Goal: Task Accomplishment & Management: Manage account settings

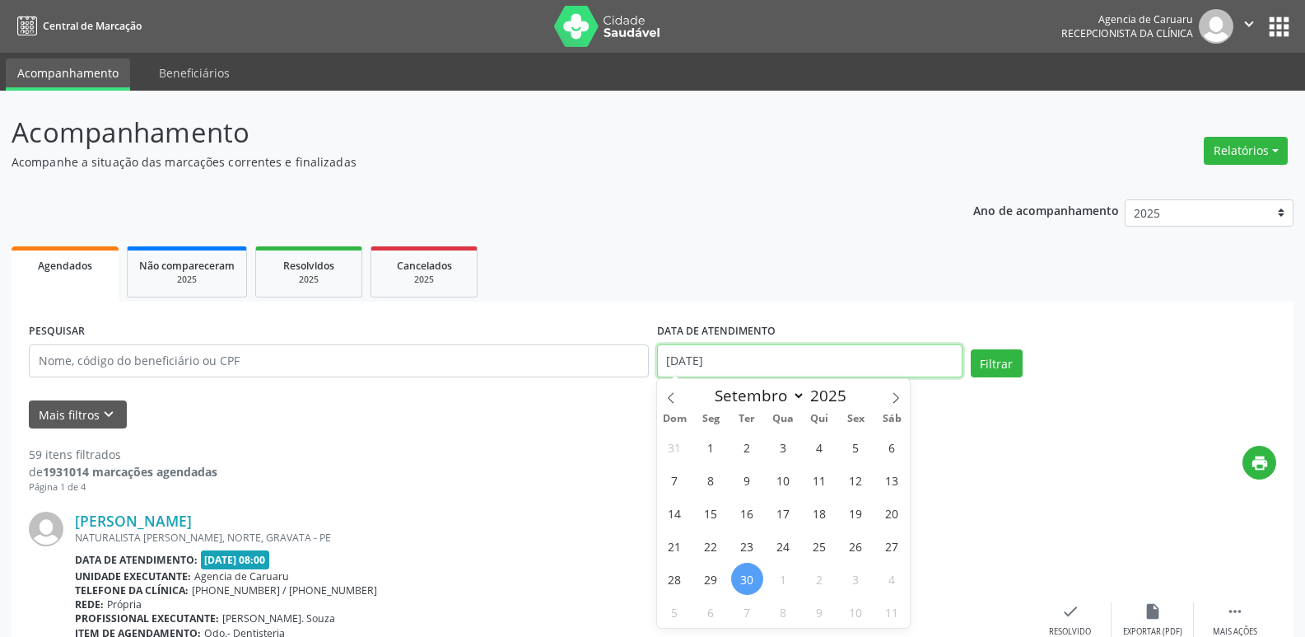
click at [768, 349] on input "[DATE]" at bounding box center [810, 360] width 306 height 33
click at [119, 414] on button "Mais filtros keyboard_arrow_down" at bounding box center [78, 414] width 98 height 29
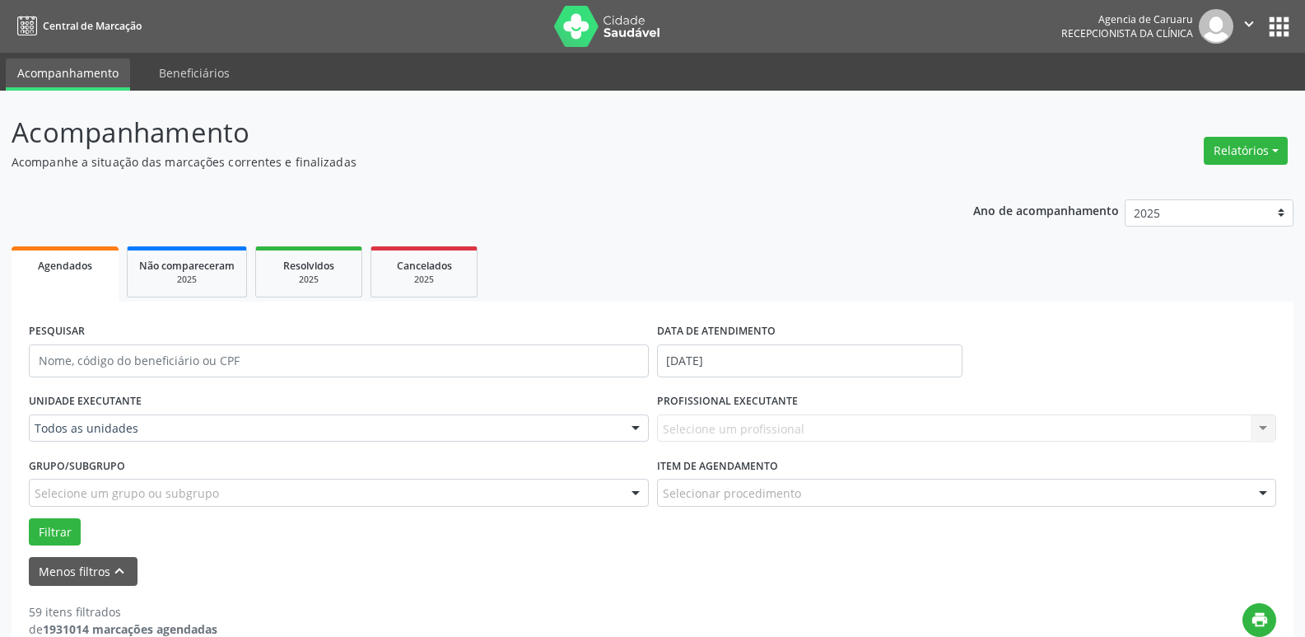
click at [639, 428] on div at bounding box center [635, 429] width 25 height 28
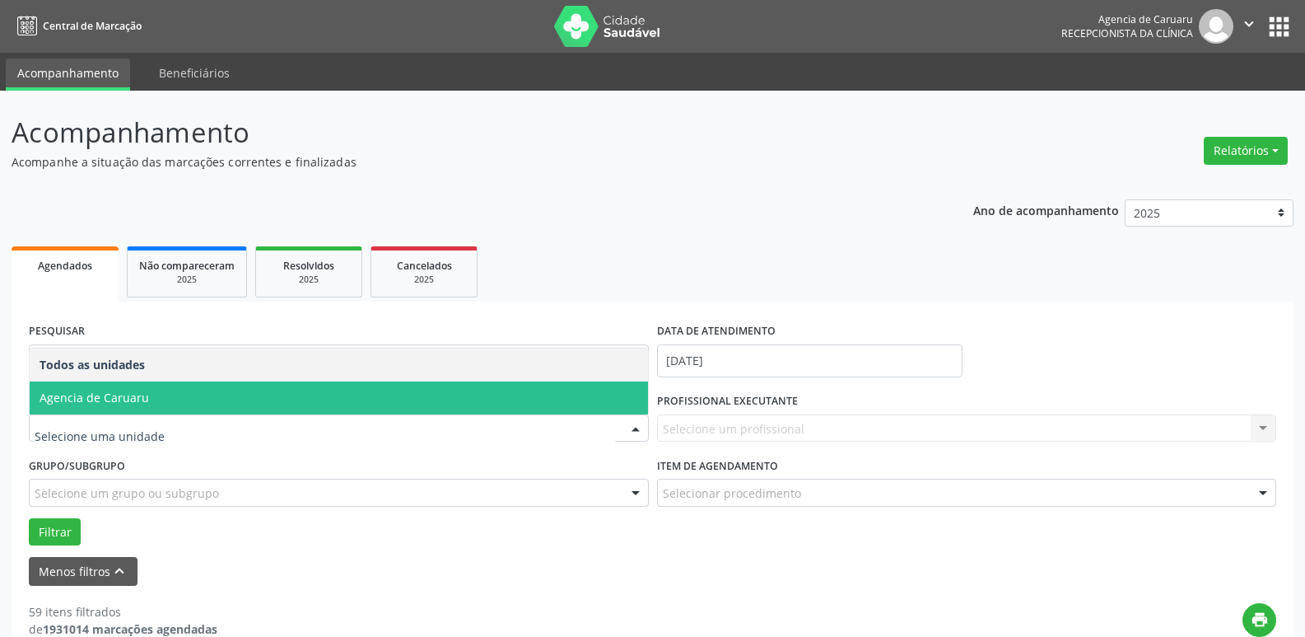
click at [487, 409] on span "Agencia de Caruaru" at bounding box center [339, 397] width 618 height 33
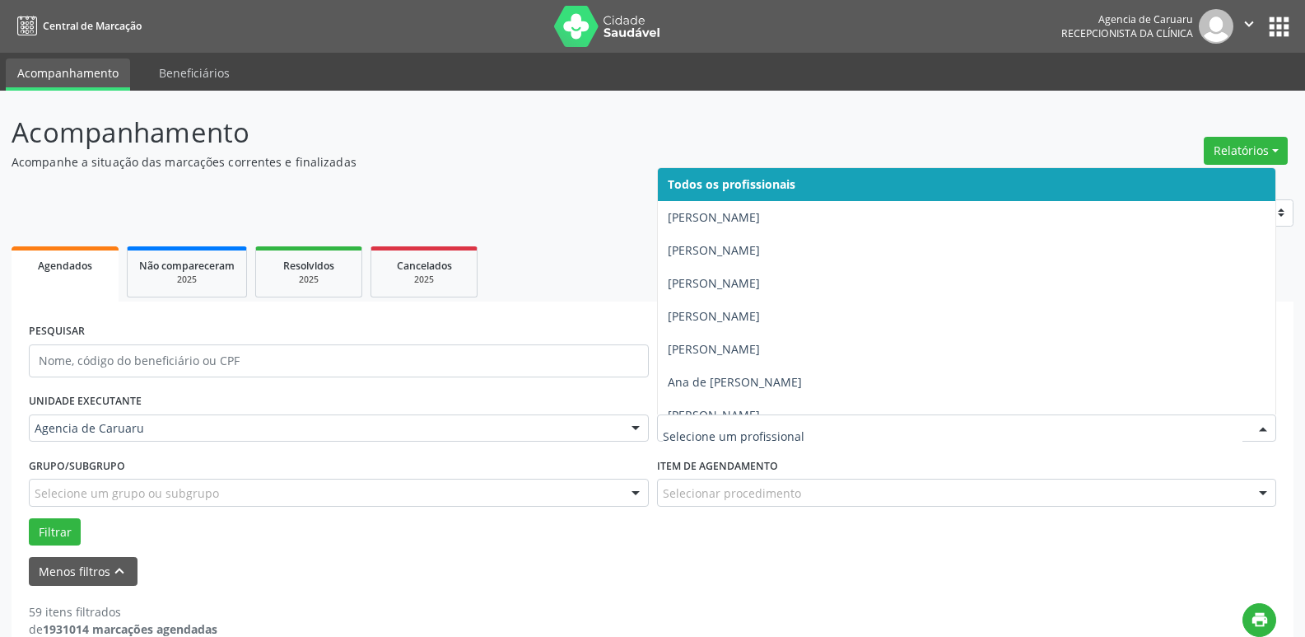
click at [1274, 423] on div at bounding box center [1263, 429] width 25 height 28
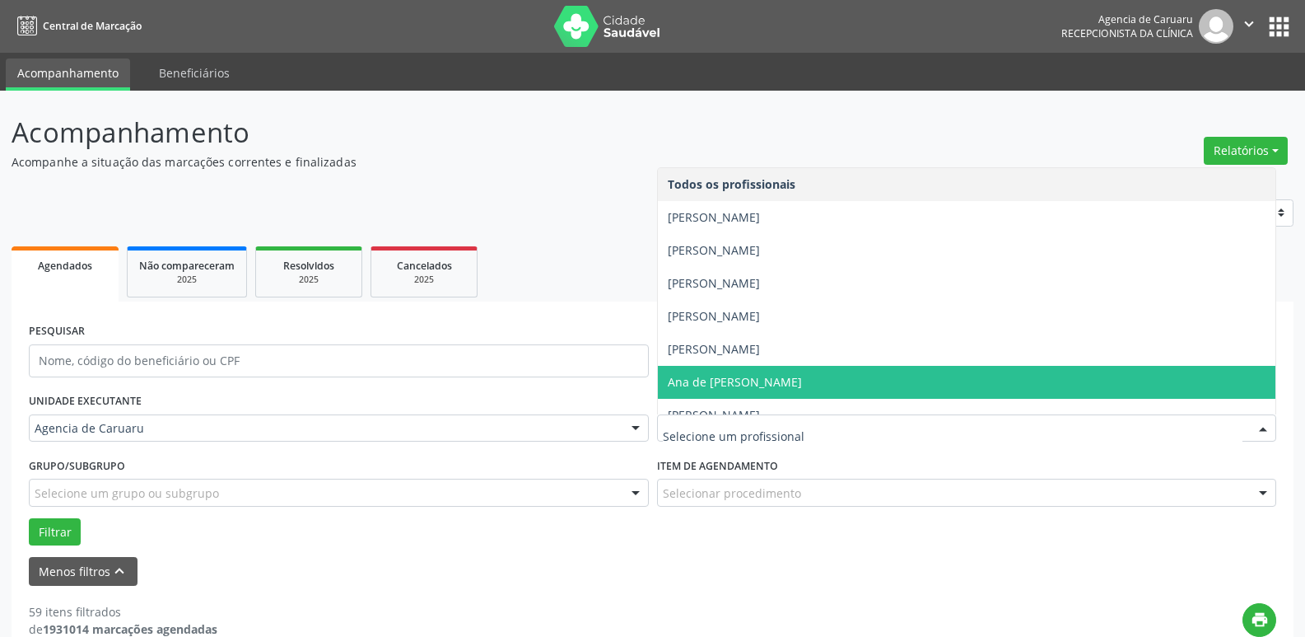
click at [802, 375] on span "Ana de [PERSON_NAME]" at bounding box center [735, 382] width 134 height 16
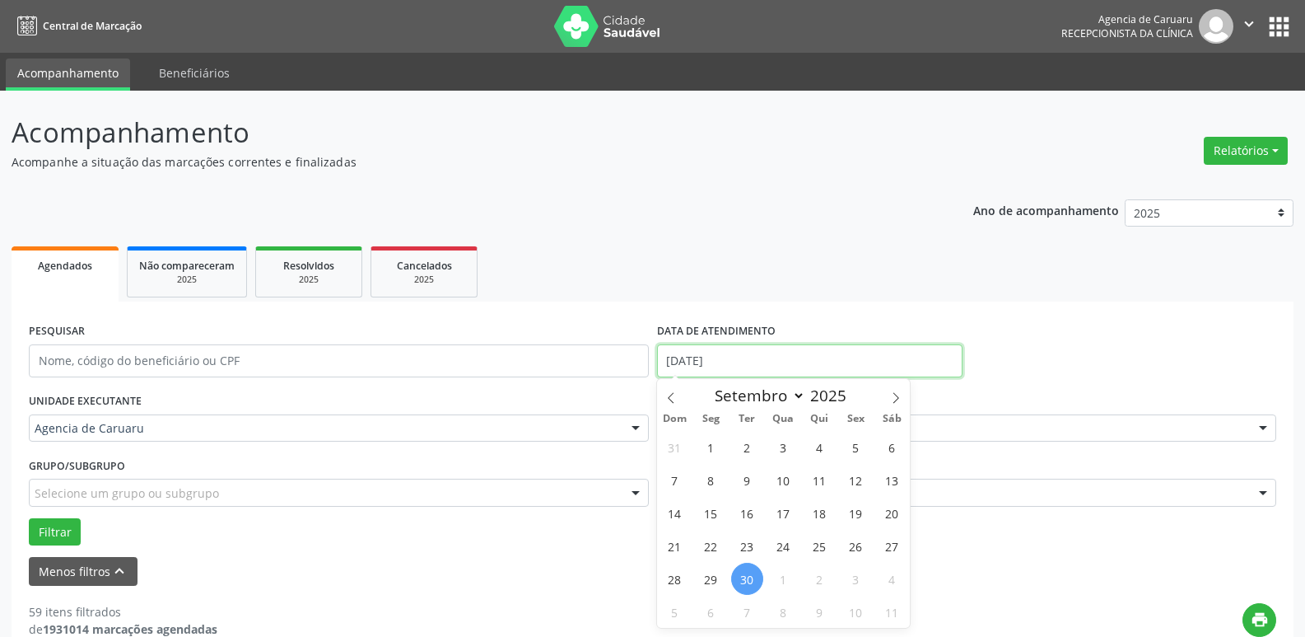
click at [790, 362] on input "[DATE]" at bounding box center [810, 360] width 306 height 33
click at [702, 581] on span "29" at bounding box center [711, 578] width 32 height 32
type input "[DATE]"
click at [702, 581] on span "29" at bounding box center [711, 578] width 32 height 32
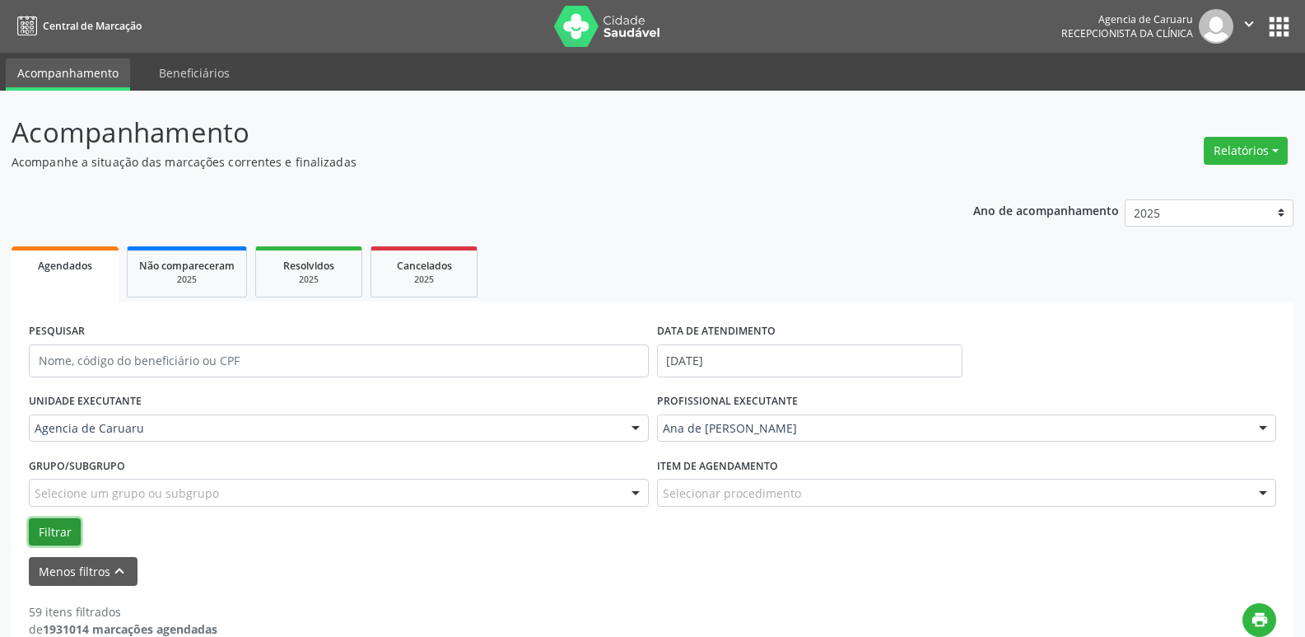
click at [63, 528] on button "Filtrar" at bounding box center [55, 532] width 52 height 28
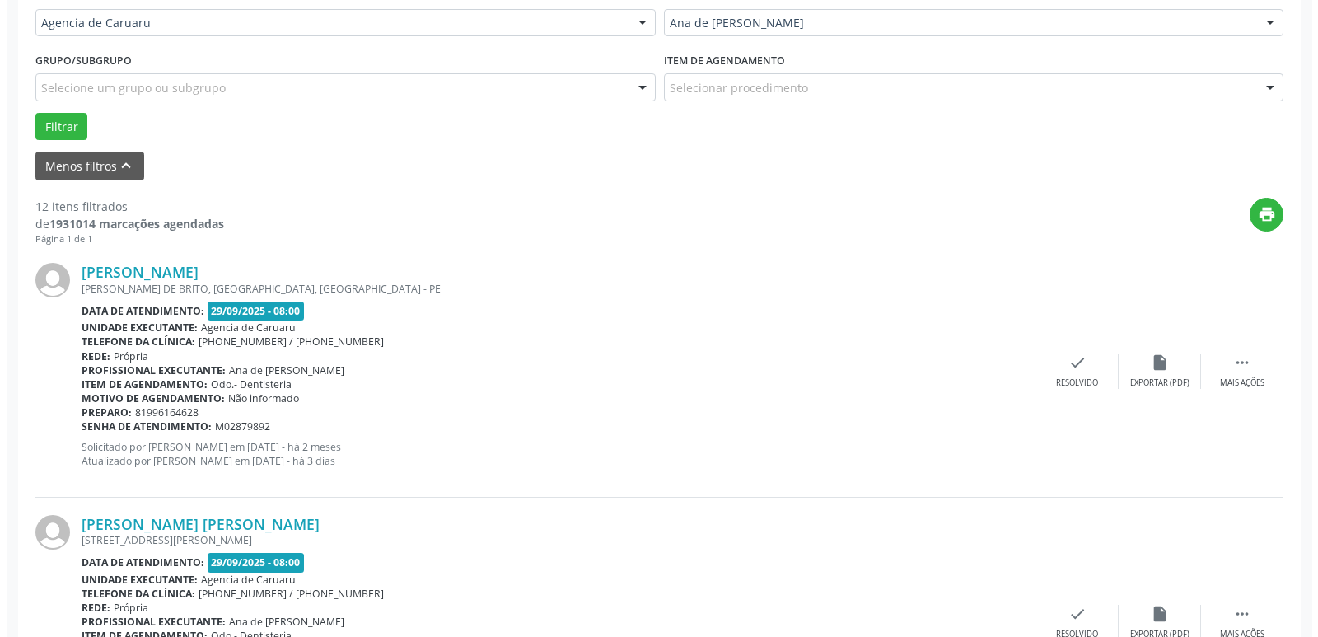
scroll to position [412, 0]
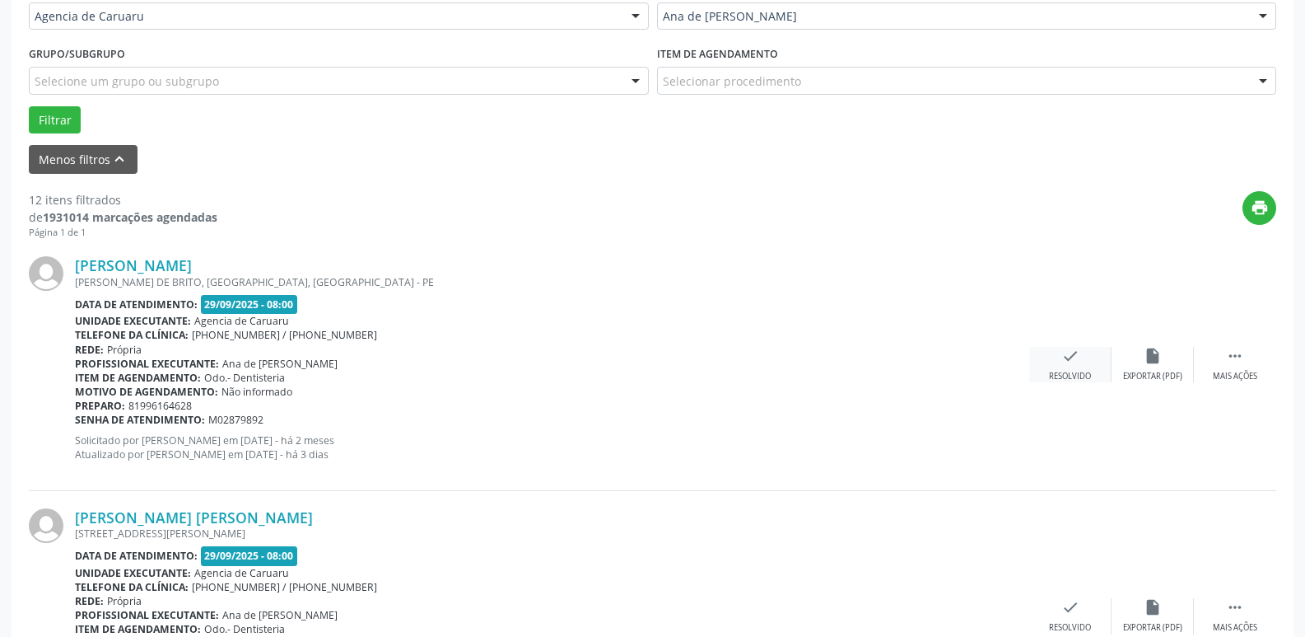
click at [1089, 356] on div "check Resolvido" at bounding box center [1070, 364] width 82 height 35
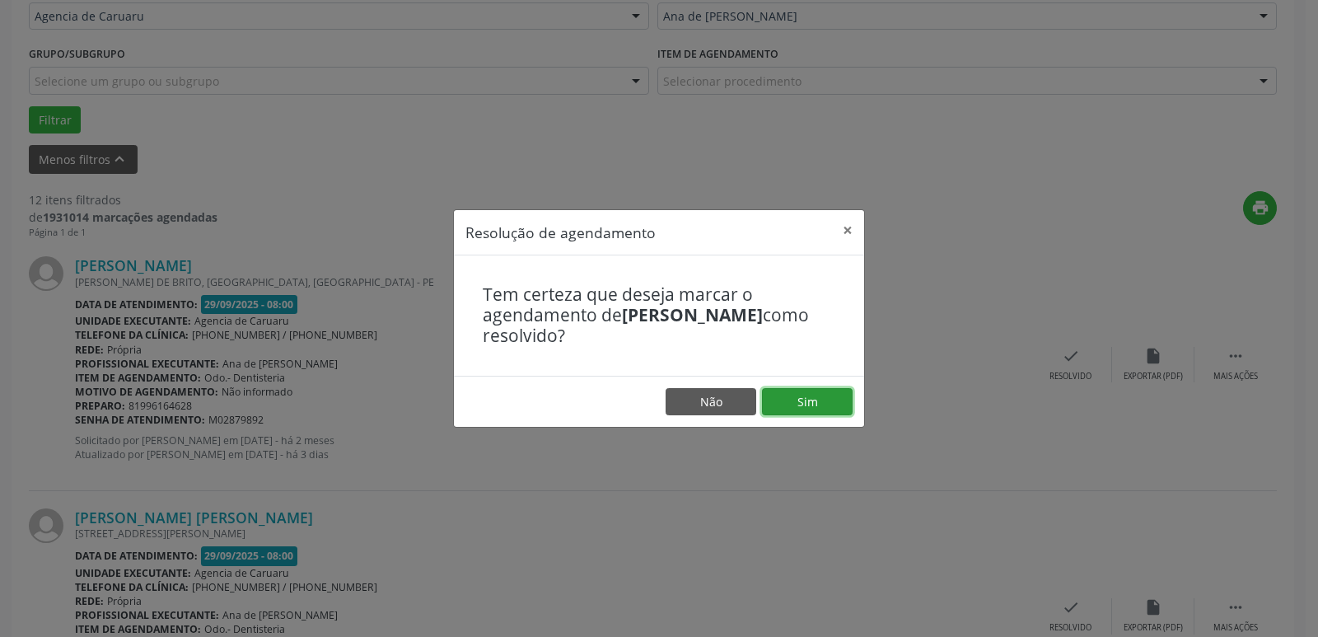
click at [822, 407] on button "Sim" at bounding box center [807, 402] width 91 height 28
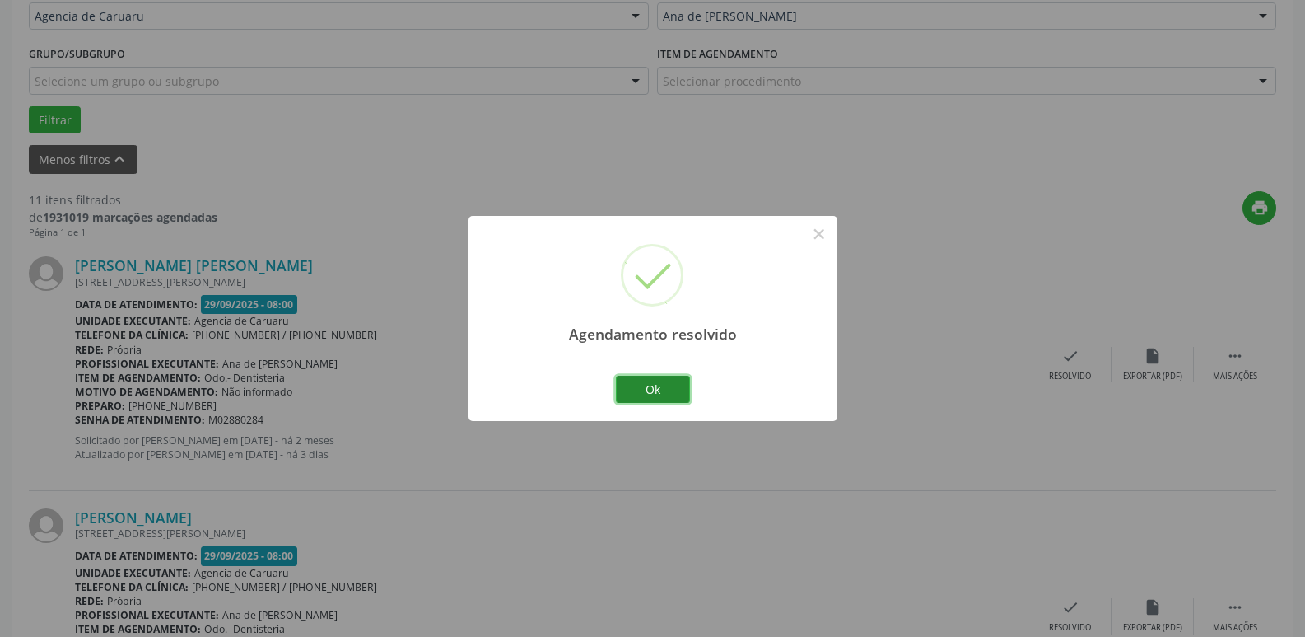
click at [648, 382] on button "Ok" at bounding box center [653, 390] width 74 height 28
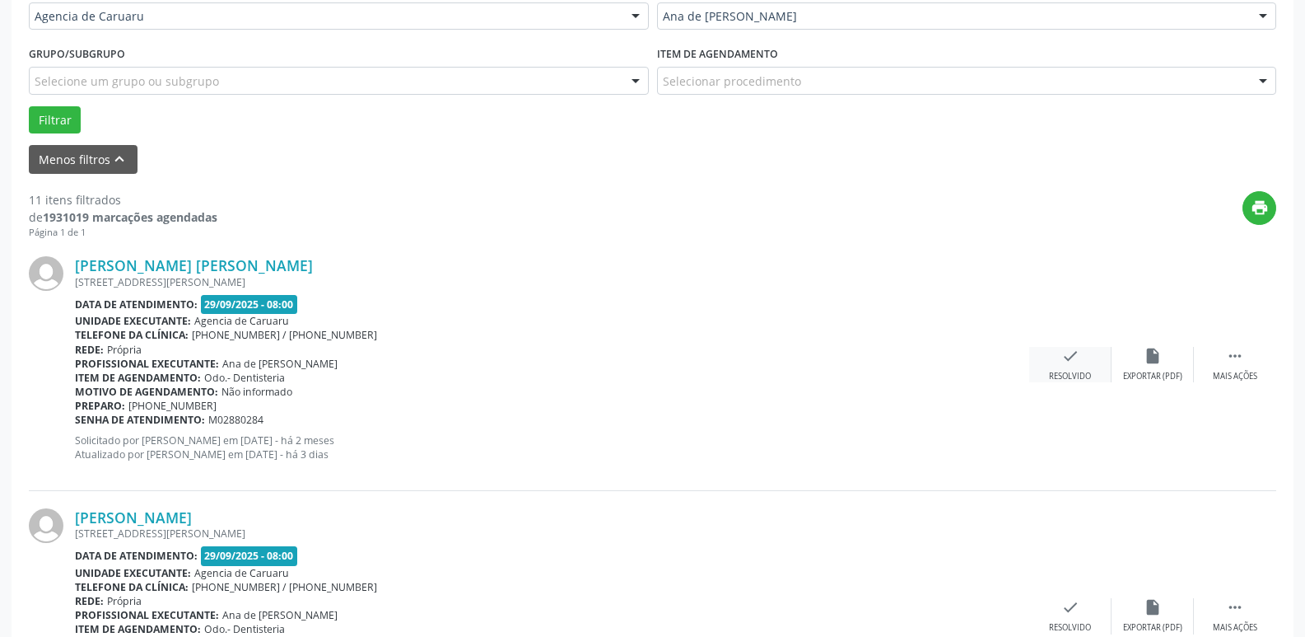
click at [1069, 369] on div "check Resolvido" at bounding box center [1070, 364] width 82 height 35
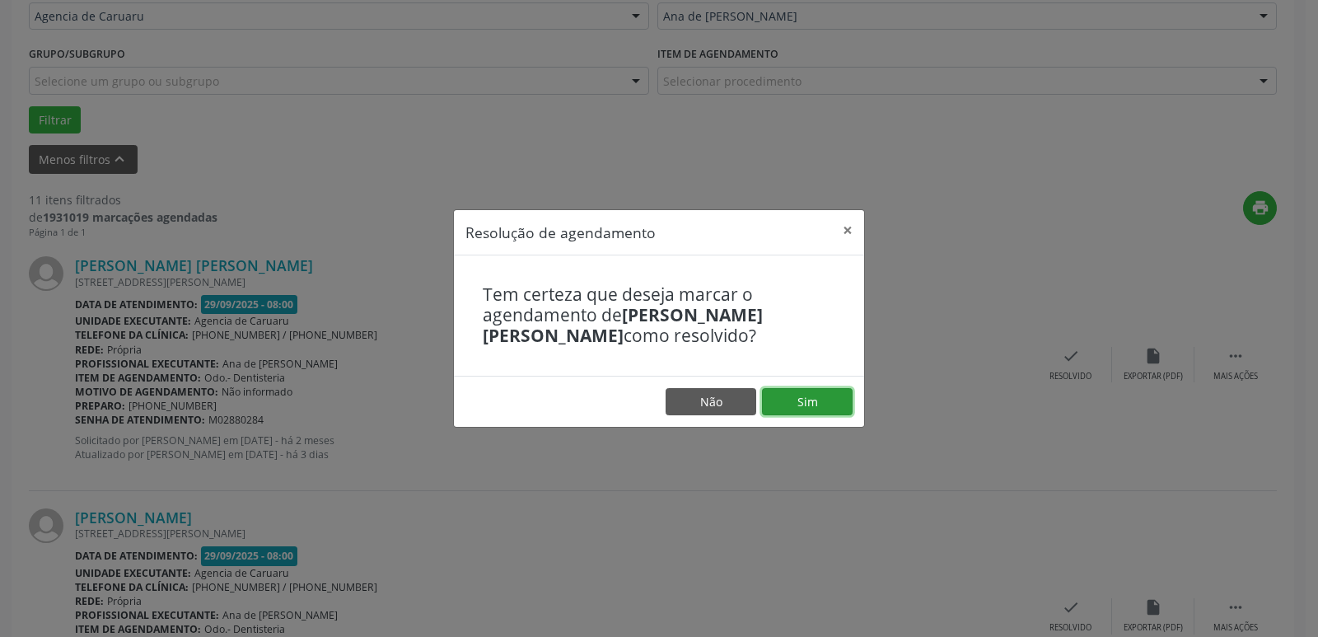
click at [811, 399] on button "Sim" at bounding box center [807, 402] width 91 height 28
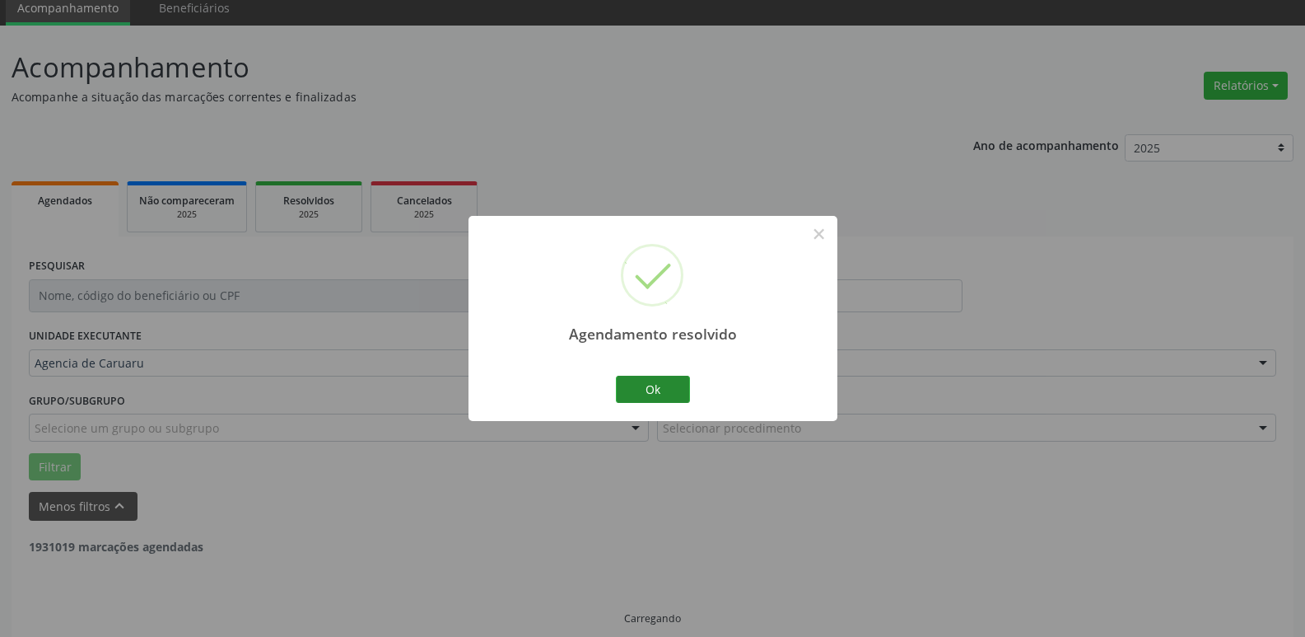
scroll to position [82, 0]
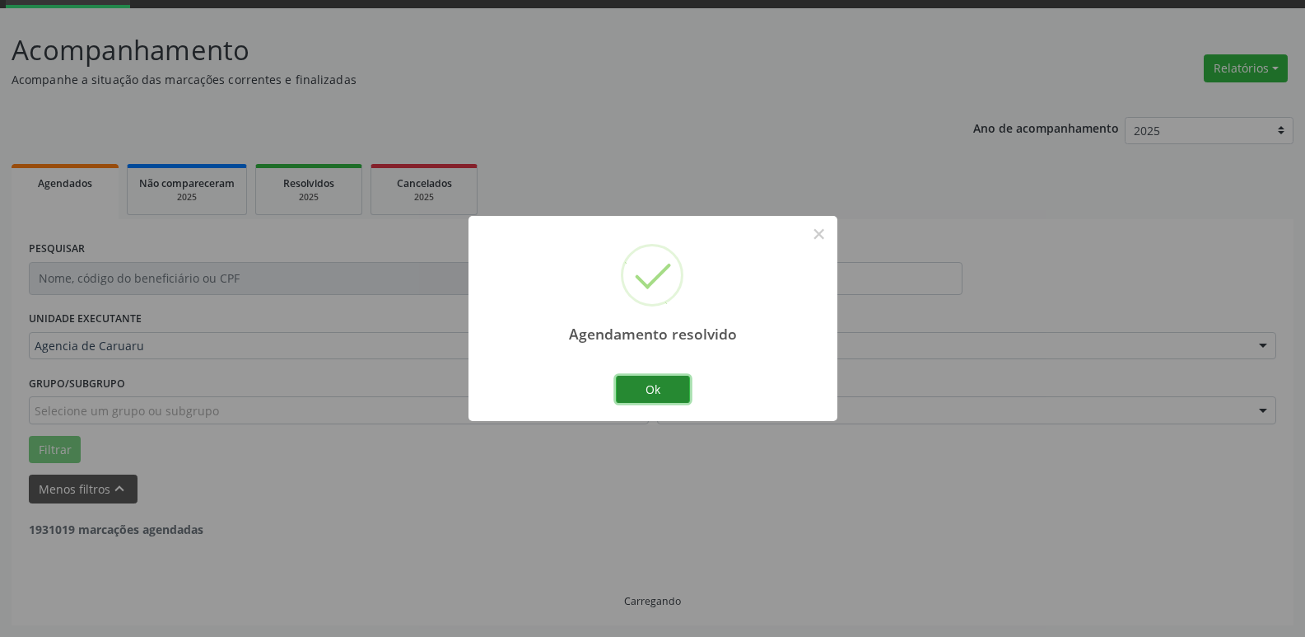
click at [679, 396] on button "Ok" at bounding box center [653, 390] width 74 height 28
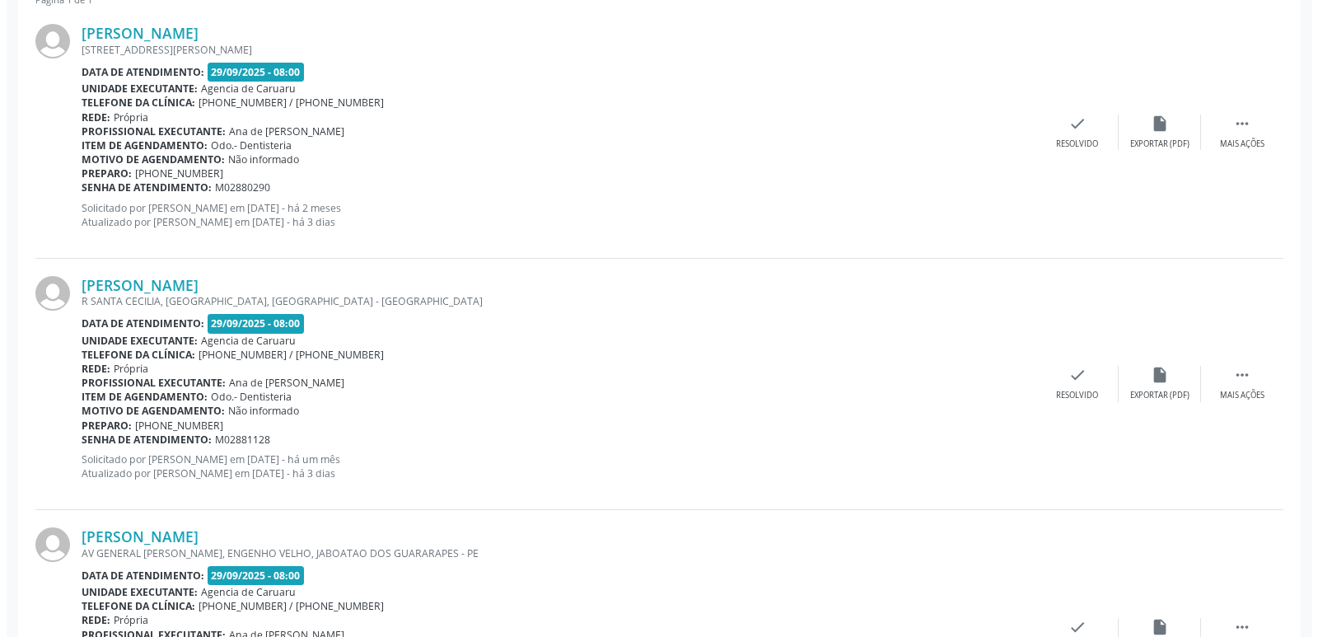
scroll to position [741, 0]
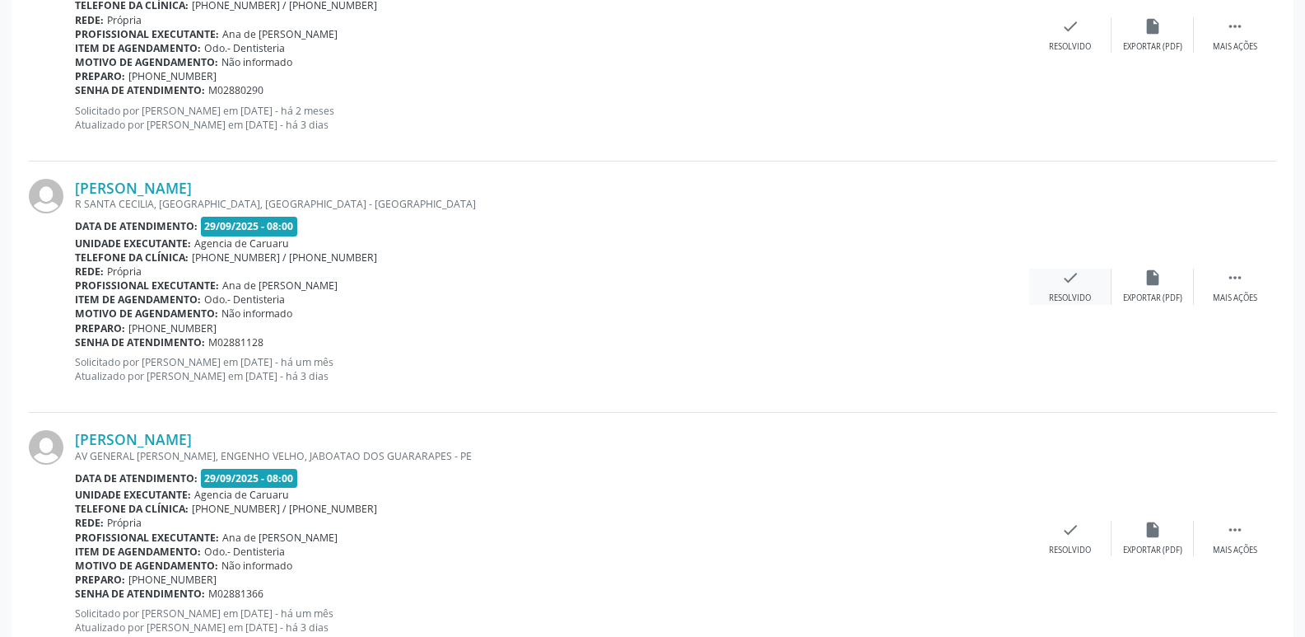
click at [1058, 283] on div "check Resolvido" at bounding box center [1070, 285] width 82 height 35
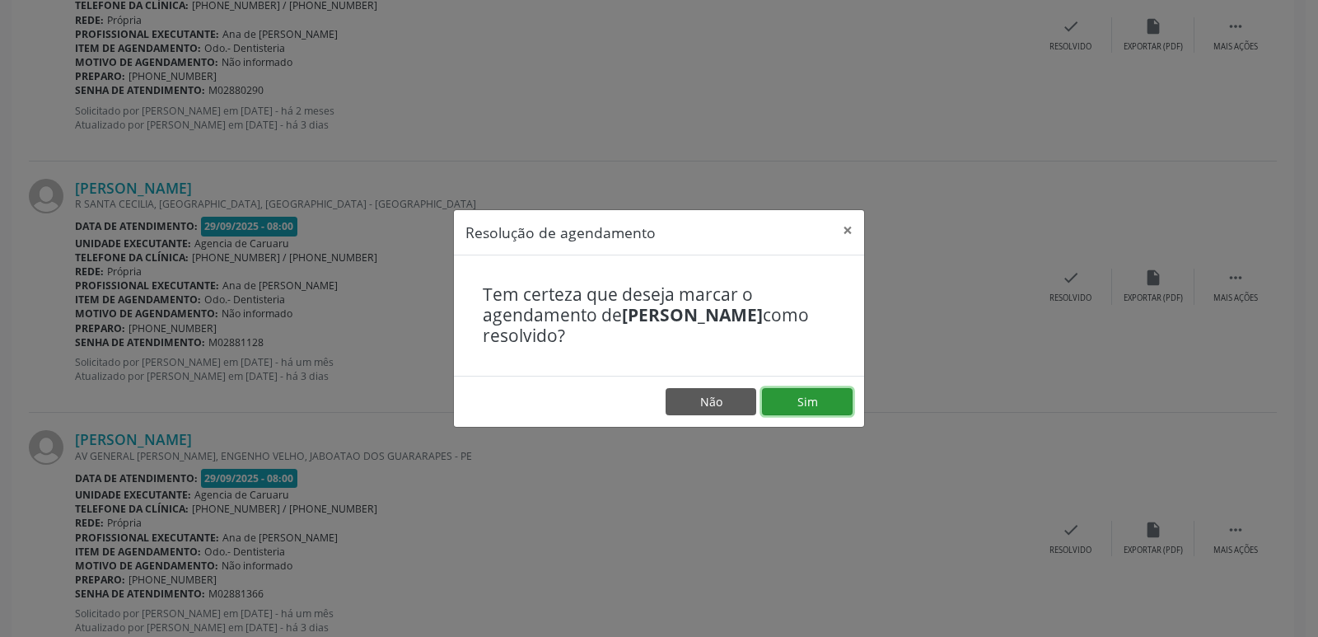
click at [832, 388] on button "Sim" at bounding box center [807, 402] width 91 height 28
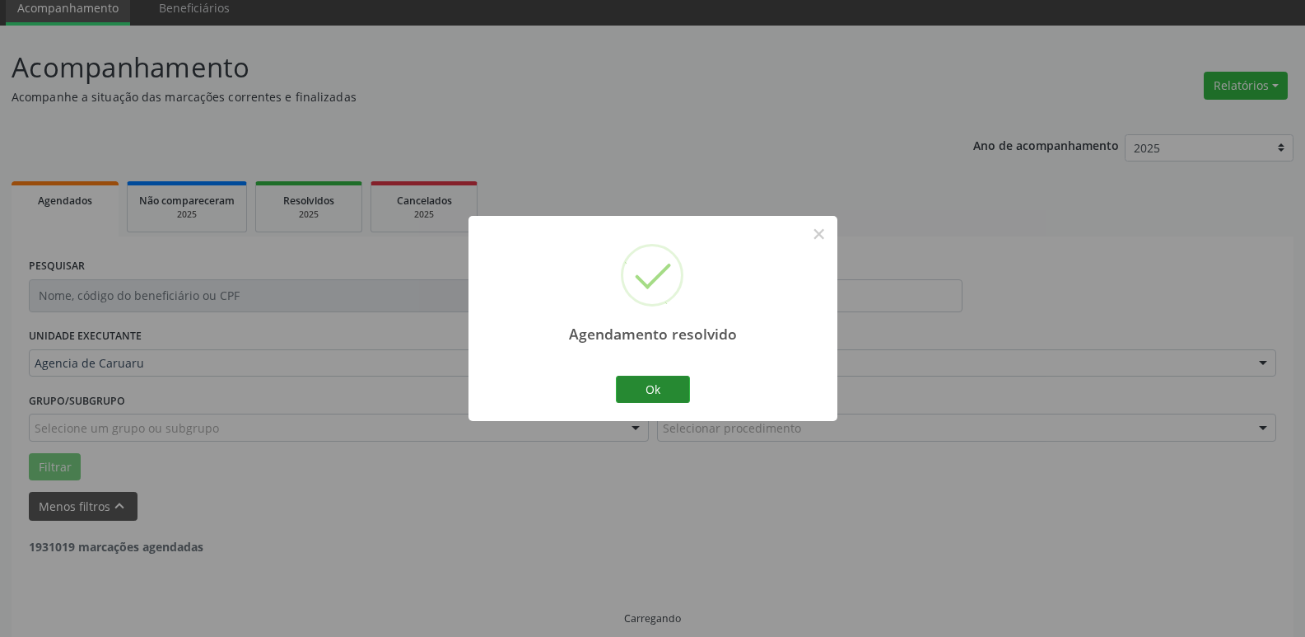
scroll to position [82, 0]
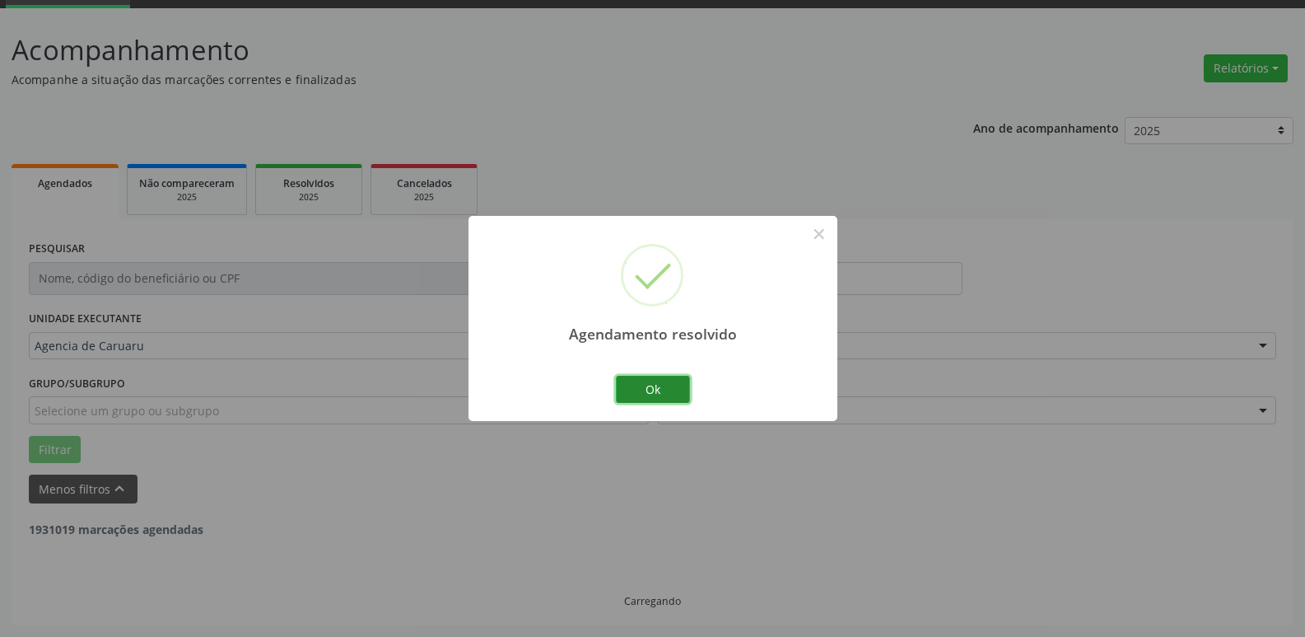
click at [679, 390] on button "Ok" at bounding box center [653, 390] width 74 height 28
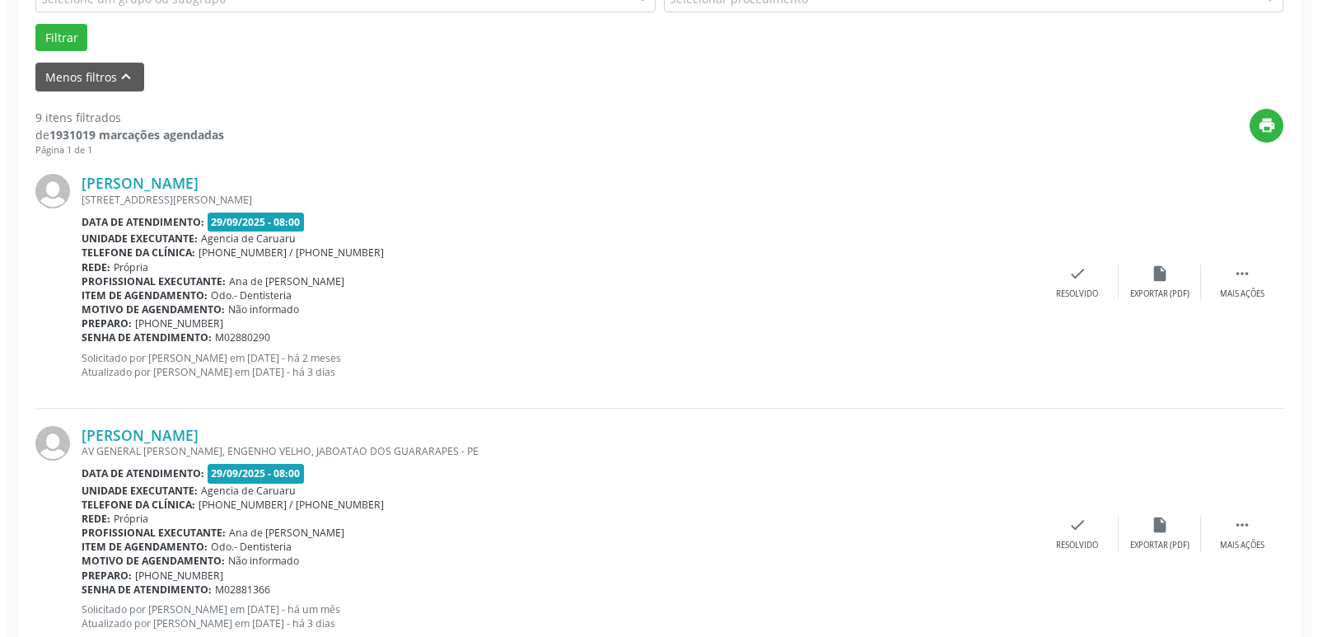
scroll to position [659, 0]
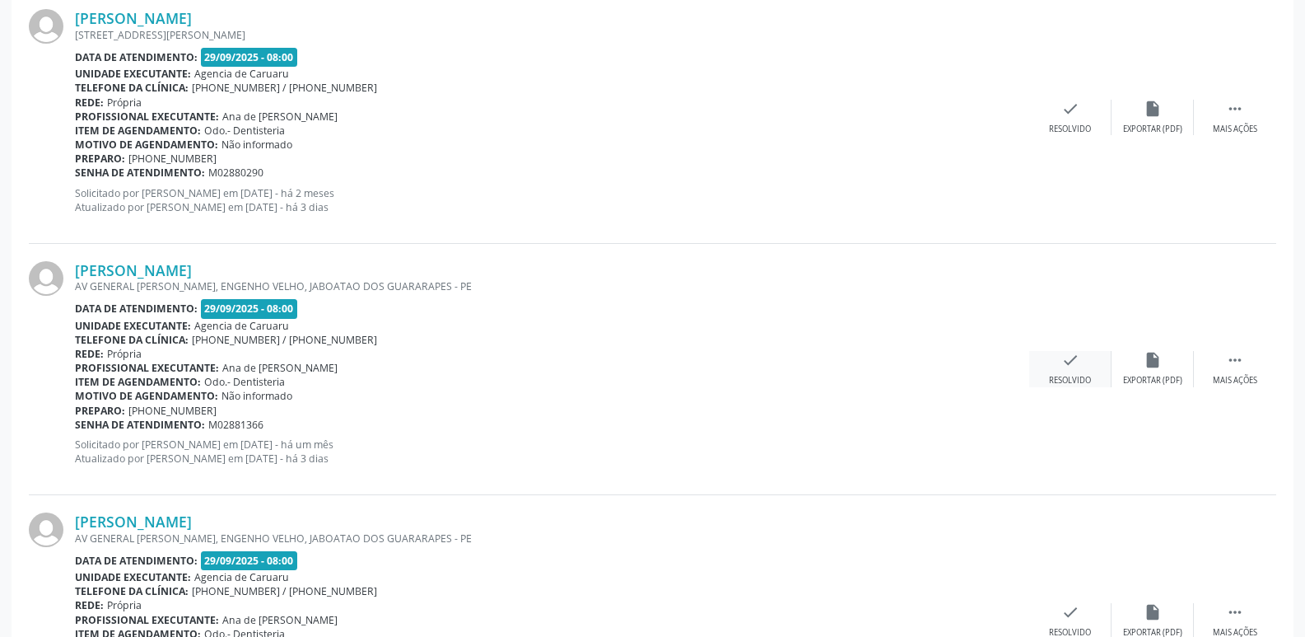
click at [1070, 363] on icon "check" at bounding box center [1071, 360] width 18 height 18
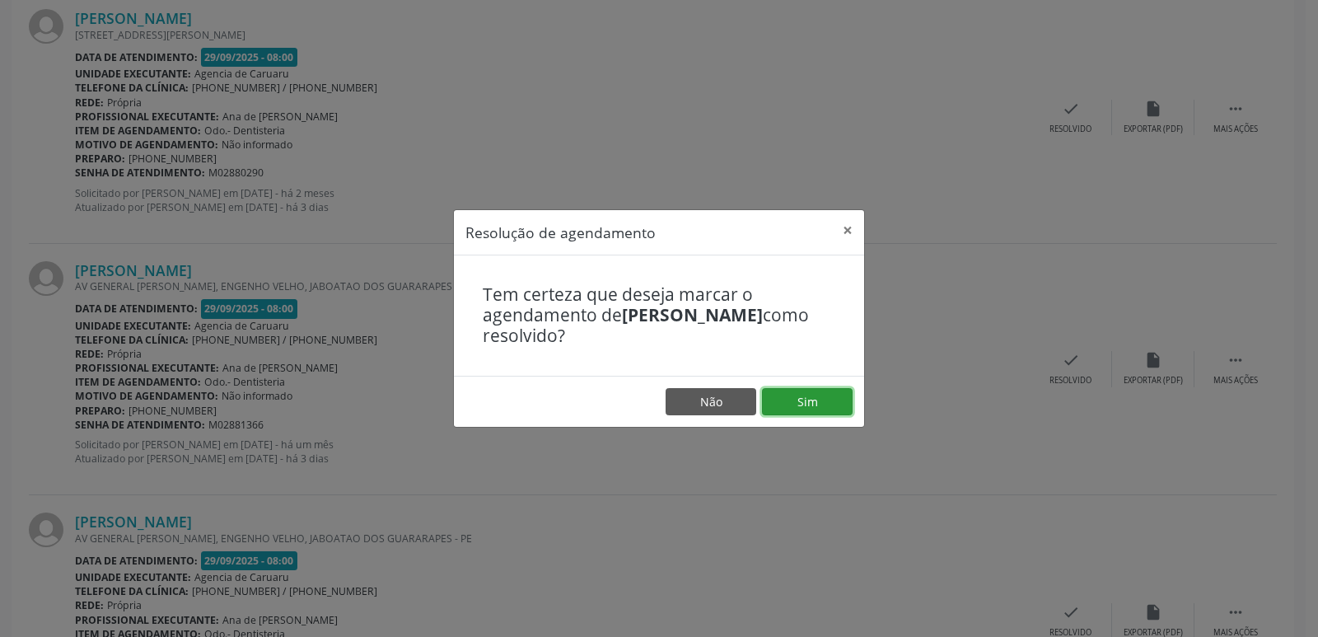
click at [817, 394] on button "Sim" at bounding box center [807, 402] width 91 height 28
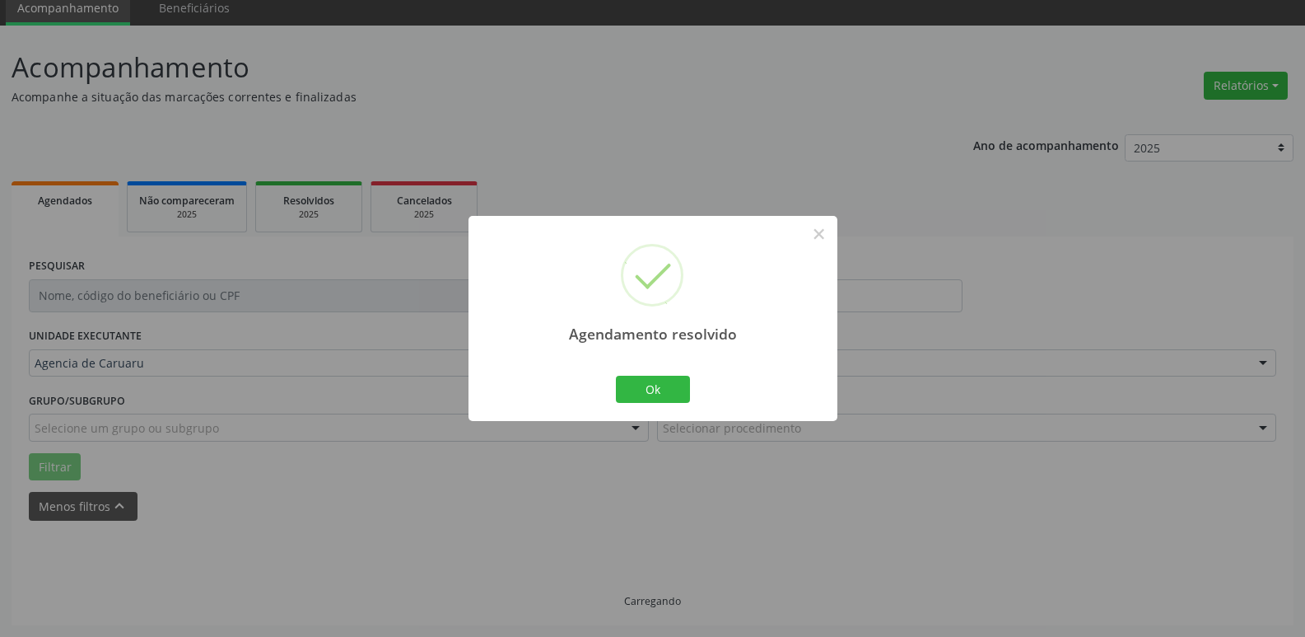
scroll to position [82, 0]
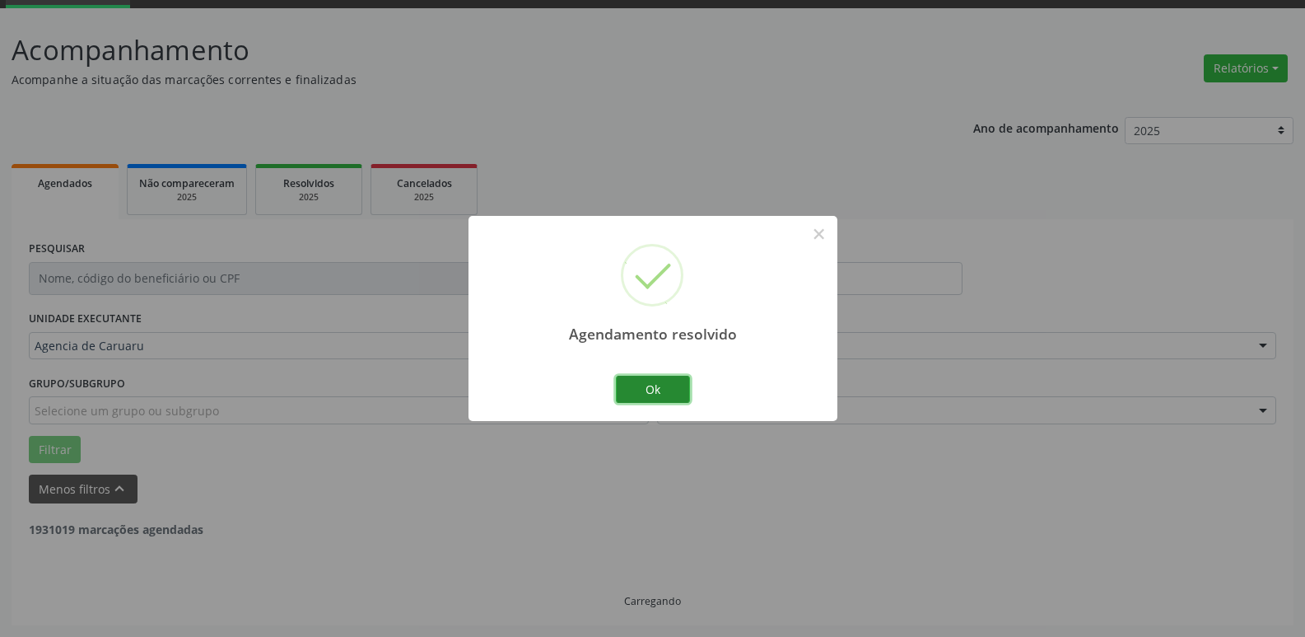
click at [684, 391] on button "Ok" at bounding box center [653, 390] width 74 height 28
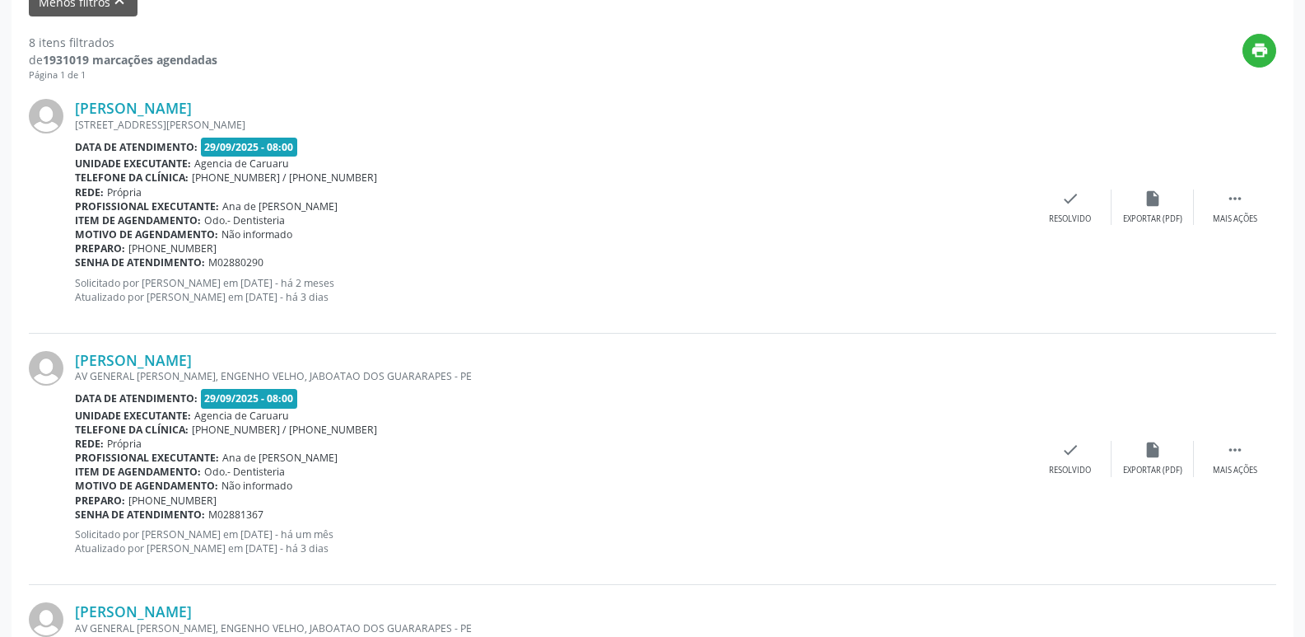
scroll to position [576, 0]
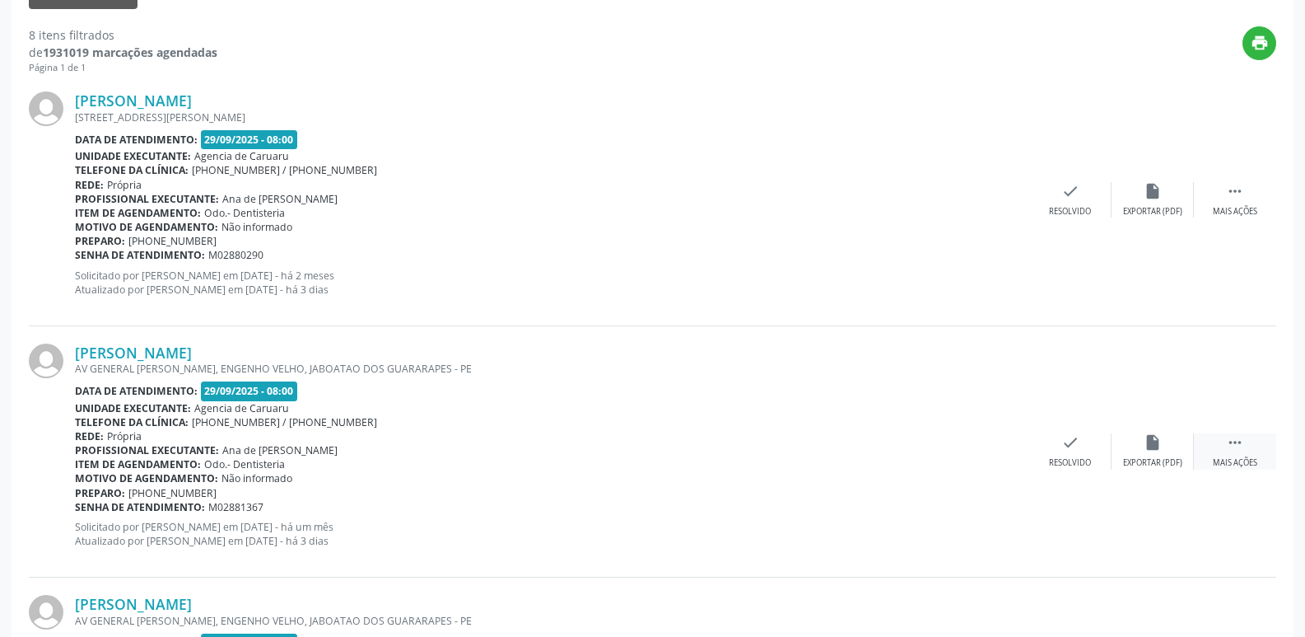
click at [1229, 437] on icon "" at bounding box center [1235, 442] width 18 height 18
click at [1173, 457] on div "Não compareceu" at bounding box center [1153, 463] width 70 height 12
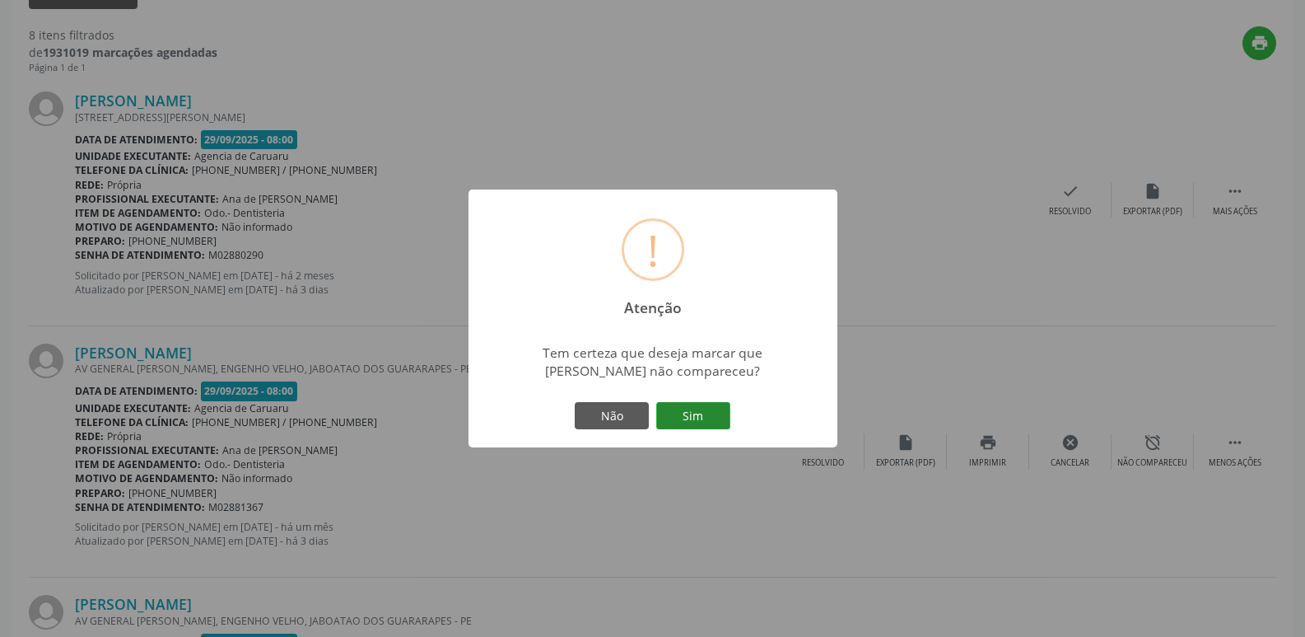
click at [701, 418] on button "Sim" at bounding box center [693, 416] width 74 height 28
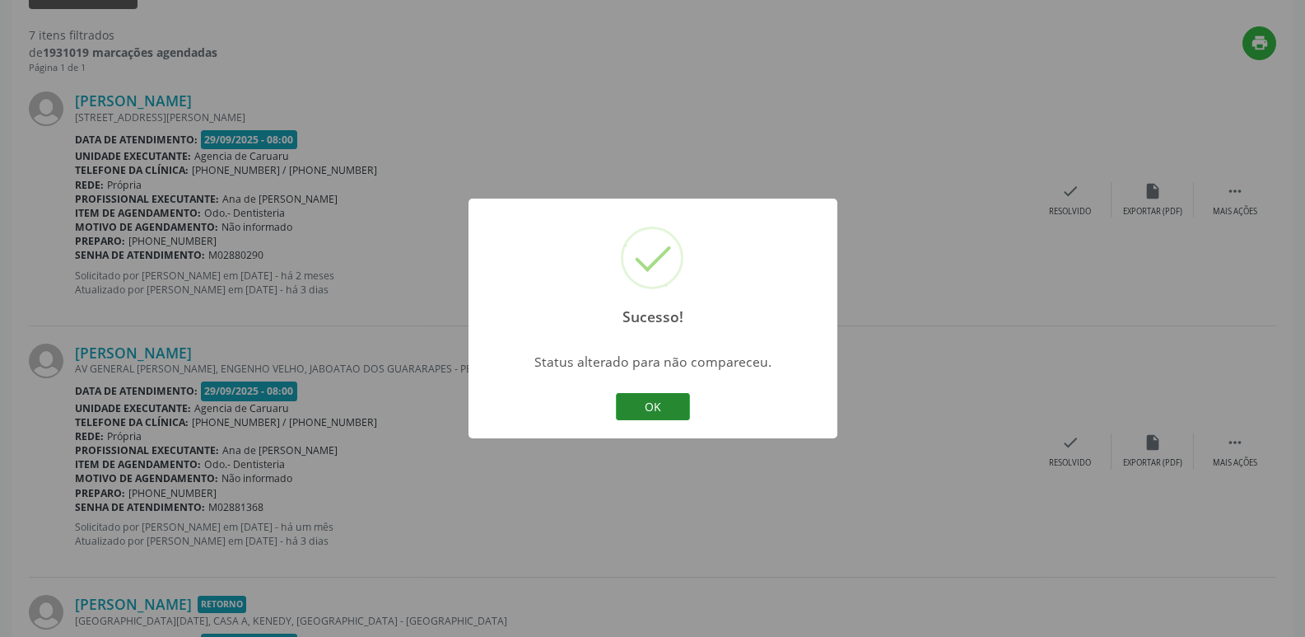
click at [648, 399] on button "OK" at bounding box center [653, 407] width 74 height 28
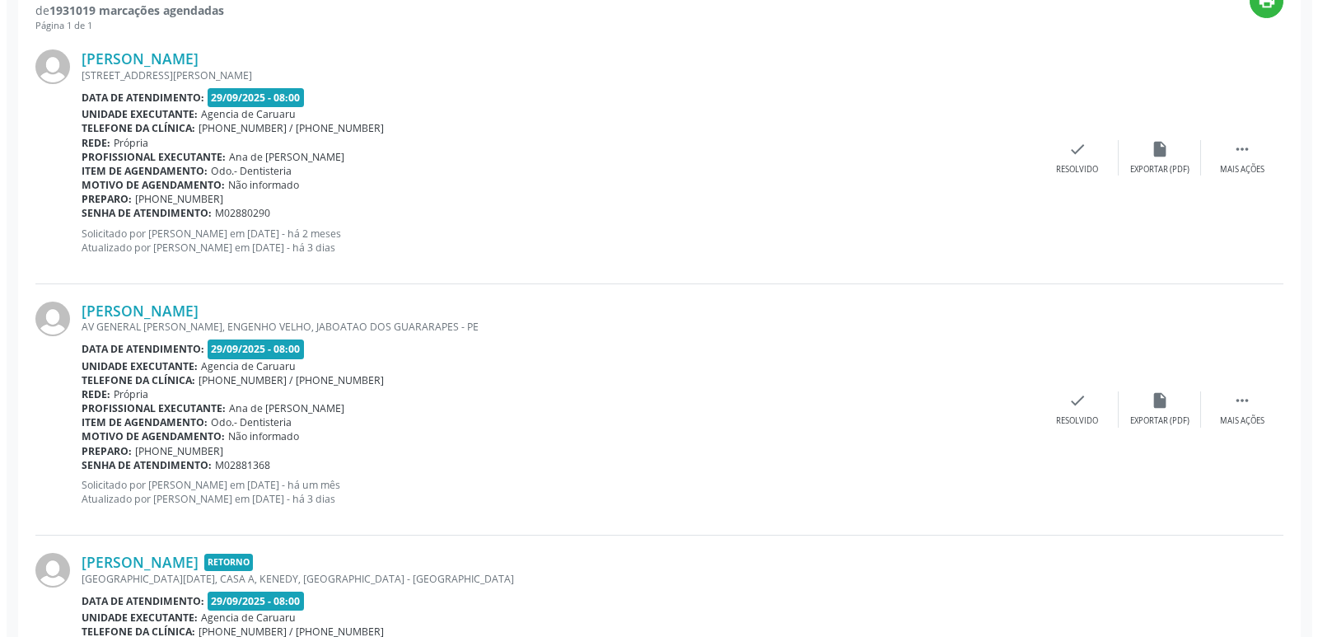
scroll to position [659, 0]
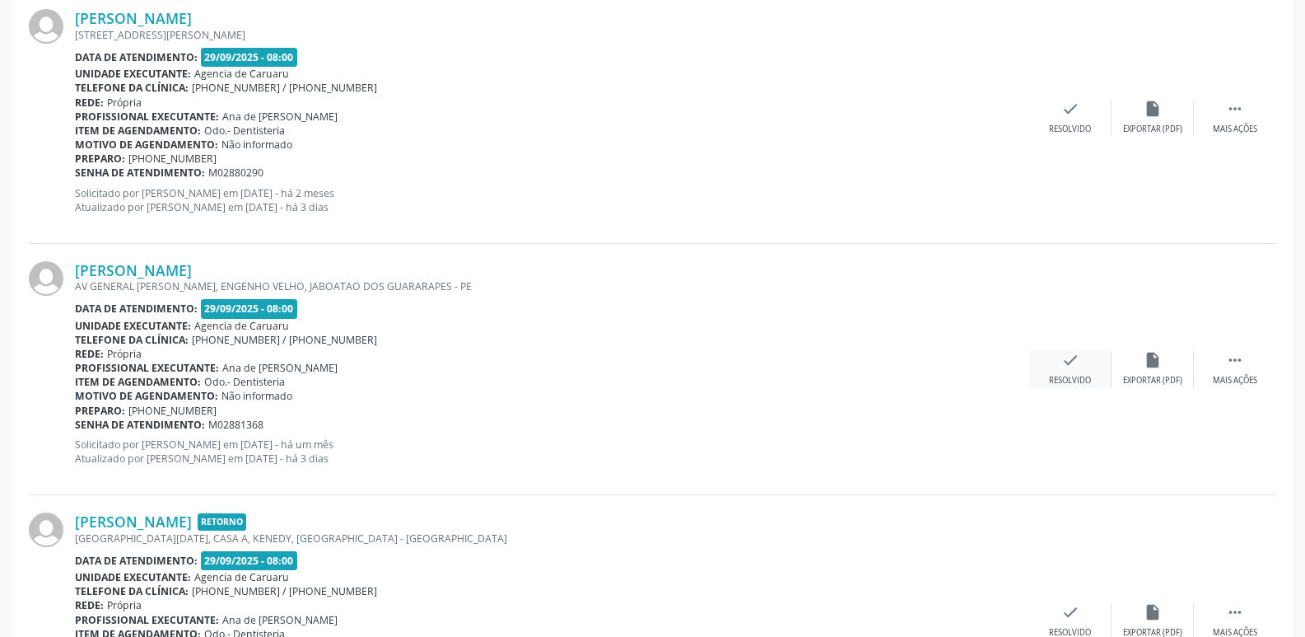
click at [1071, 369] on icon "check" at bounding box center [1071, 360] width 18 height 18
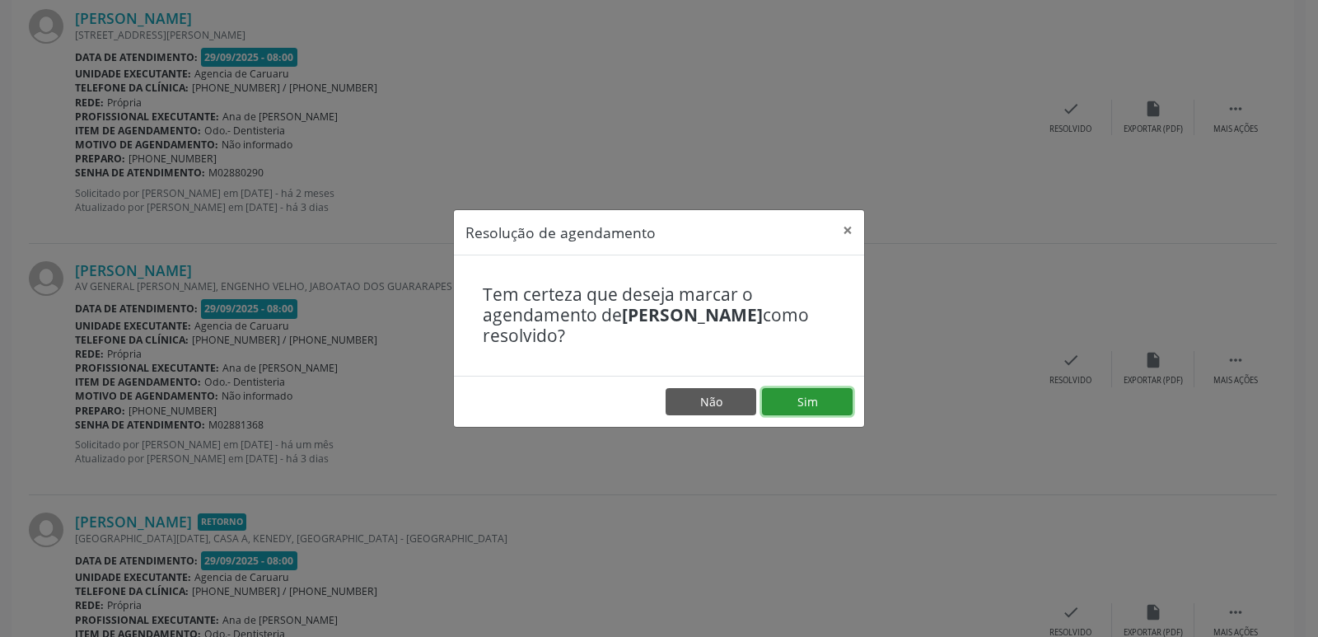
click at [783, 393] on button "Sim" at bounding box center [807, 402] width 91 height 28
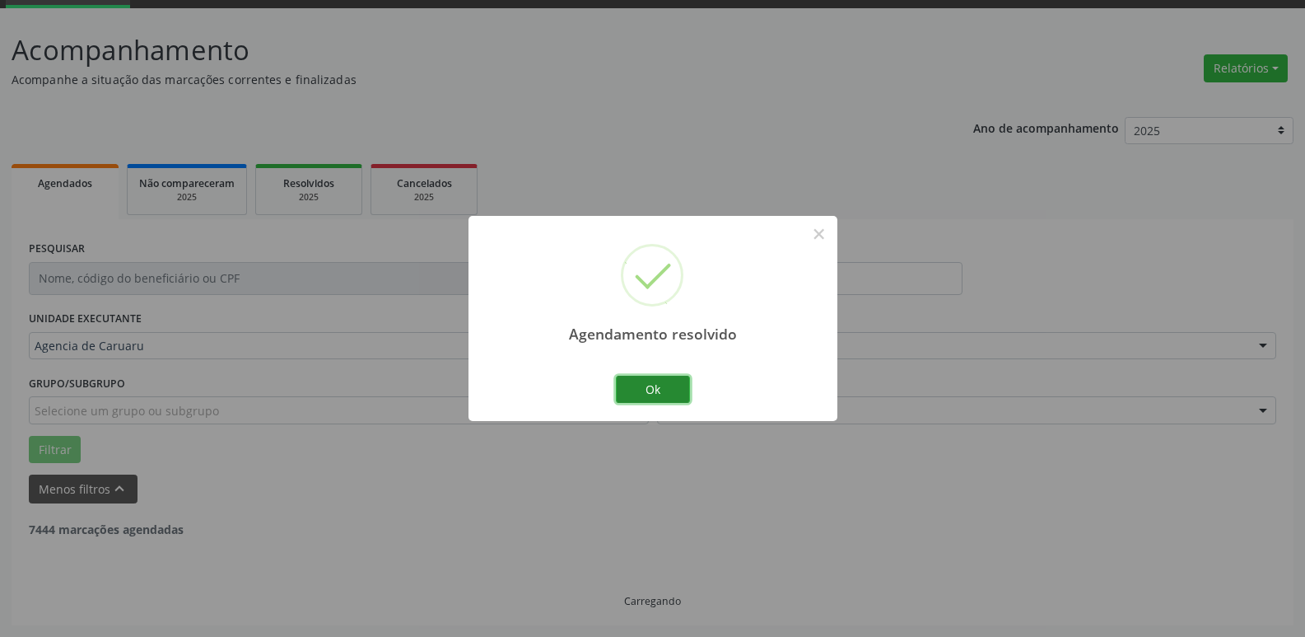
click at [660, 392] on button "Ok" at bounding box center [653, 390] width 74 height 28
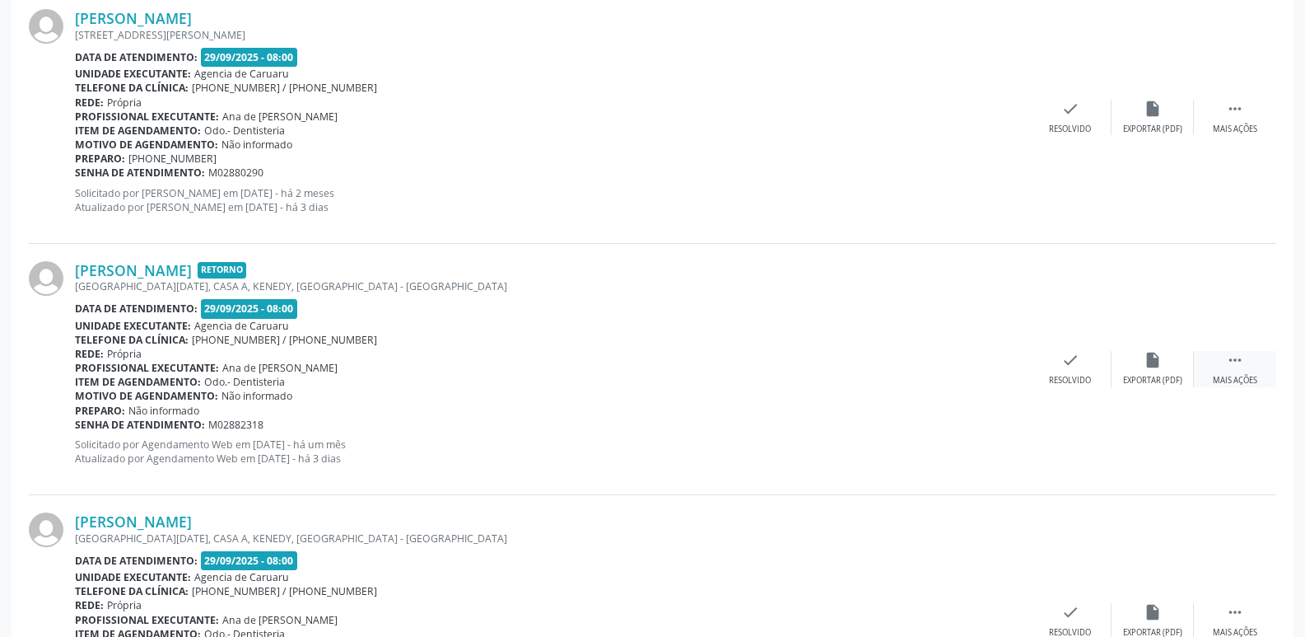
click at [1230, 366] on icon "" at bounding box center [1235, 360] width 18 height 18
click at [1165, 368] on div "alarm_off Não compareceu" at bounding box center [1153, 368] width 82 height 35
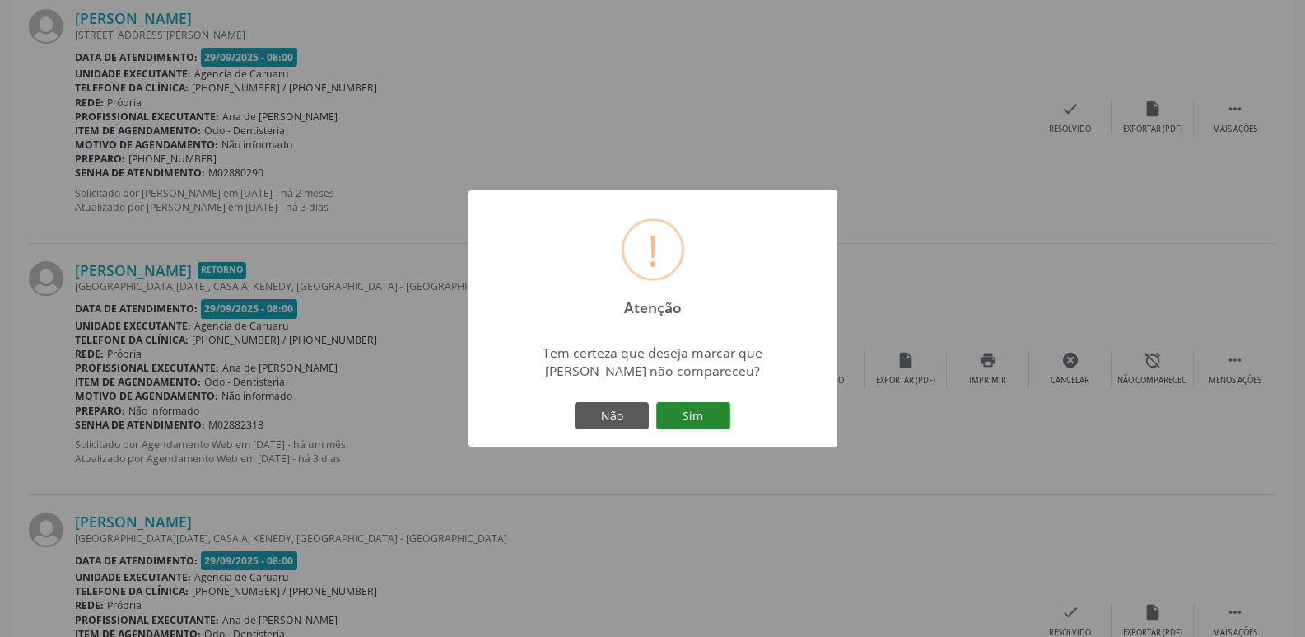
click at [719, 419] on button "Sim" at bounding box center [693, 416] width 74 height 28
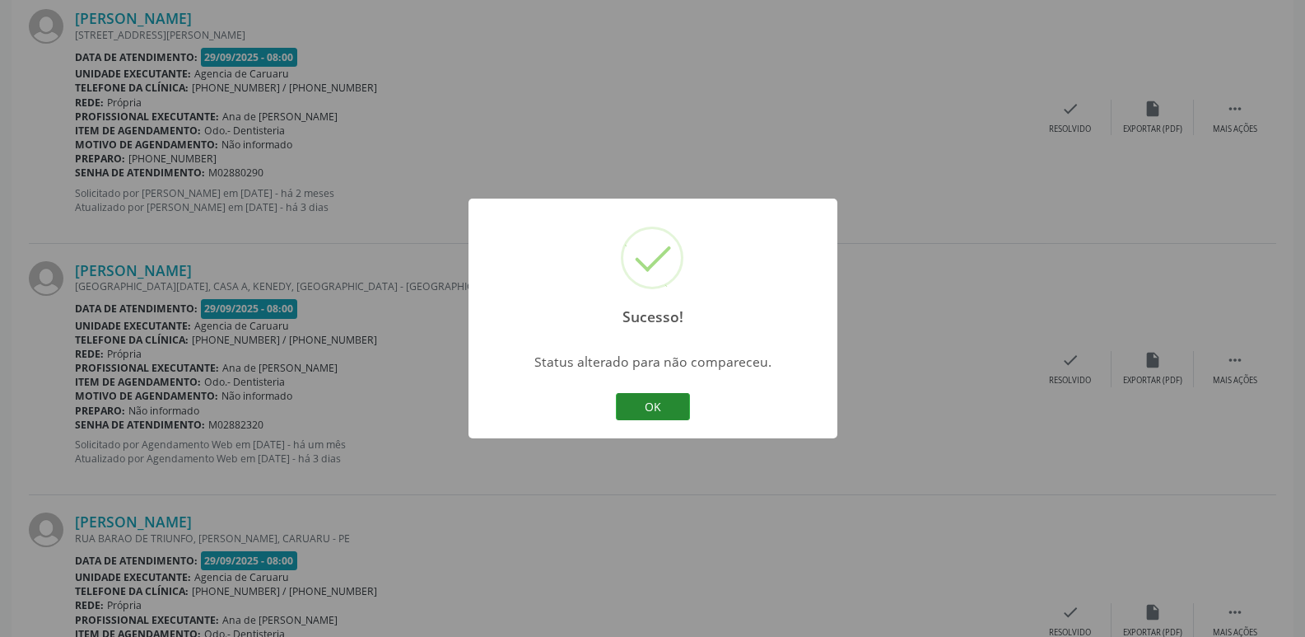
click at [667, 413] on button "OK" at bounding box center [653, 407] width 74 height 28
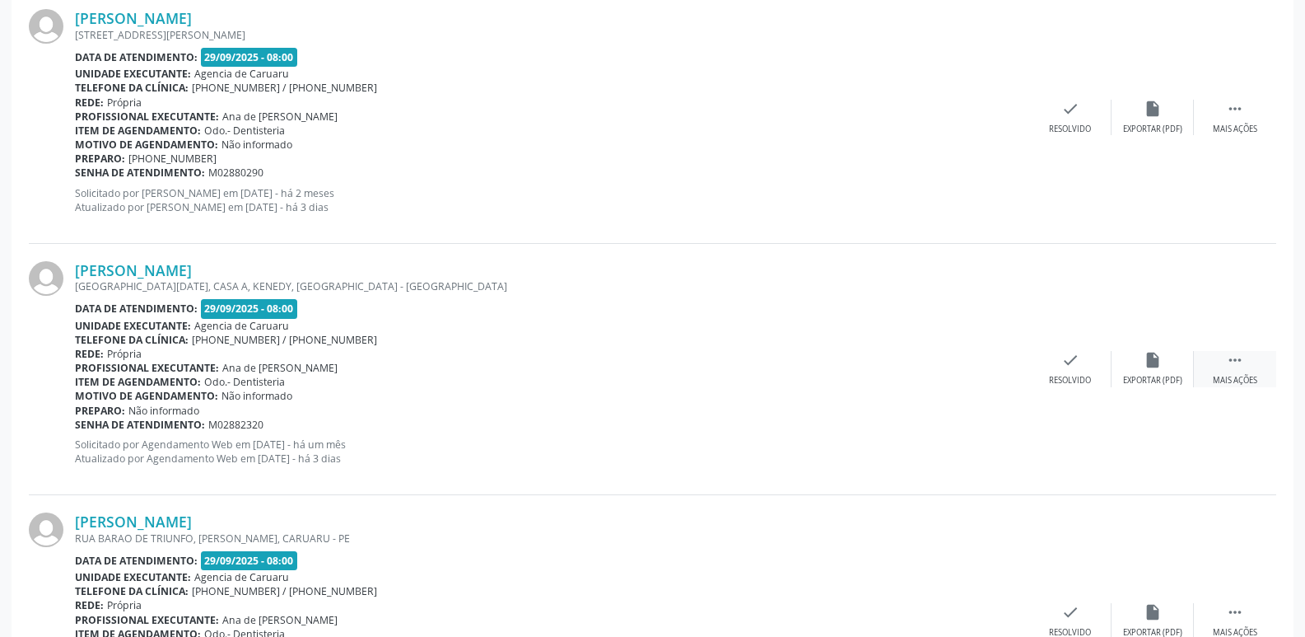
click at [1253, 372] on div " Mais ações" at bounding box center [1235, 368] width 82 height 35
click at [1146, 386] on div "Não compareceu" at bounding box center [1153, 381] width 70 height 12
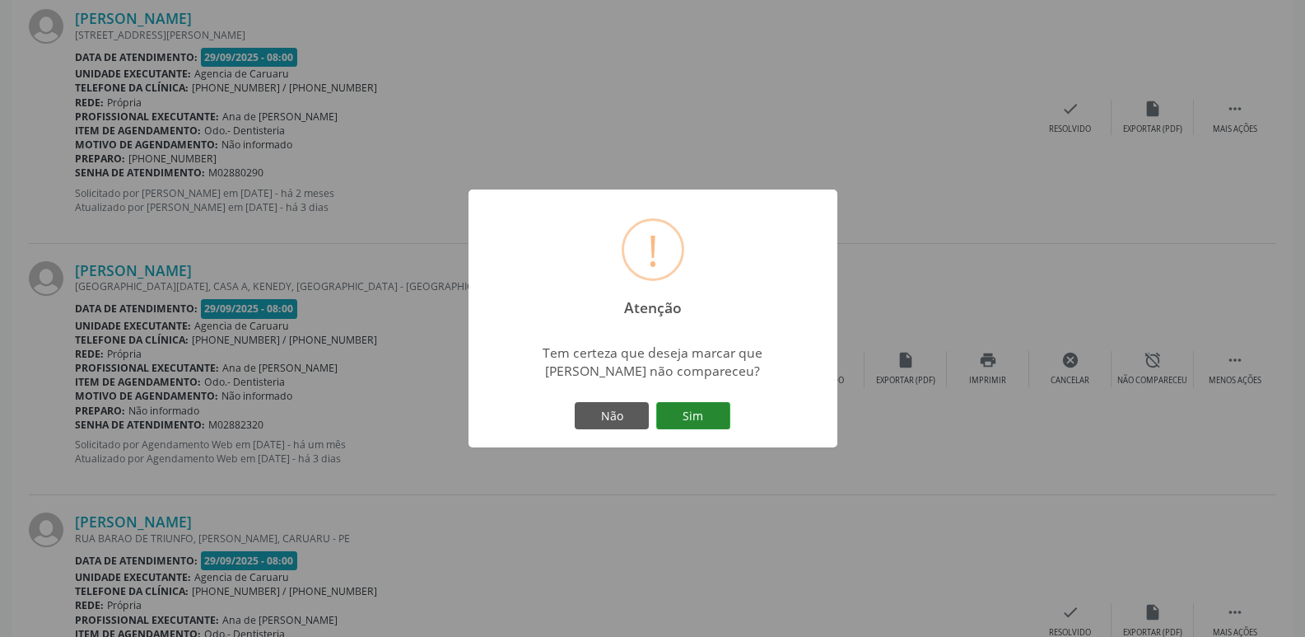
click at [685, 406] on button "Sim" at bounding box center [693, 416] width 74 height 28
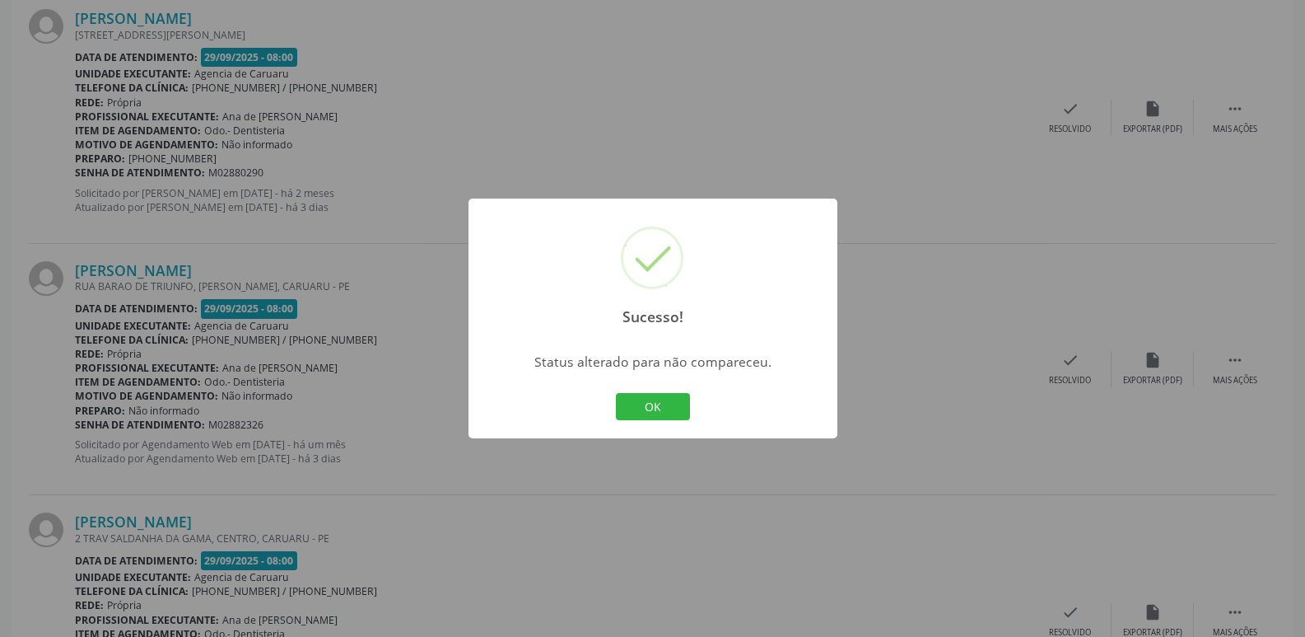
click at [651, 413] on button "OK" at bounding box center [653, 407] width 74 height 28
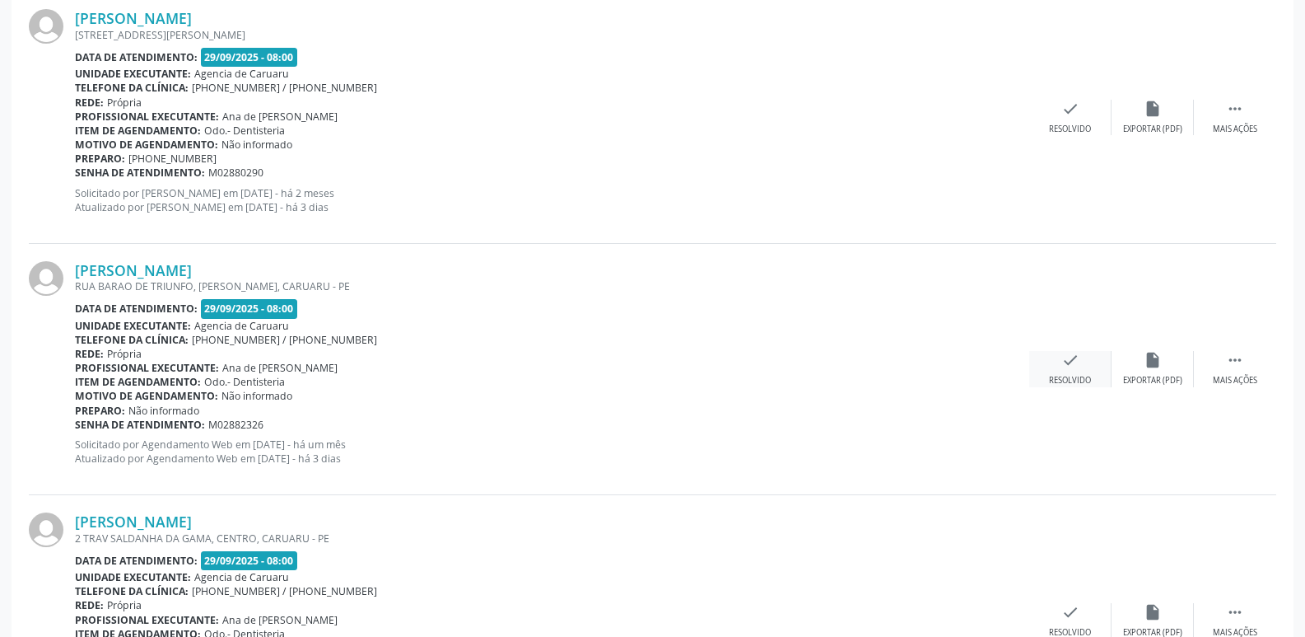
click at [1087, 375] on div "Resolvido" at bounding box center [1070, 381] width 42 height 12
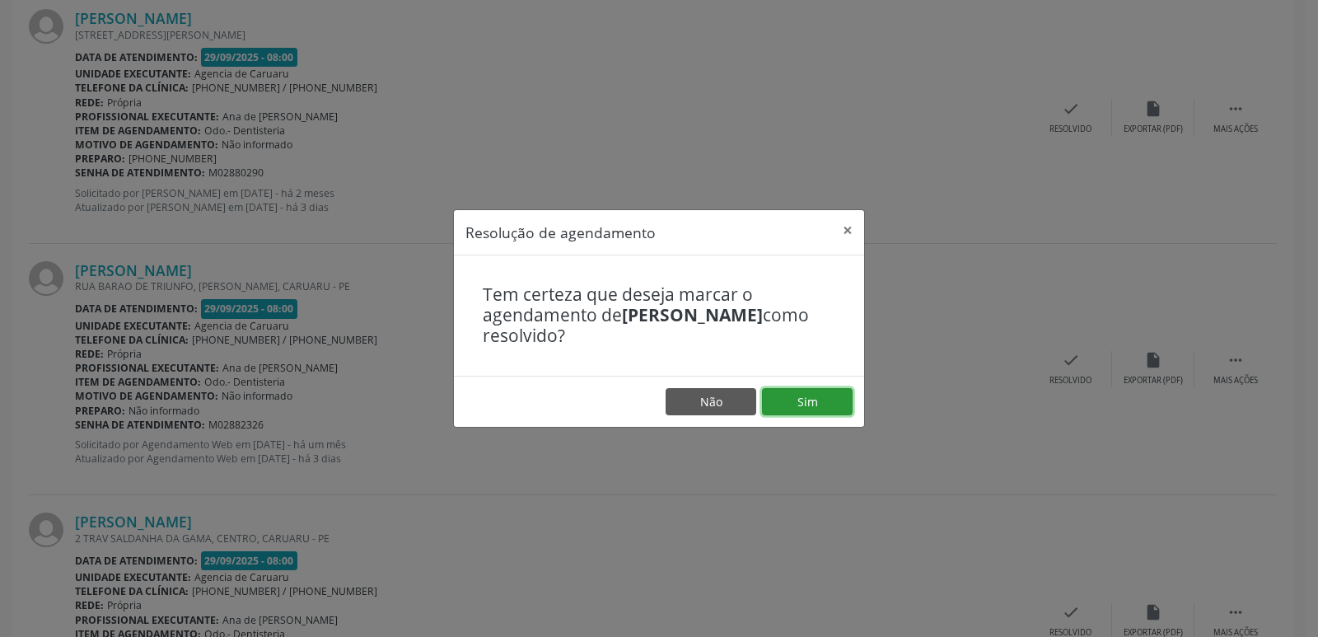
click at [824, 391] on button "Sim" at bounding box center [807, 402] width 91 height 28
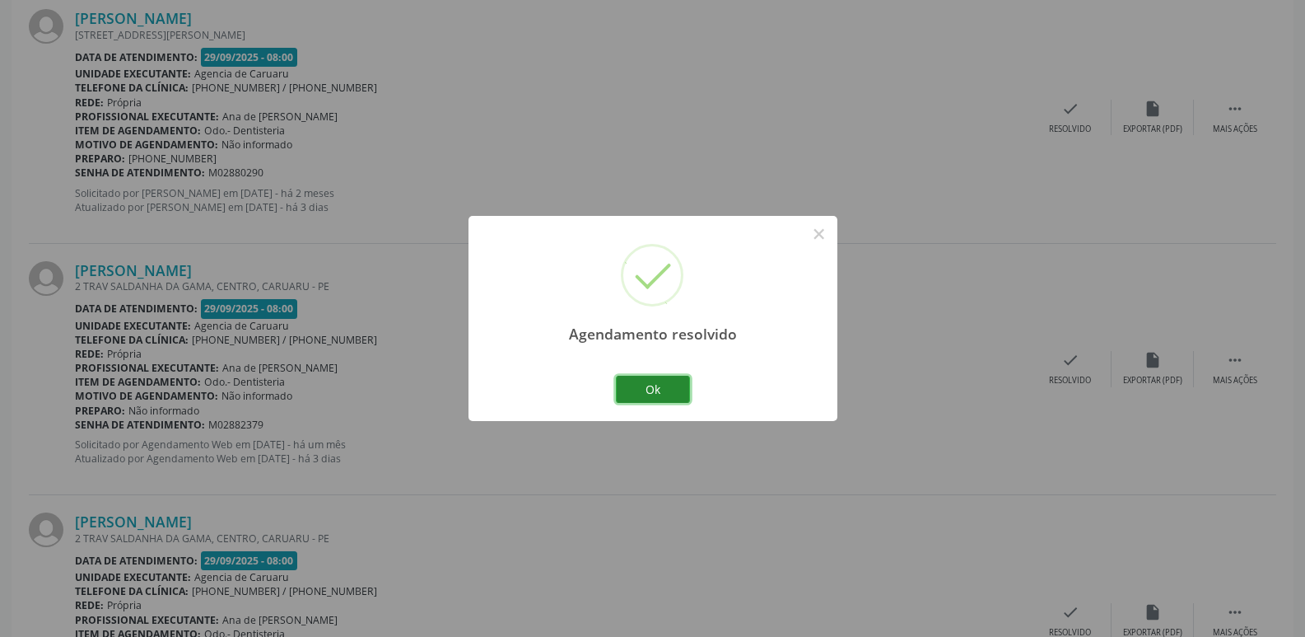
click at [670, 391] on button "Ok" at bounding box center [653, 390] width 74 height 28
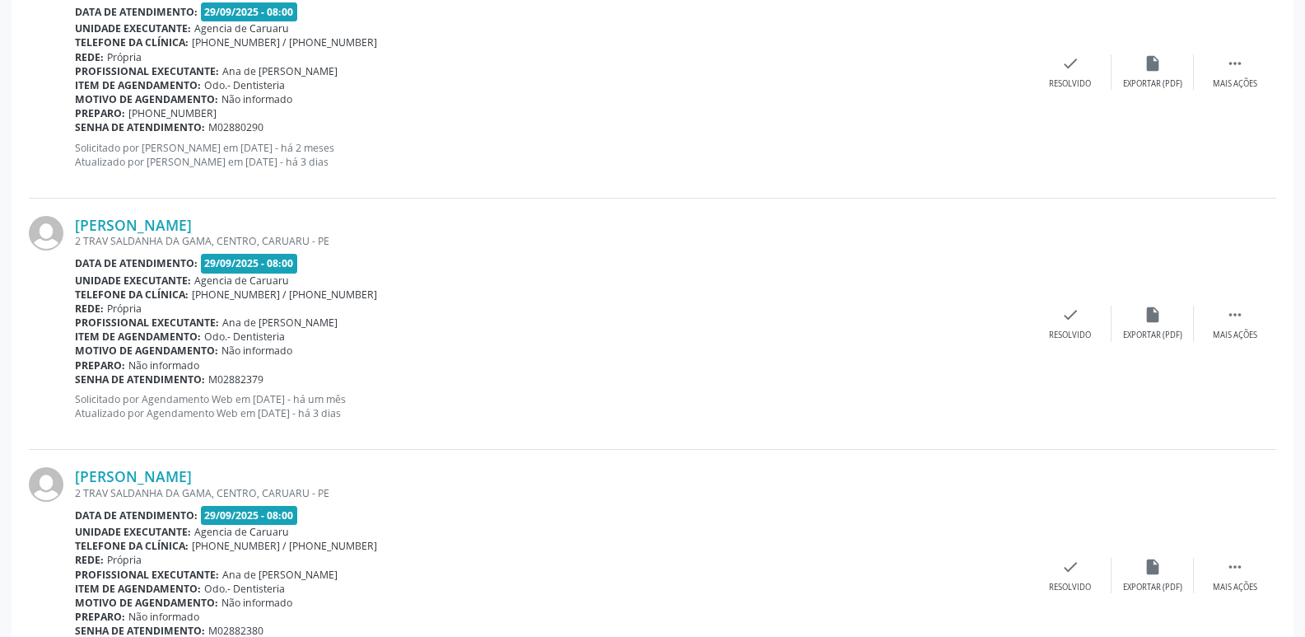
scroll to position [741, 0]
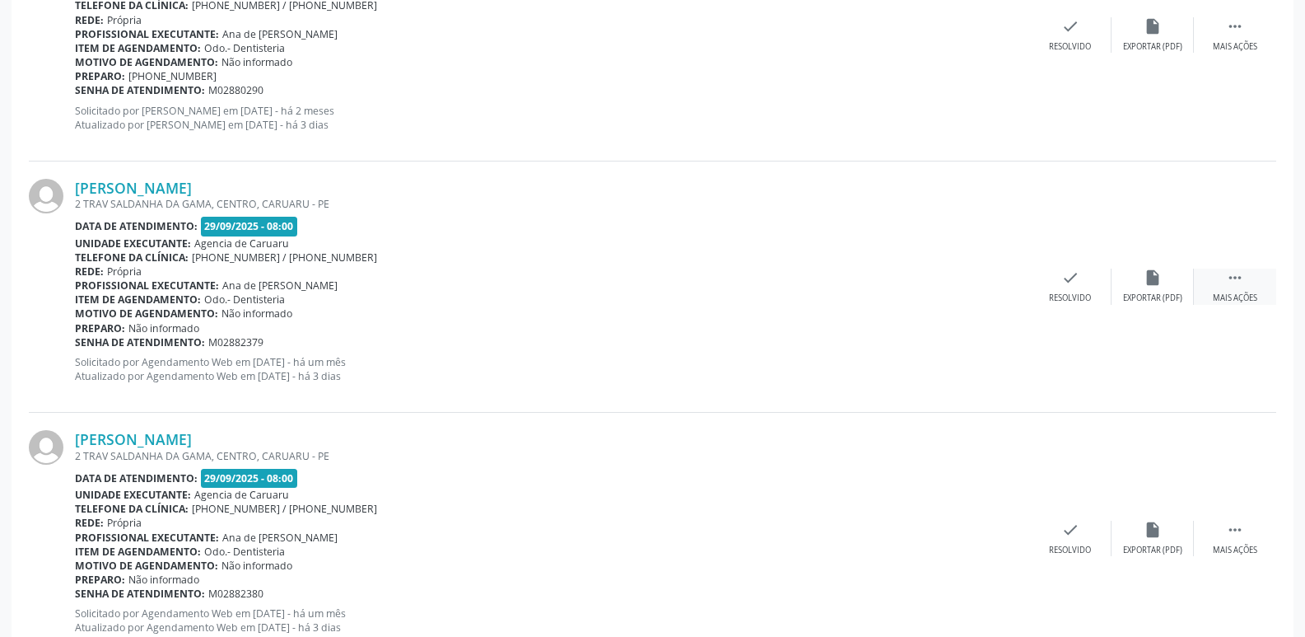
click at [1227, 292] on div " Mais ações" at bounding box center [1235, 285] width 82 height 35
click at [1169, 288] on div "alarm_off Não compareceu" at bounding box center [1153, 285] width 82 height 35
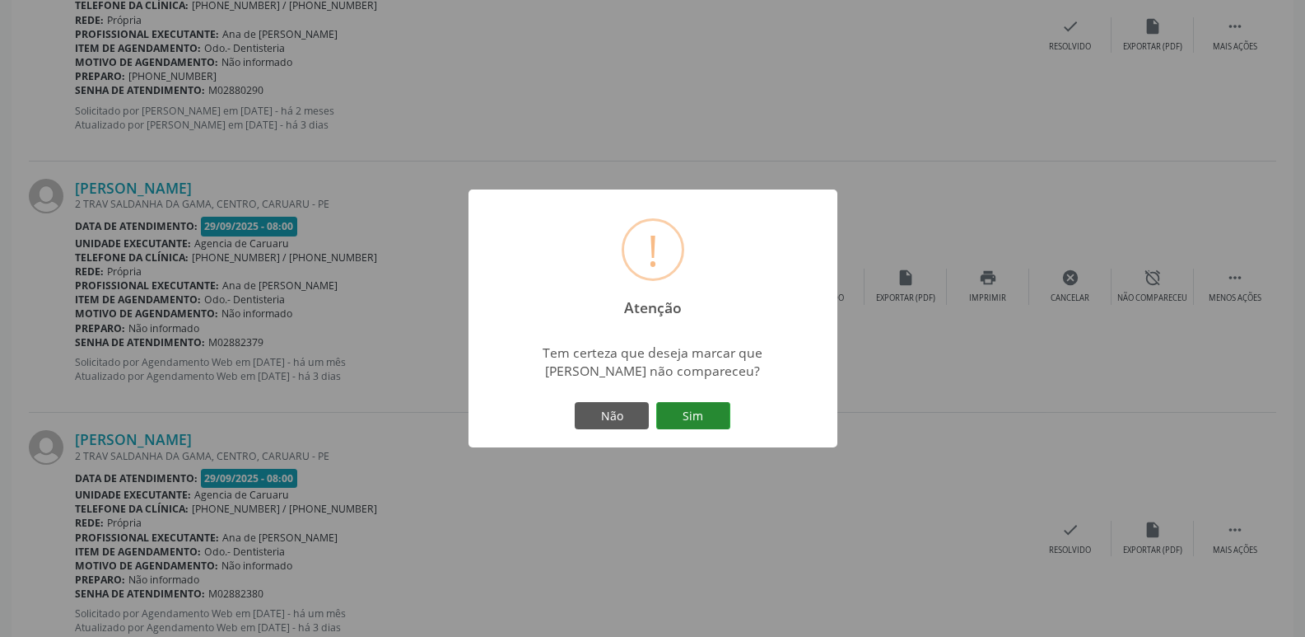
click at [715, 414] on button "Sim" at bounding box center [693, 416] width 74 height 28
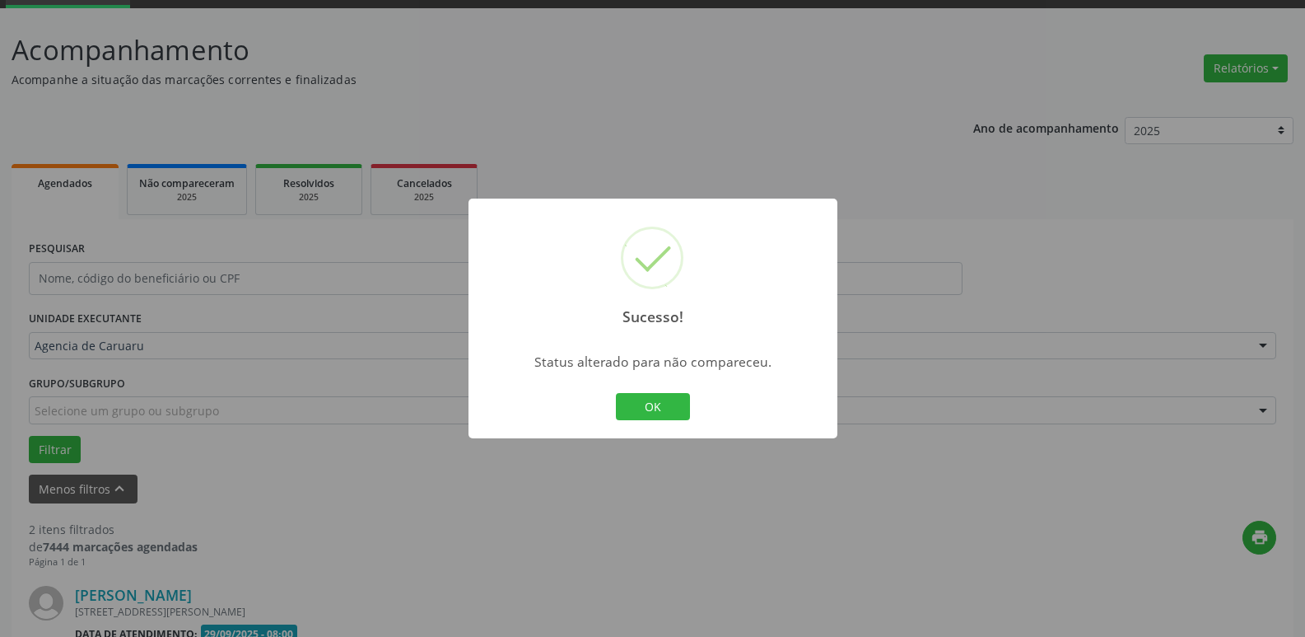
scroll to position [545, 0]
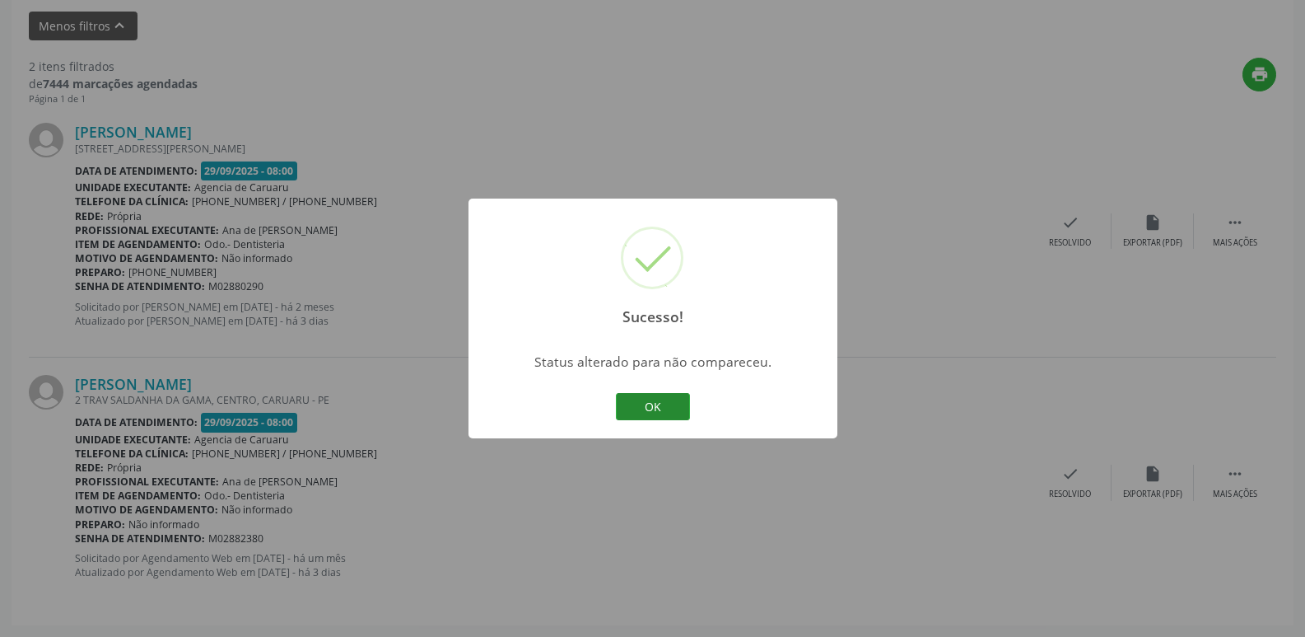
click at [668, 403] on button "OK" at bounding box center [653, 407] width 74 height 28
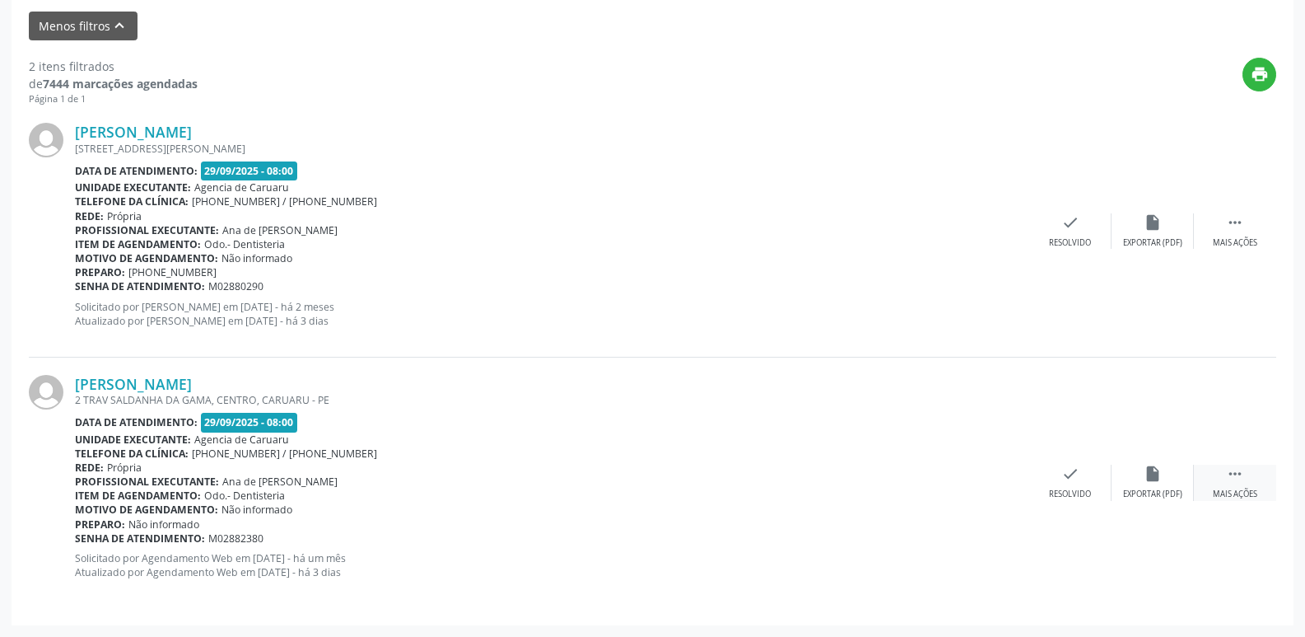
click at [1247, 474] on div " Mais ações" at bounding box center [1235, 481] width 82 height 35
click at [1175, 474] on div "alarm_off Não compareceu" at bounding box center [1153, 481] width 82 height 35
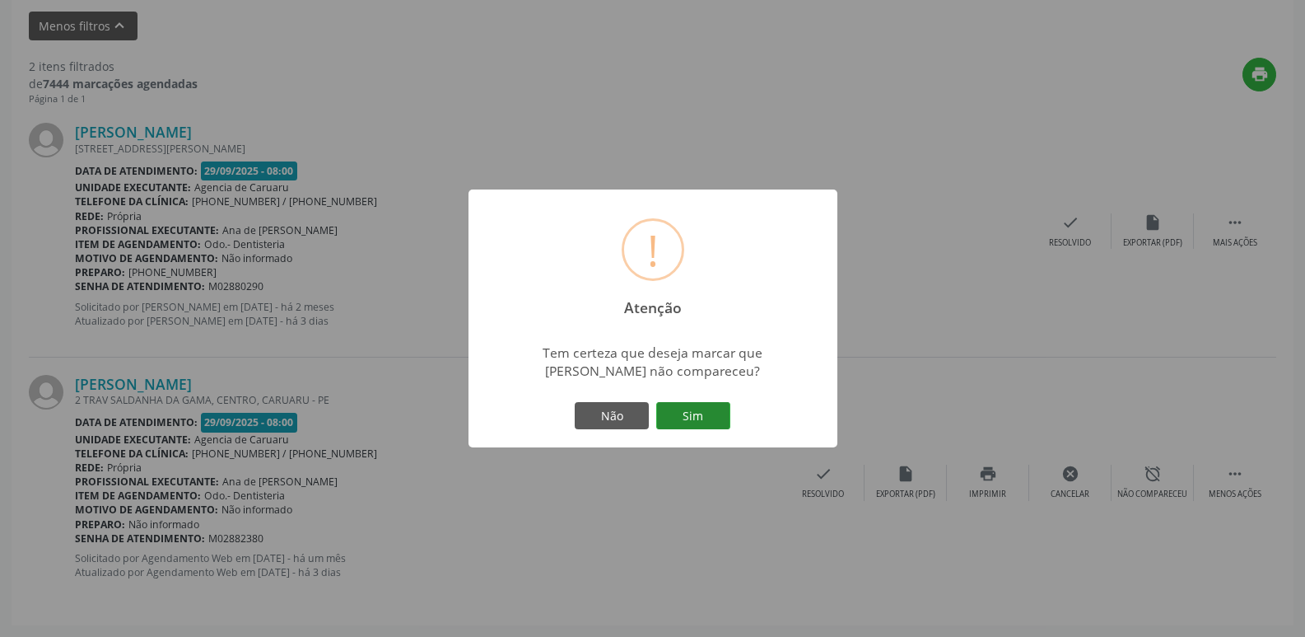
click at [695, 412] on button "Sim" at bounding box center [693, 416] width 74 height 28
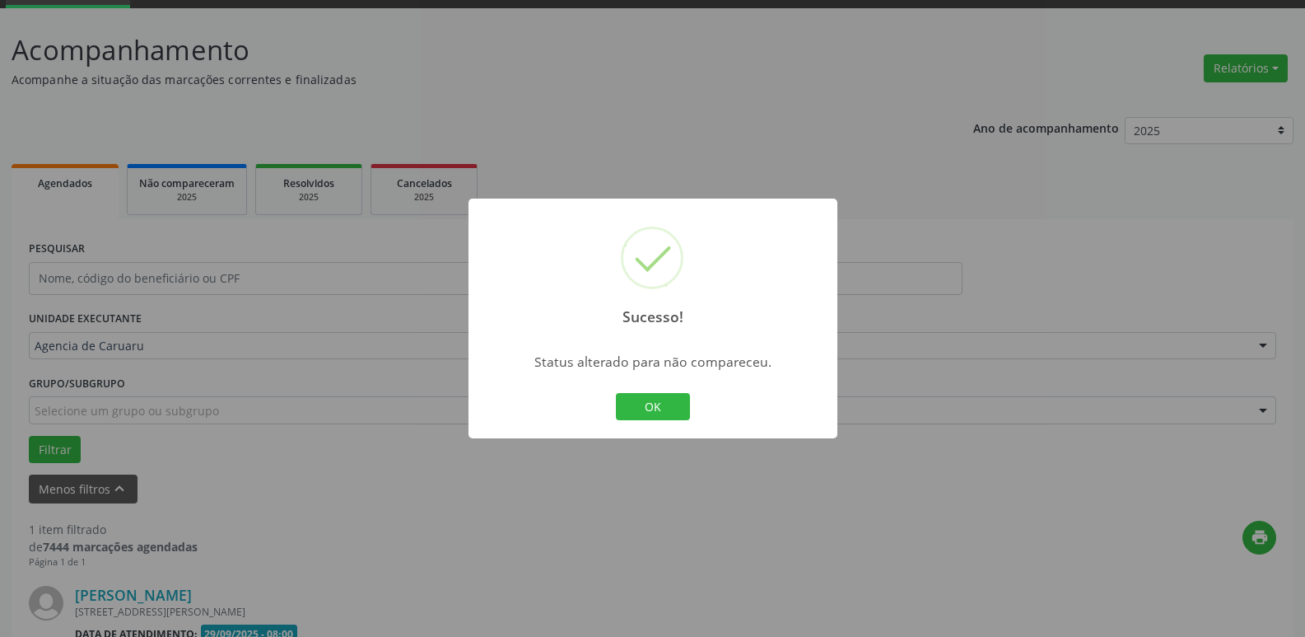
scroll to position [294, 0]
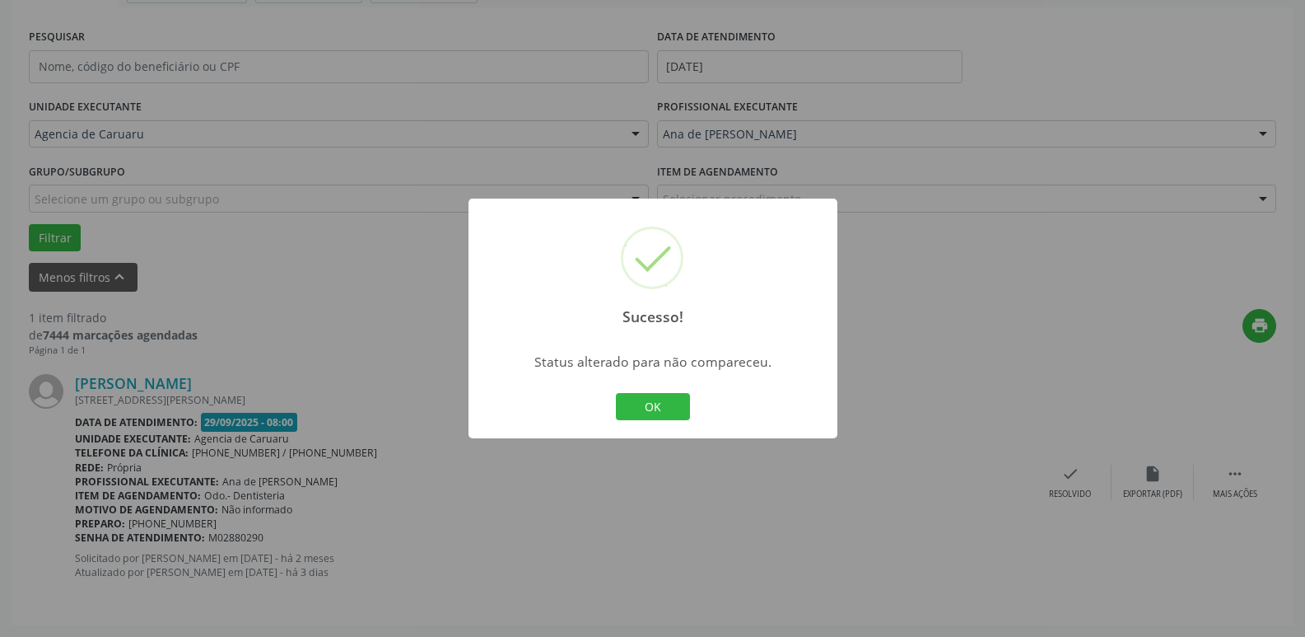
click at [662, 405] on button "OK" at bounding box center [653, 407] width 74 height 28
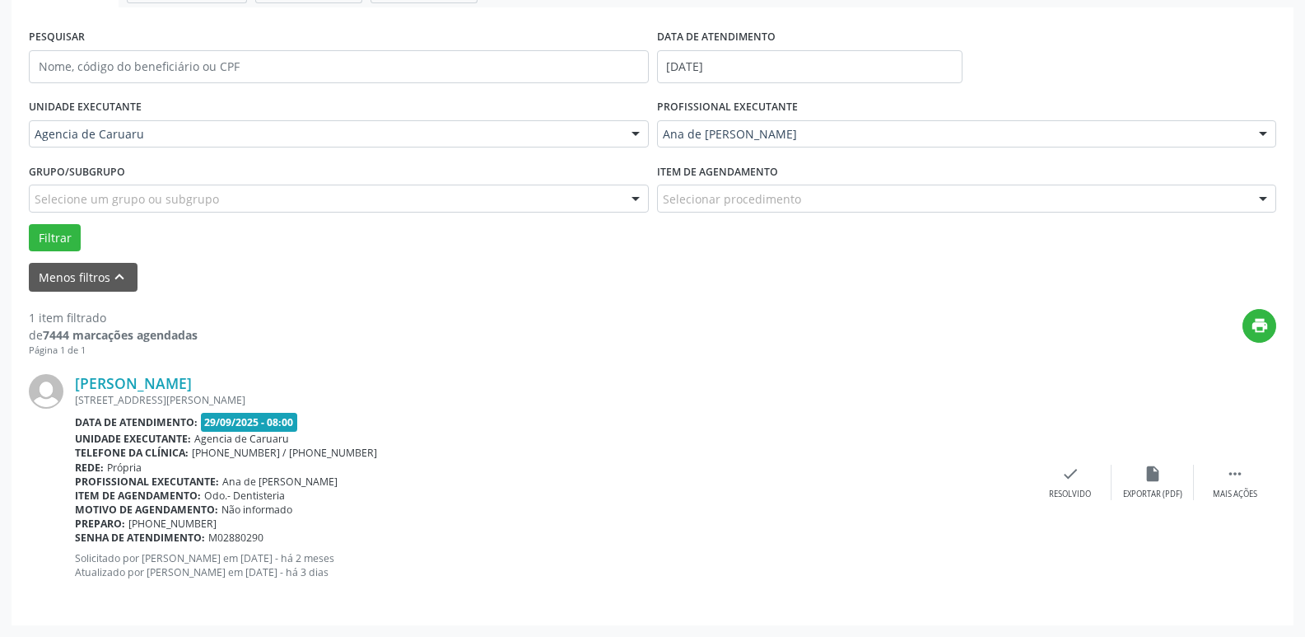
click at [627, 133] on div at bounding box center [635, 135] width 25 height 28
click at [418, 268] on div "Menos filtros keyboard_arrow_up" at bounding box center [653, 277] width 1256 height 29
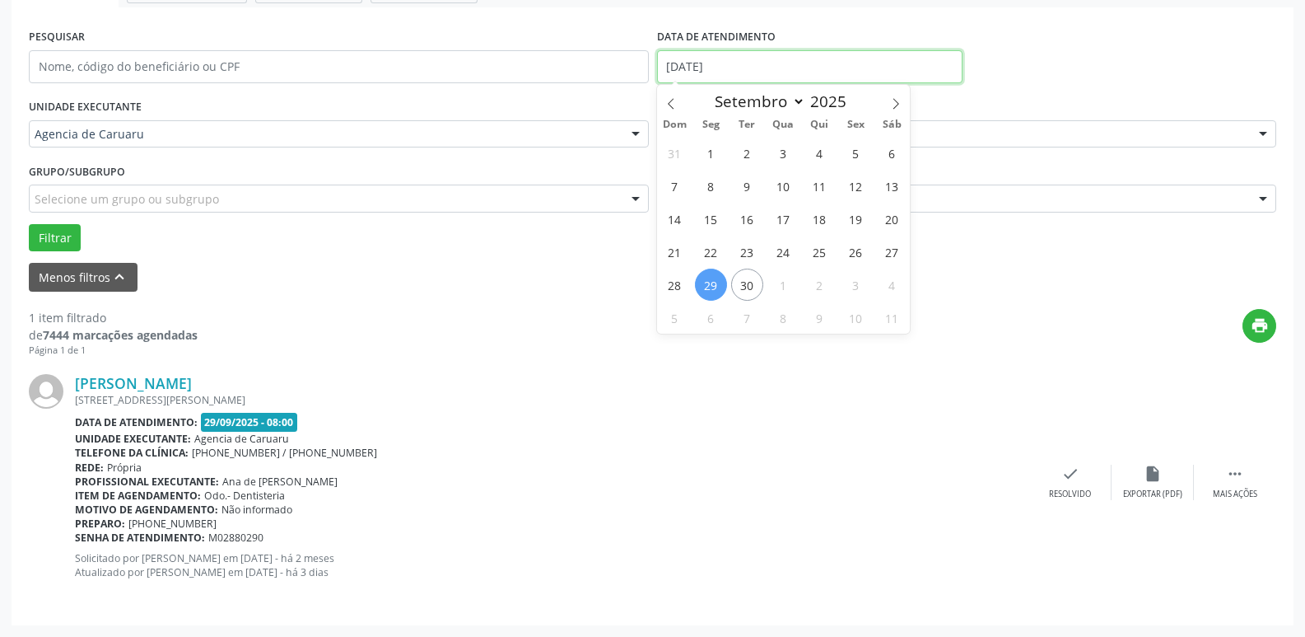
click at [777, 68] on input "[DATE]" at bounding box center [810, 66] width 306 height 33
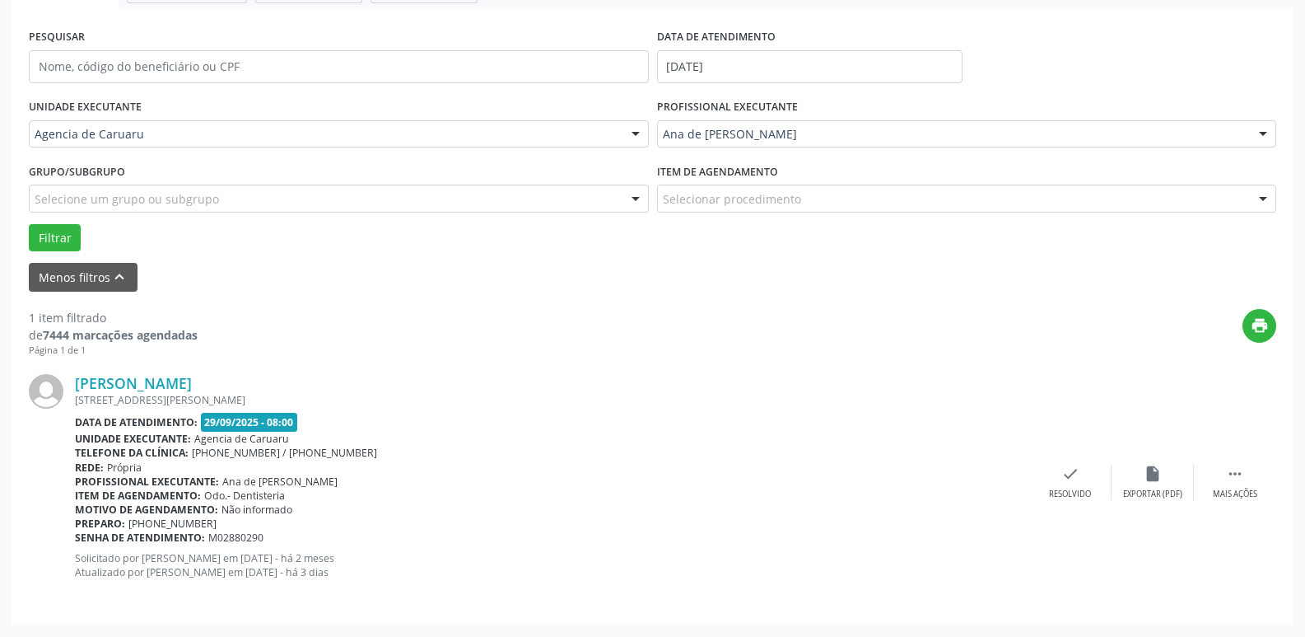
click at [241, 268] on div "Menos filtros keyboard_arrow_up" at bounding box center [653, 277] width 1256 height 29
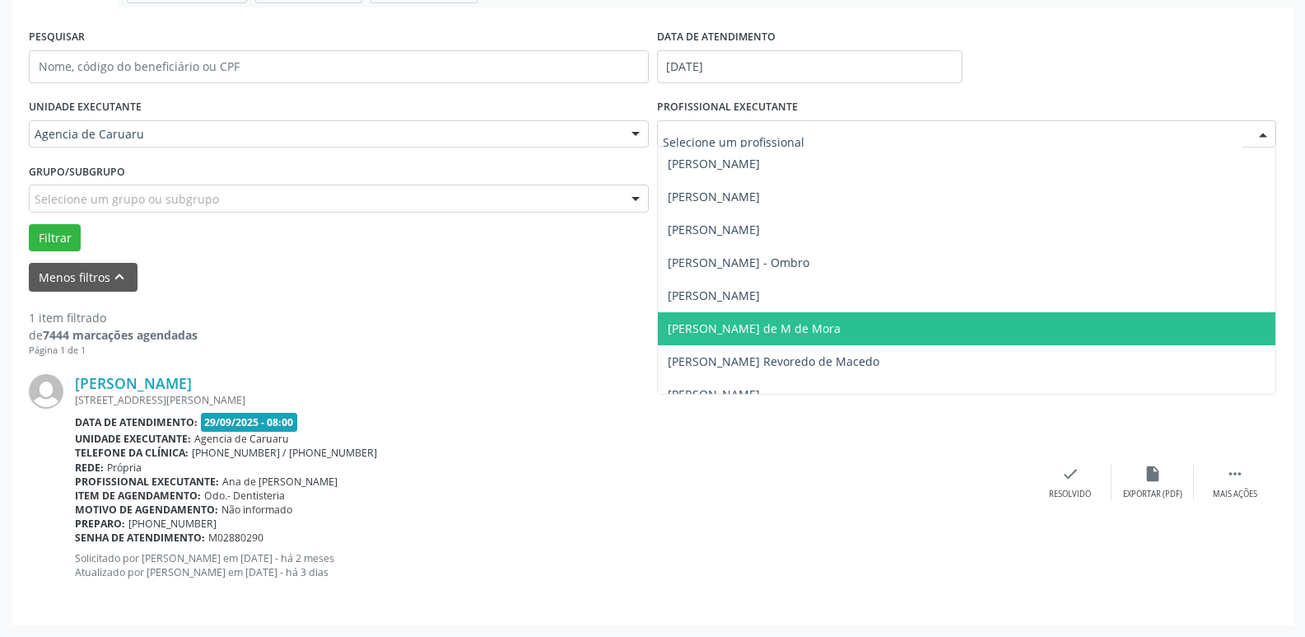
scroll to position [741, 0]
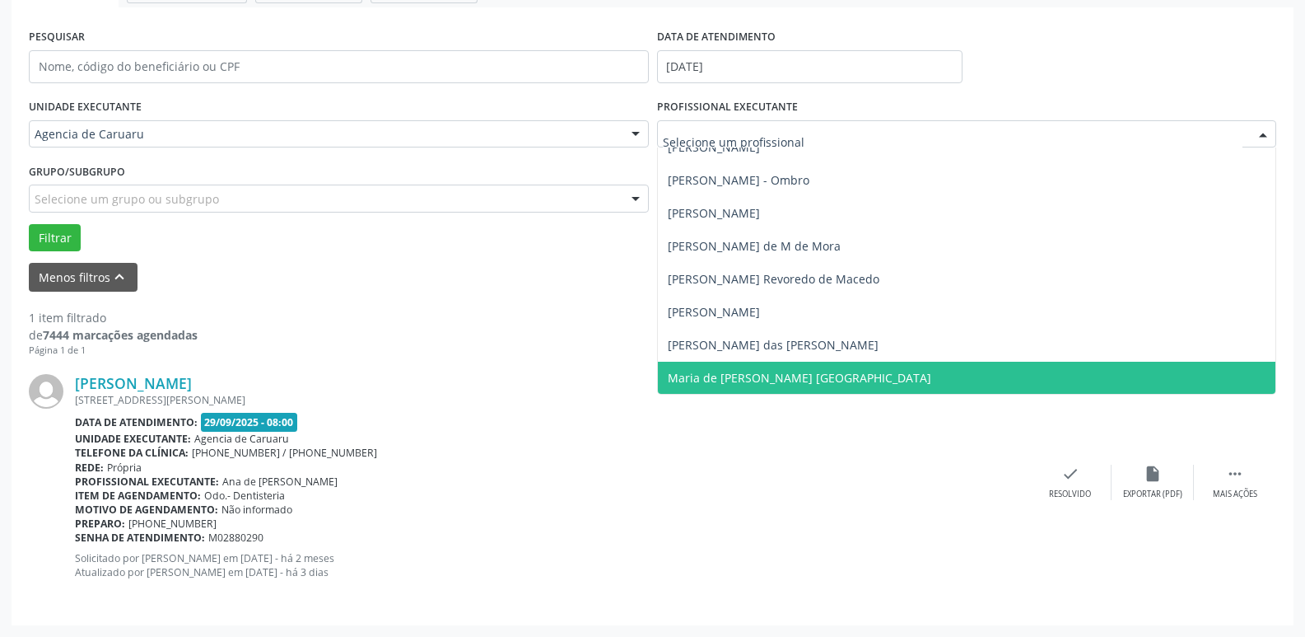
click at [843, 373] on span "Maria de [PERSON_NAME] [GEOGRAPHIC_DATA]" at bounding box center [967, 378] width 618 height 33
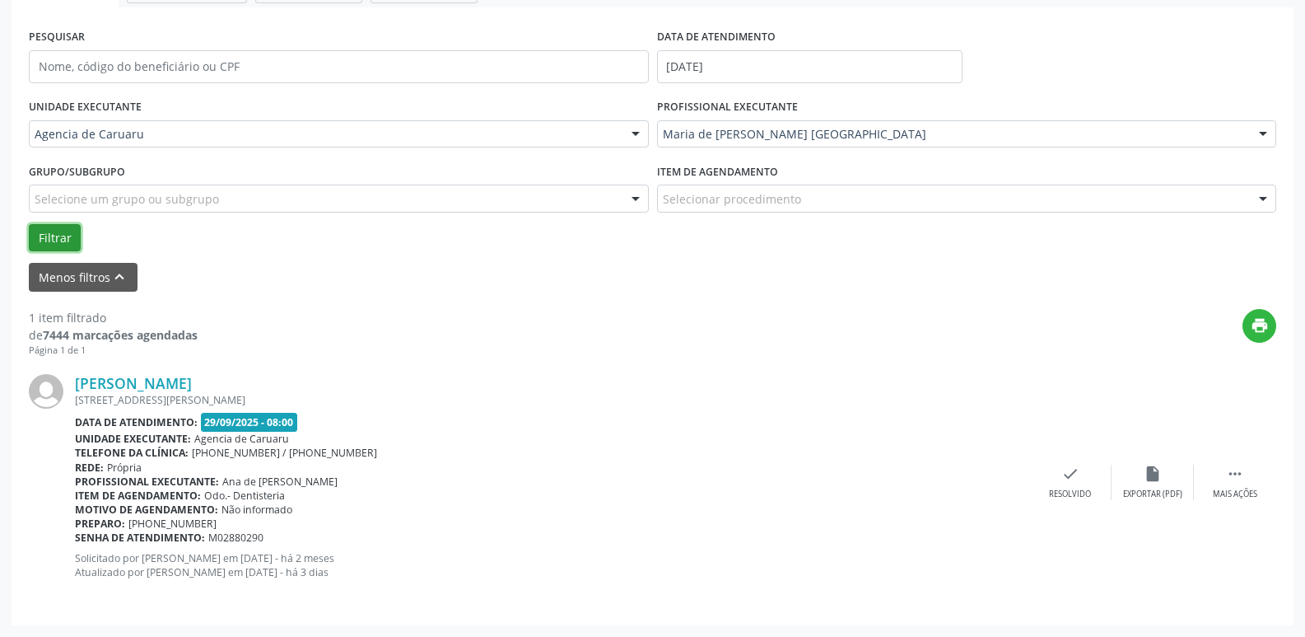
click at [63, 239] on button "Filtrar" at bounding box center [55, 238] width 52 height 28
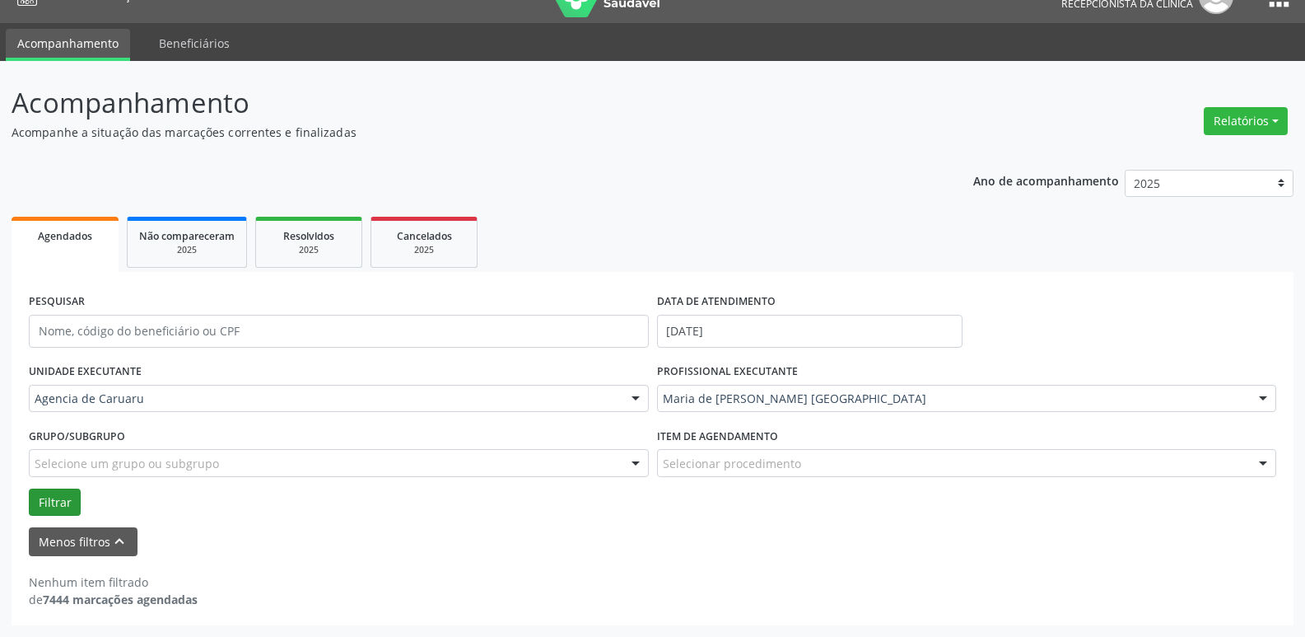
scroll to position [30, 0]
click at [732, 335] on input "[DATE]" at bounding box center [810, 331] width 306 height 33
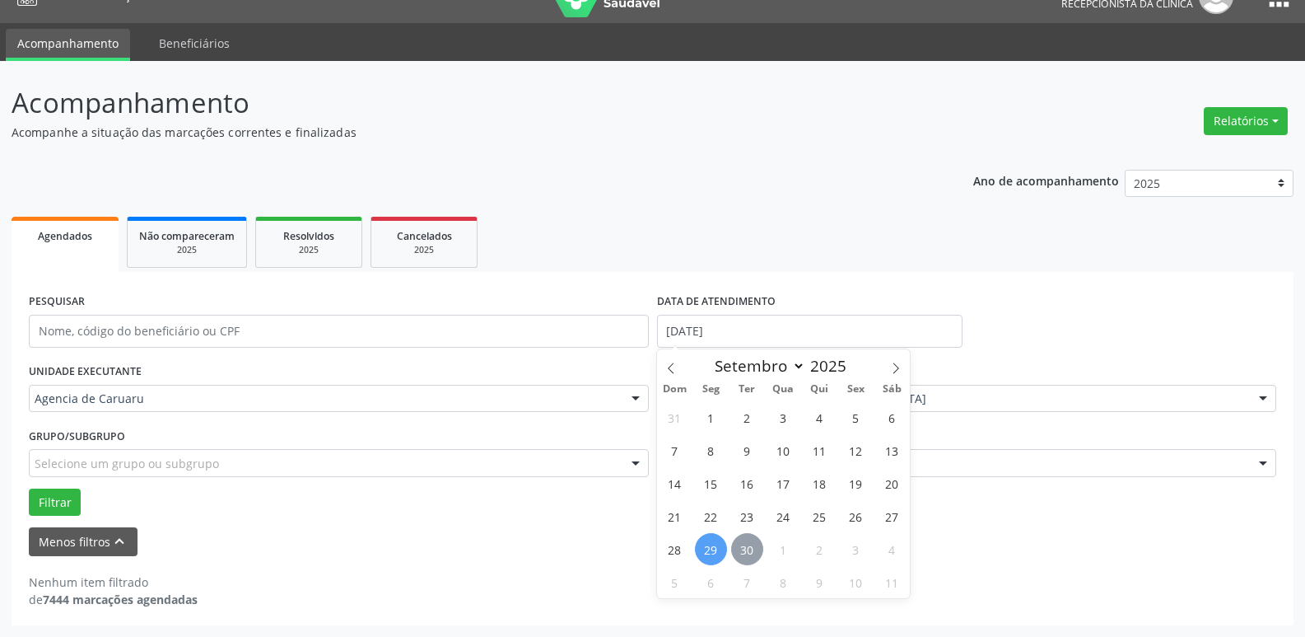
click at [744, 544] on span "30" at bounding box center [747, 549] width 32 height 32
type input "[DATE]"
click at [744, 544] on span "30" at bounding box center [747, 549] width 32 height 32
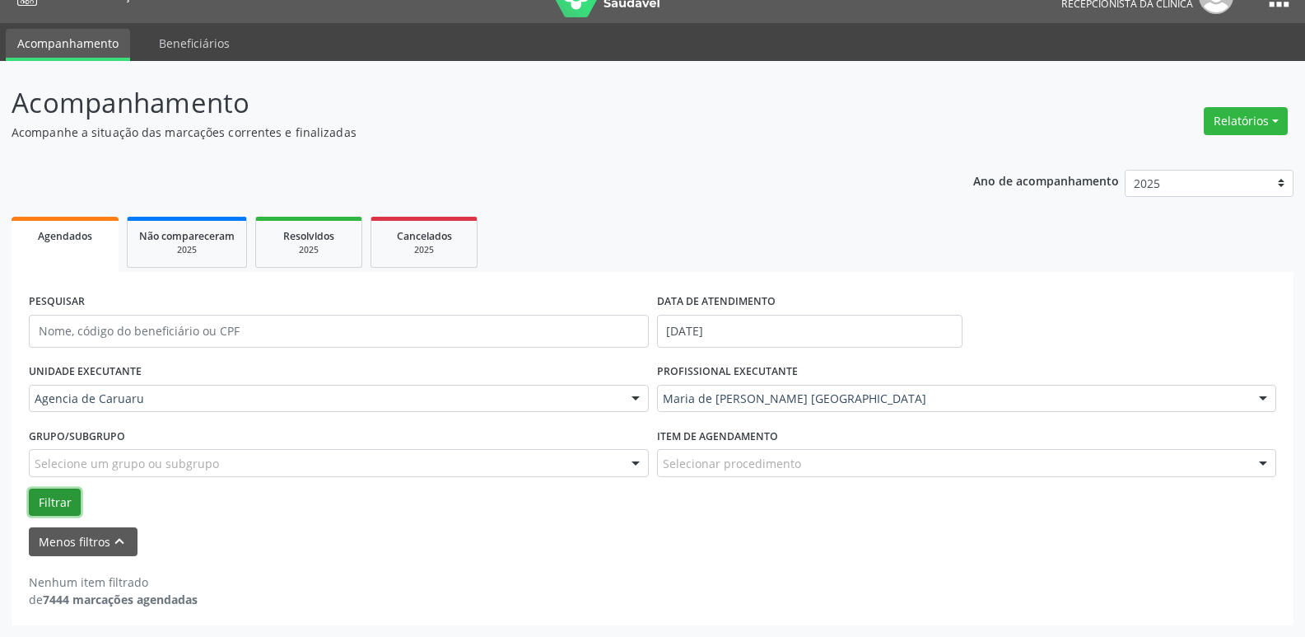
click at [50, 506] on button "Filtrar" at bounding box center [55, 502] width 52 height 28
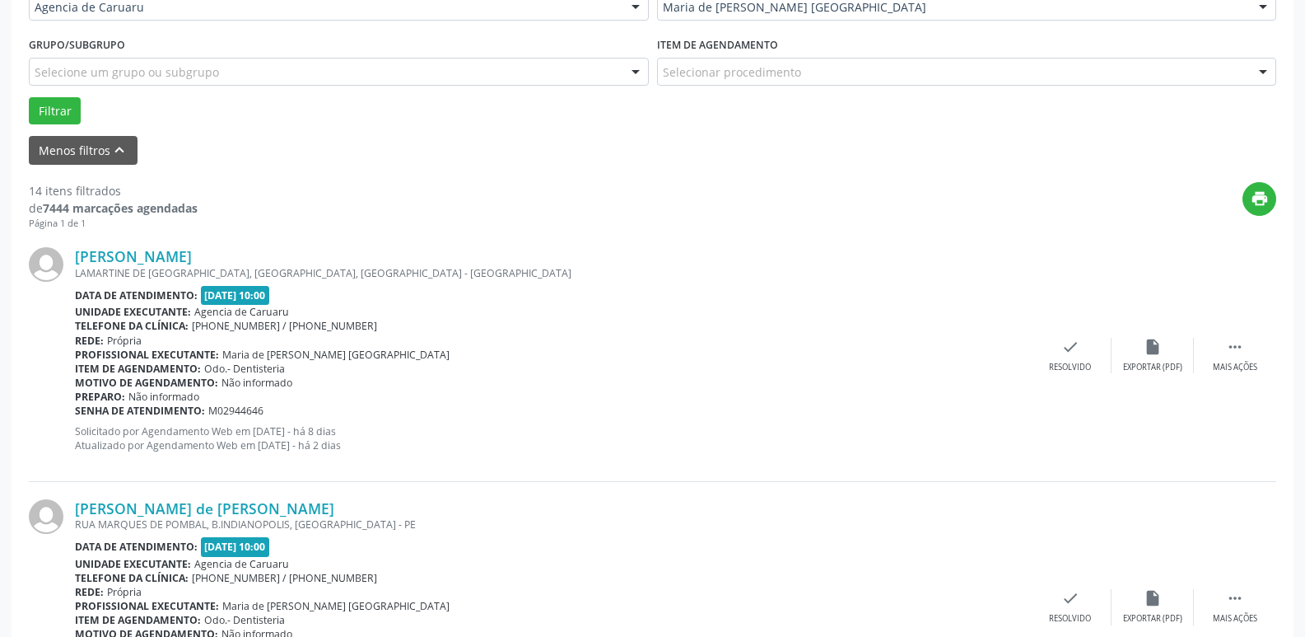
scroll to position [441, 0]
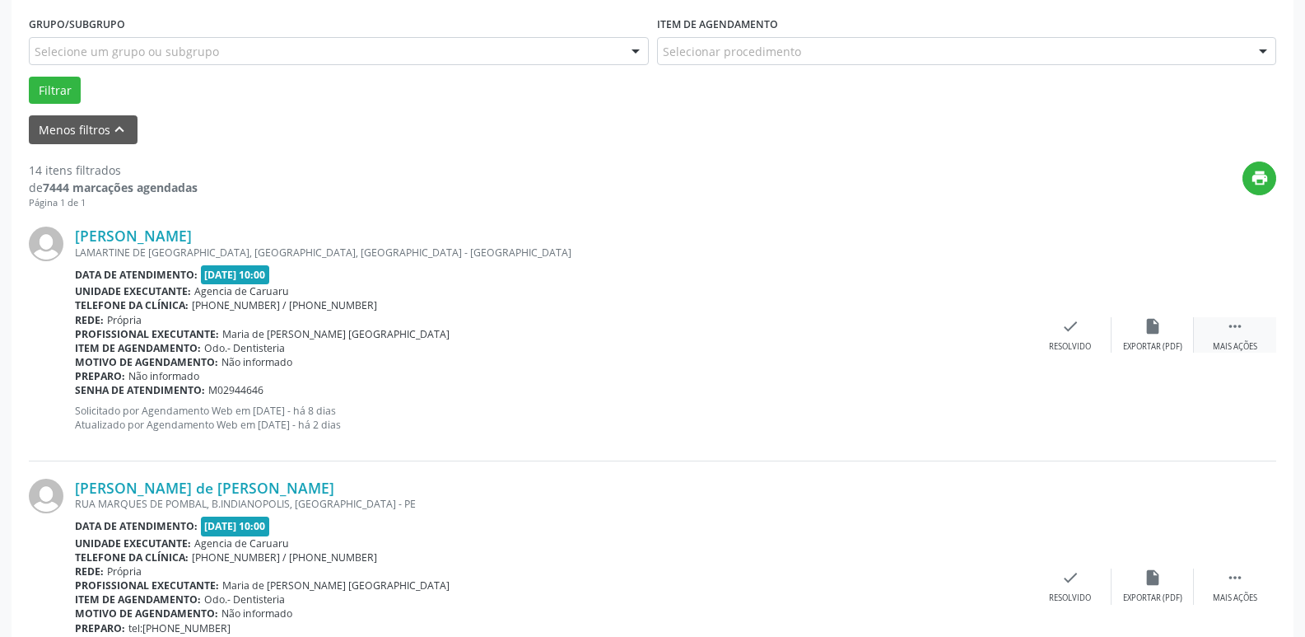
click at [1249, 343] on div "Mais ações" at bounding box center [1235, 347] width 44 height 12
click at [1177, 340] on div "alarm_off Não compareceu" at bounding box center [1153, 334] width 82 height 35
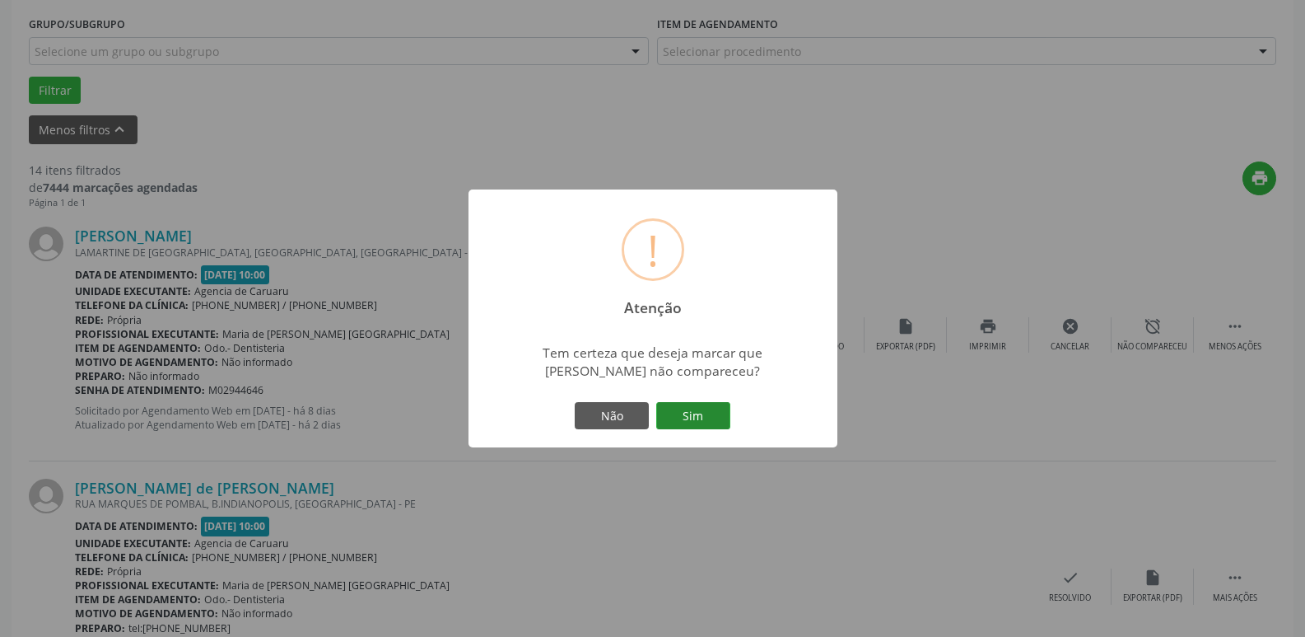
click at [712, 418] on button "Sim" at bounding box center [693, 416] width 74 height 28
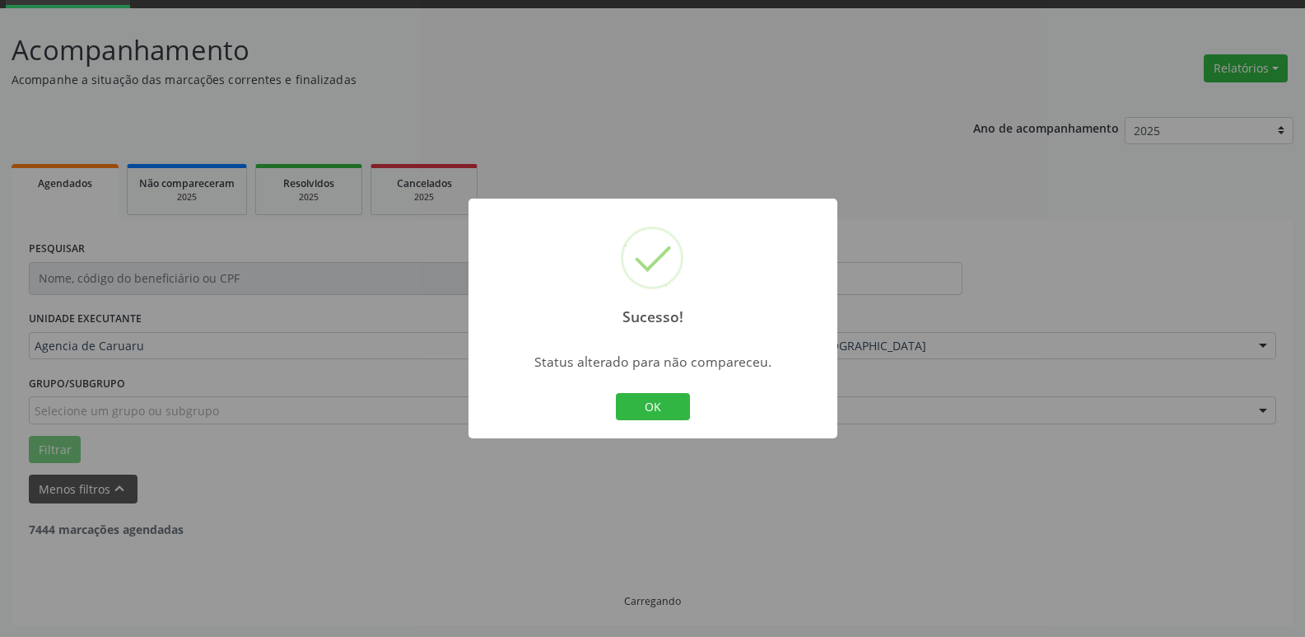
scroll to position [82, 0]
click at [654, 406] on button "OK" at bounding box center [653, 407] width 74 height 28
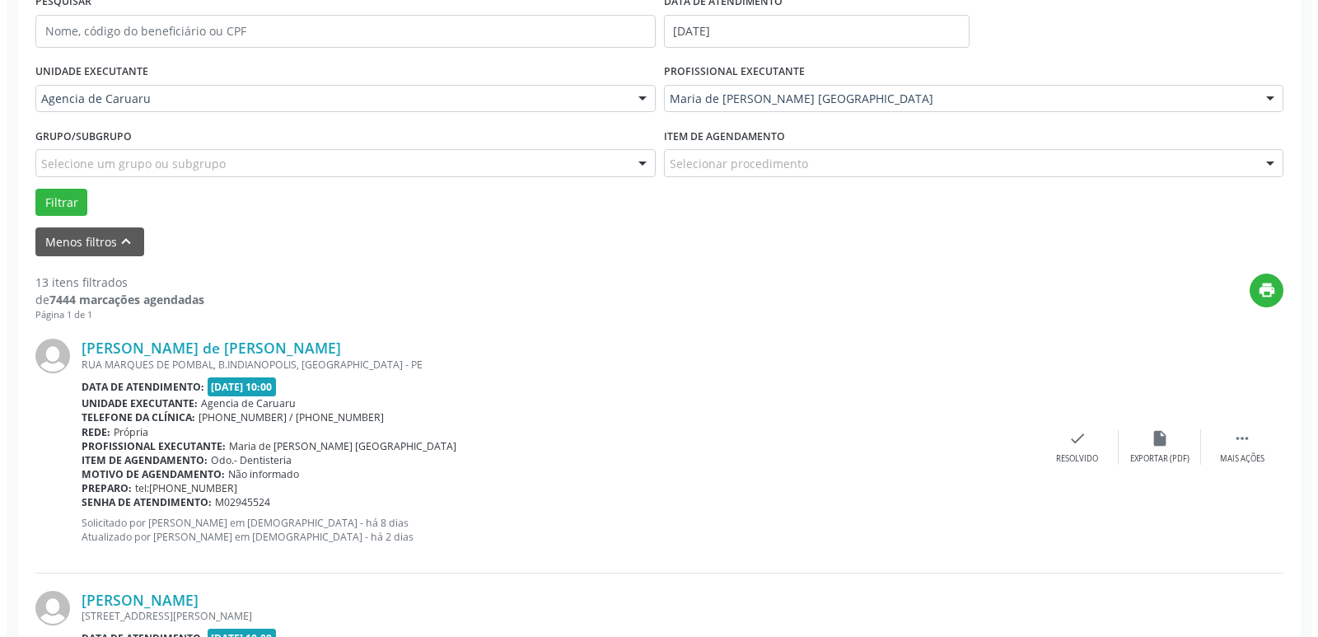
scroll to position [412, 0]
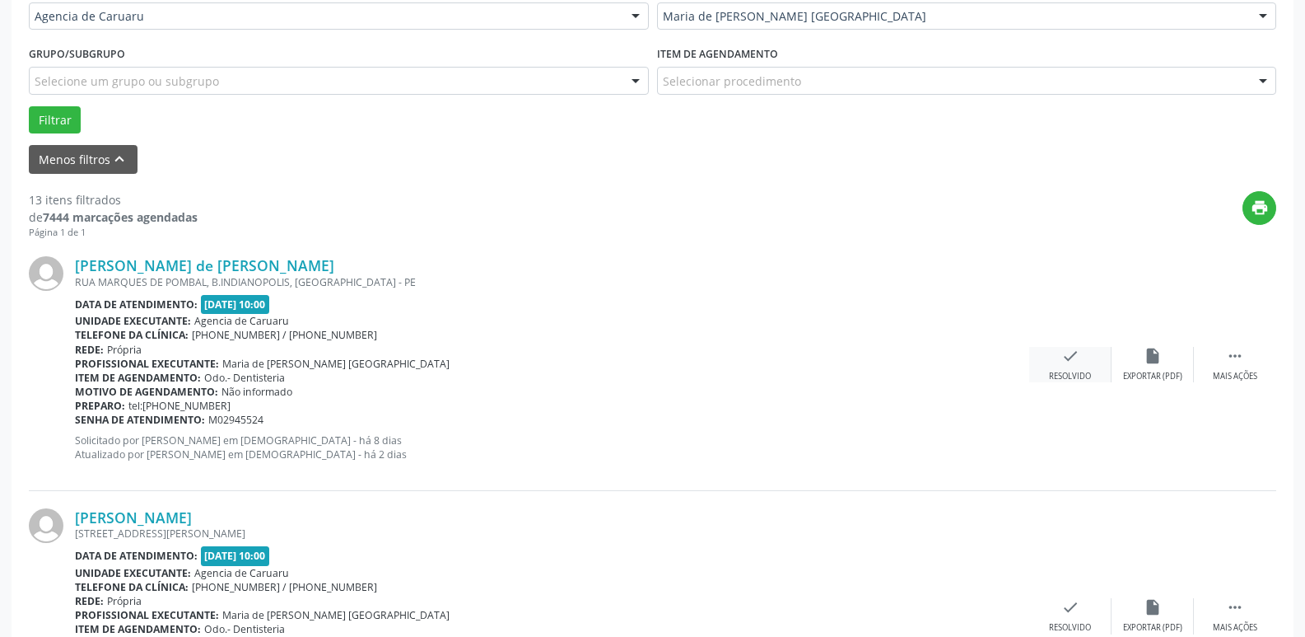
click at [1057, 348] on div "check Resolvido" at bounding box center [1070, 364] width 82 height 35
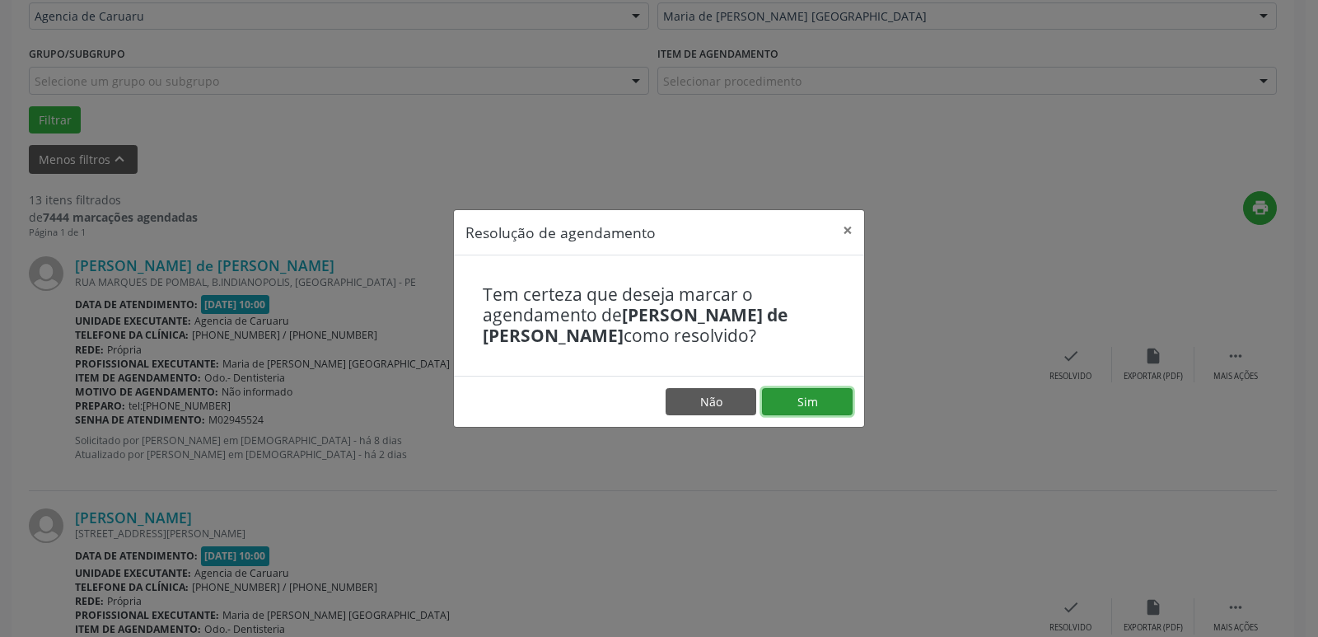
click at [802, 406] on button "Sim" at bounding box center [807, 402] width 91 height 28
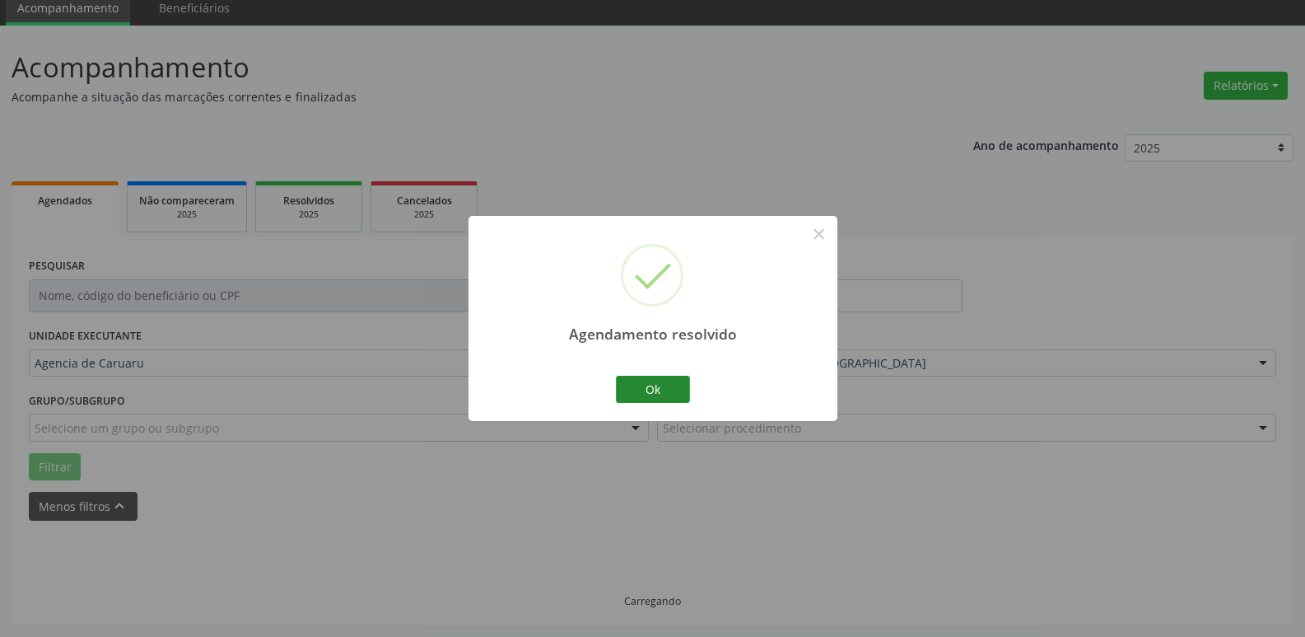
scroll to position [82, 0]
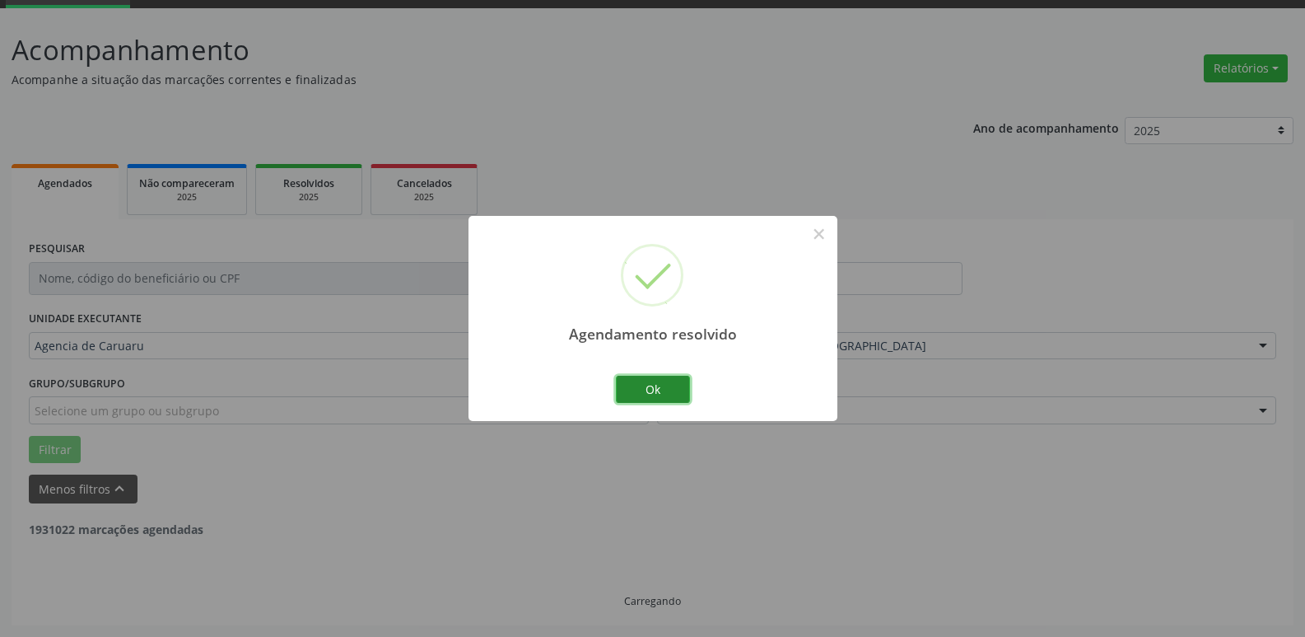
click at [666, 392] on button "Ok" at bounding box center [653, 390] width 74 height 28
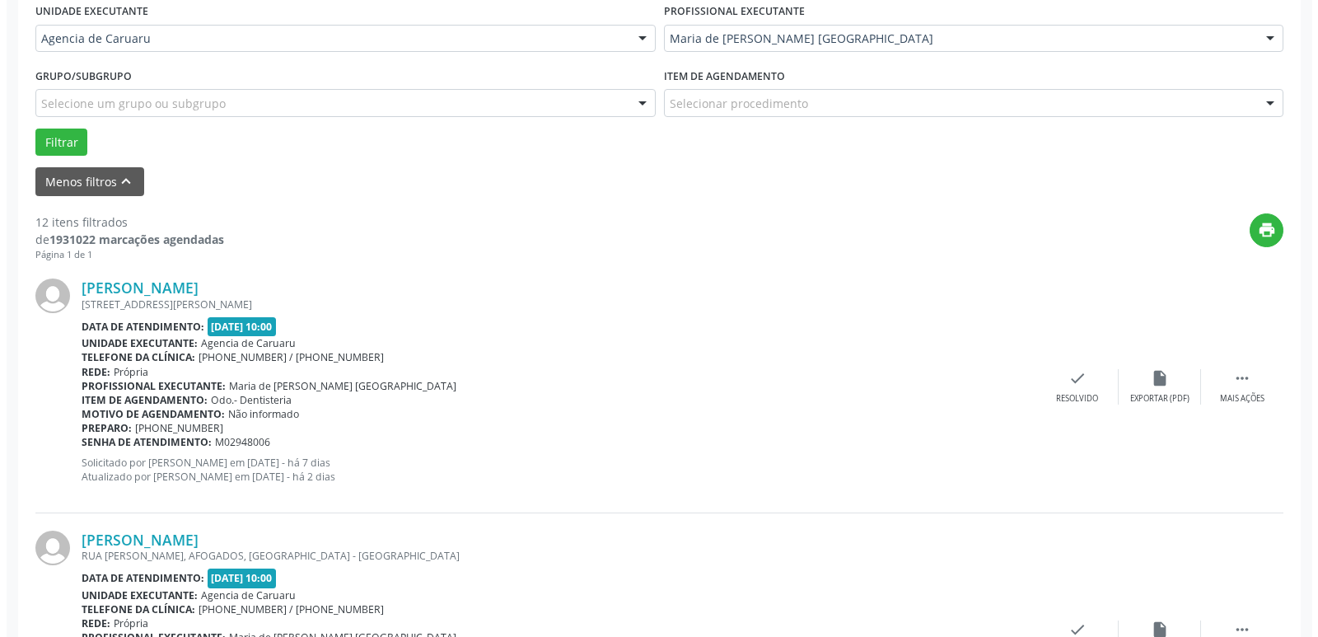
scroll to position [412, 0]
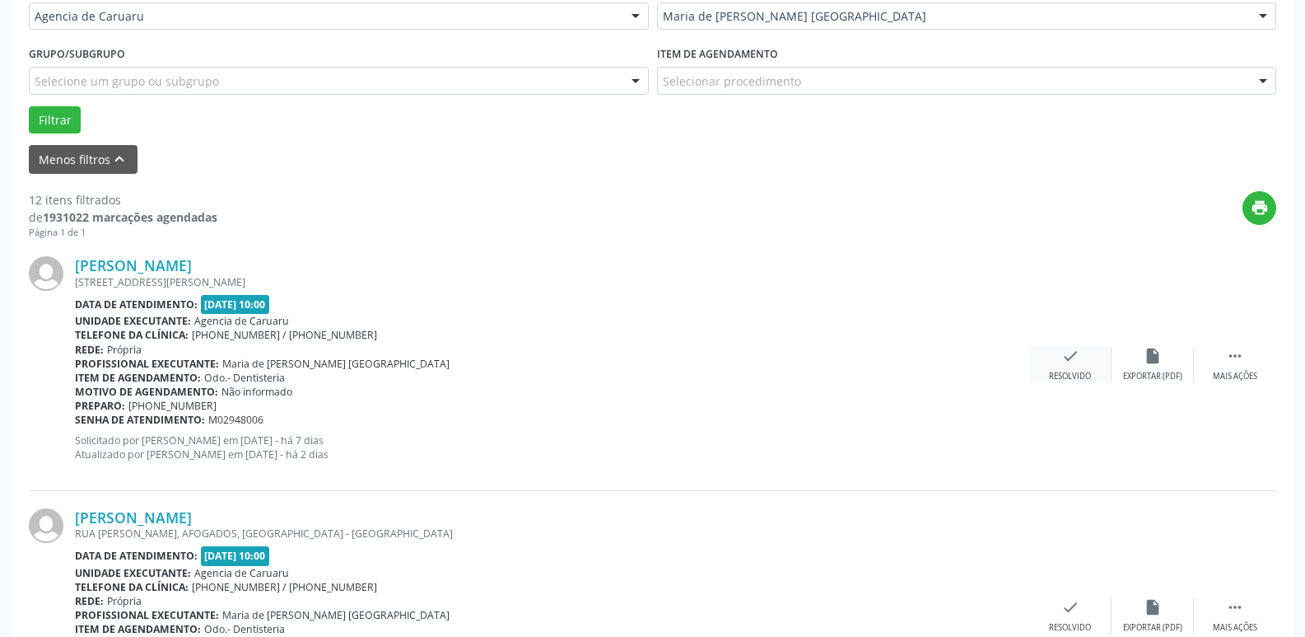
click at [1068, 360] on icon "check" at bounding box center [1071, 356] width 18 height 18
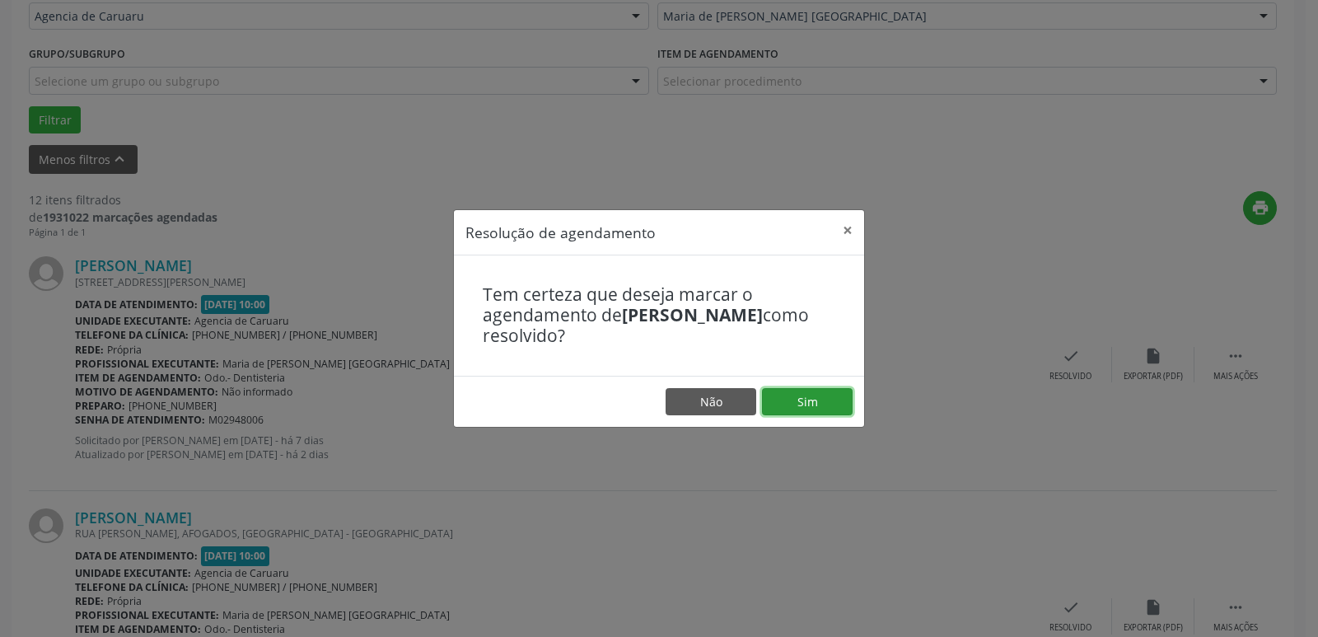
click at [819, 404] on button "Sim" at bounding box center [807, 402] width 91 height 28
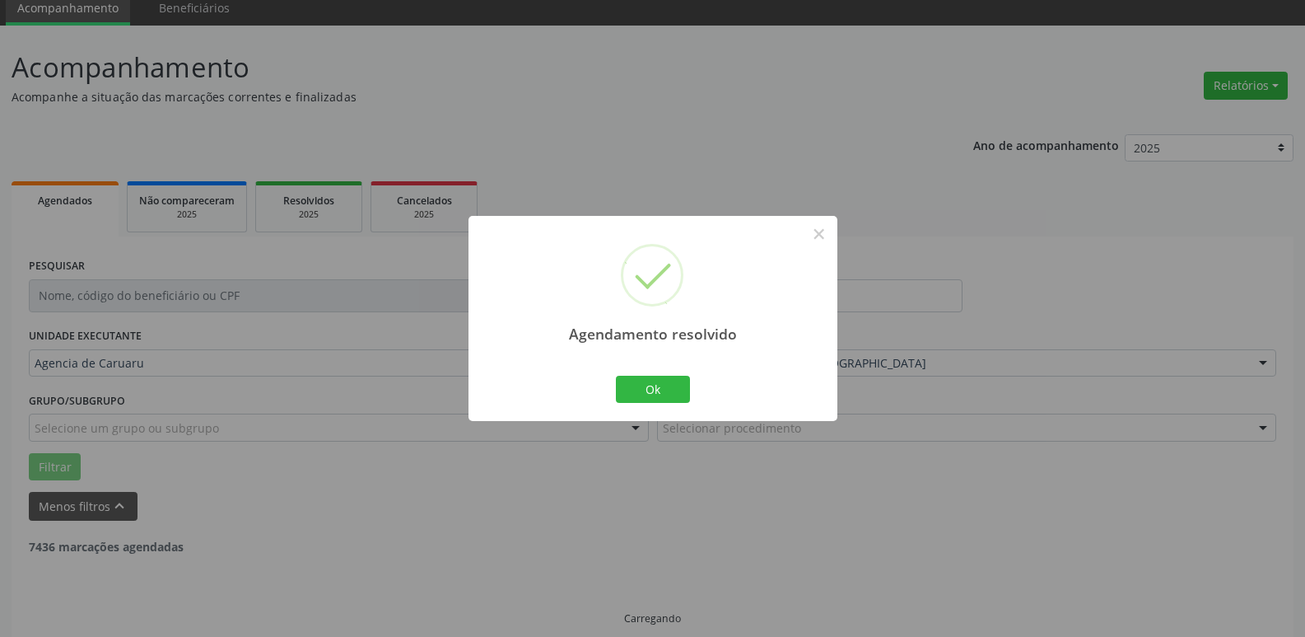
scroll to position [82, 0]
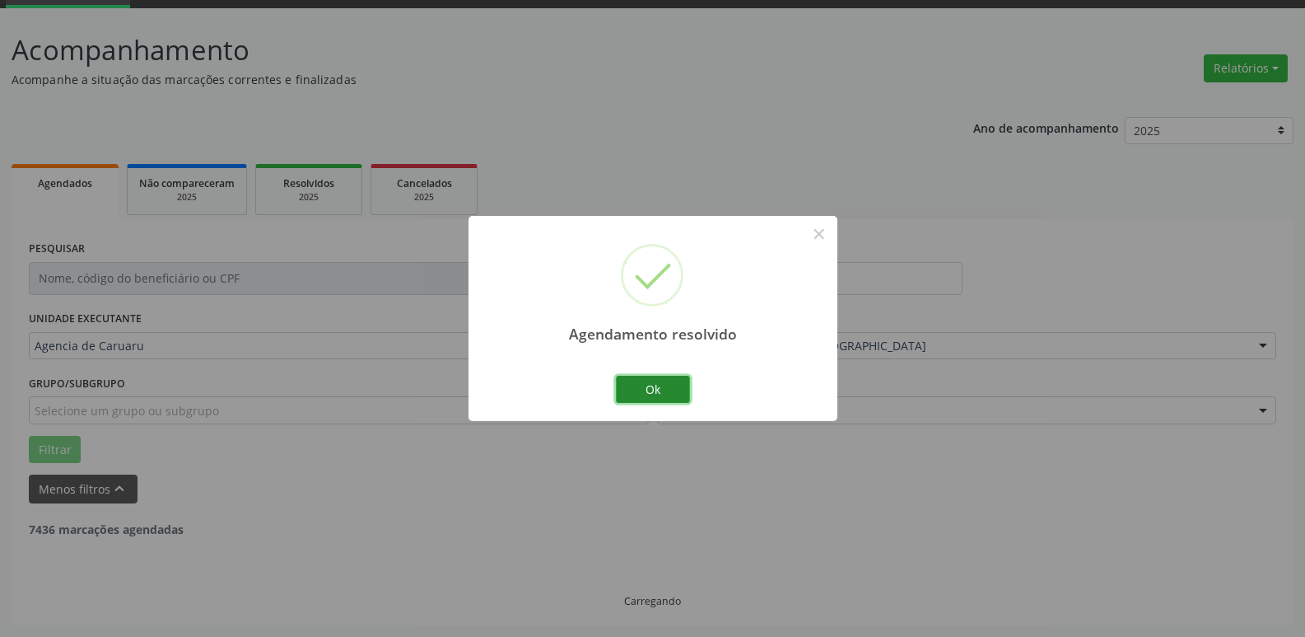
drag, startPoint x: 663, startPoint y: 389, endPoint x: 662, endPoint y: 402, distance: 13.2
click at [663, 402] on button "Ok" at bounding box center [653, 390] width 74 height 28
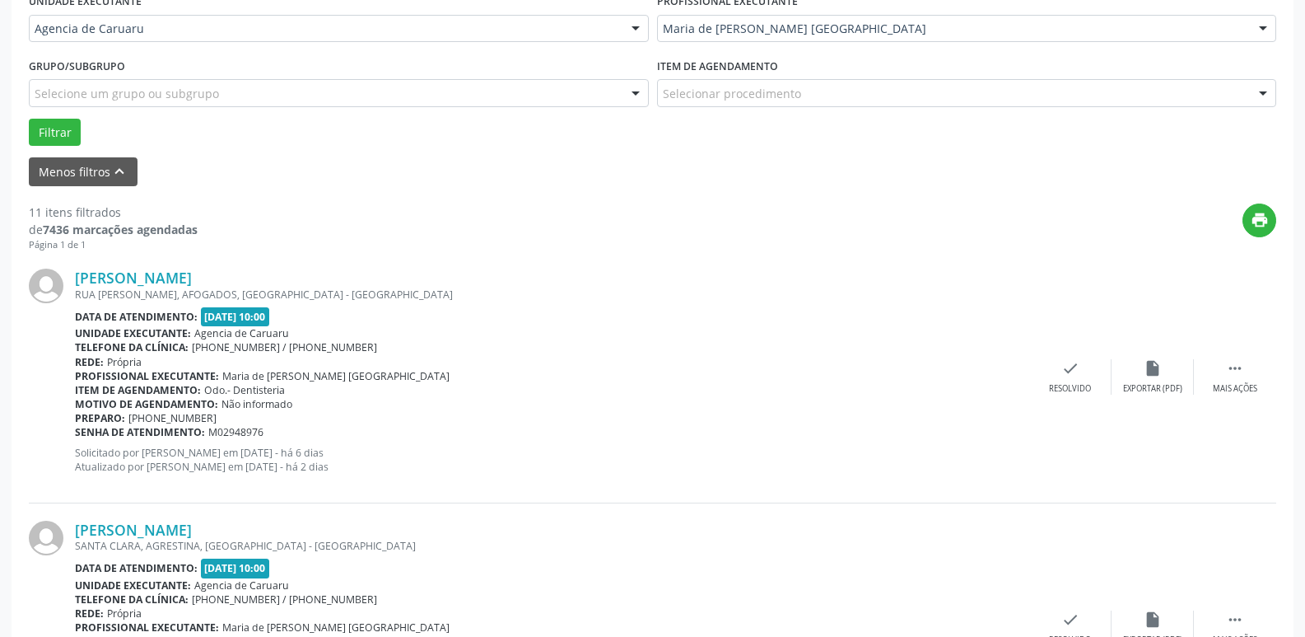
scroll to position [494, 0]
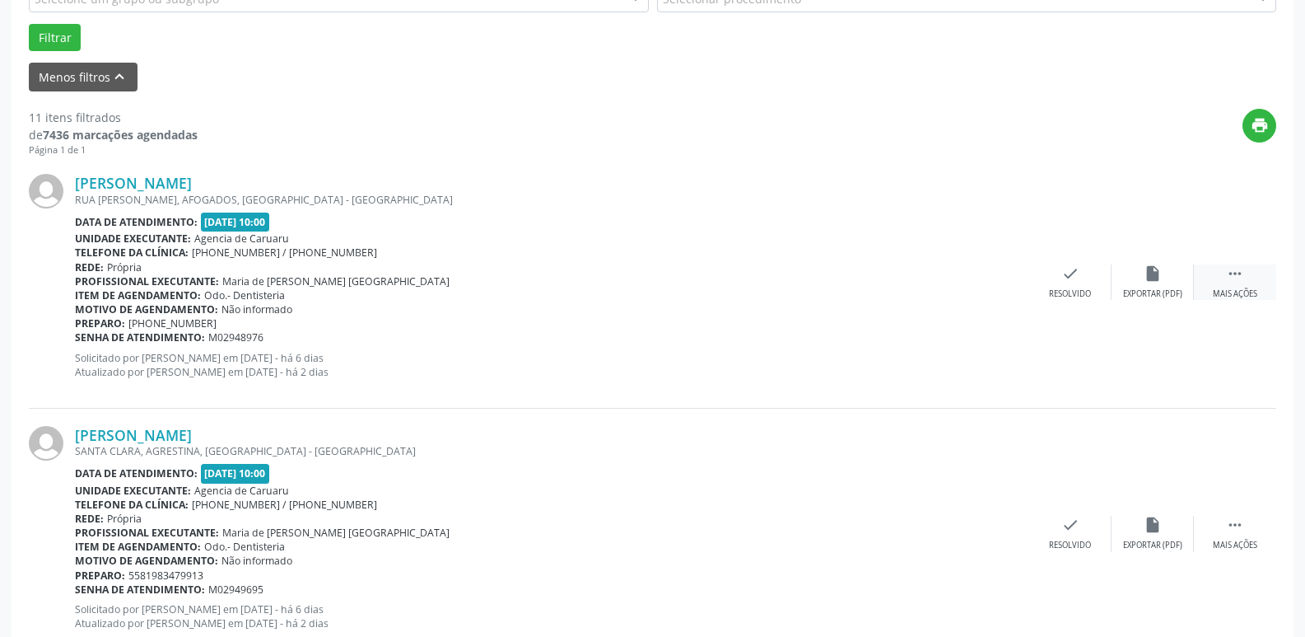
click at [1252, 282] on div " Mais ações" at bounding box center [1235, 281] width 82 height 35
click at [1185, 282] on div "alarm_off Não compareceu" at bounding box center [1153, 281] width 82 height 35
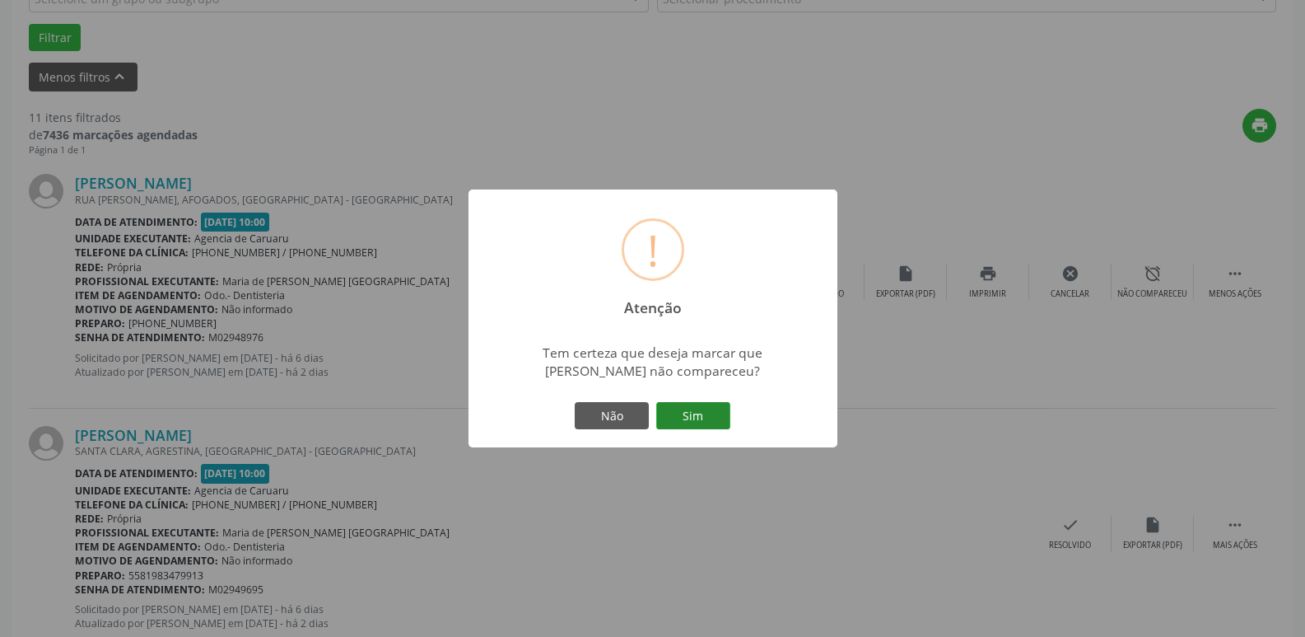
click at [696, 420] on button "Sim" at bounding box center [693, 416] width 74 height 28
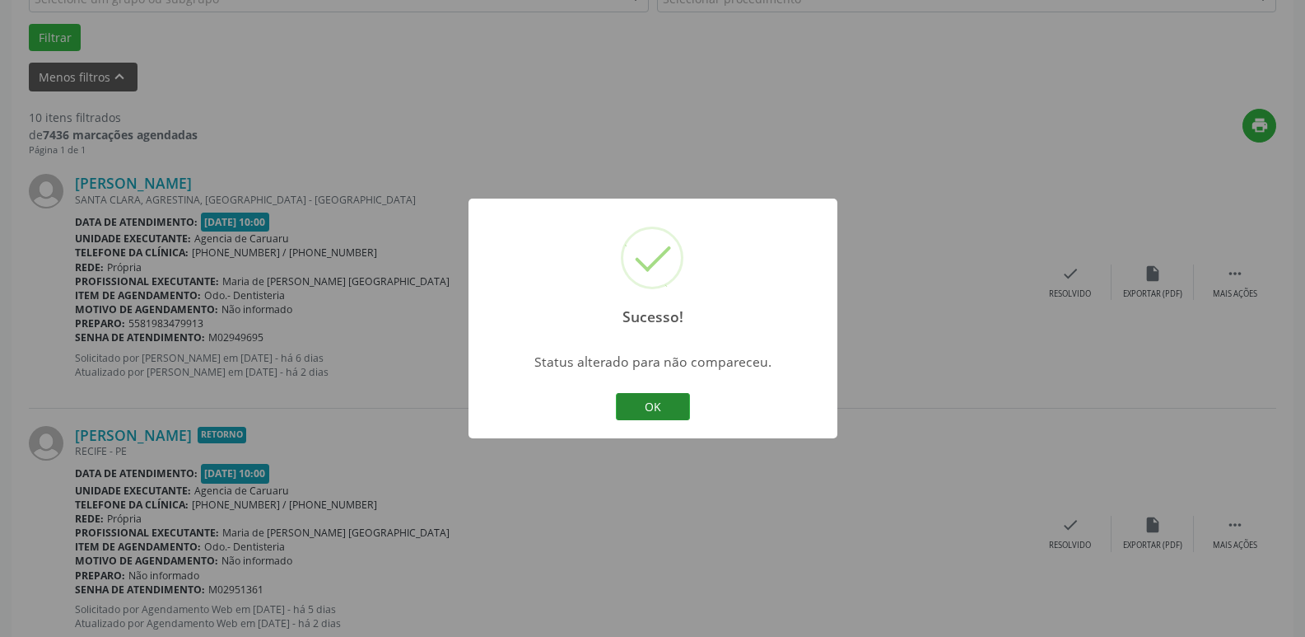
click at [679, 418] on button "OK" at bounding box center [653, 407] width 74 height 28
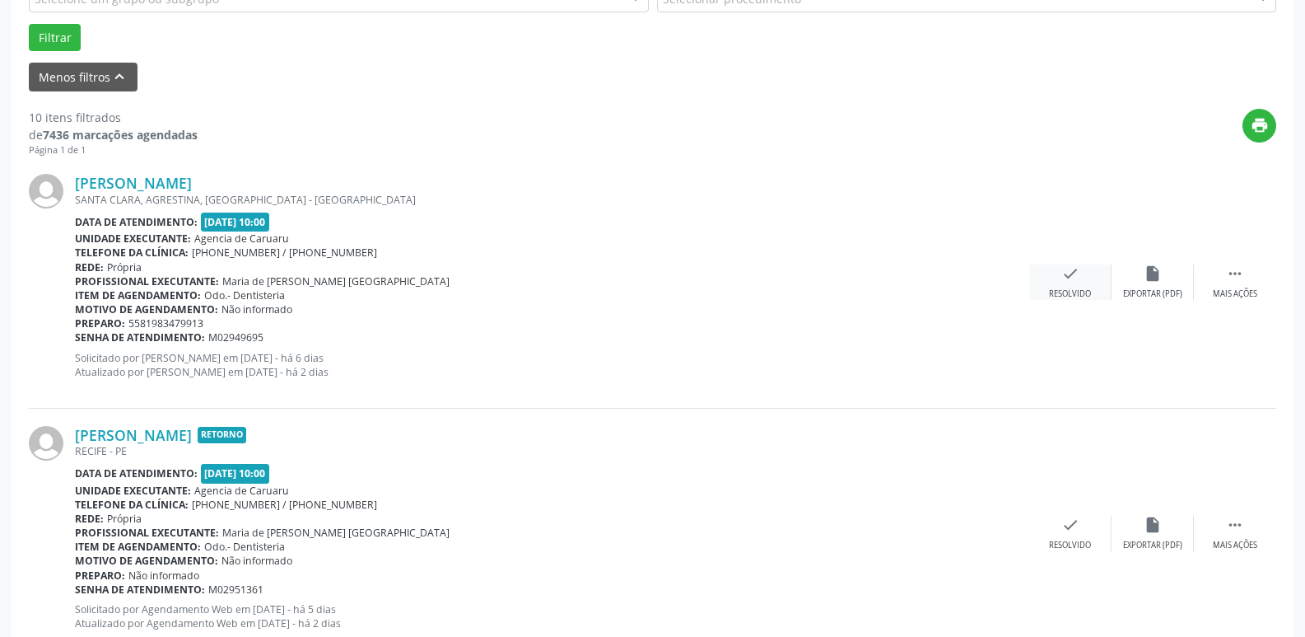
click at [1061, 291] on div "Resolvido" at bounding box center [1070, 294] width 42 height 12
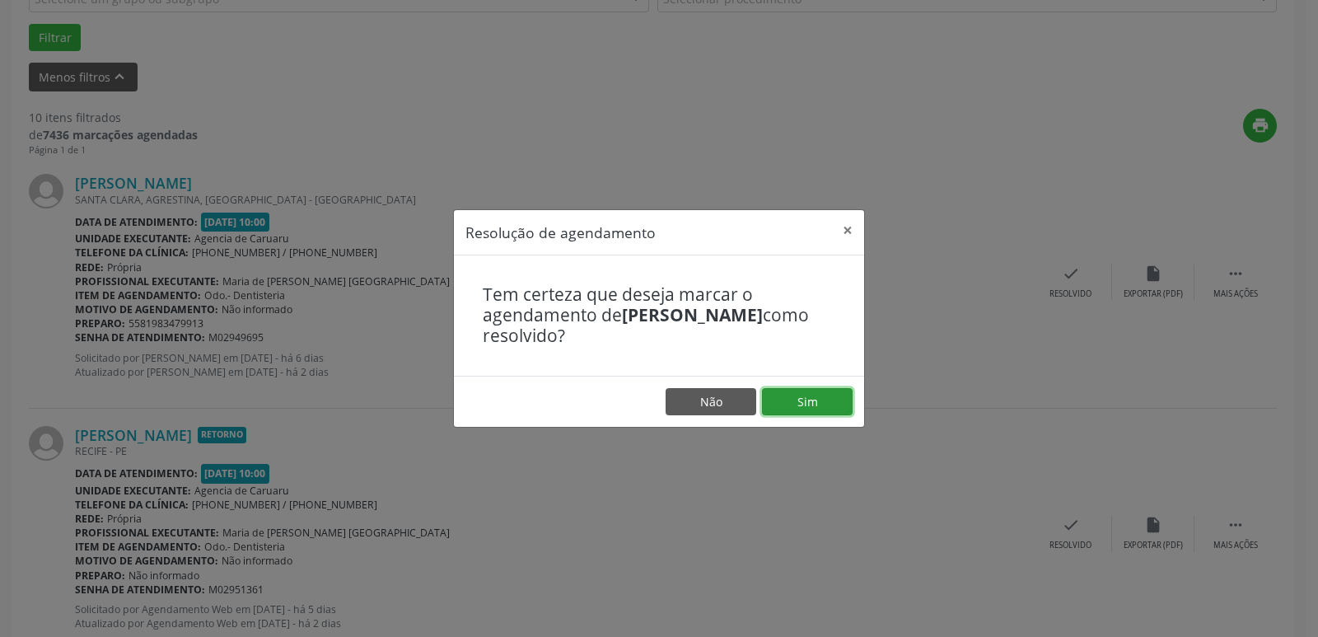
click at [796, 395] on button "Sim" at bounding box center [807, 402] width 91 height 28
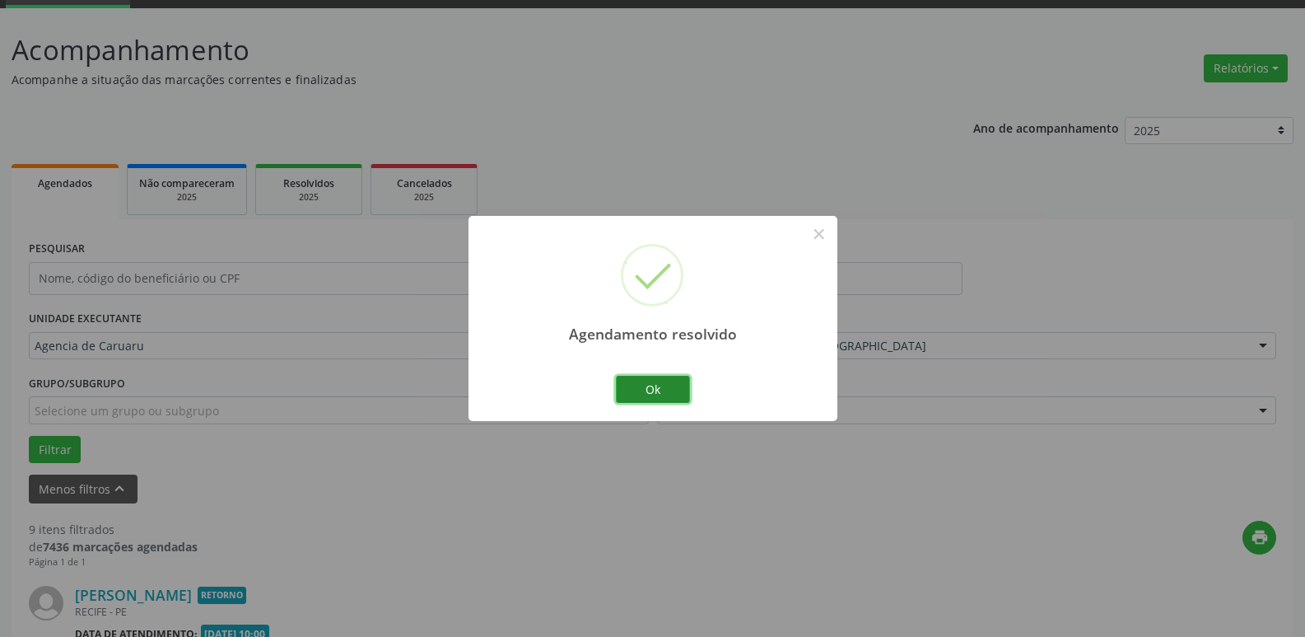
click at [655, 382] on button "Ok" at bounding box center [653, 390] width 74 height 28
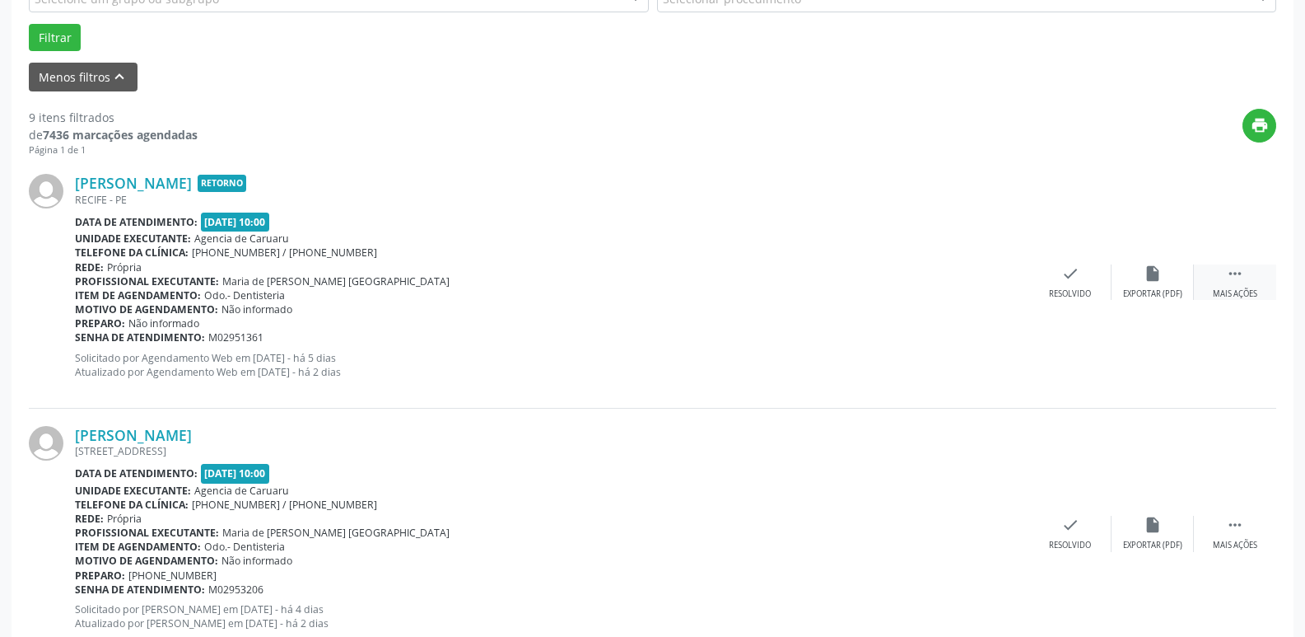
click at [1255, 272] on div " Mais ações" at bounding box center [1235, 281] width 82 height 35
click at [1155, 278] on icon "alarm_off" at bounding box center [1153, 273] width 18 height 18
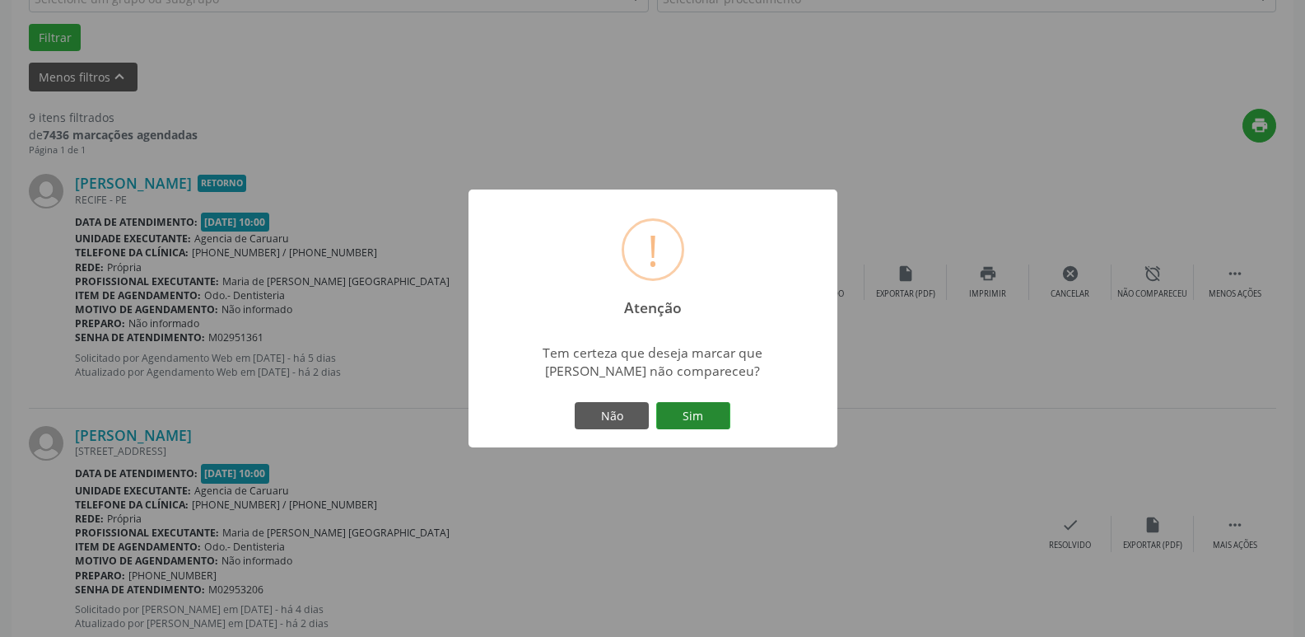
click at [686, 404] on button "Sim" at bounding box center [693, 416] width 74 height 28
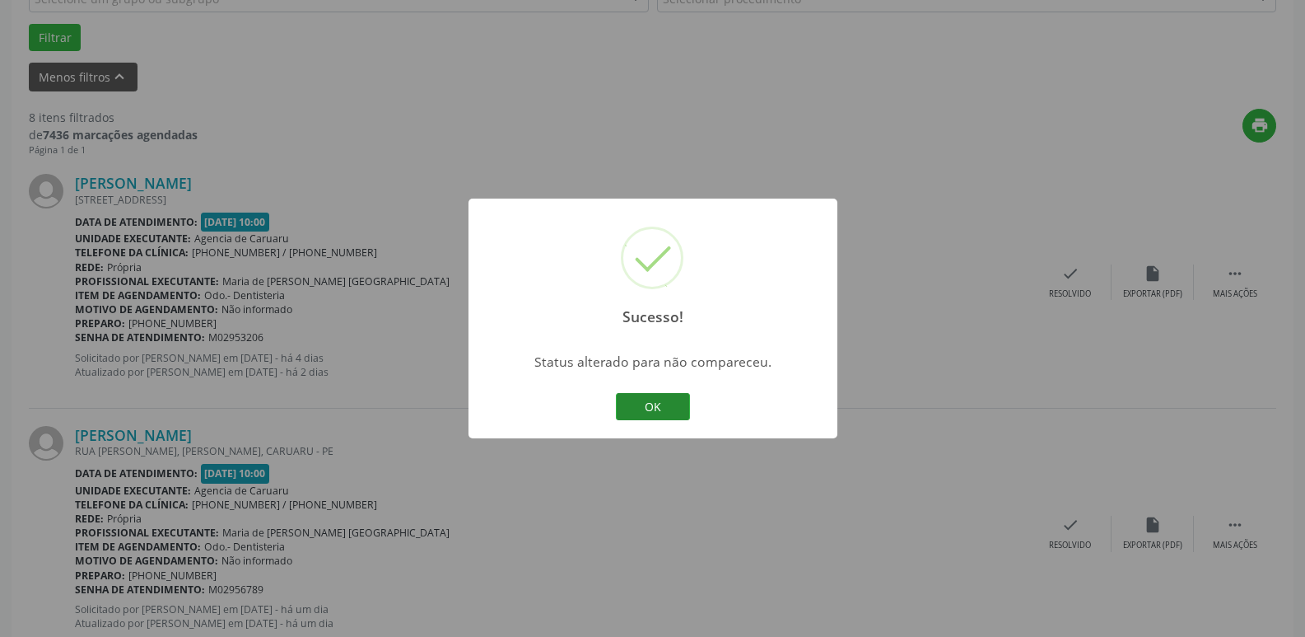
click at [642, 409] on button "OK" at bounding box center [653, 407] width 74 height 28
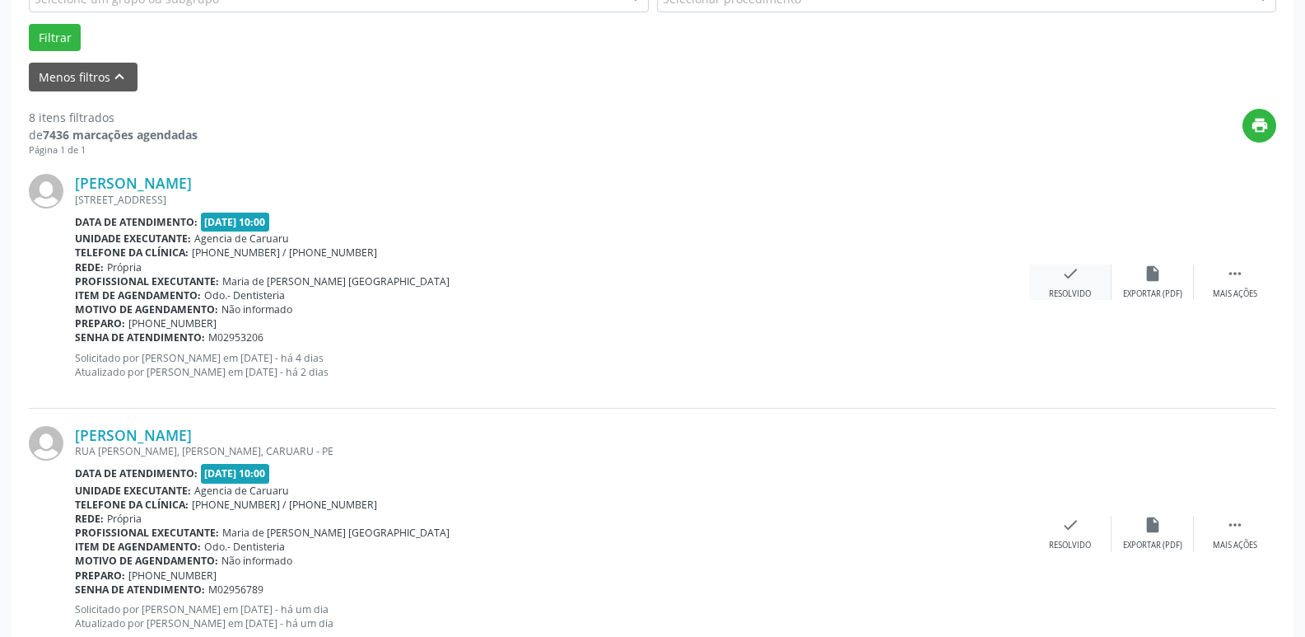
click at [1084, 296] on div "Resolvido" at bounding box center [1070, 294] width 42 height 12
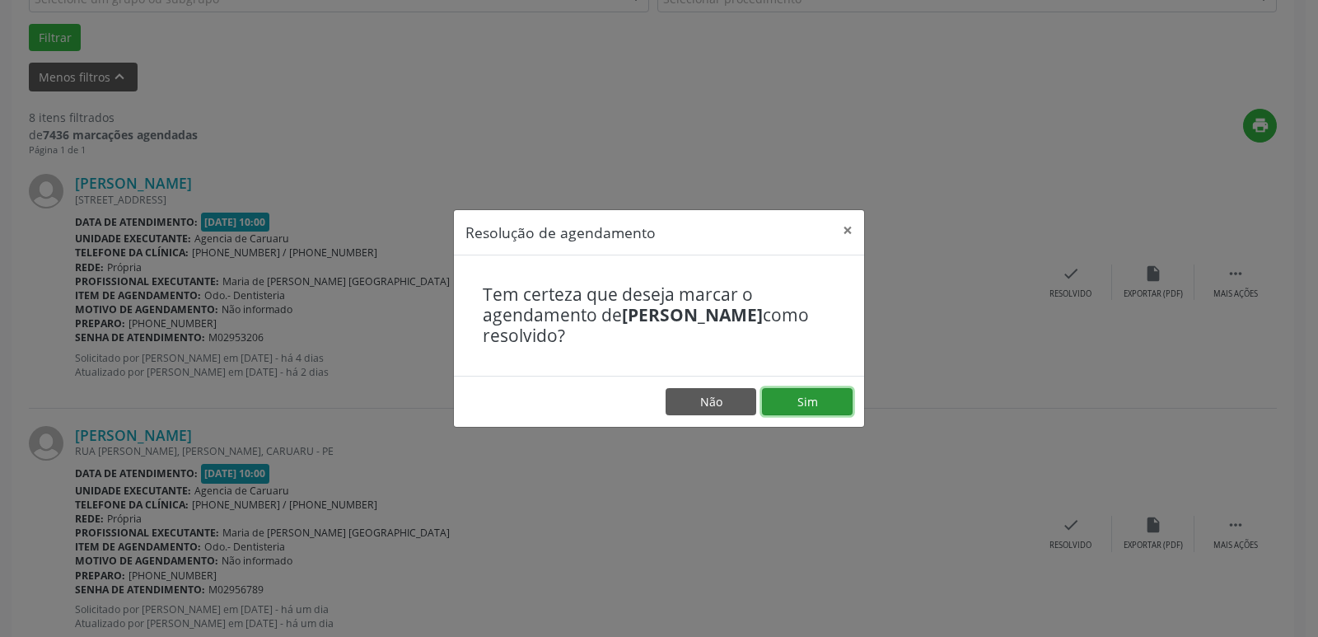
click at [801, 399] on button "Sim" at bounding box center [807, 402] width 91 height 28
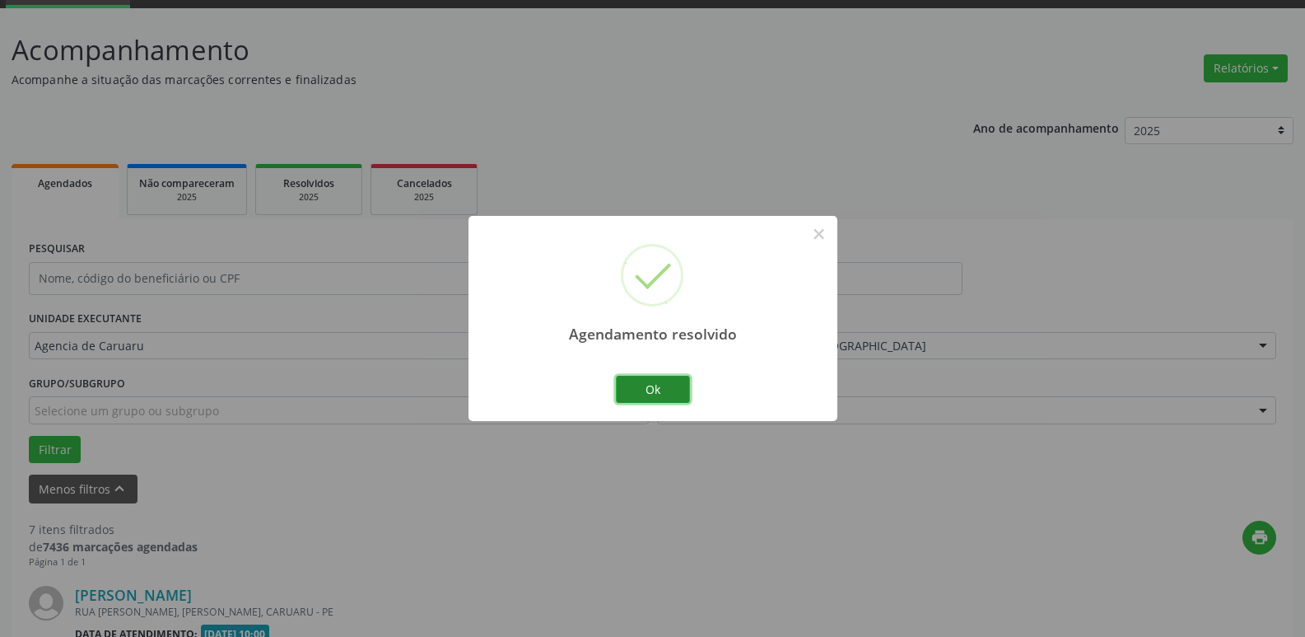
click at [665, 394] on button "Ok" at bounding box center [653, 390] width 74 height 28
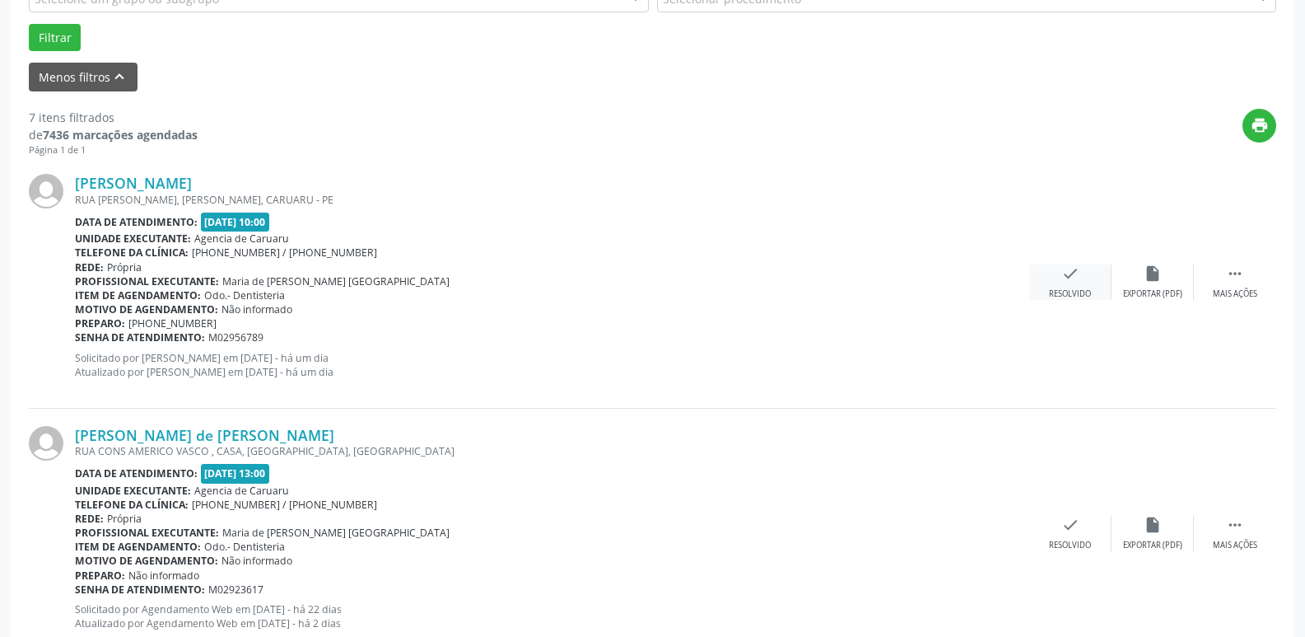
click at [1057, 283] on div "check Resolvido" at bounding box center [1070, 281] width 82 height 35
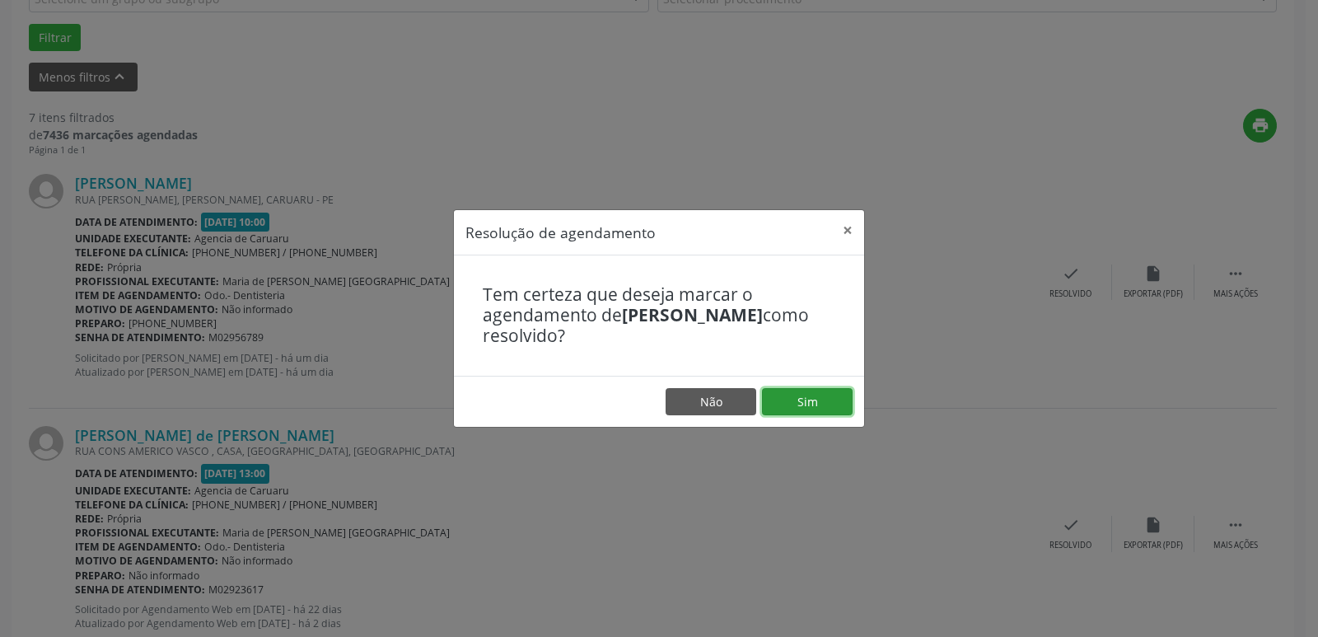
click at [817, 401] on button "Sim" at bounding box center [807, 402] width 91 height 28
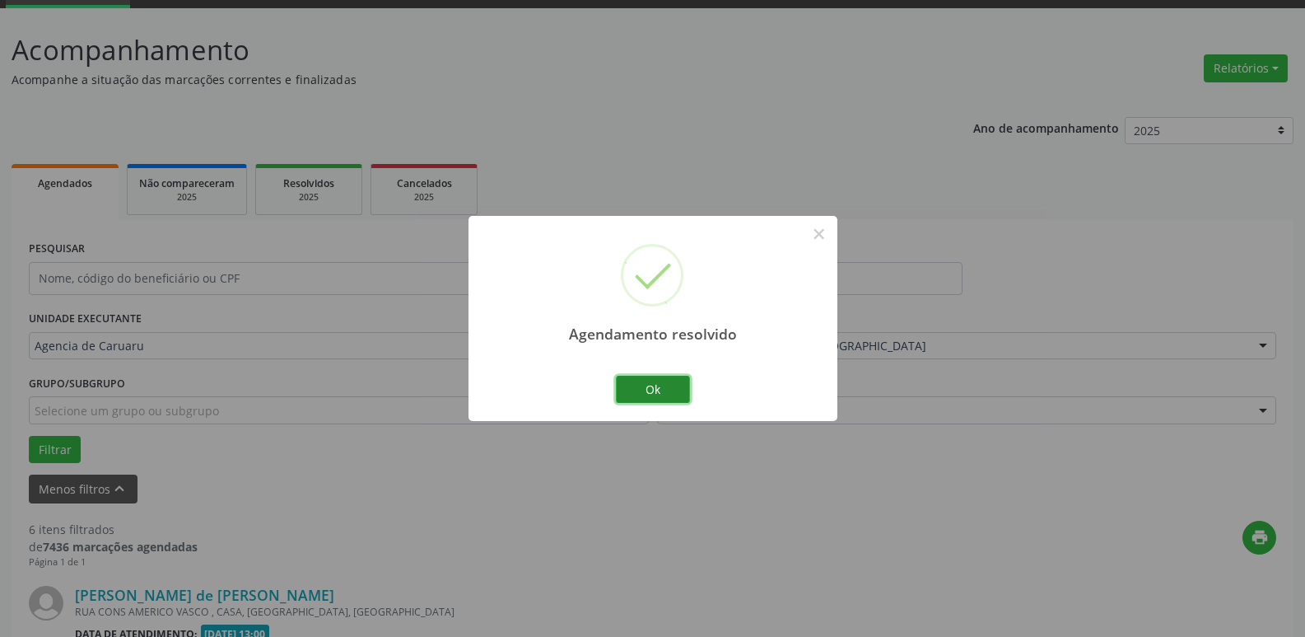
click at [660, 392] on button "Ok" at bounding box center [653, 390] width 74 height 28
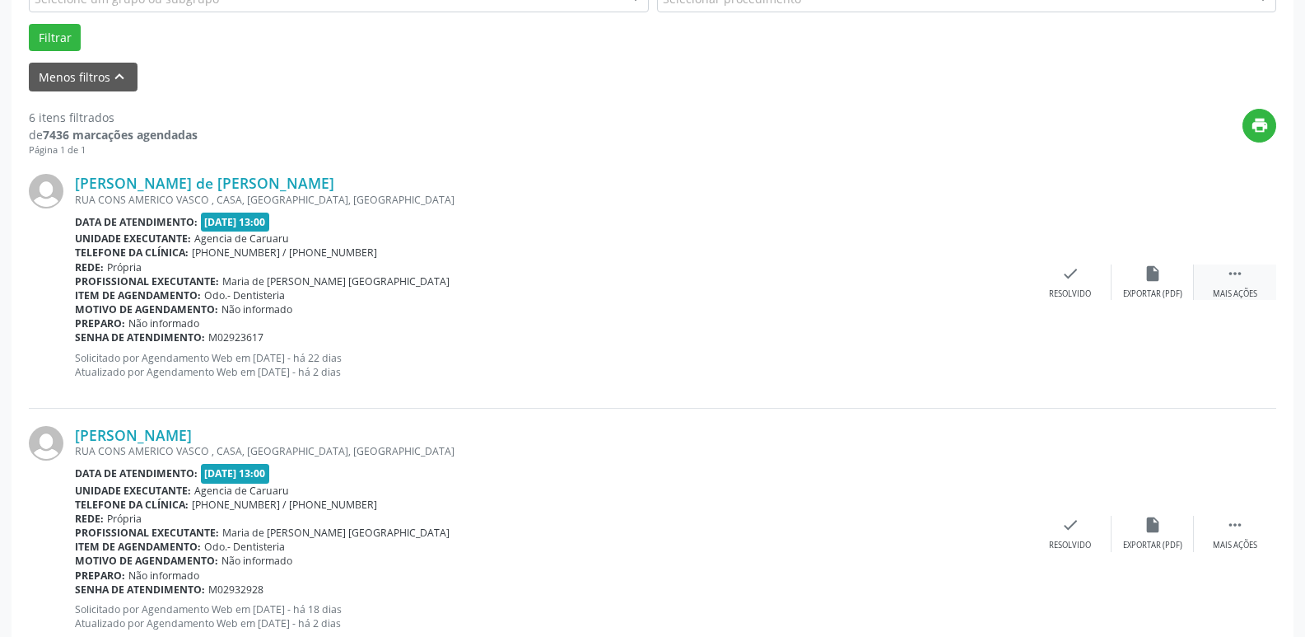
click at [1258, 283] on div " Mais ações" at bounding box center [1235, 281] width 82 height 35
click at [1149, 280] on icon "alarm_off" at bounding box center [1153, 273] width 18 height 18
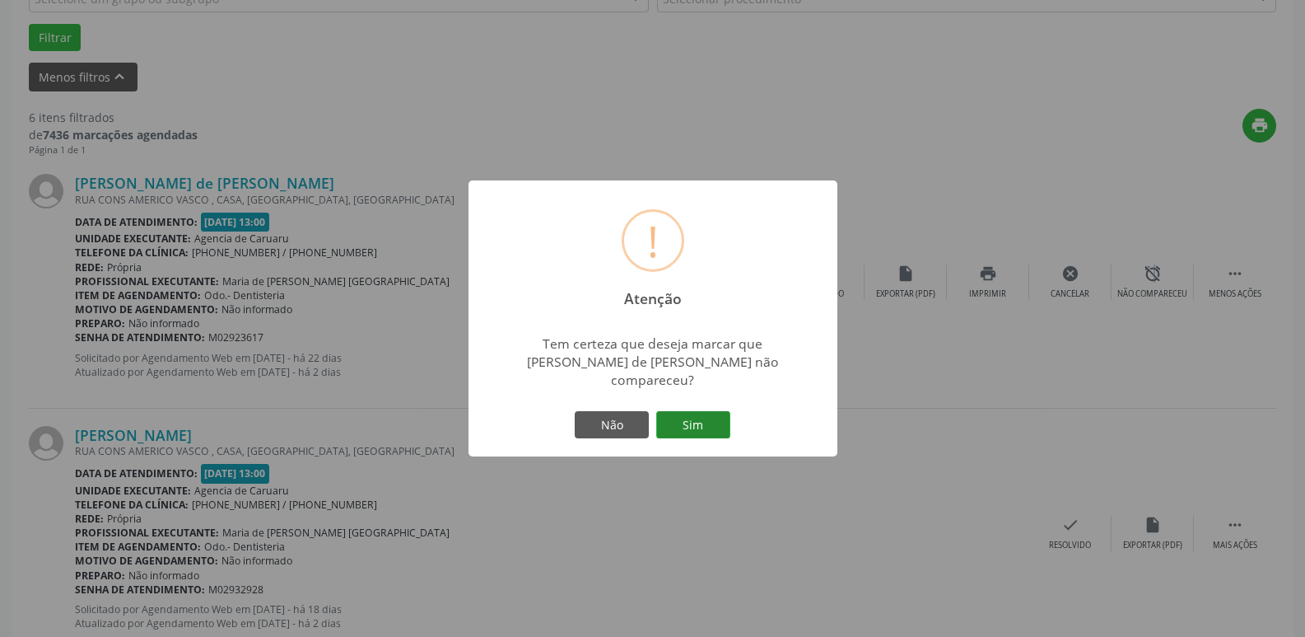
click at [715, 417] on button "Sim" at bounding box center [693, 425] width 74 height 28
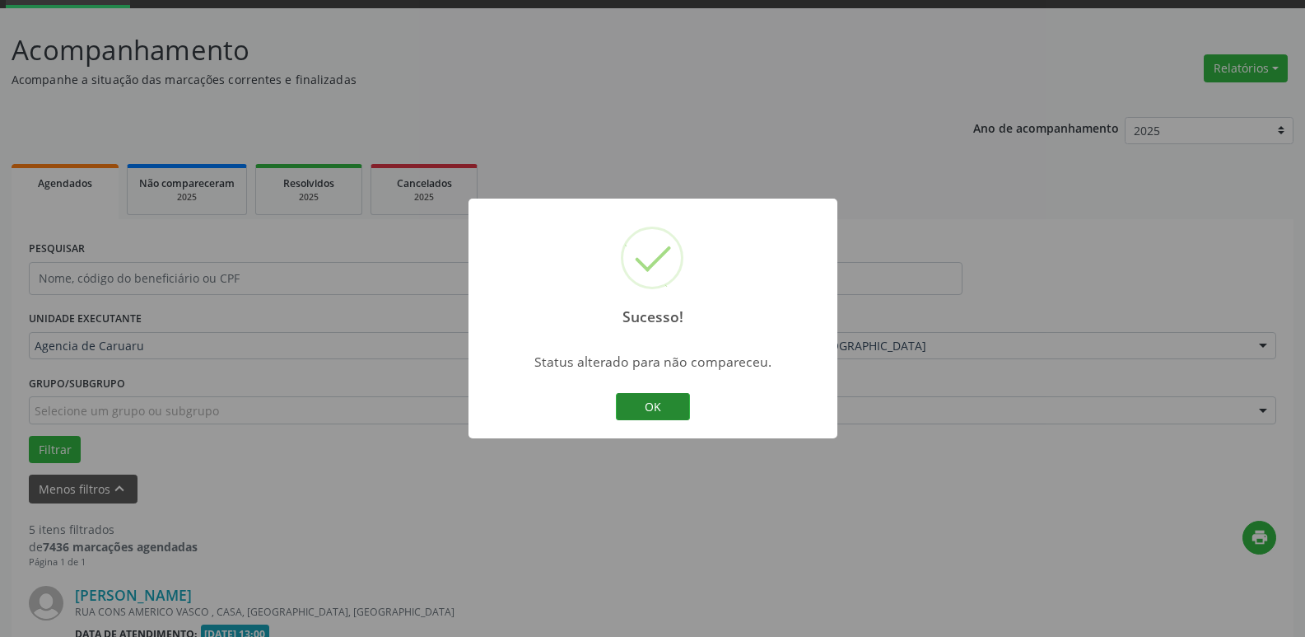
click at [660, 413] on button "OK" at bounding box center [653, 407] width 74 height 28
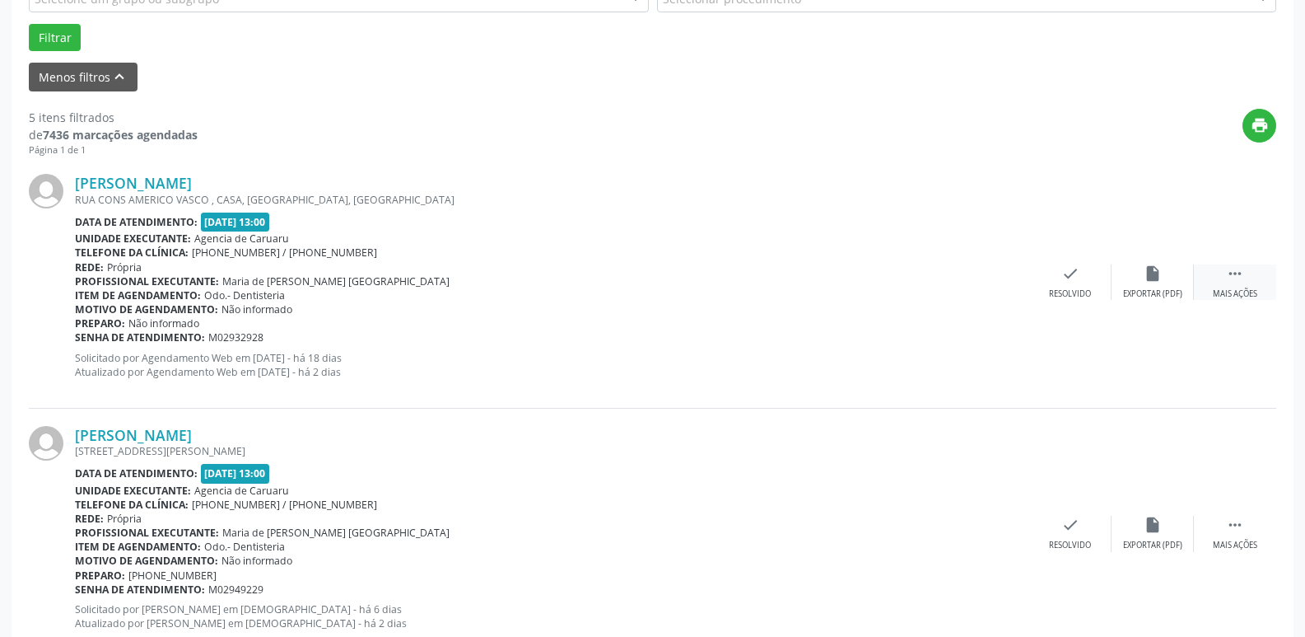
click at [1235, 287] on div " Mais ações" at bounding box center [1235, 281] width 82 height 35
click at [1165, 291] on div "Não compareceu" at bounding box center [1153, 294] width 70 height 12
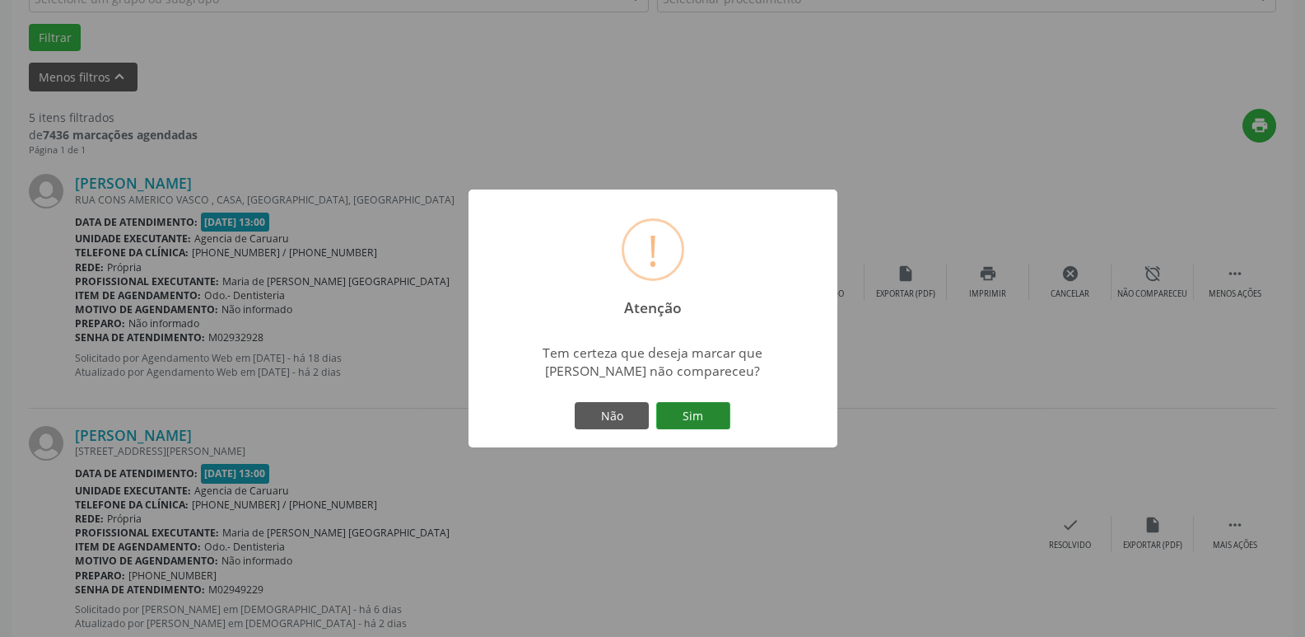
click at [709, 417] on button "Sim" at bounding box center [693, 416] width 74 height 28
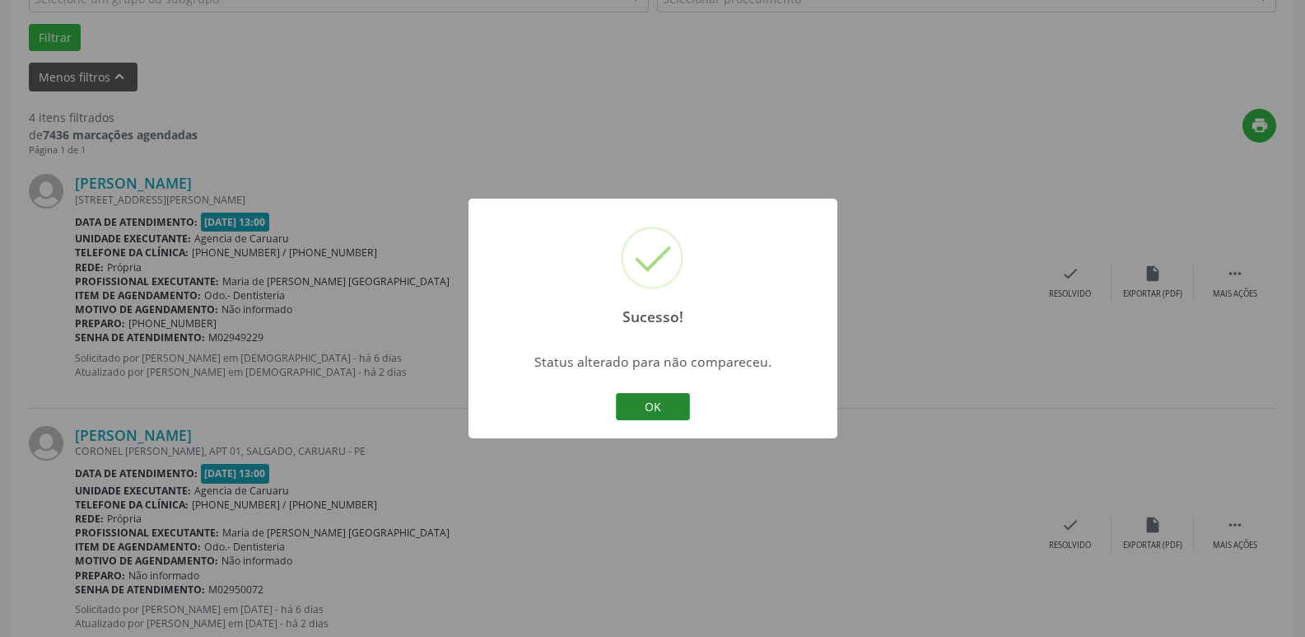
click at [670, 415] on button "OK" at bounding box center [653, 407] width 74 height 28
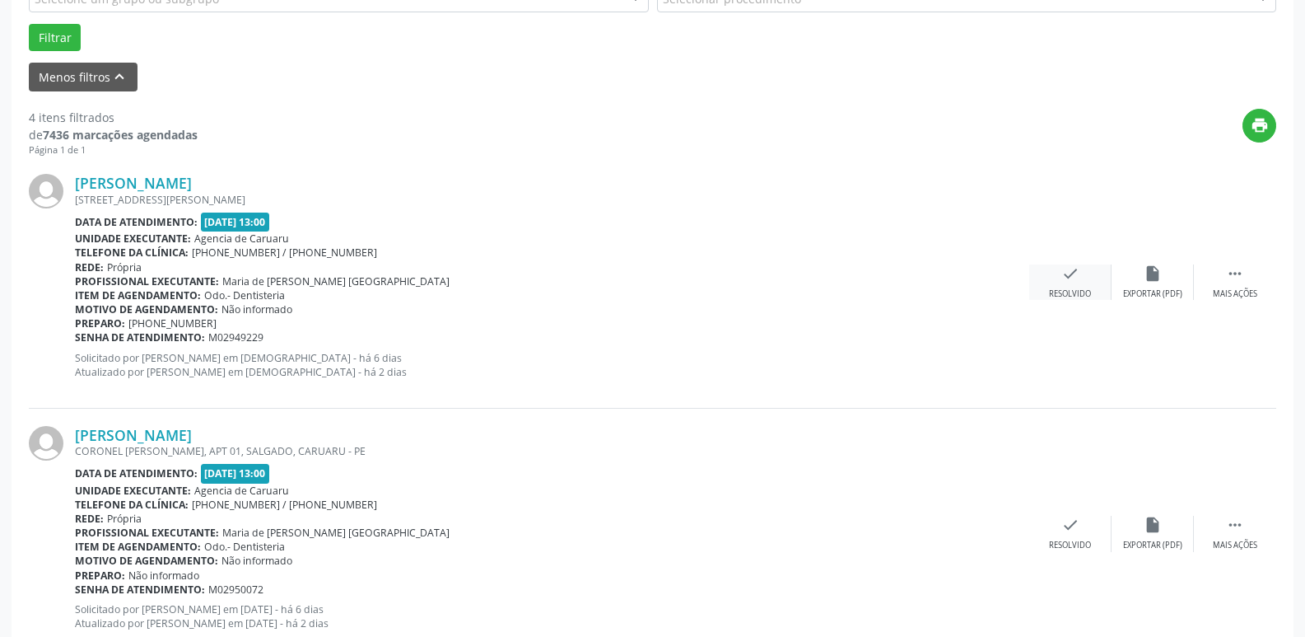
click at [1073, 267] on icon "check" at bounding box center [1071, 273] width 18 height 18
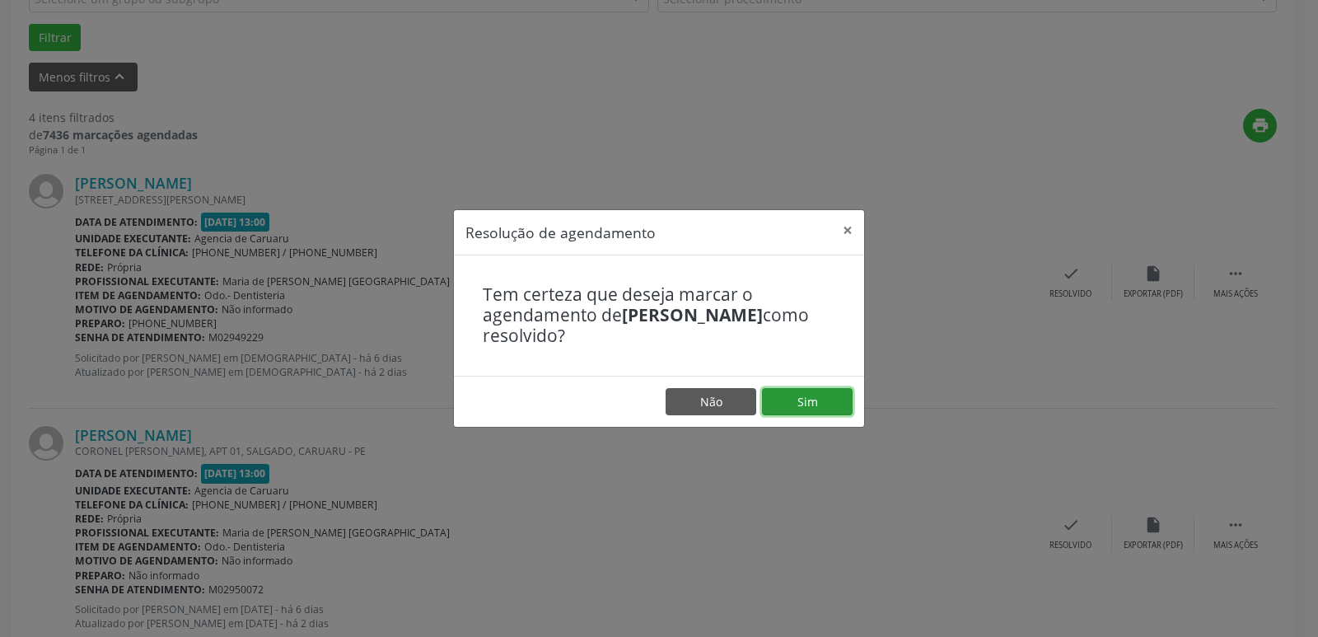
click at [816, 399] on button "Sim" at bounding box center [807, 402] width 91 height 28
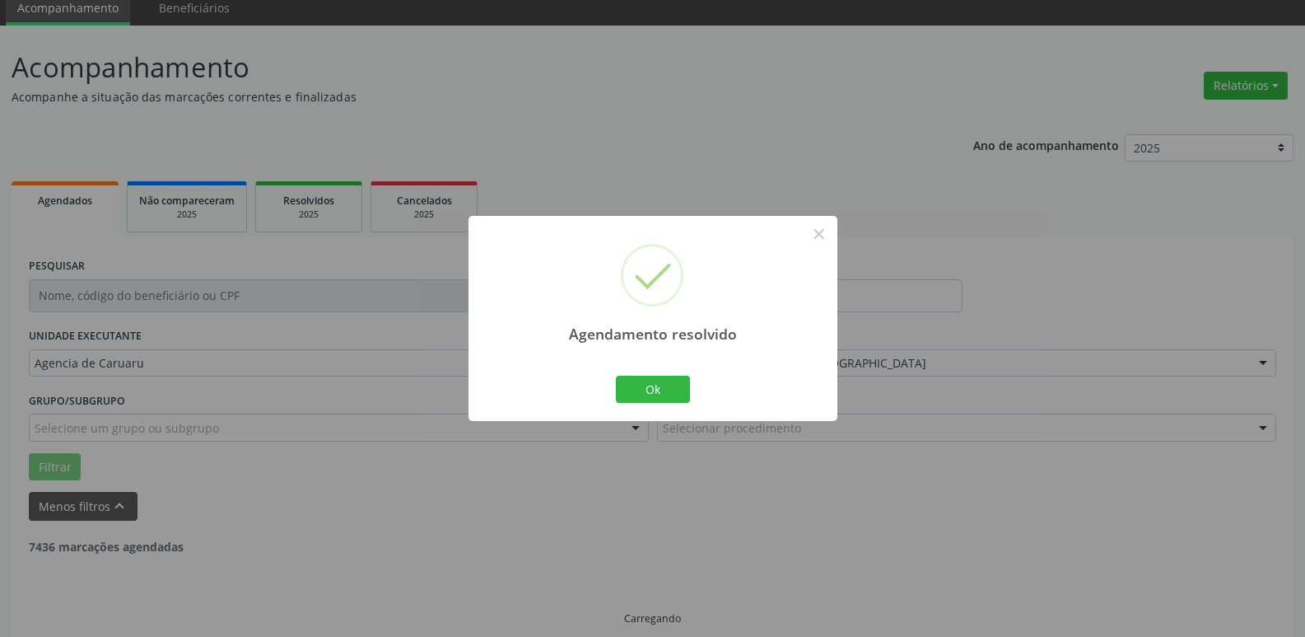
scroll to position [82, 0]
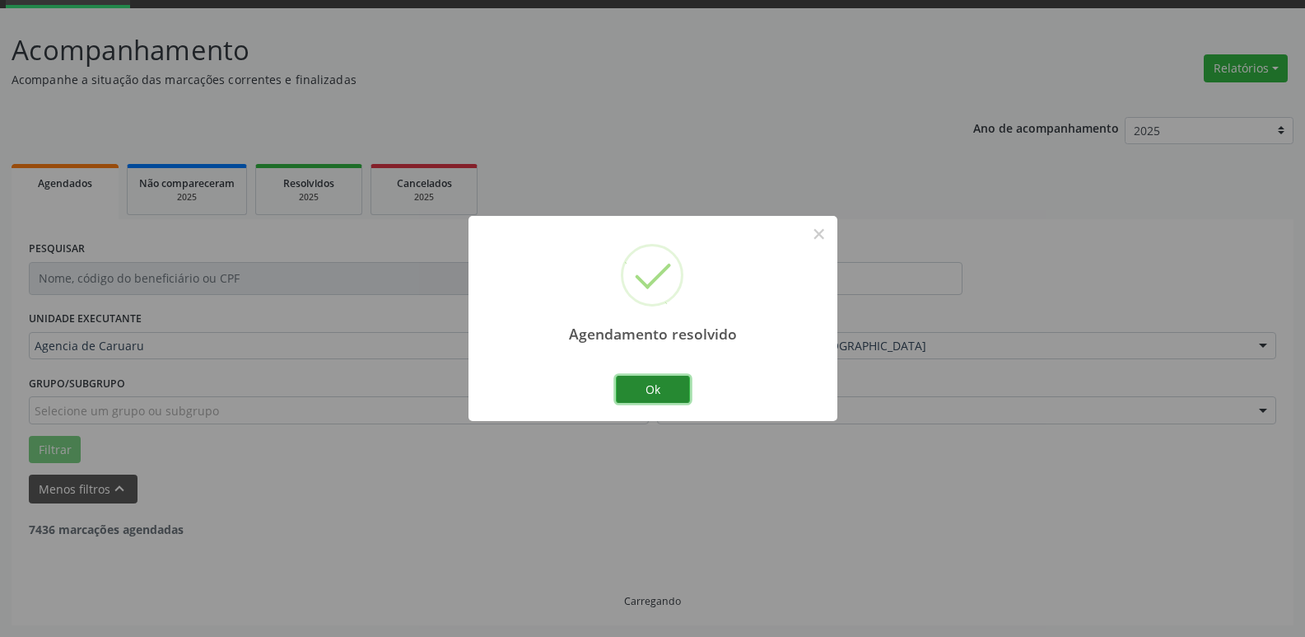
click at [674, 388] on button "Ok" at bounding box center [653, 390] width 74 height 28
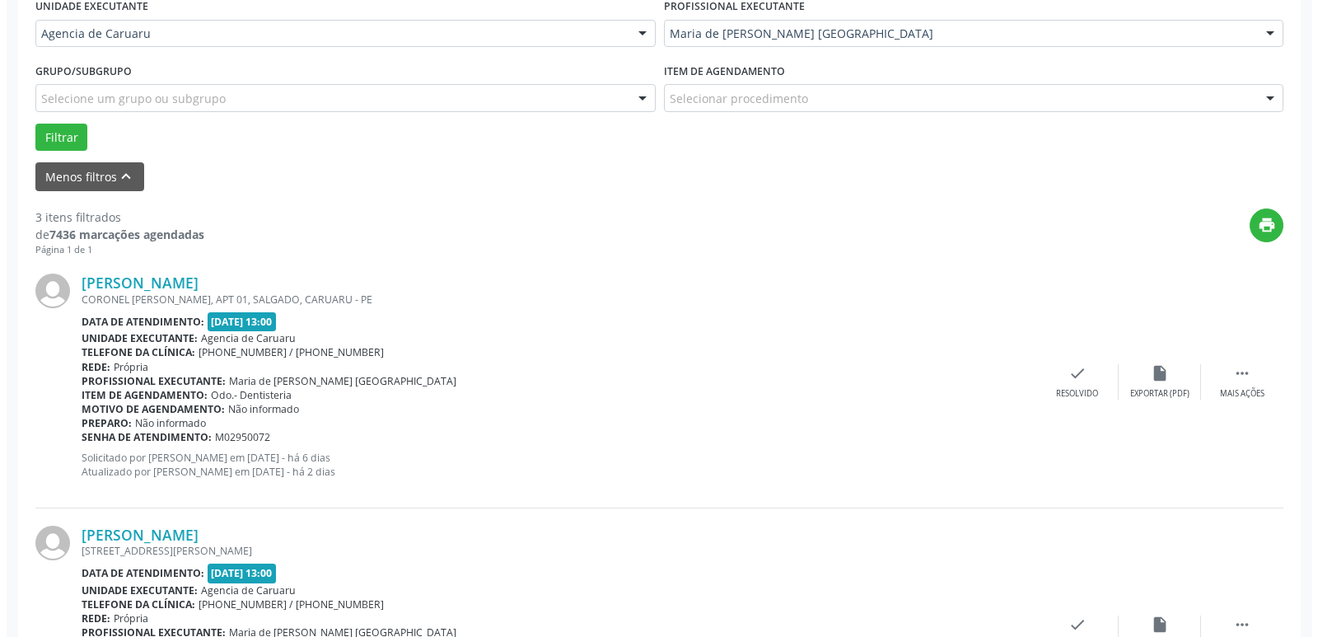
scroll to position [412, 0]
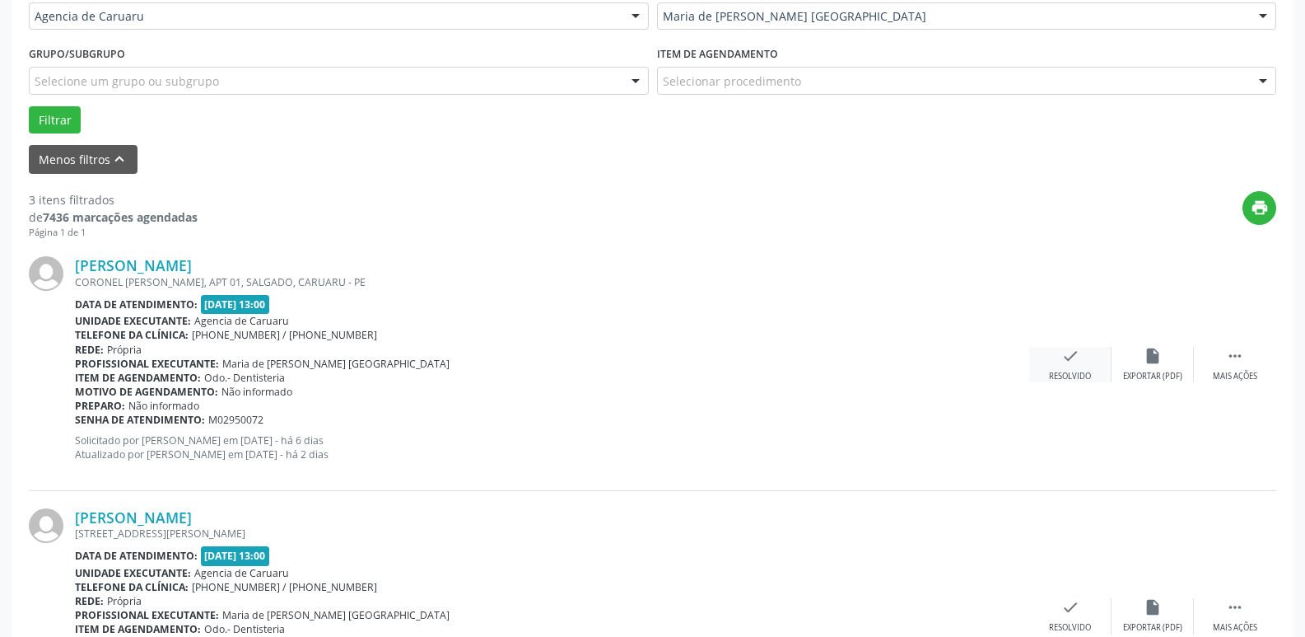
click at [1054, 356] on div "check Resolvido" at bounding box center [1070, 364] width 82 height 35
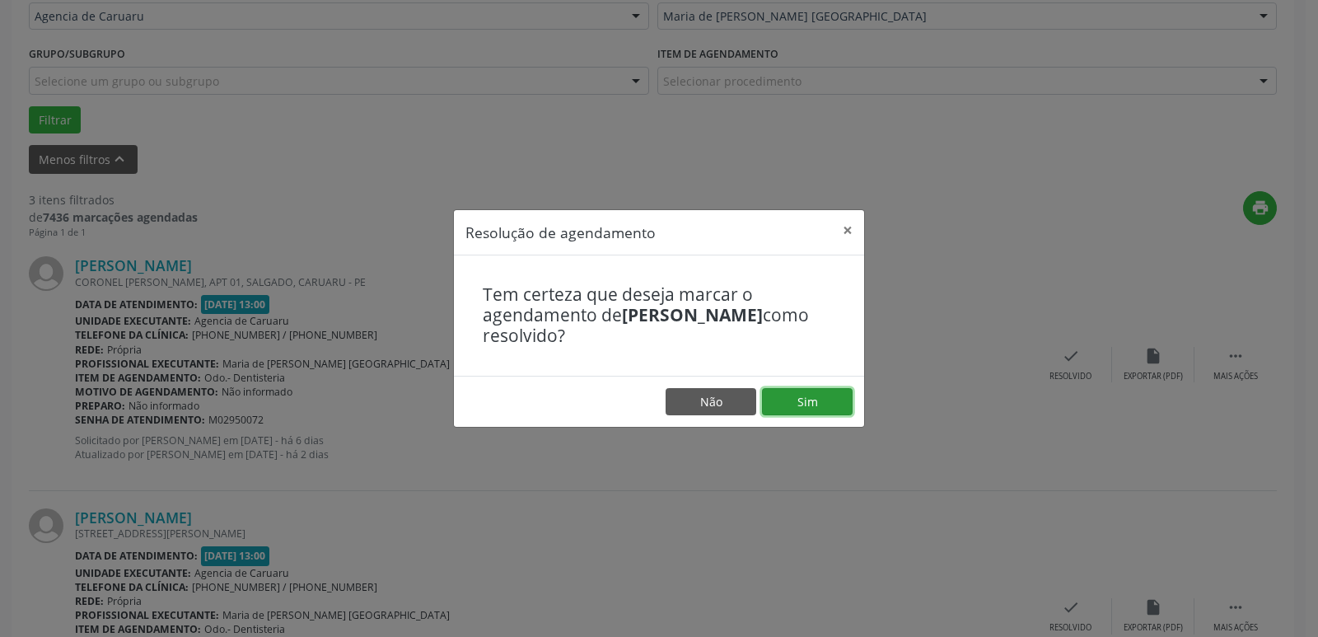
click at [822, 403] on button "Sim" at bounding box center [807, 402] width 91 height 28
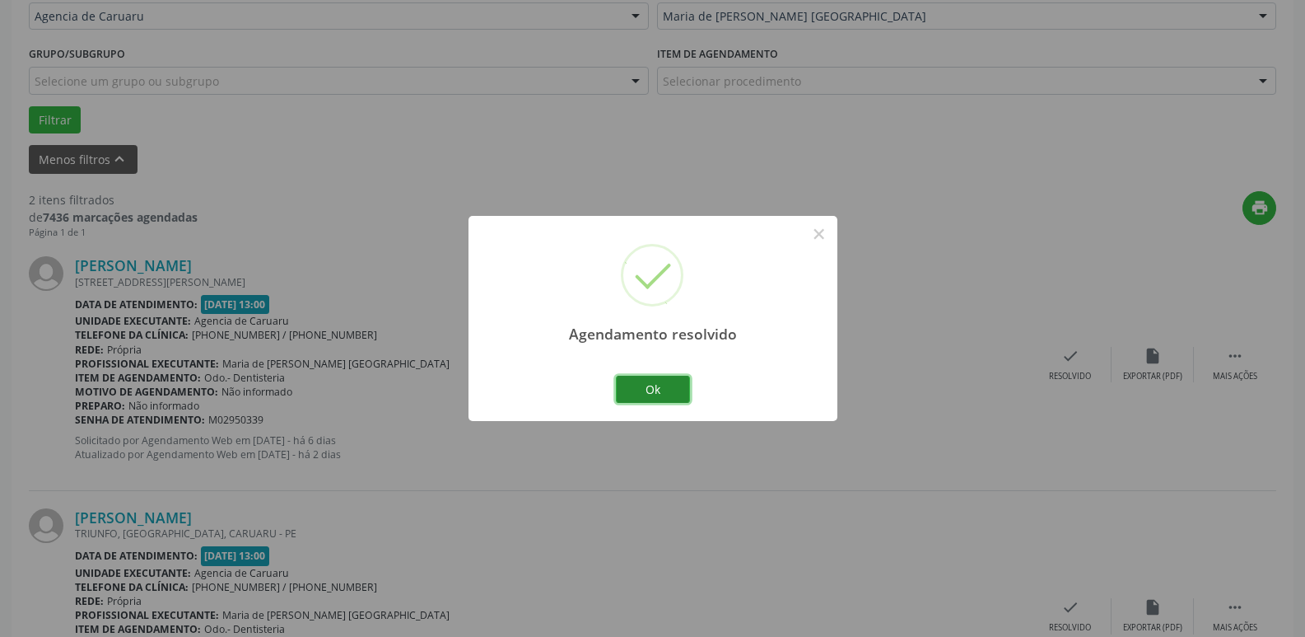
click at [682, 394] on button "Ok" at bounding box center [653, 390] width 74 height 28
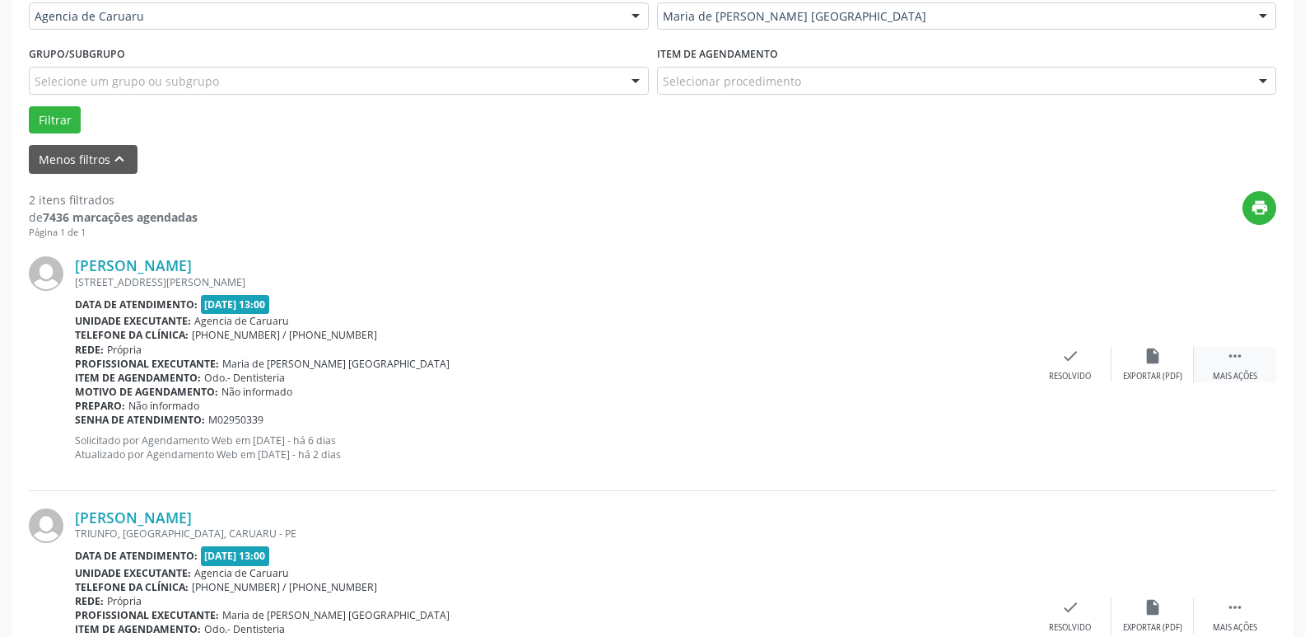
click at [1227, 355] on icon "" at bounding box center [1235, 356] width 18 height 18
click at [1169, 352] on div "alarm_off Não compareceu" at bounding box center [1153, 364] width 82 height 35
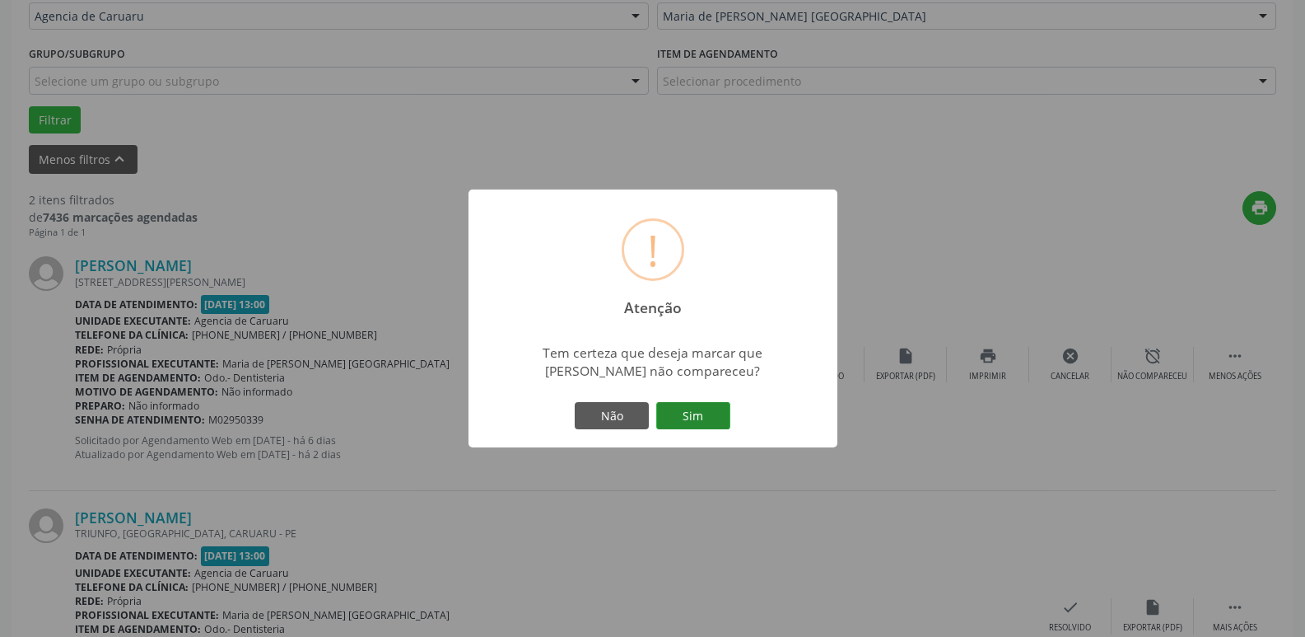
click at [681, 420] on button "Sim" at bounding box center [693, 416] width 74 height 28
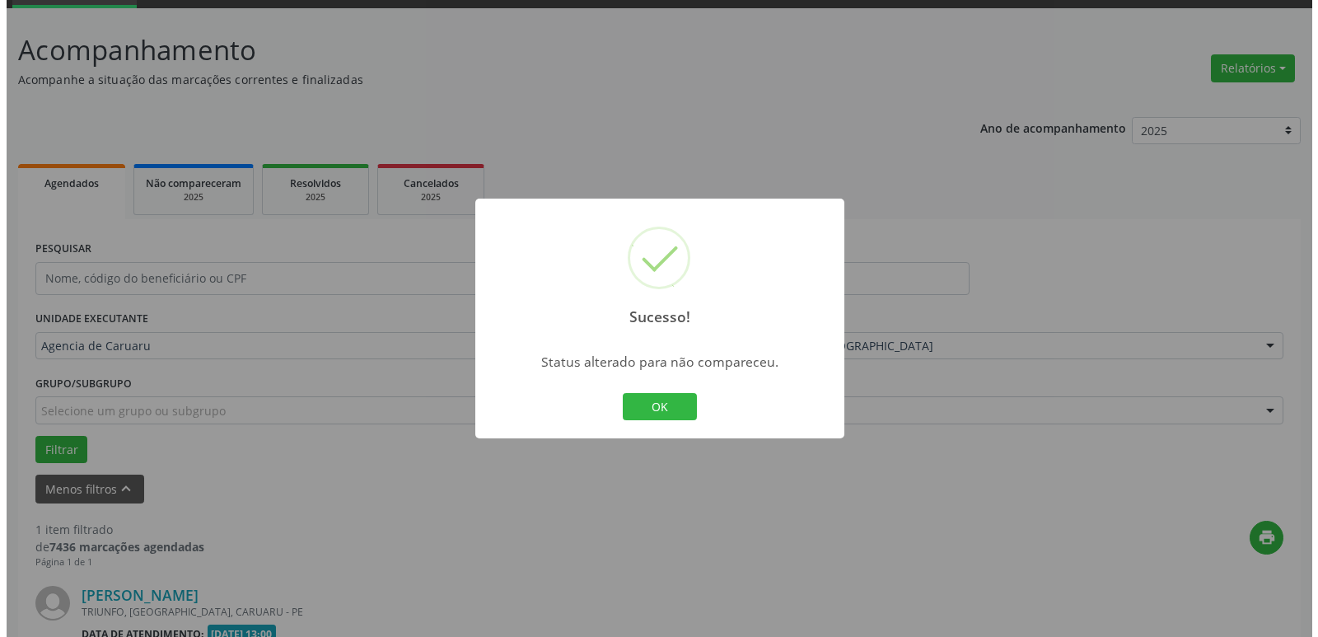
scroll to position [294, 0]
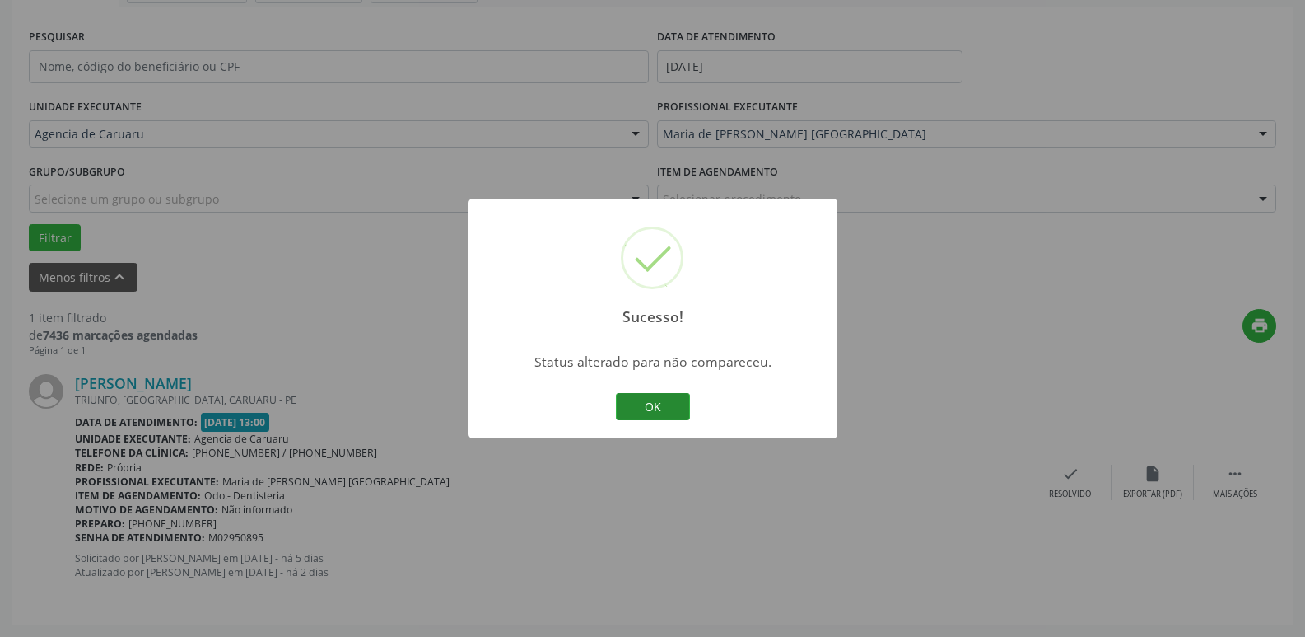
click at [674, 392] on div "OK Cancel" at bounding box center [653, 407] width 82 height 35
click at [671, 400] on button "OK" at bounding box center [653, 407] width 74 height 28
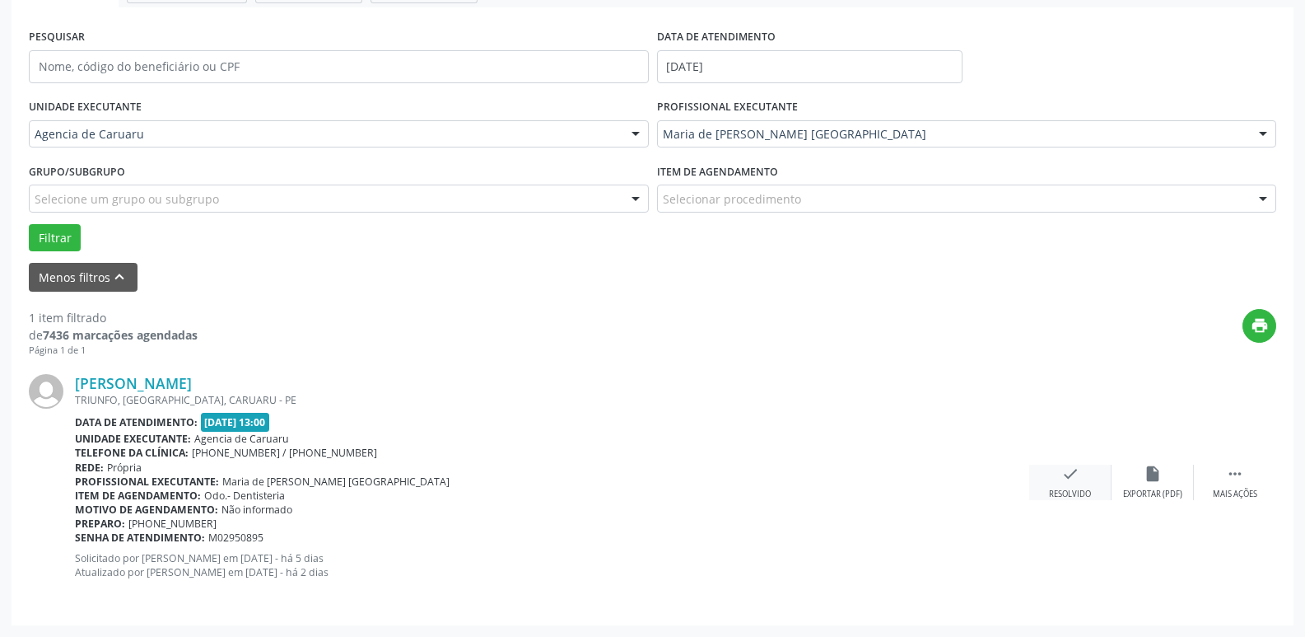
click at [1095, 494] on div "check Resolvido" at bounding box center [1070, 481] width 82 height 35
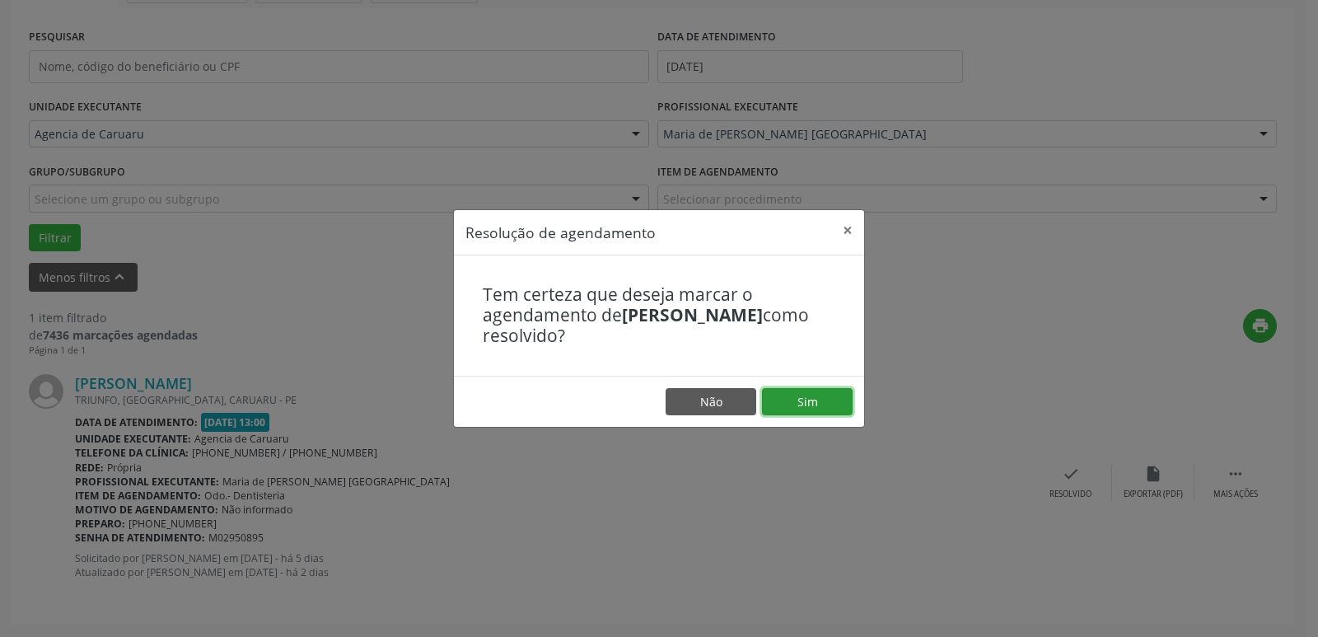
click at [827, 395] on button "Sim" at bounding box center [807, 402] width 91 height 28
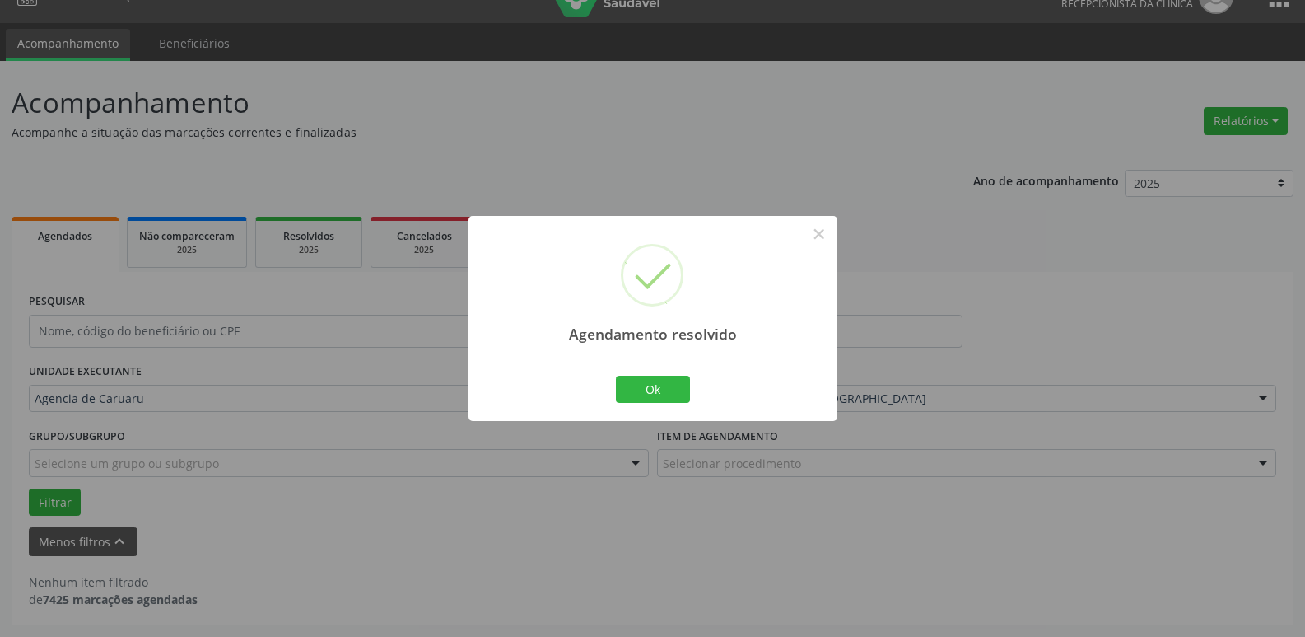
scroll to position [30, 0]
click at [642, 404] on div "Ok Cancel" at bounding box center [653, 388] width 82 height 35
click at [662, 393] on button "Ok" at bounding box center [653, 390] width 74 height 28
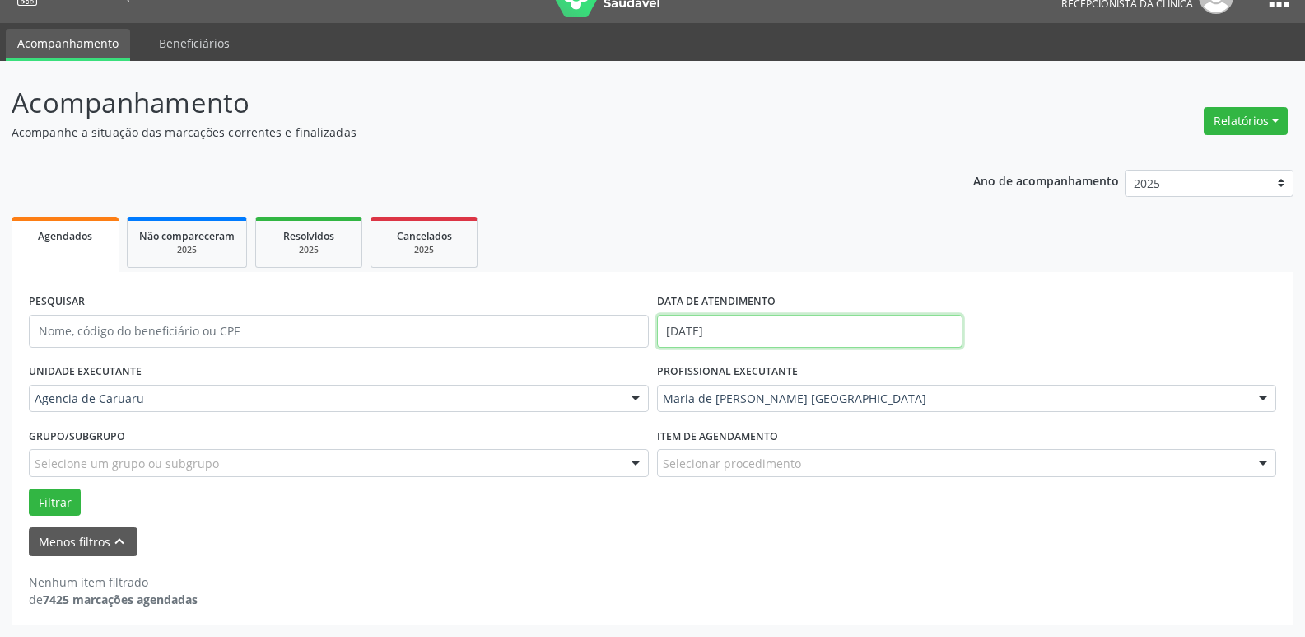
click at [765, 329] on input "[DATE]" at bounding box center [810, 331] width 306 height 33
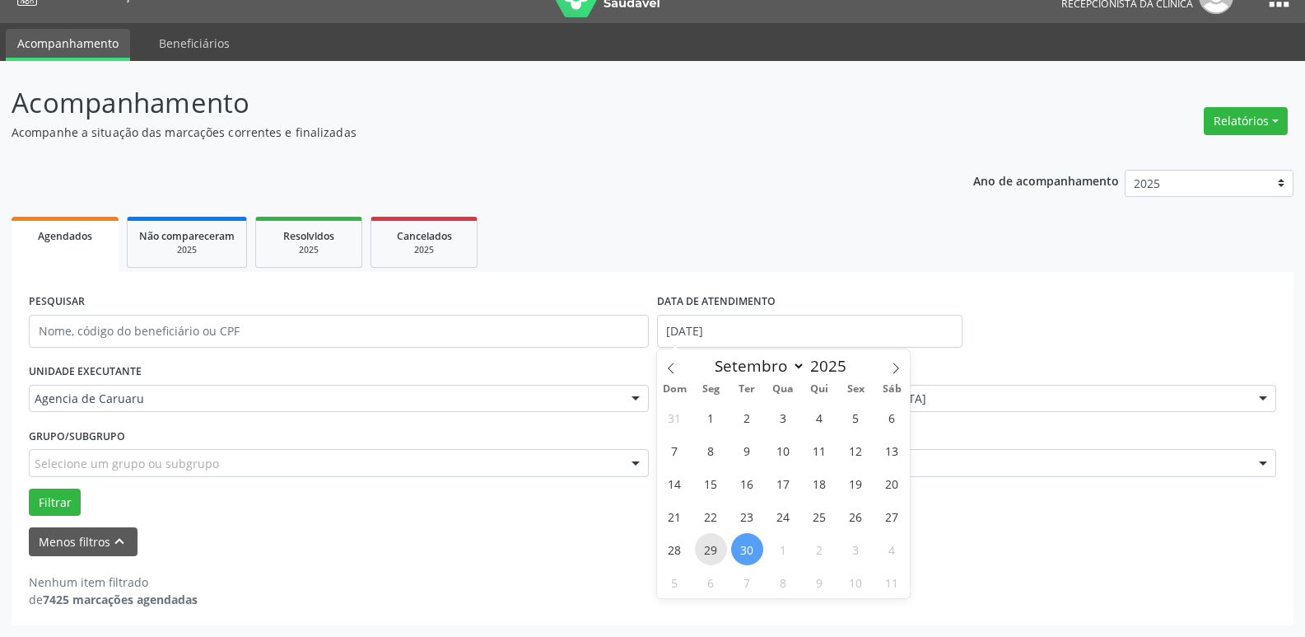
click at [717, 550] on span "29" at bounding box center [711, 549] width 32 height 32
type input "[DATE]"
click at [717, 550] on span "29" at bounding box center [711, 549] width 32 height 32
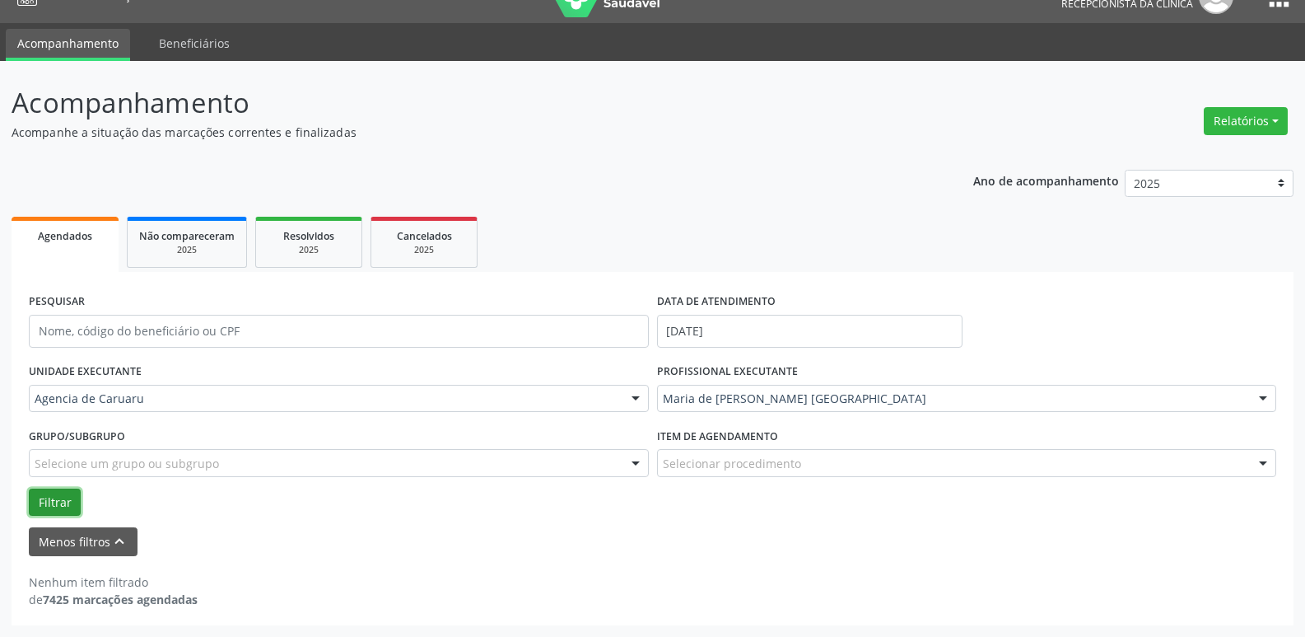
click at [45, 503] on button "Filtrar" at bounding box center [55, 502] width 52 height 28
click at [1263, 401] on div at bounding box center [1263, 399] width 25 height 28
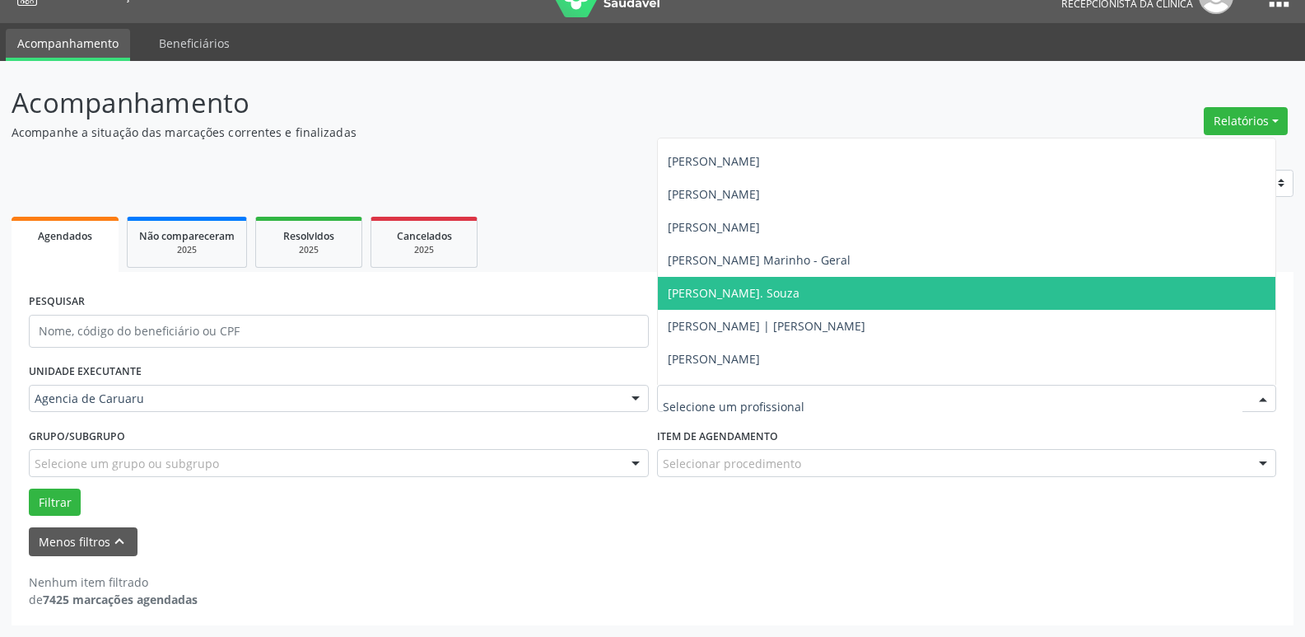
scroll to position [1039, 0]
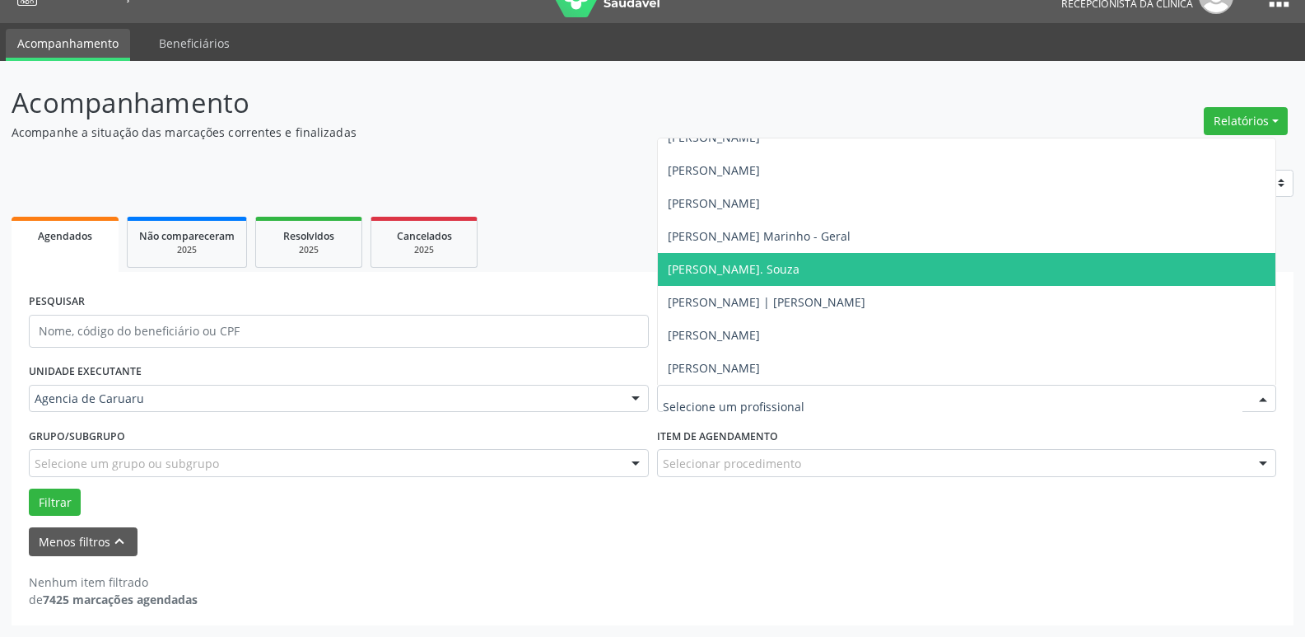
click at [758, 269] on span "[PERSON_NAME]. Souza" at bounding box center [734, 269] width 132 height 16
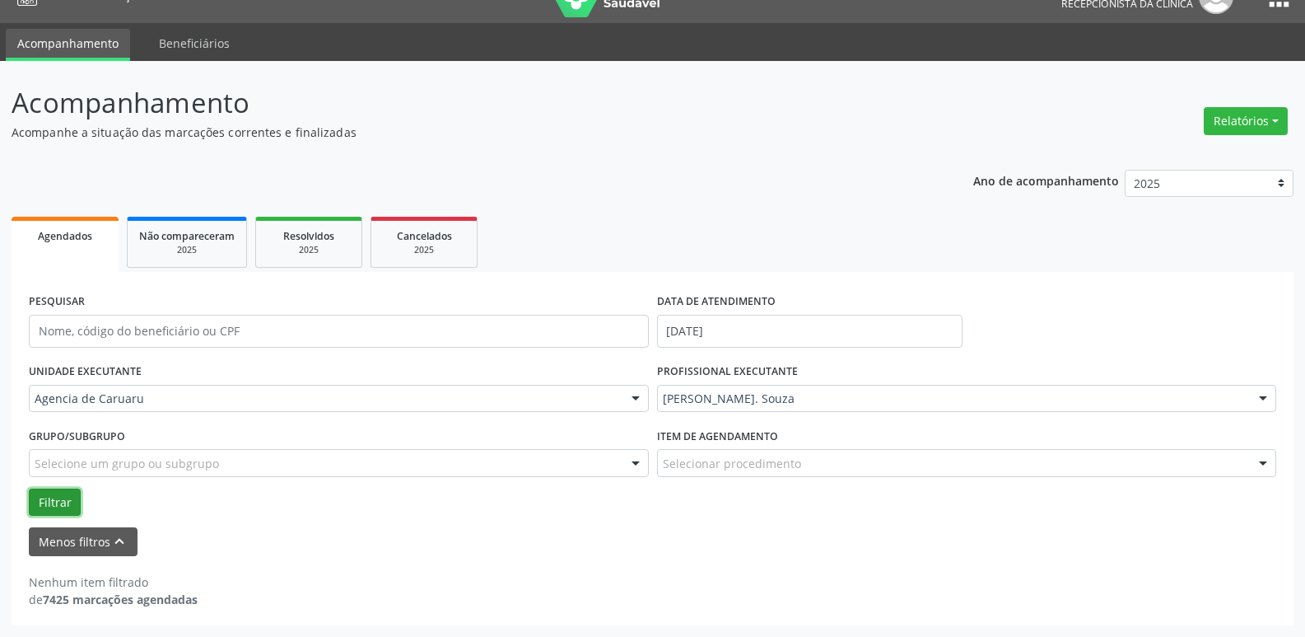
click at [58, 502] on button "Filtrar" at bounding box center [55, 502] width 52 height 28
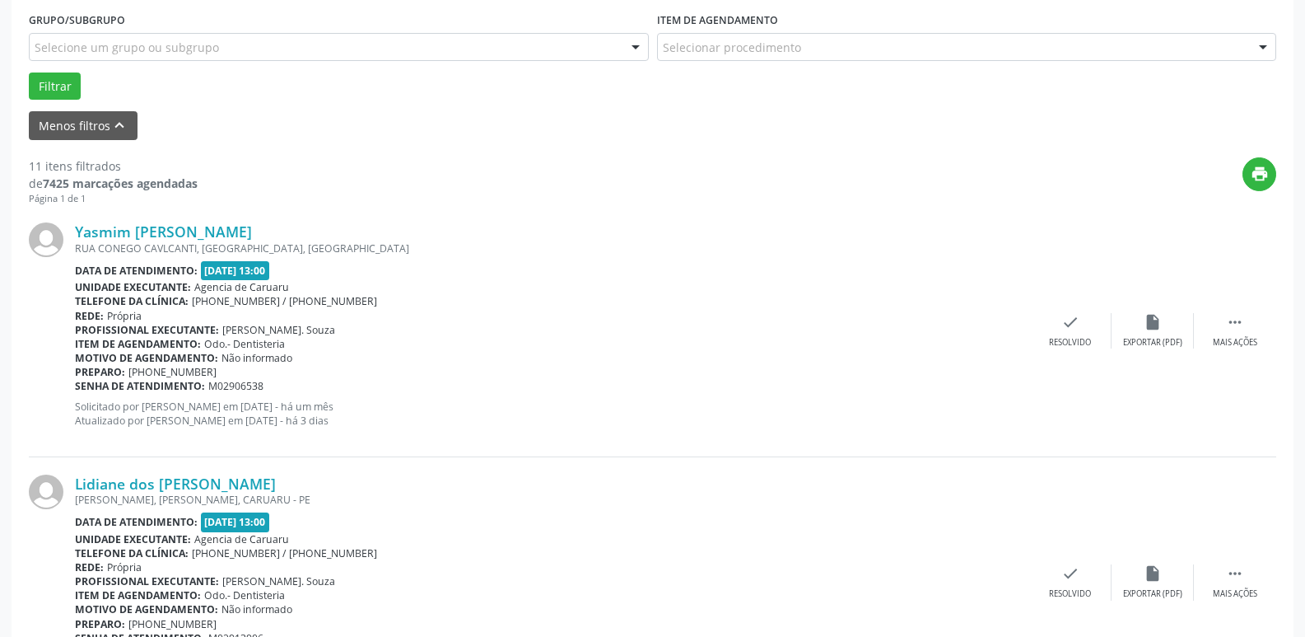
scroll to position [494, 0]
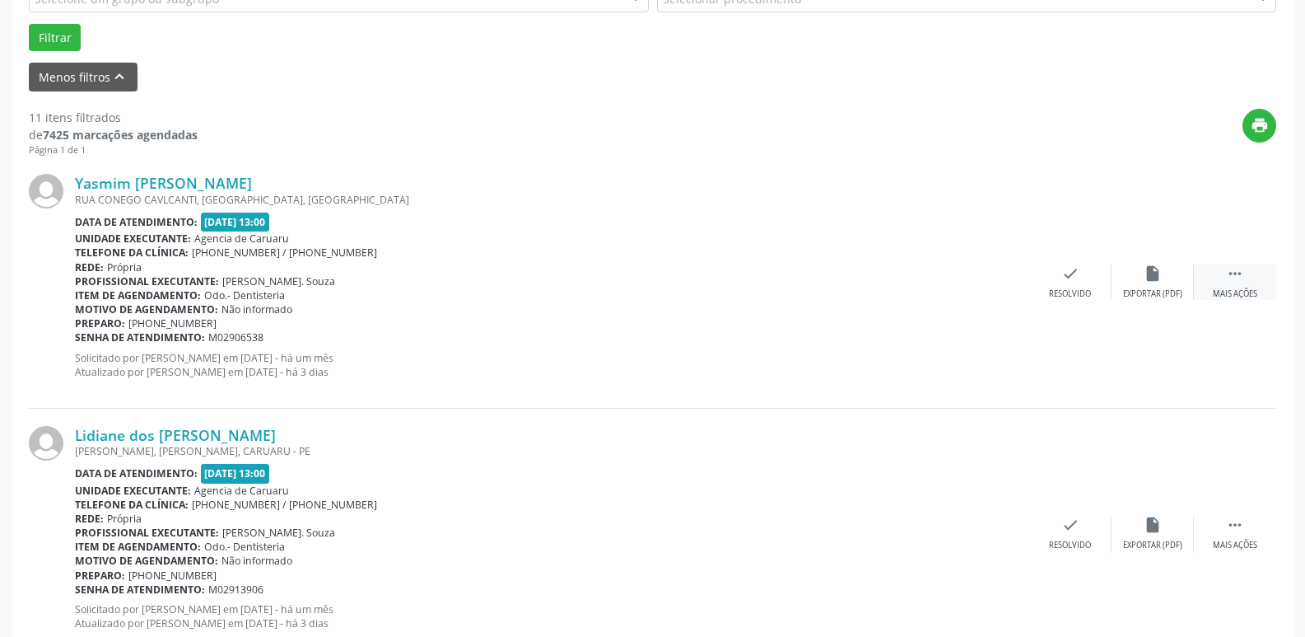
click at [1228, 283] on div " Mais ações" at bounding box center [1235, 281] width 82 height 35
click at [1159, 270] on icon "alarm_off" at bounding box center [1153, 273] width 18 height 18
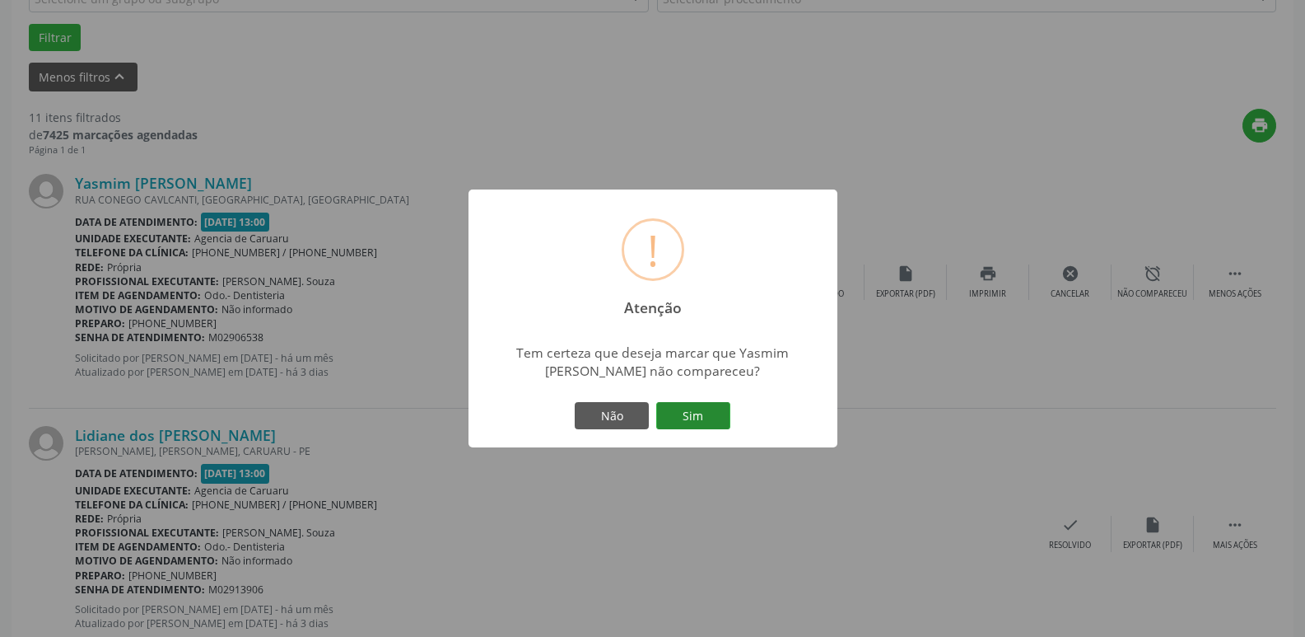
click at [715, 430] on div "Não Sim" at bounding box center [653, 416] width 163 height 35
click at [712, 412] on button "Sim" at bounding box center [693, 416] width 74 height 28
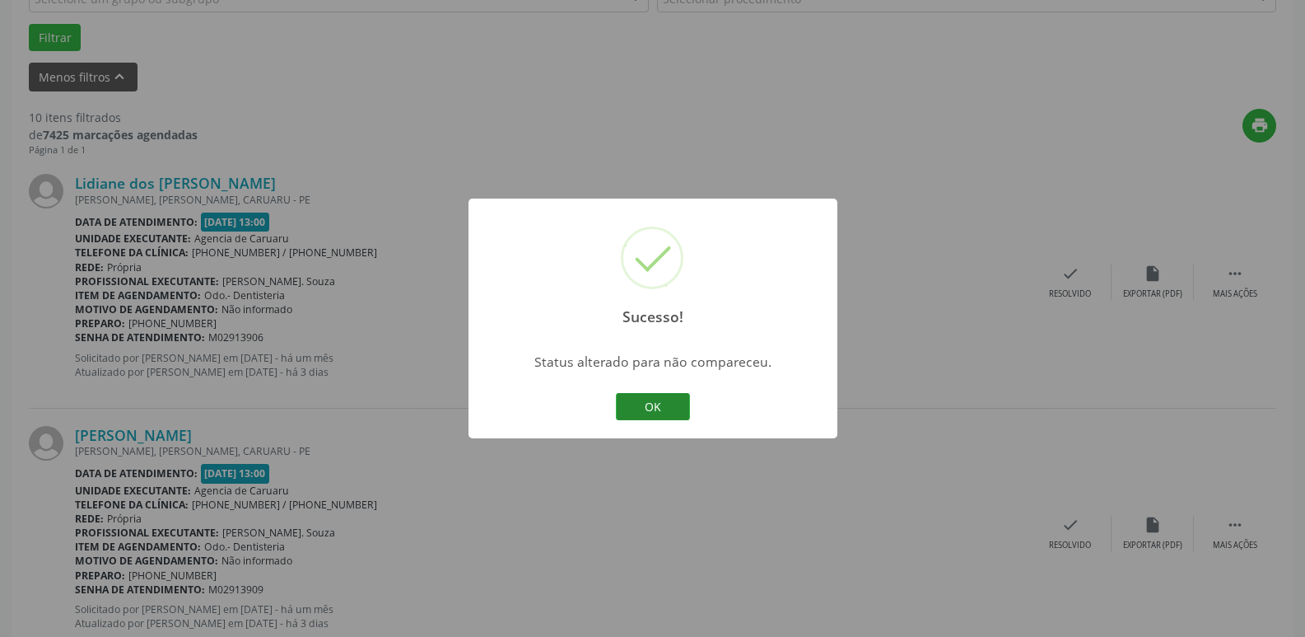
click at [653, 413] on button "OK" at bounding box center [653, 407] width 74 height 28
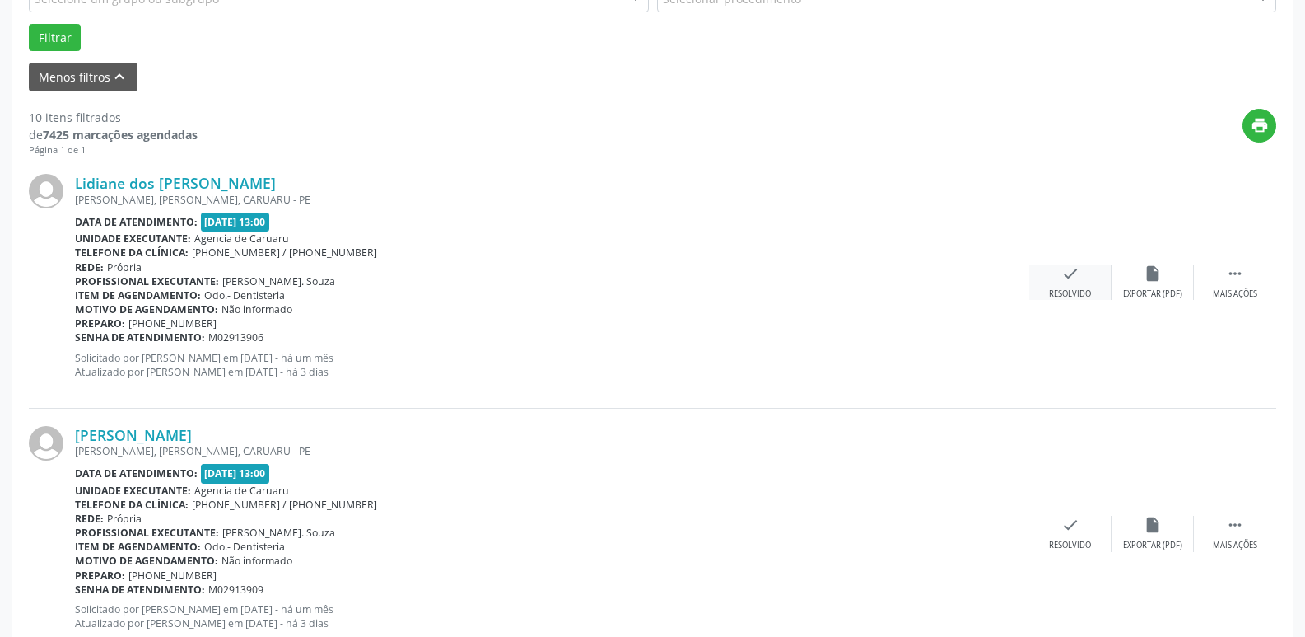
click at [1083, 278] on div "check Resolvido" at bounding box center [1070, 281] width 82 height 35
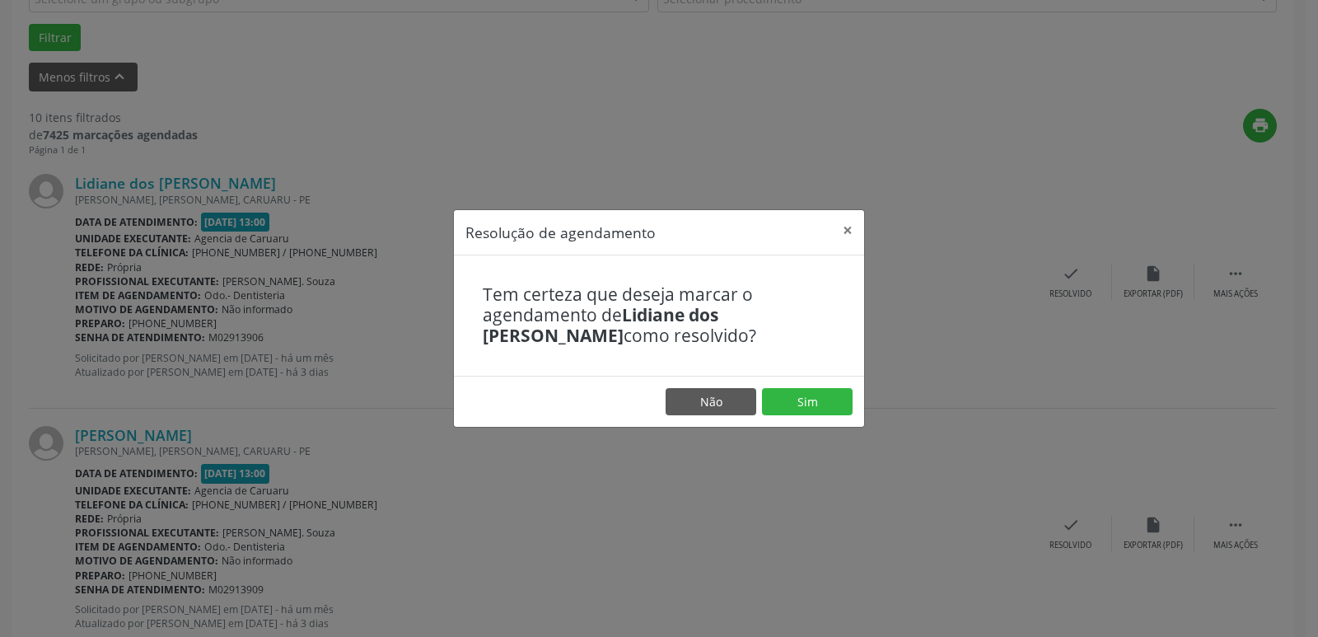
click at [793, 418] on footer "Não Sim" at bounding box center [659, 402] width 410 height 52
click at [823, 395] on button "Sim" at bounding box center [807, 402] width 91 height 28
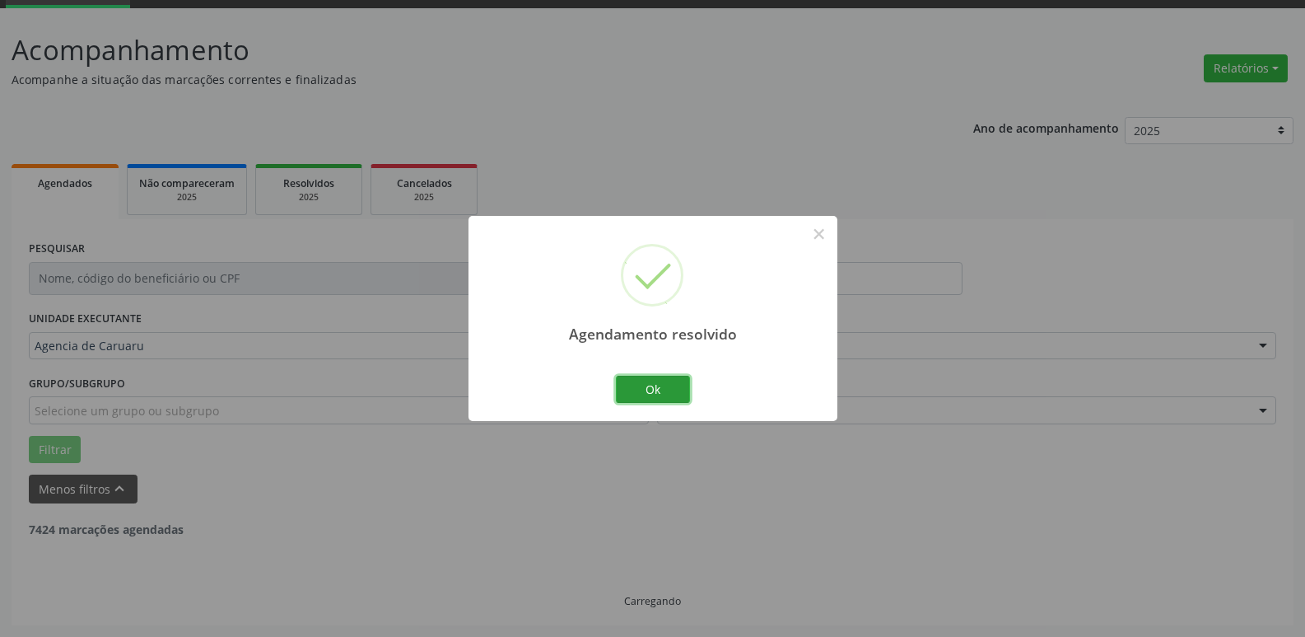
click at [670, 392] on button "Ok" at bounding box center [653, 390] width 74 height 28
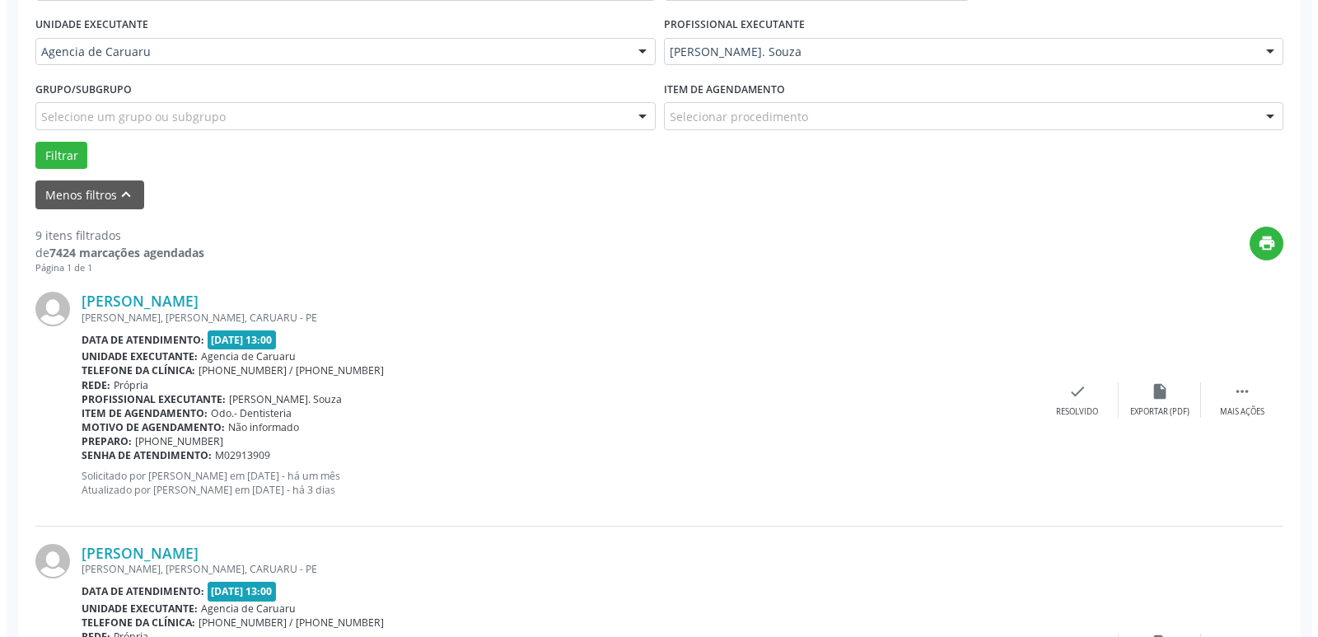
scroll to position [412, 0]
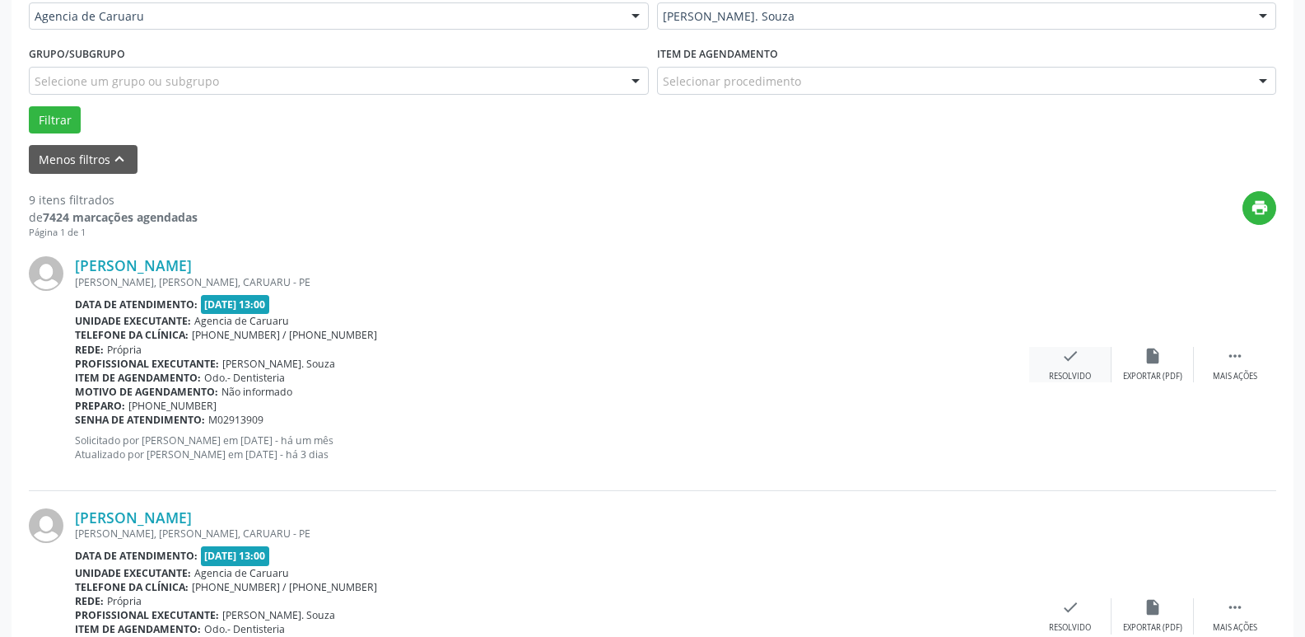
click at [1087, 376] on div "Resolvido" at bounding box center [1070, 377] width 42 height 12
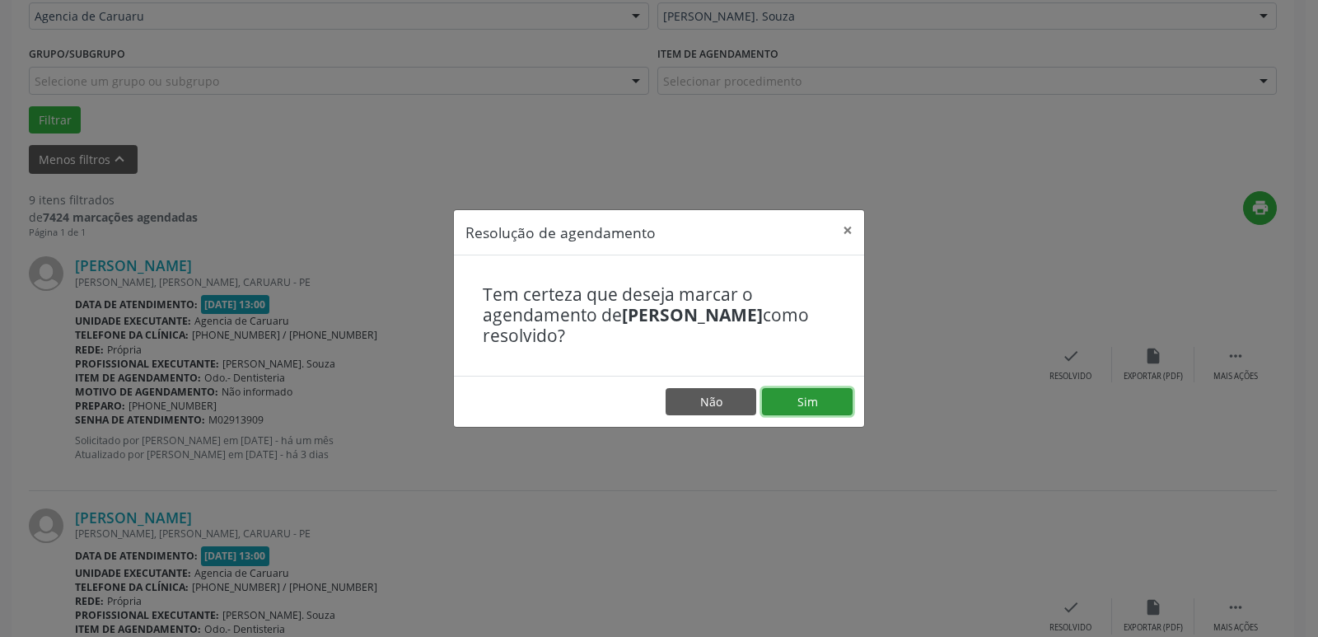
click at [795, 395] on button "Sim" at bounding box center [807, 402] width 91 height 28
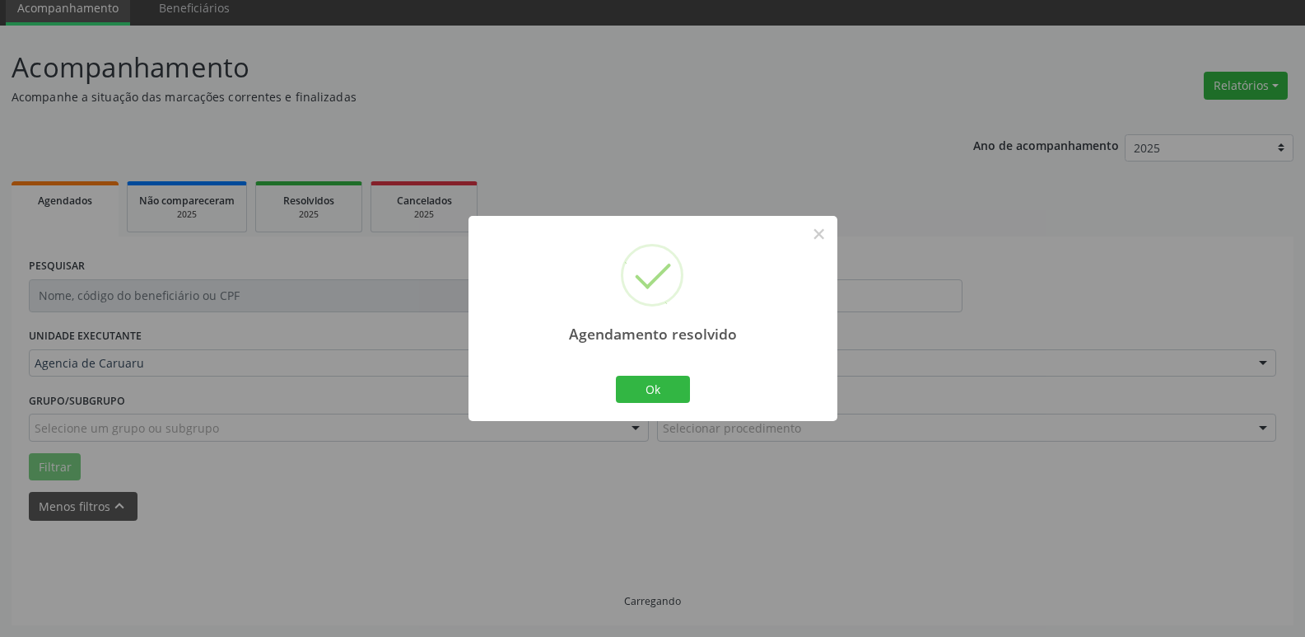
scroll to position [82, 0]
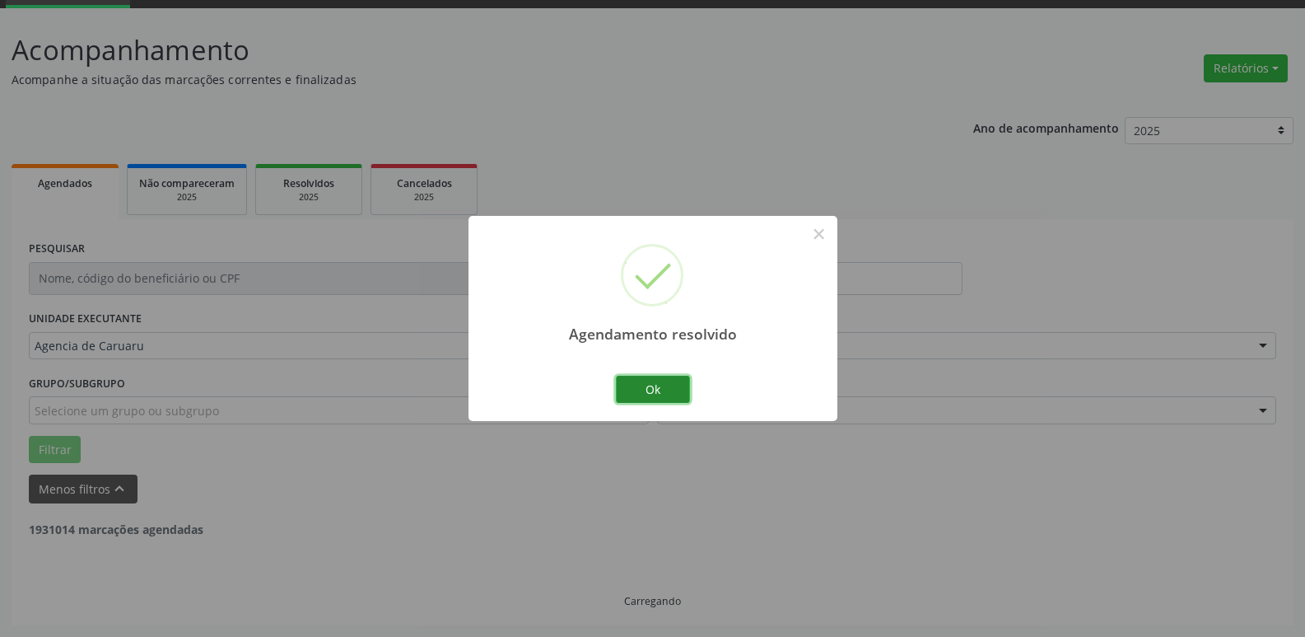
click at [665, 392] on button "Ok" at bounding box center [653, 390] width 74 height 28
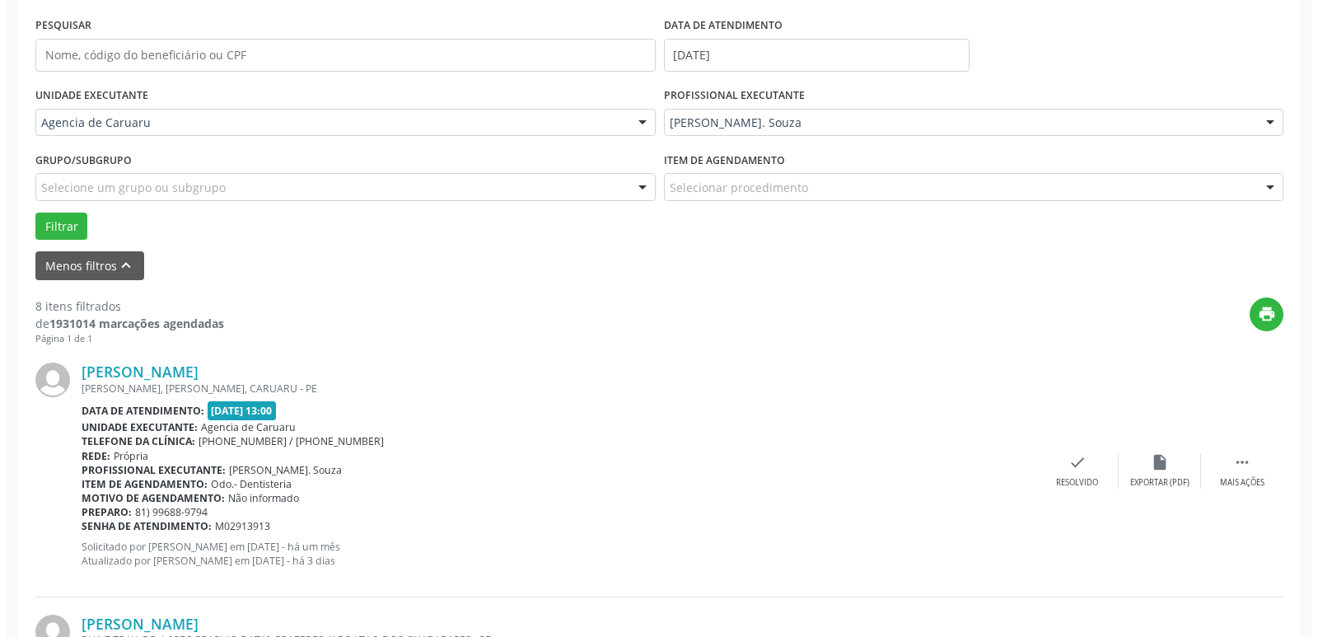
scroll to position [329, 0]
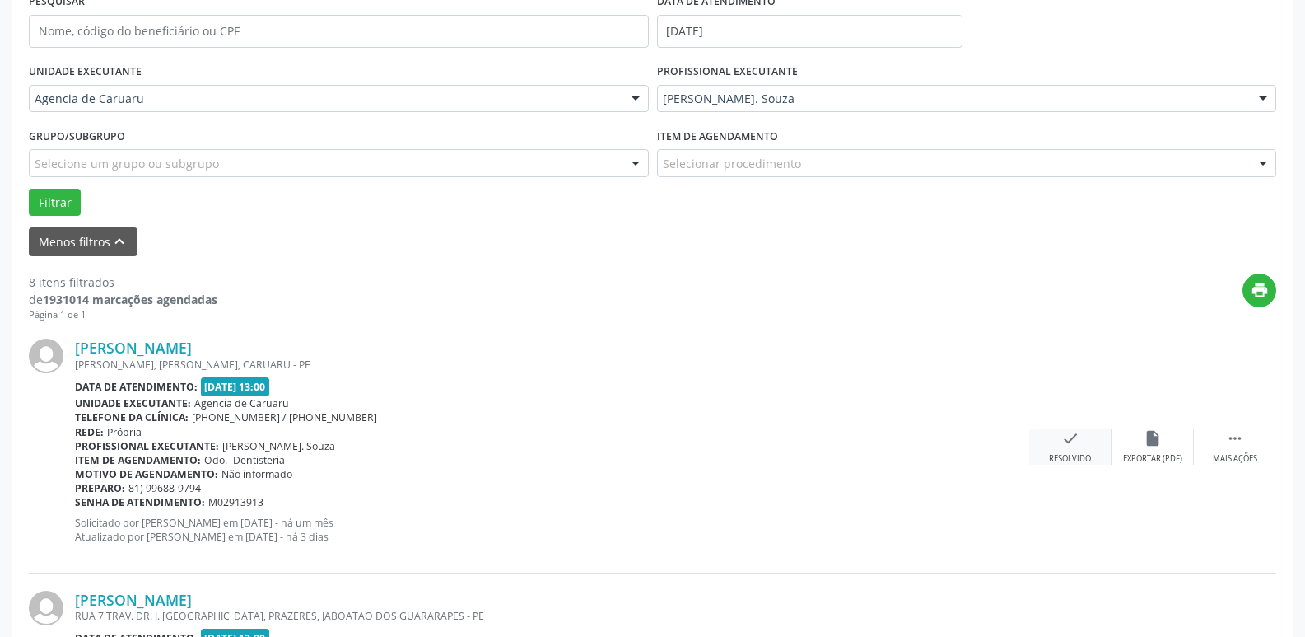
click at [1072, 445] on icon "check" at bounding box center [1071, 438] width 18 height 18
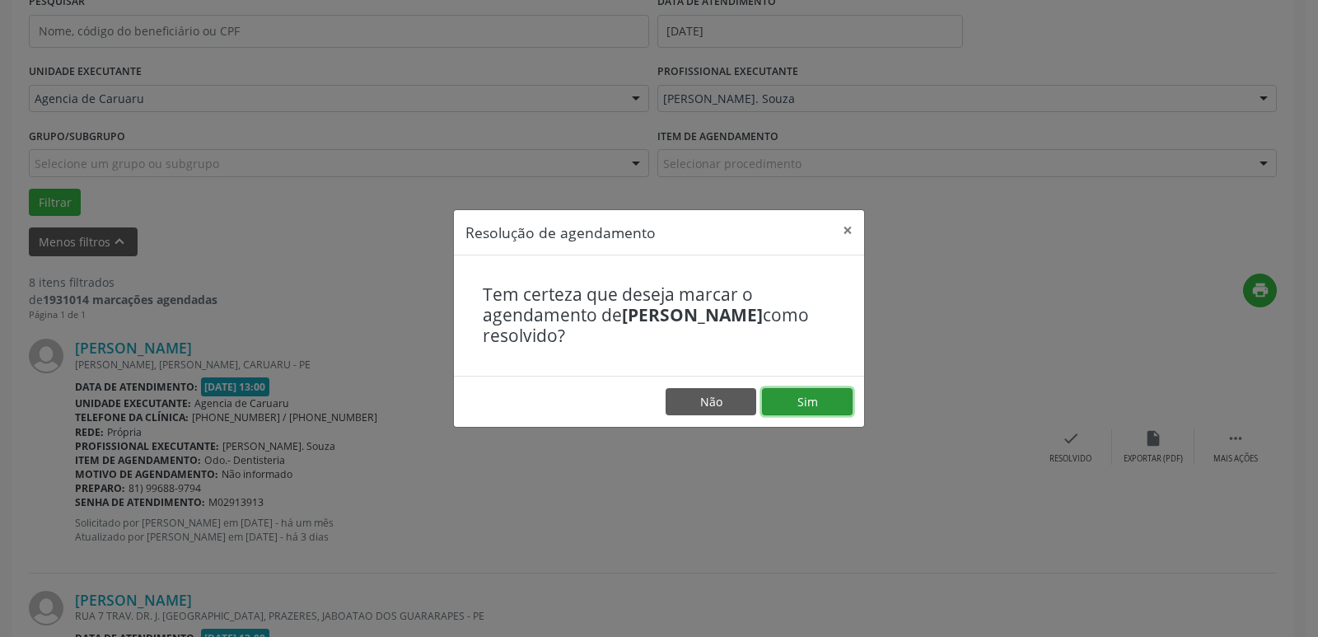
click at [809, 404] on button "Sim" at bounding box center [807, 402] width 91 height 28
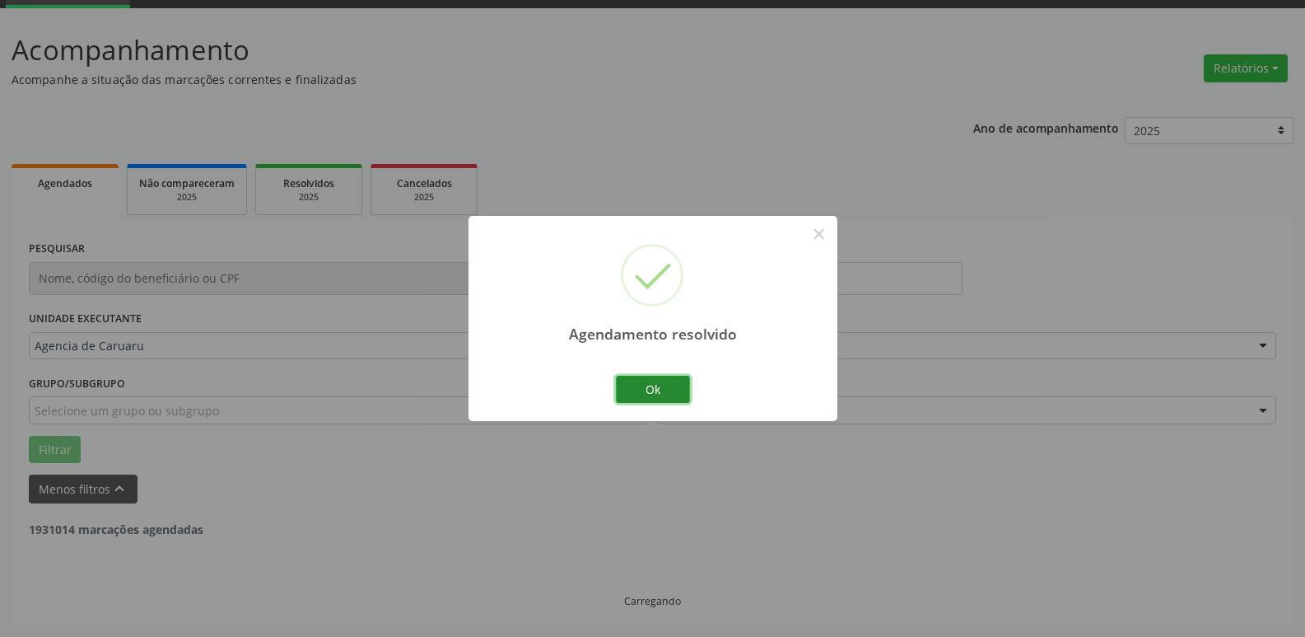
click at [673, 394] on button "Ok" at bounding box center [653, 390] width 74 height 28
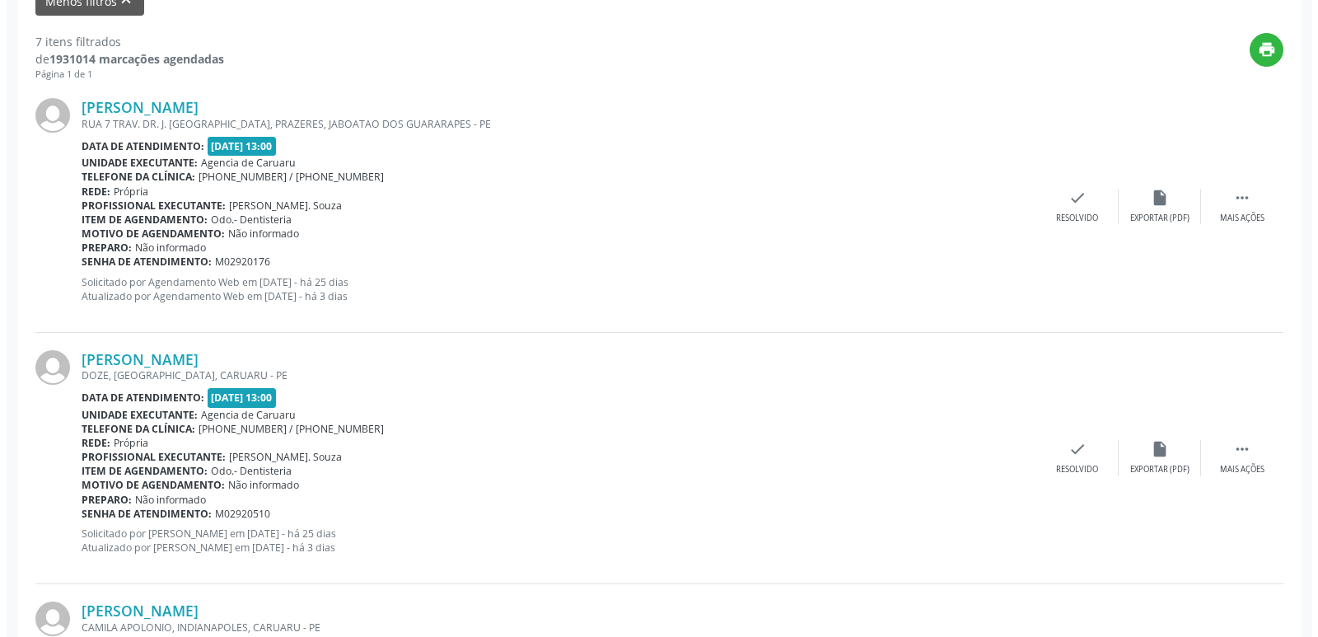
scroll to position [576, 0]
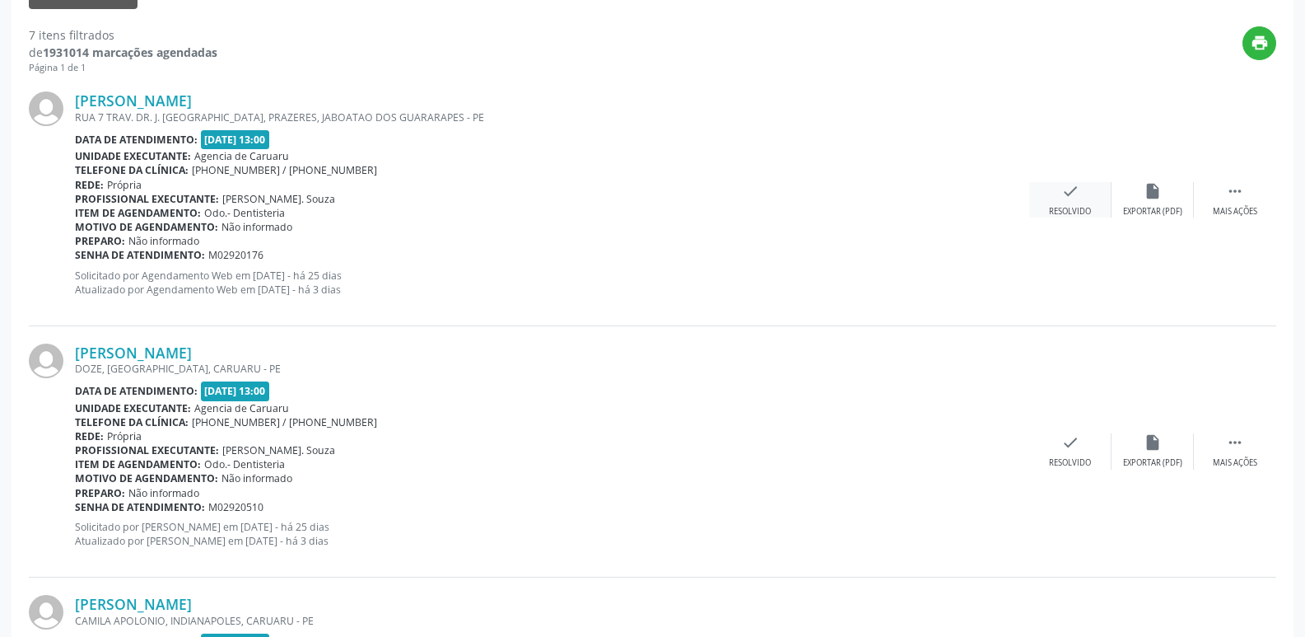
click at [1081, 197] on div "check Resolvido" at bounding box center [1070, 199] width 82 height 35
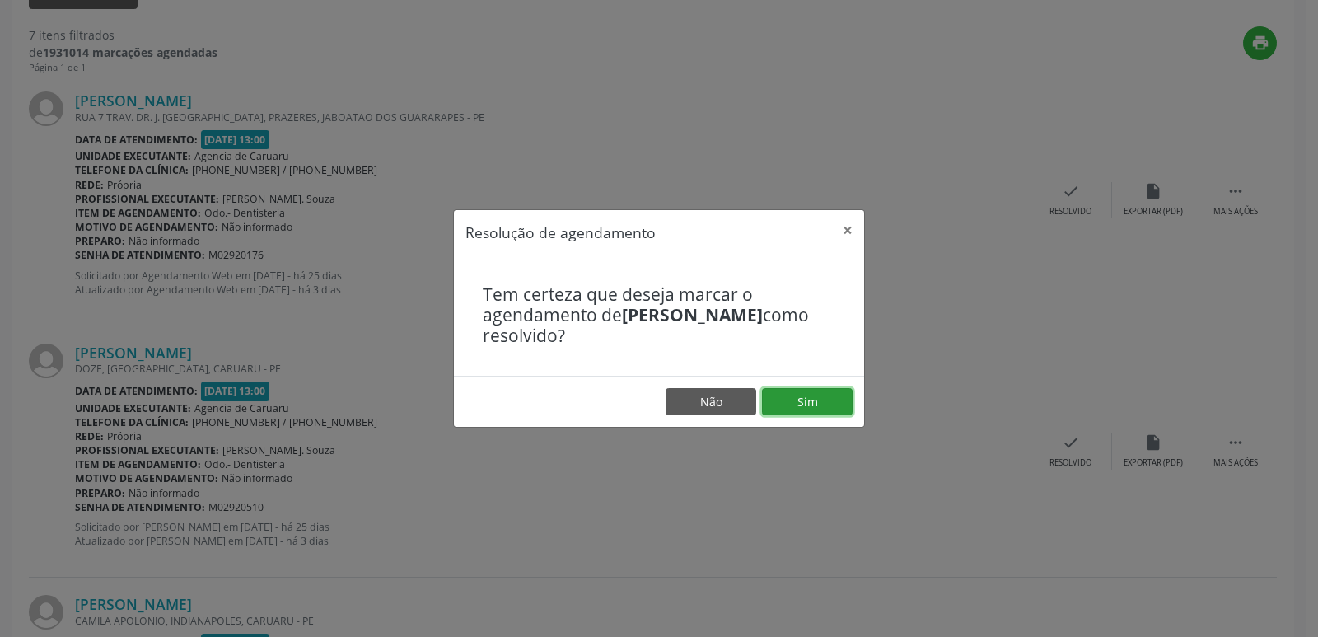
click at [820, 401] on button "Sim" at bounding box center [807, 402] width 91 height 28
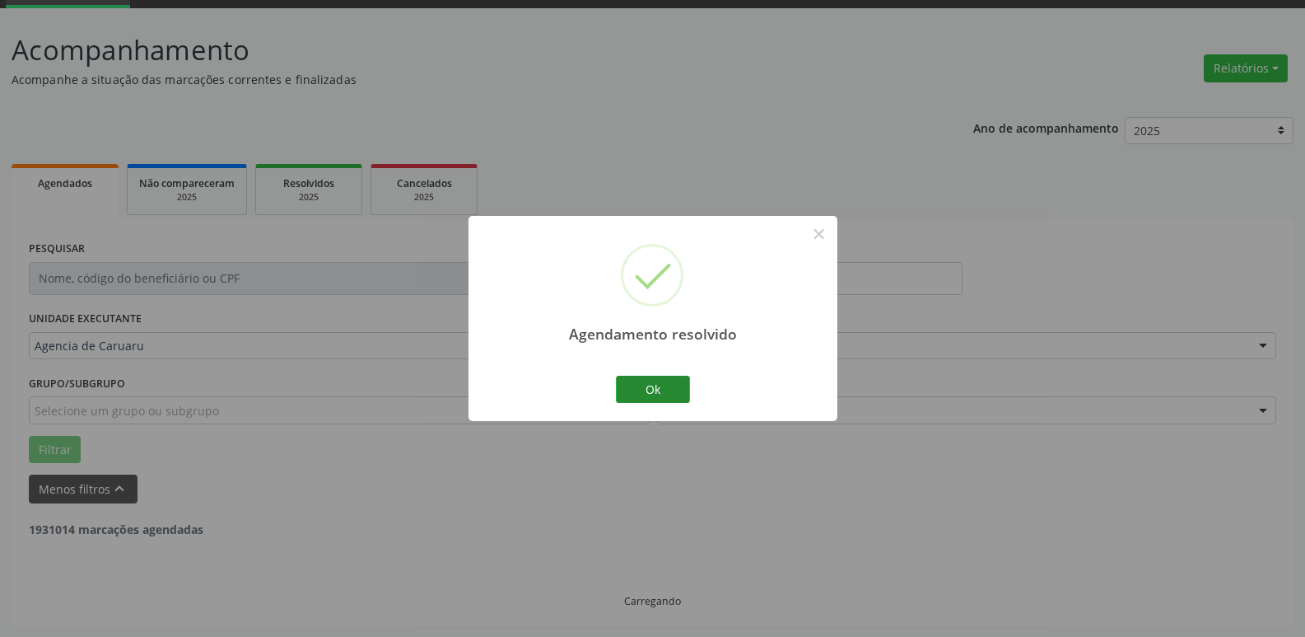
click at [674, 381] on button "Ok" at bounding box center [653, 390] width 74 height 28
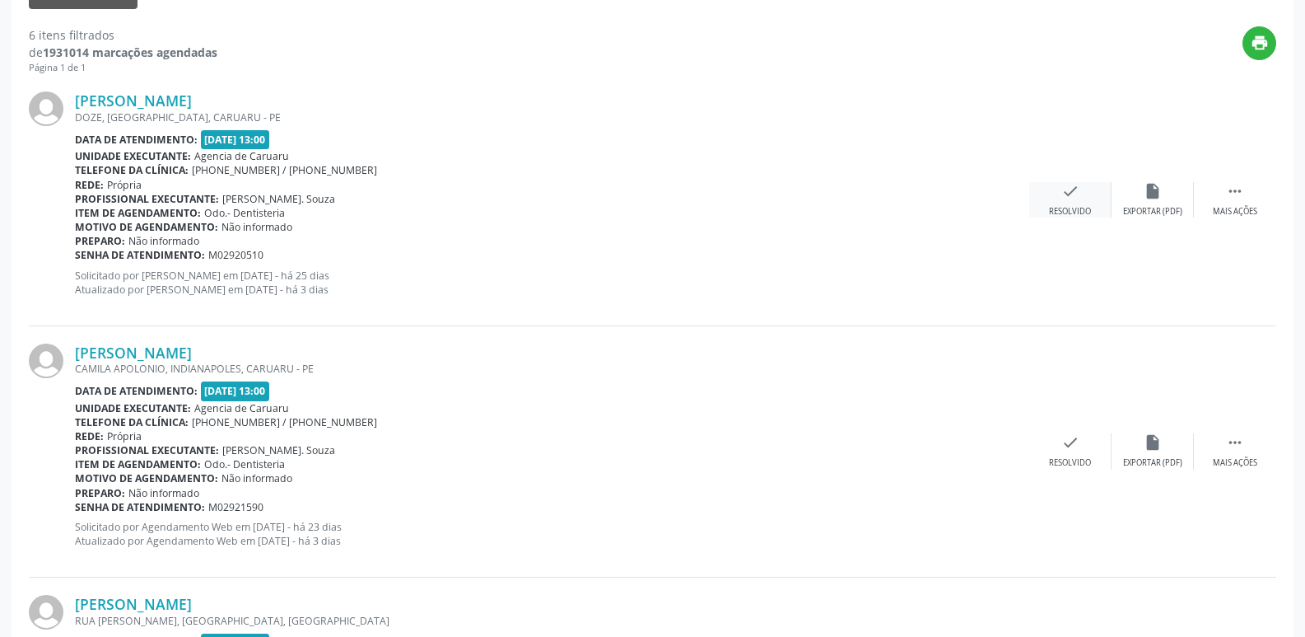
click at [1074, 185] on icon "check" at bounding box center [1071, 191] width 18 height 18
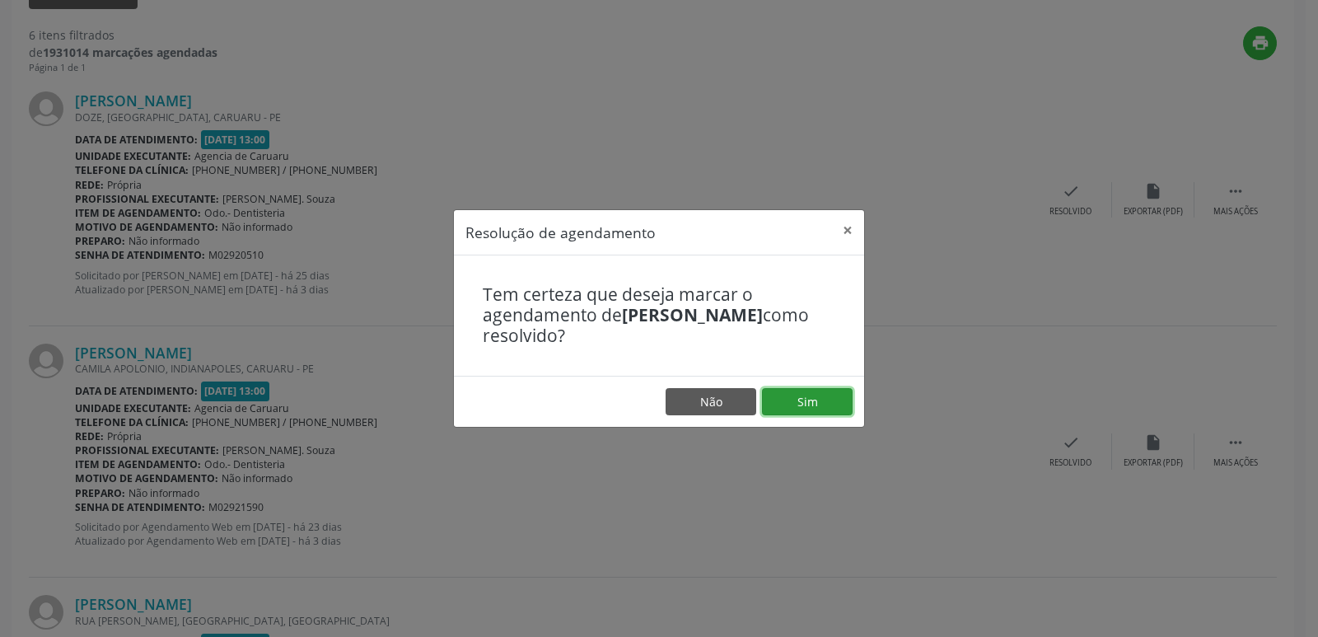
click at [822, 393] on button "Sim" at bounding box center [807, 402] width 91 height 28
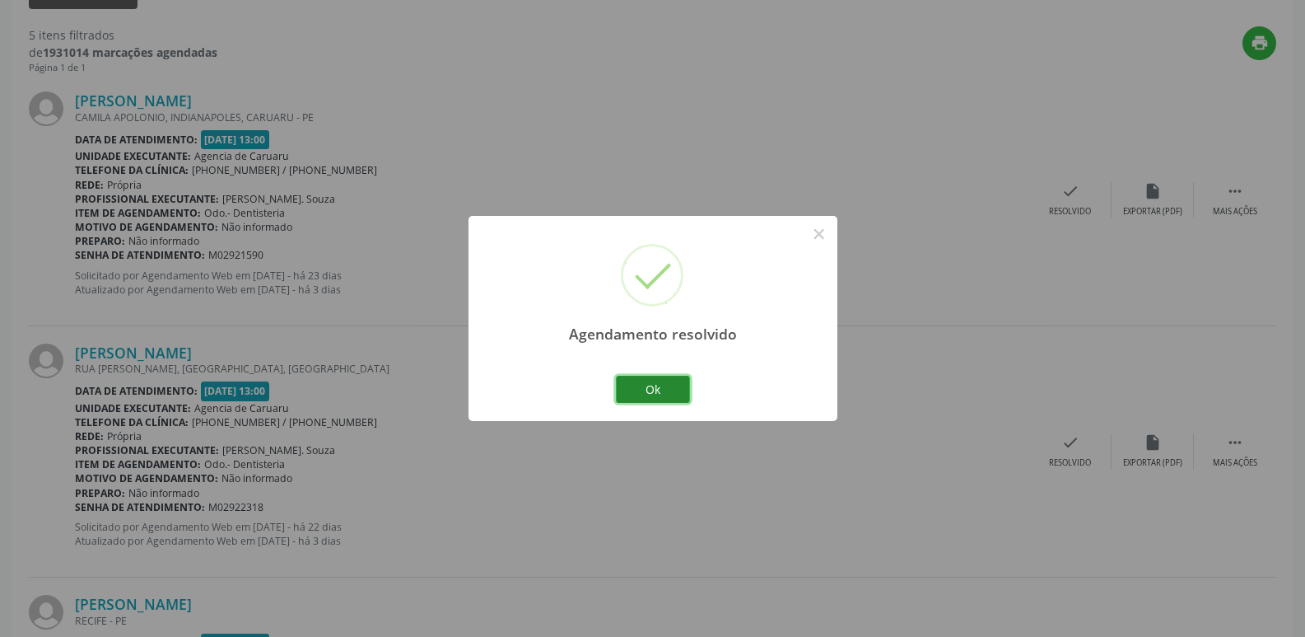
click at [657, 376] on button "Ok" at bounding box center [653, 390] width 74 height 28
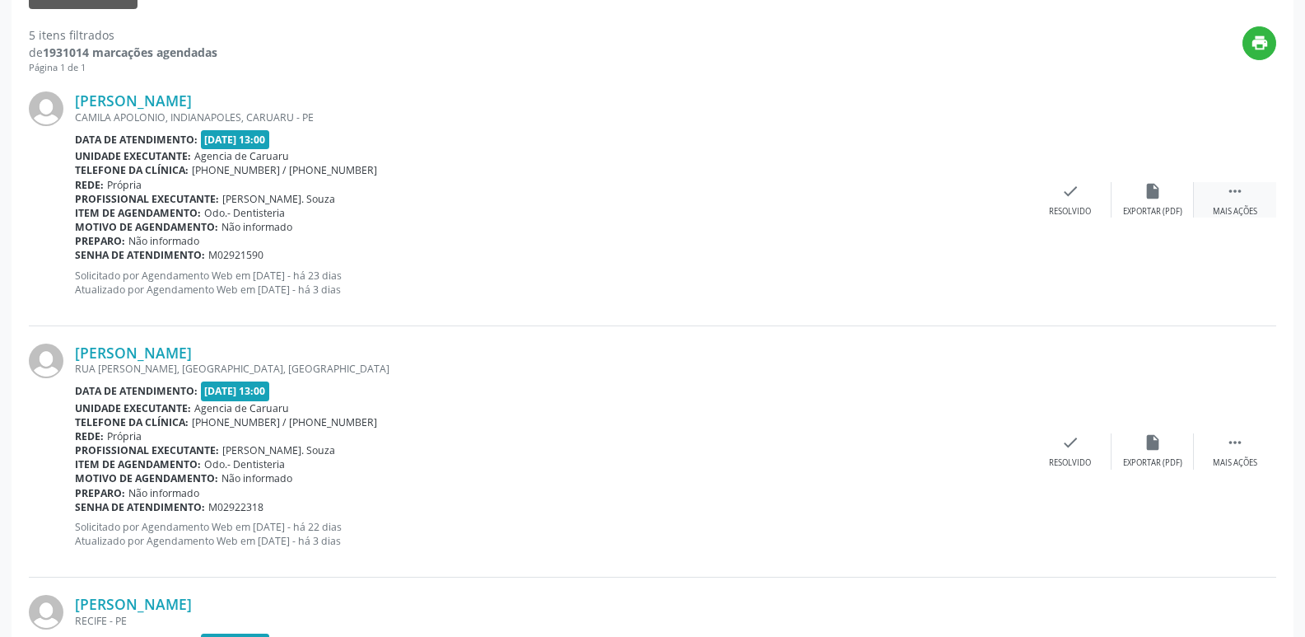
click at [1248, 210] on div "Mais ações" at bounding box center [1235, 212] width 44 height 12
click at [1170, 203] on div "alarm_off Não compareceu" at bounding box center [1153, 199] width 82 height 35
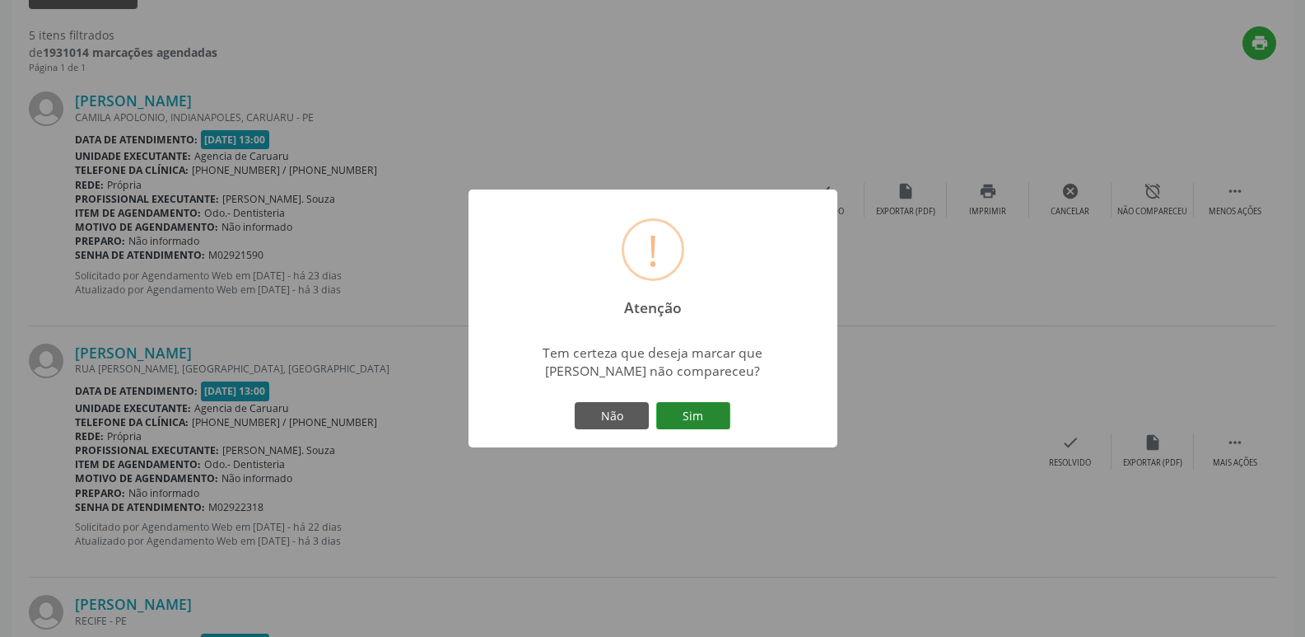
click at [713, 402] on button "Sim" at bounding box center [693, 416] width 74 height 28
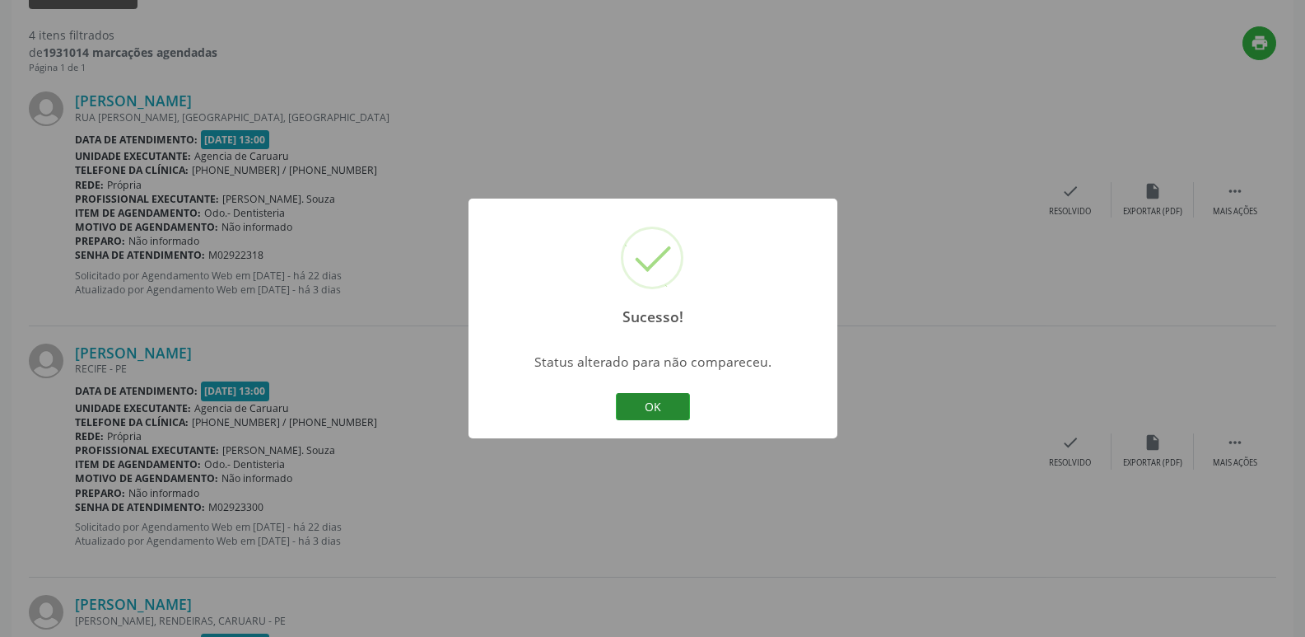
click at [665, 405] on button "OK" at bounding box center [653, 407] width 74 height 28
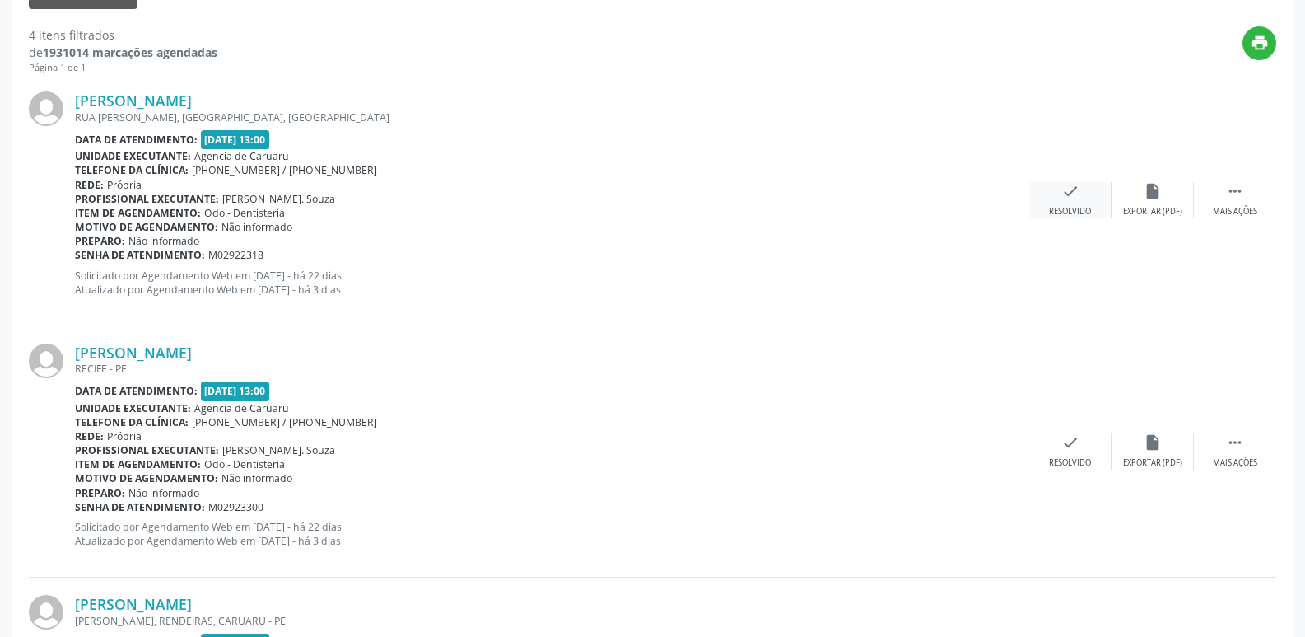
click at [1060, 207] on div "Resolvido" at bounding box center [1070, 212] width 42 height 12
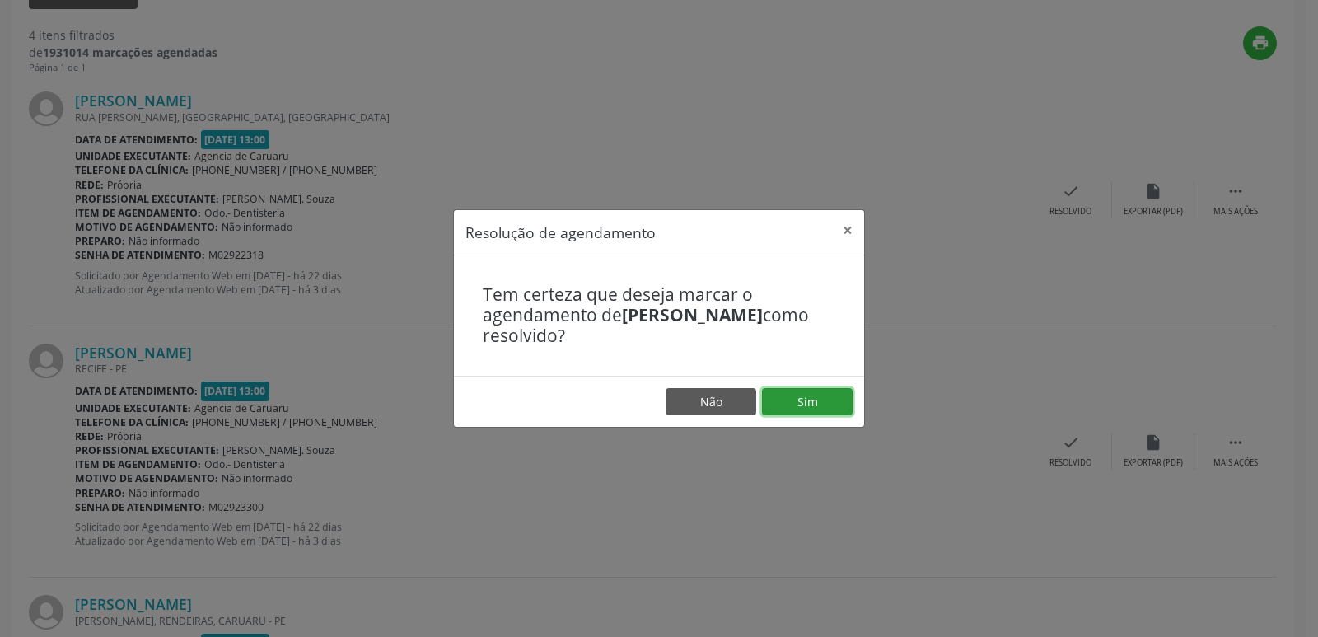
click at [835, 404] on button "Sim" at bounding box center [807, 402] width 91 height 28
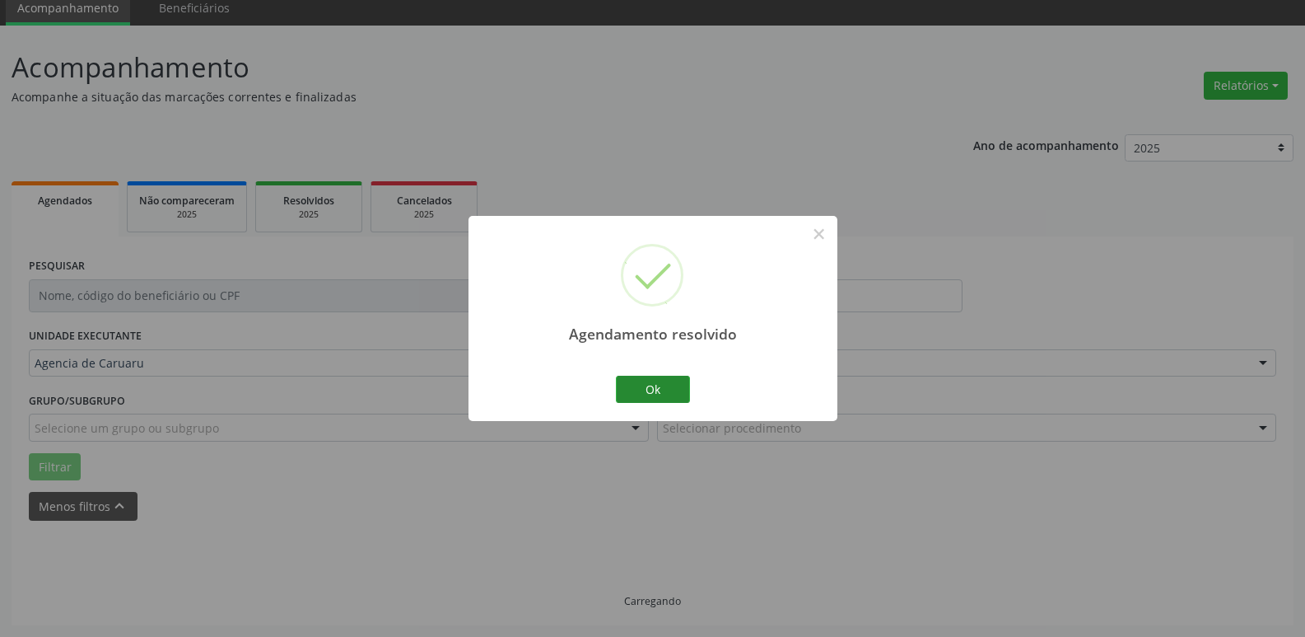
scroll to position [82, 0]
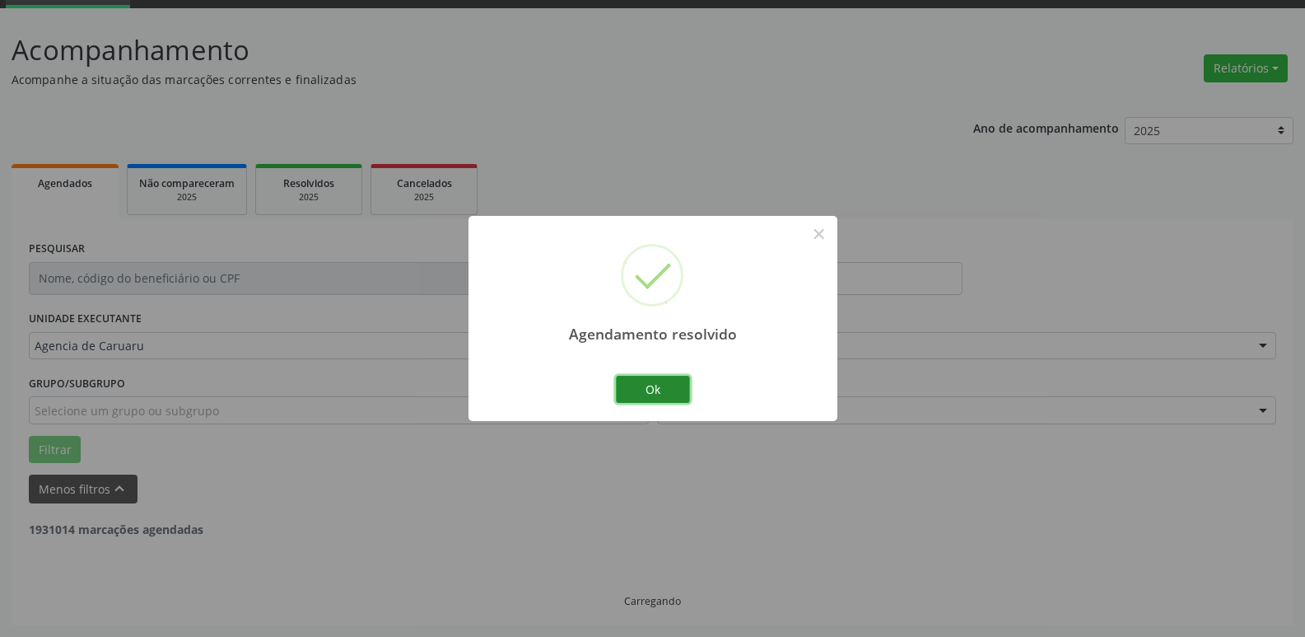
click at [680, 393] on button "Ok" at bounding box center [653, 390] width 74 height 28
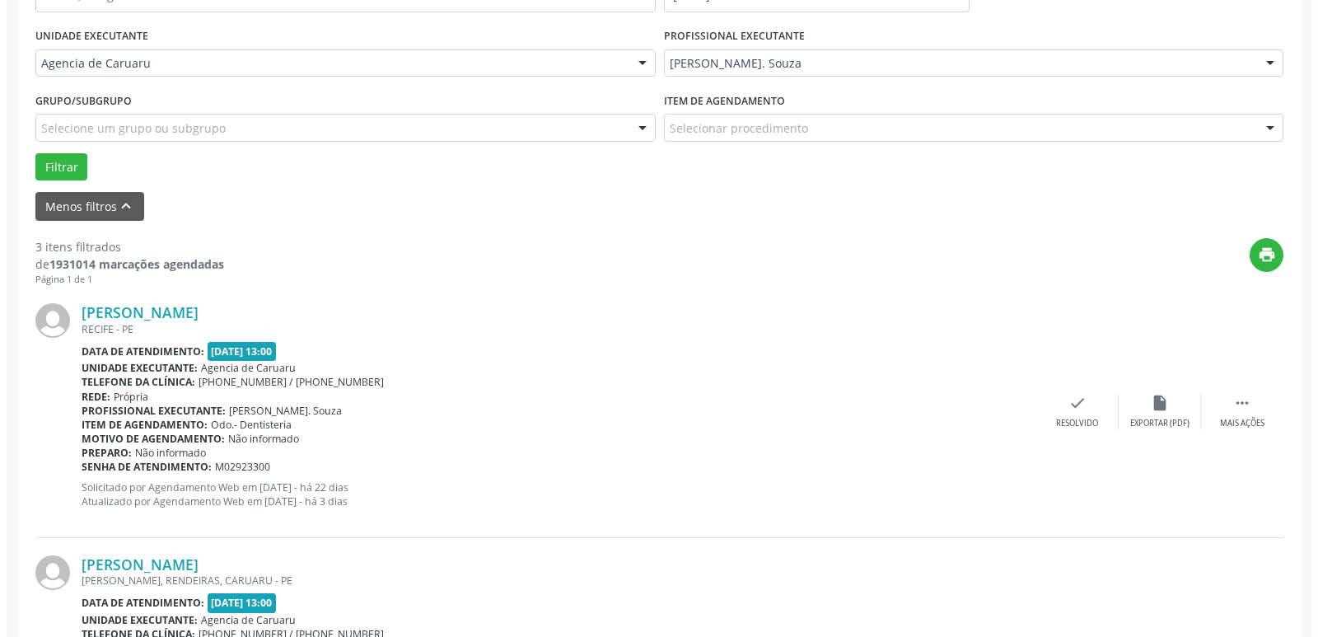
scroll to position [412, 0]
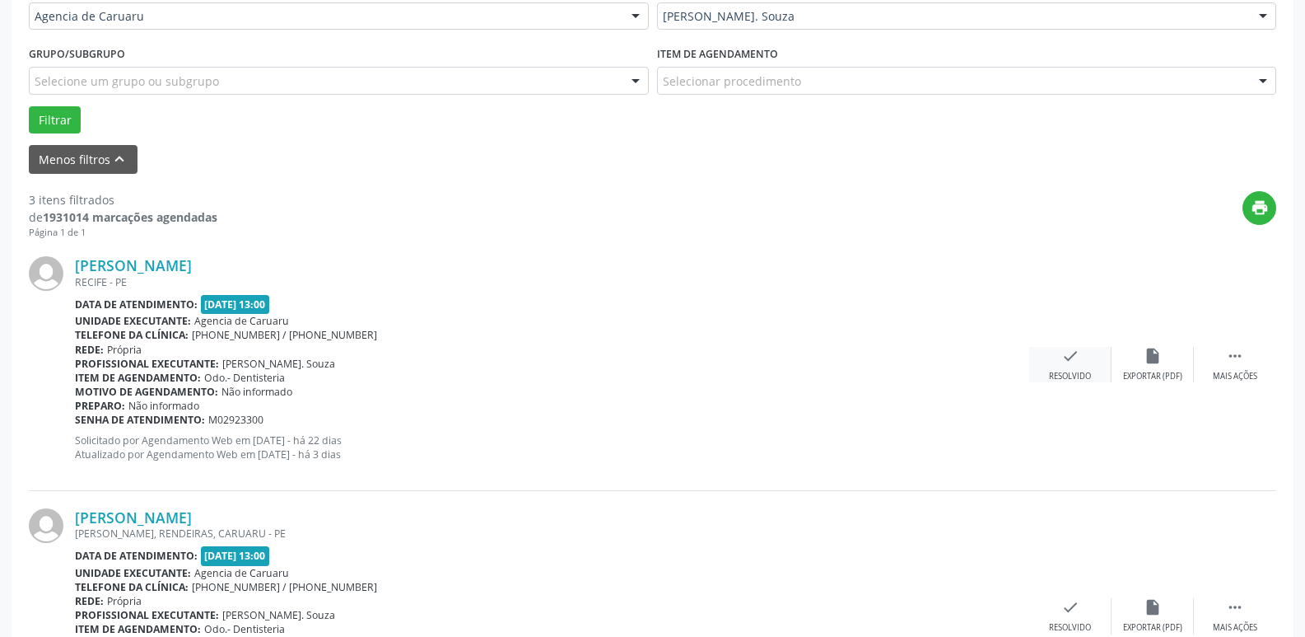
click at [1057, 369] on div "check Resolvido" at bounding box center [1070, 364] width 82 height 35
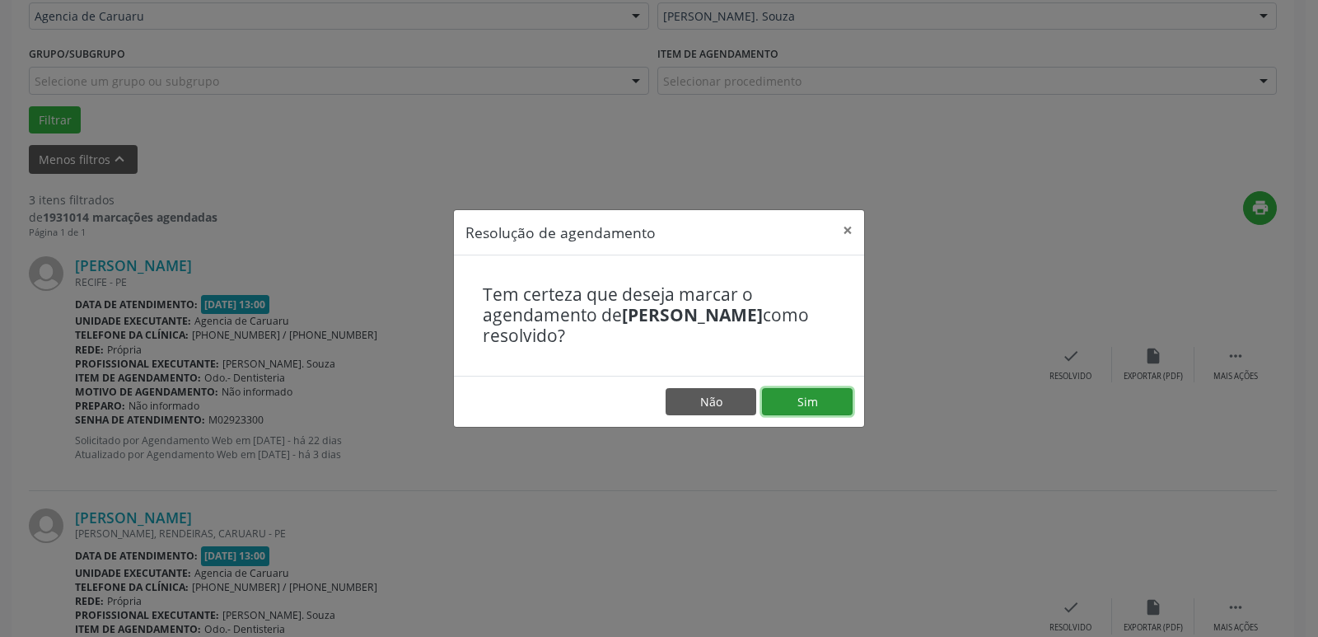
click at [804, 403] on button "Sim" at bounding box center [807, 402] width 91 height 28
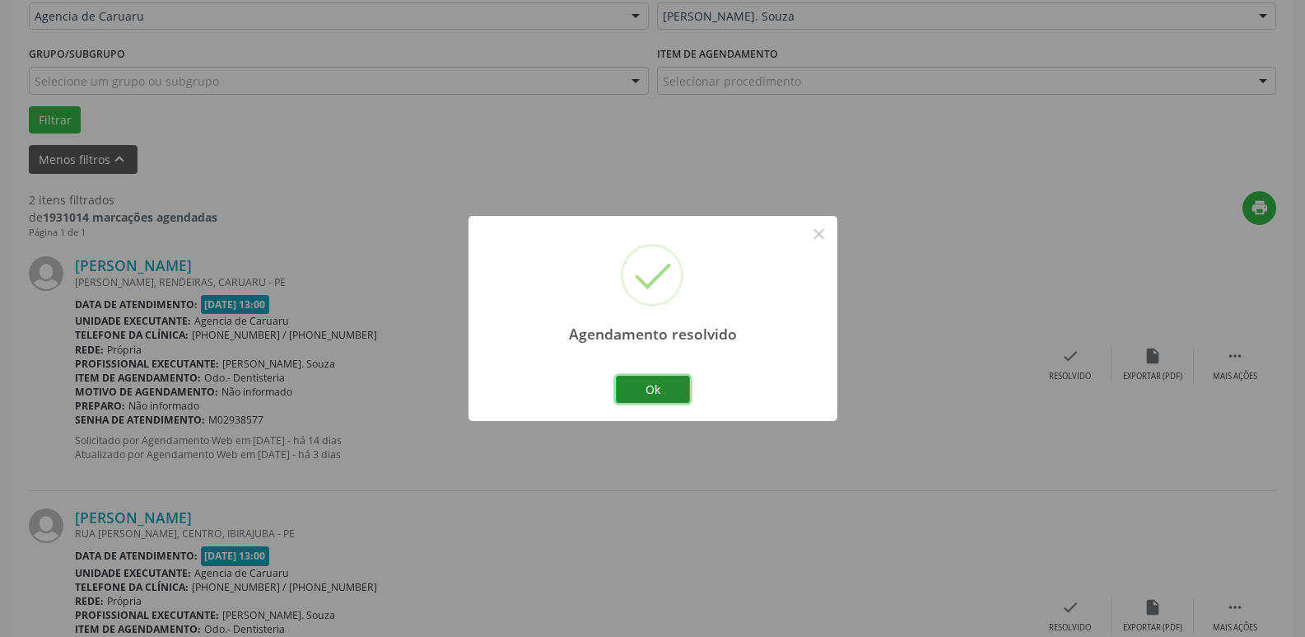
click at [652, 394] on button "Ok" at bounding box center [653, 390] width 74 height 28
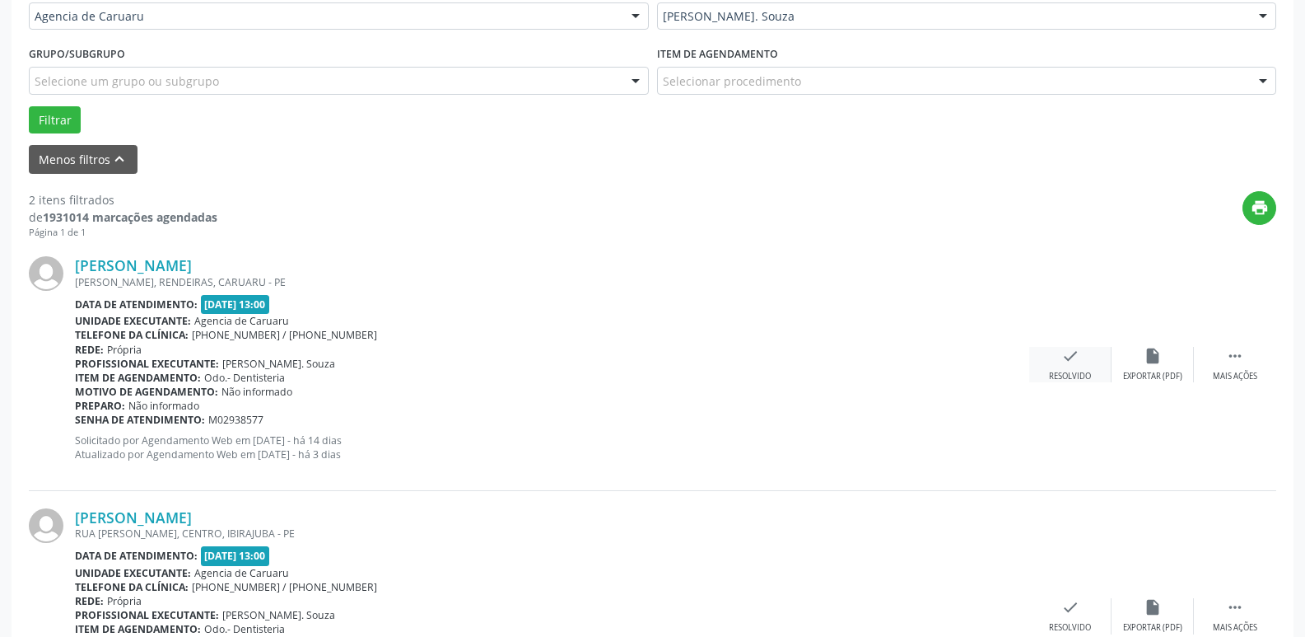
click at [1083, 372] on div "Resolvido" at bounding box center [1070, 377] width 42 height 12
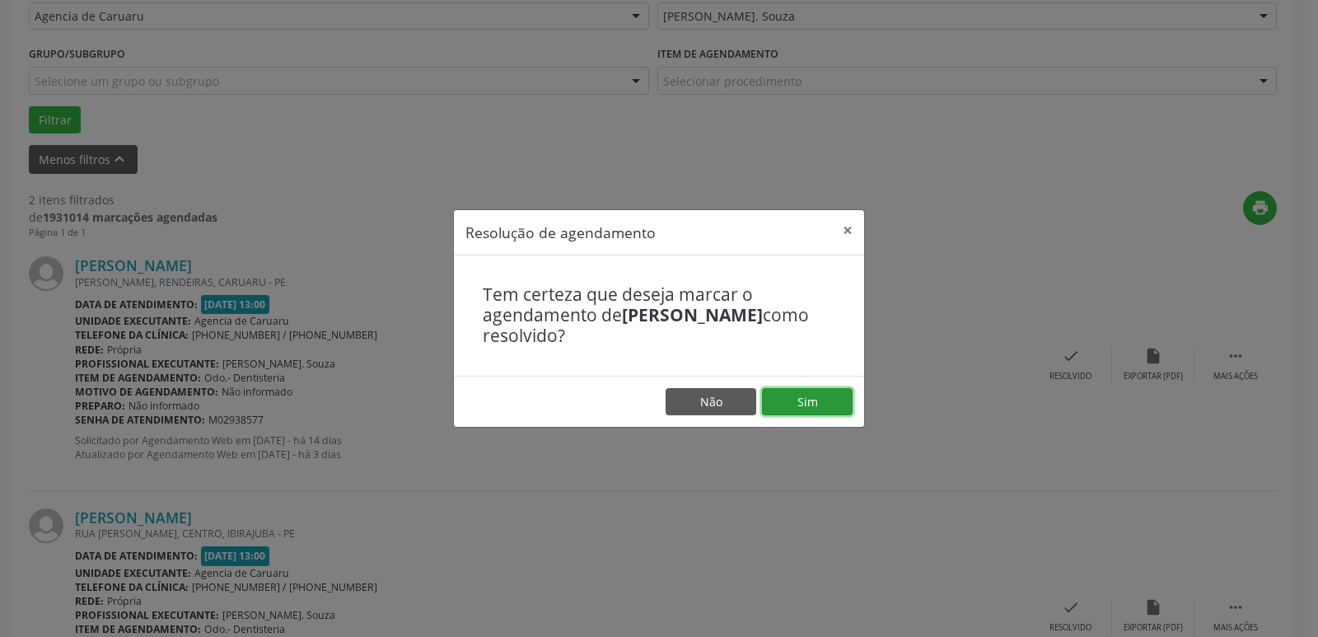
click at [815, 401] on button "Sim" at bounding box center [807, 402] width 91 height 28
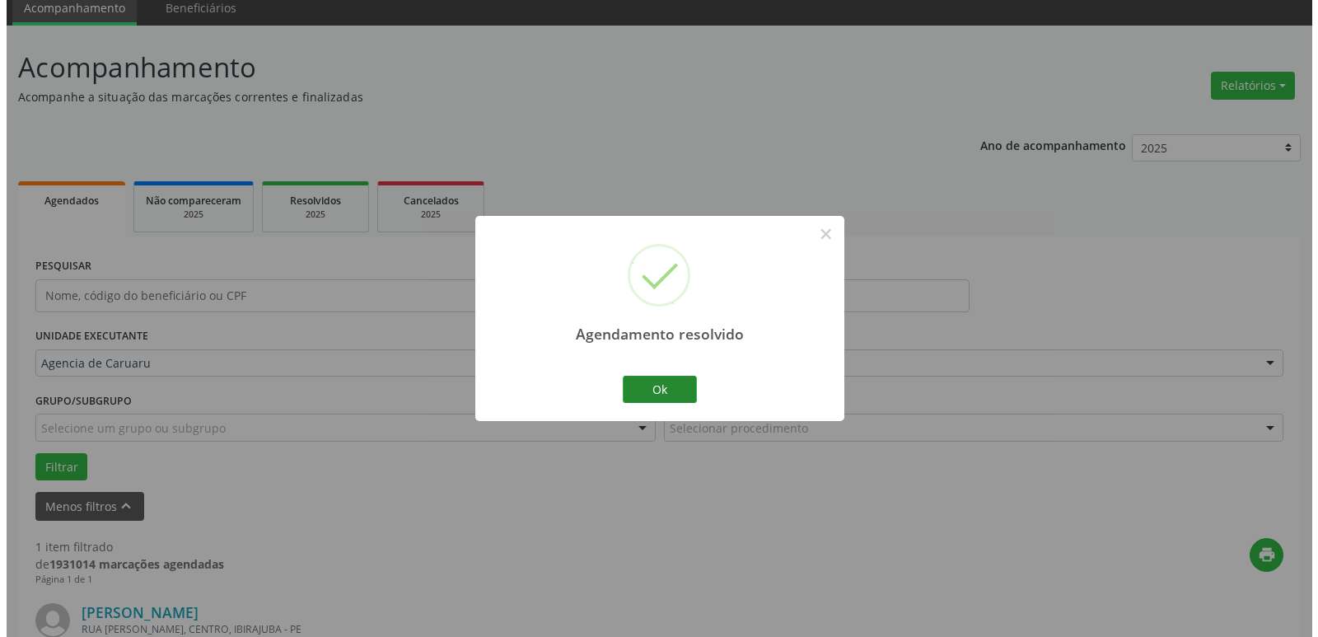
scroll to position [294, 0]
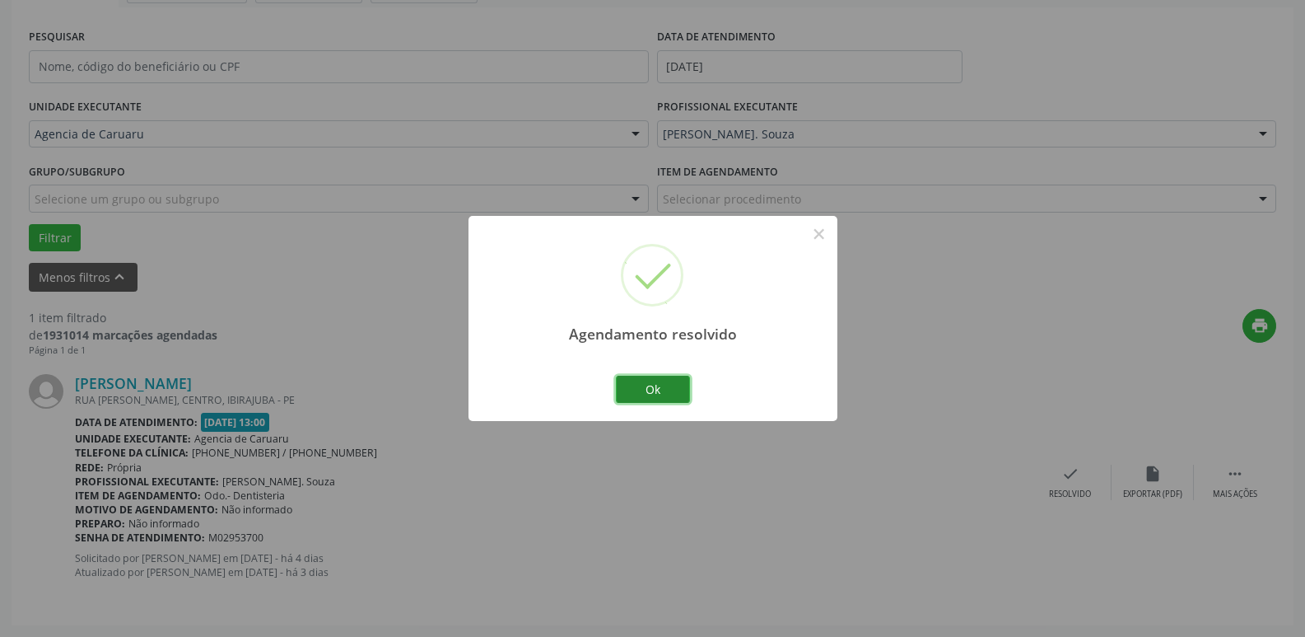
click at [659, 376] on button "Ok" at bounding box center [653, 390] width 74 height 28
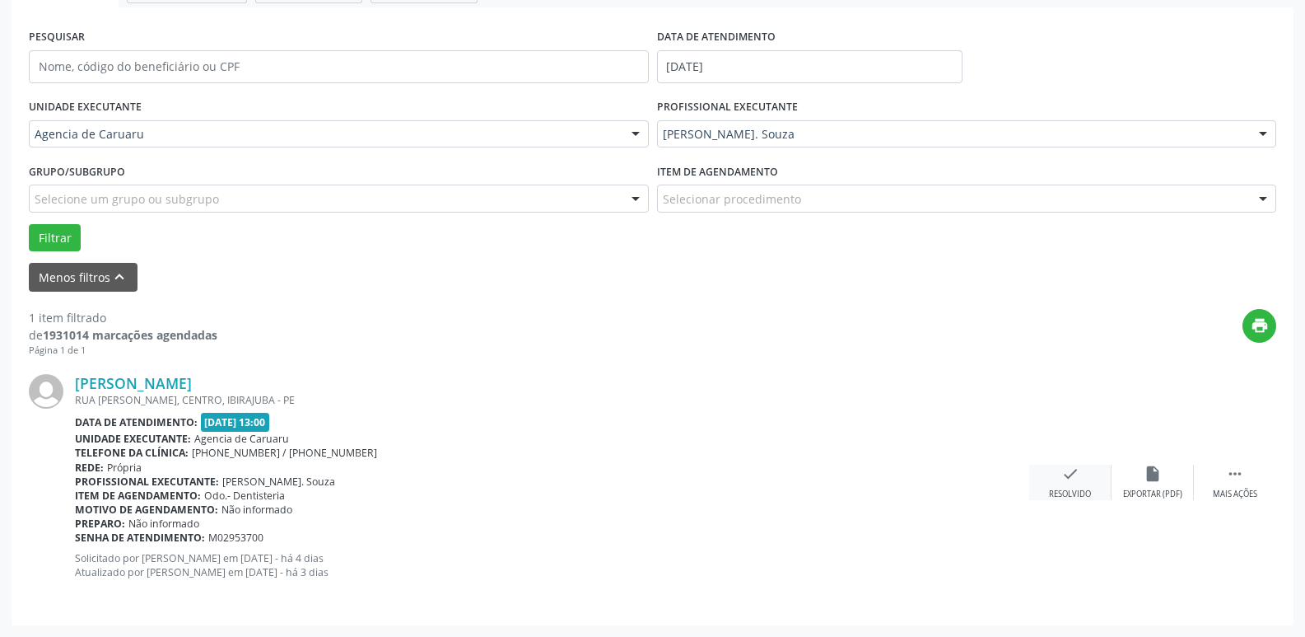
click at [1075, 490] on div "Resolvido" at bounding box center [1070, 494] width 42 height 12
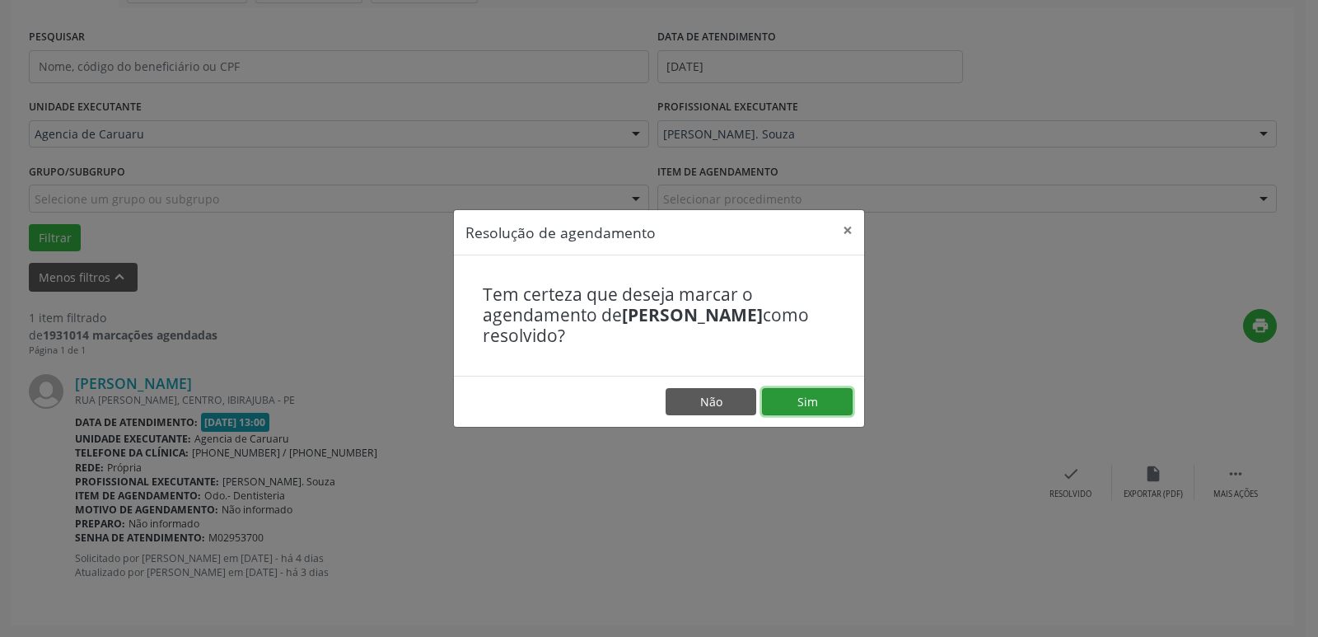
click at [797, 399] on button "Sim" at bounding box center [807, 402] width 91 height 28
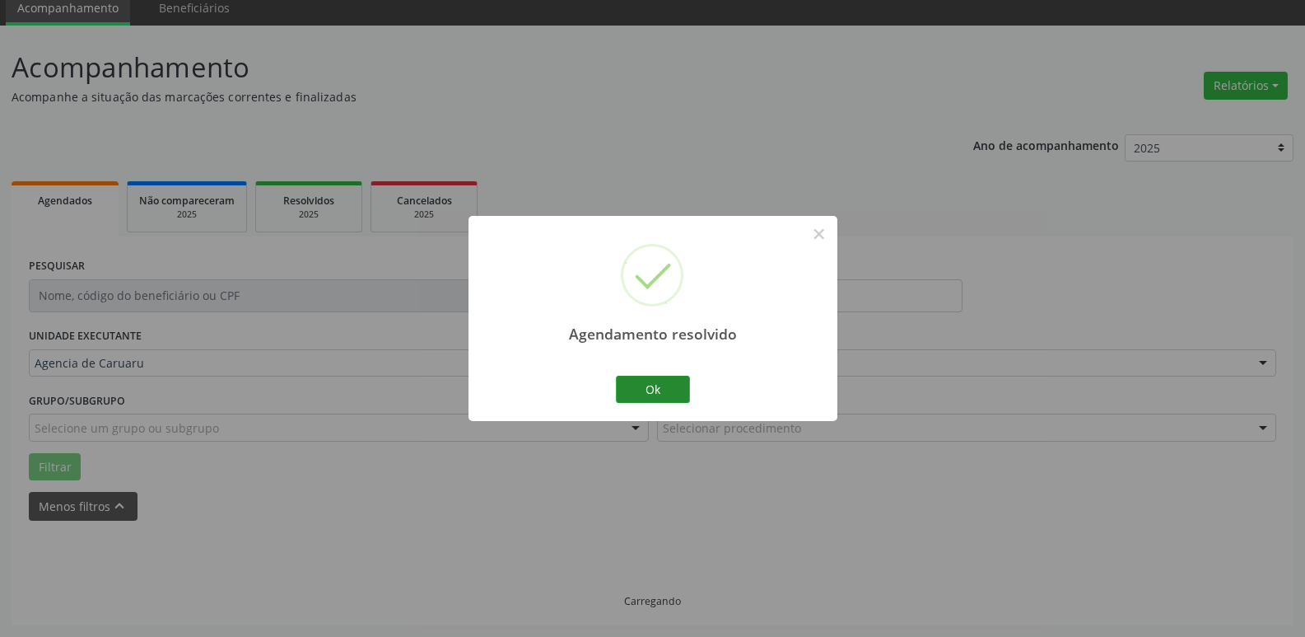
scroll to position [30, 0]
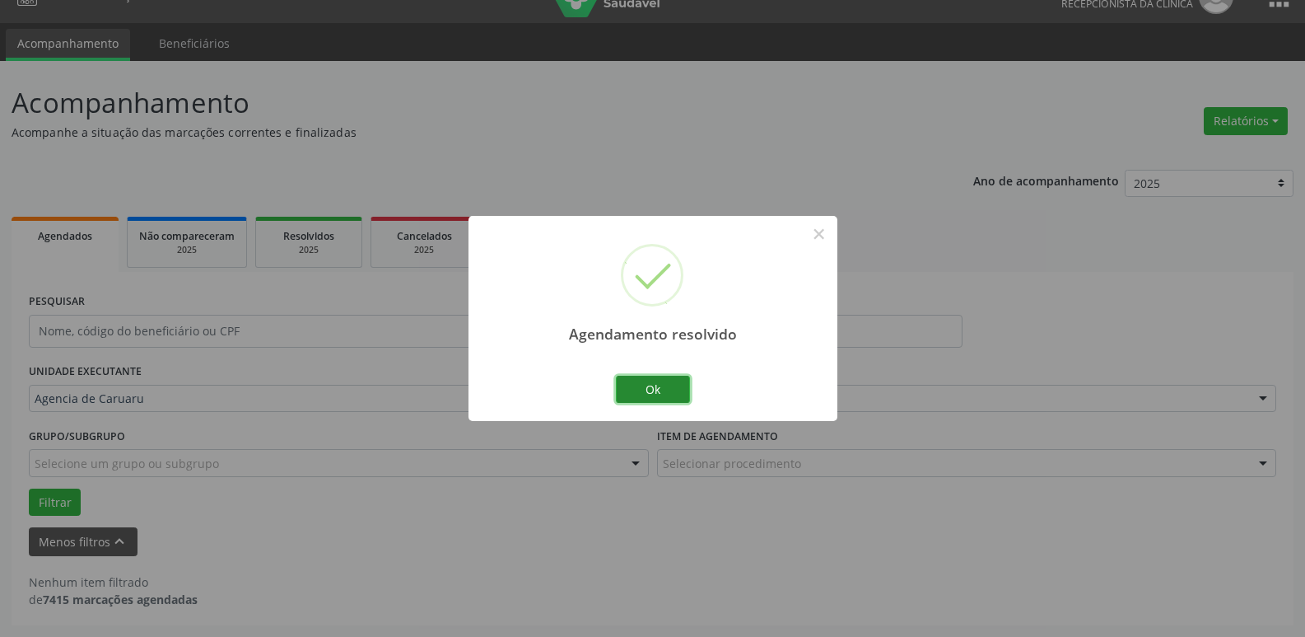
click at [685, 385] on button "Ok" at bounding box center [653, 390] width 74 height 28
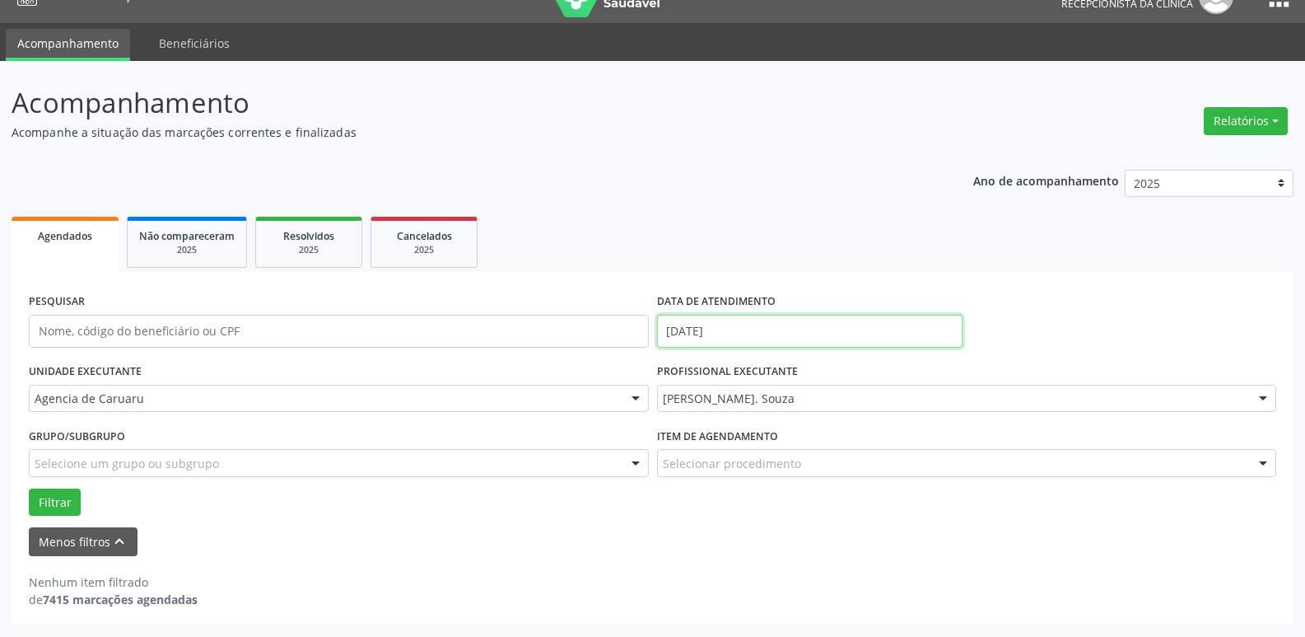
click at [731, 332] on input "[DATE]" at bounding box center [810, 331] width 306 height 33
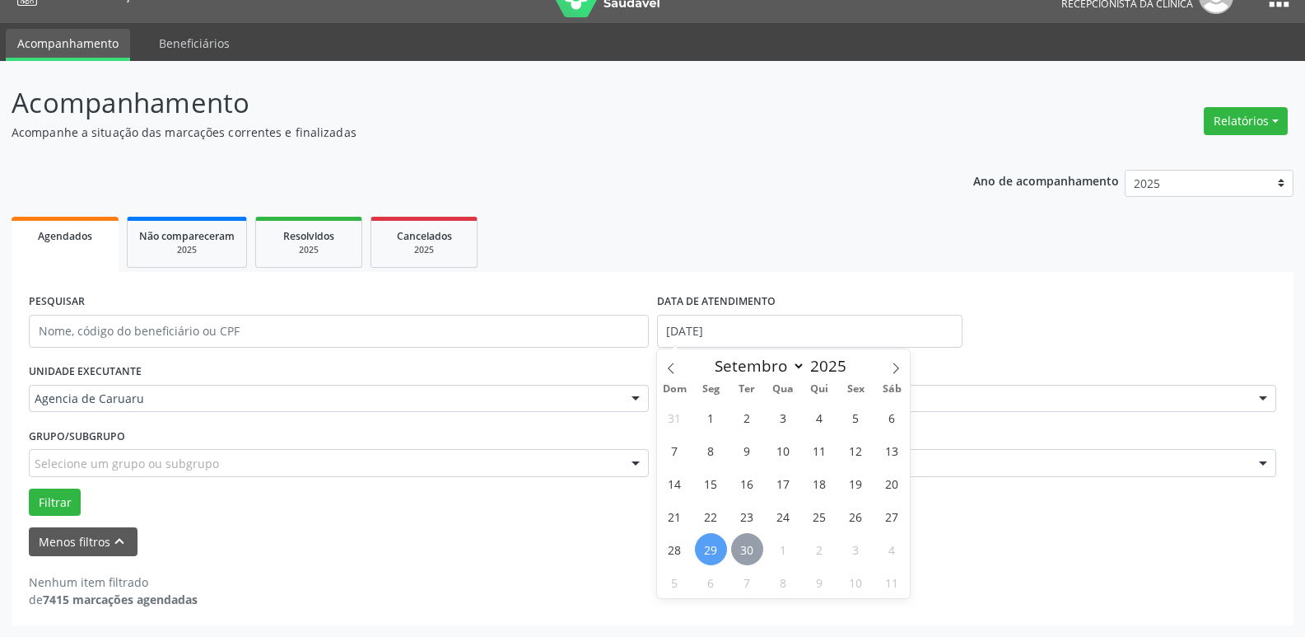
click at [736, 554] on span "30" at bounding box center [747, 549] width 32 height 32
type input "[DATE]"
click at [739, 550] on span "30" at bounding box center [747, 549] width 32 height 32
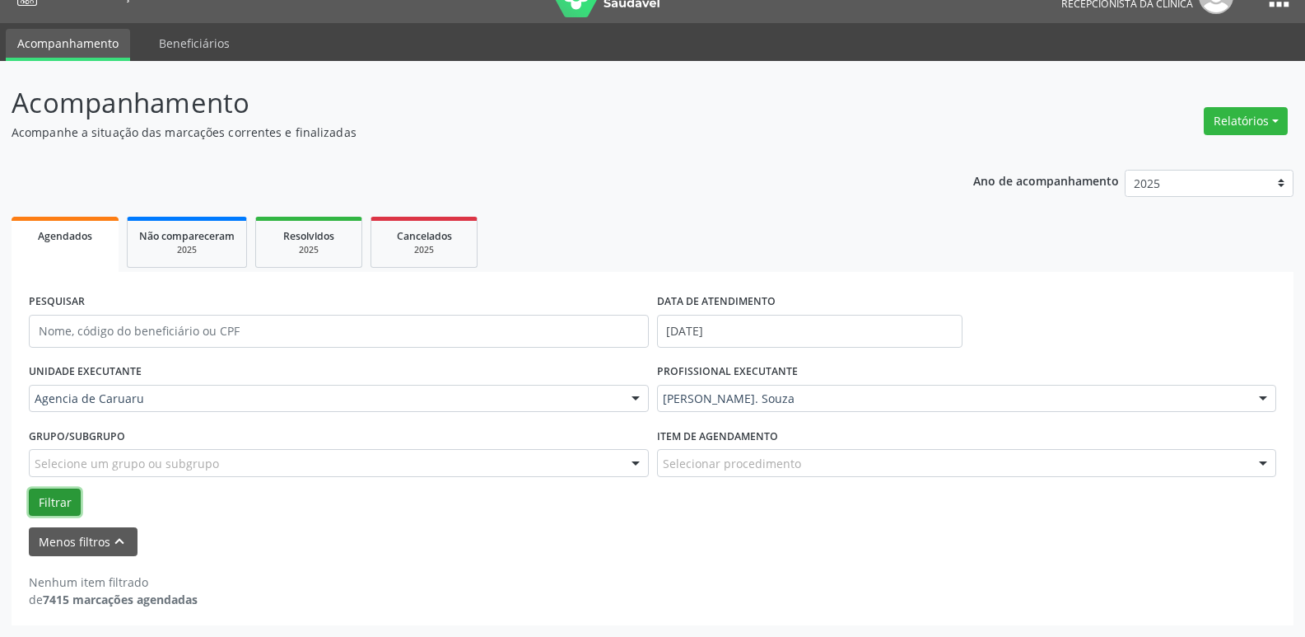
click at [79, 496] on button "Filtrar" at bounding box center [55, 502] width 52 height 28
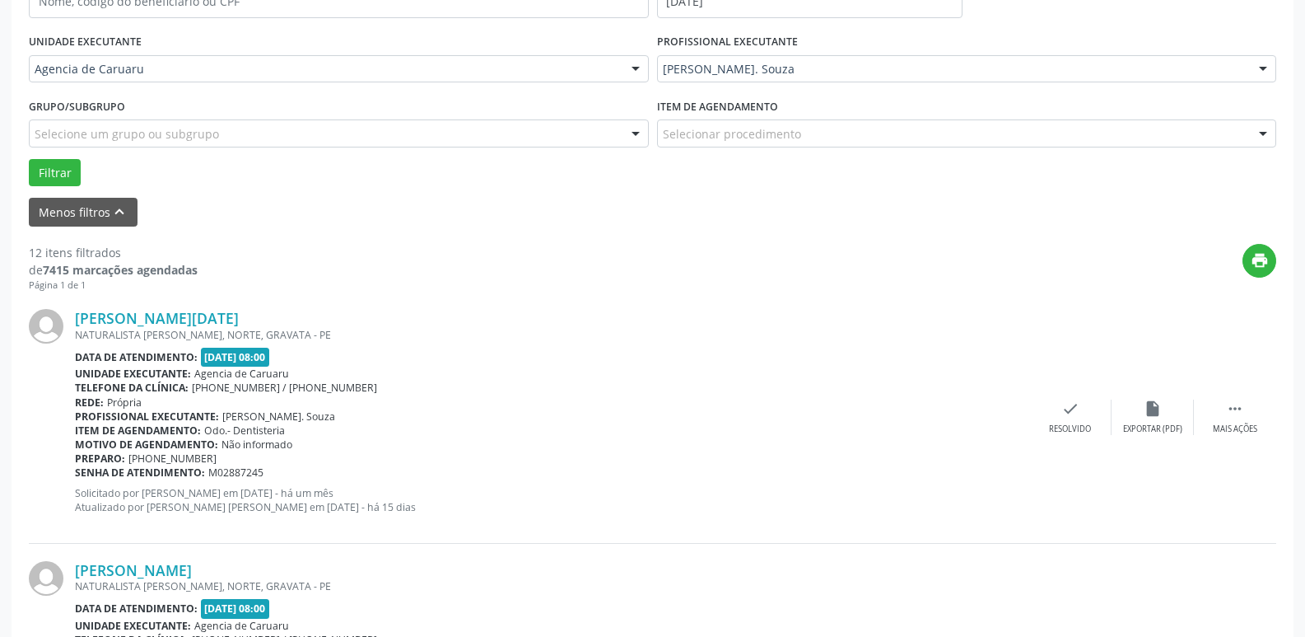
scroll to position [441, 0]
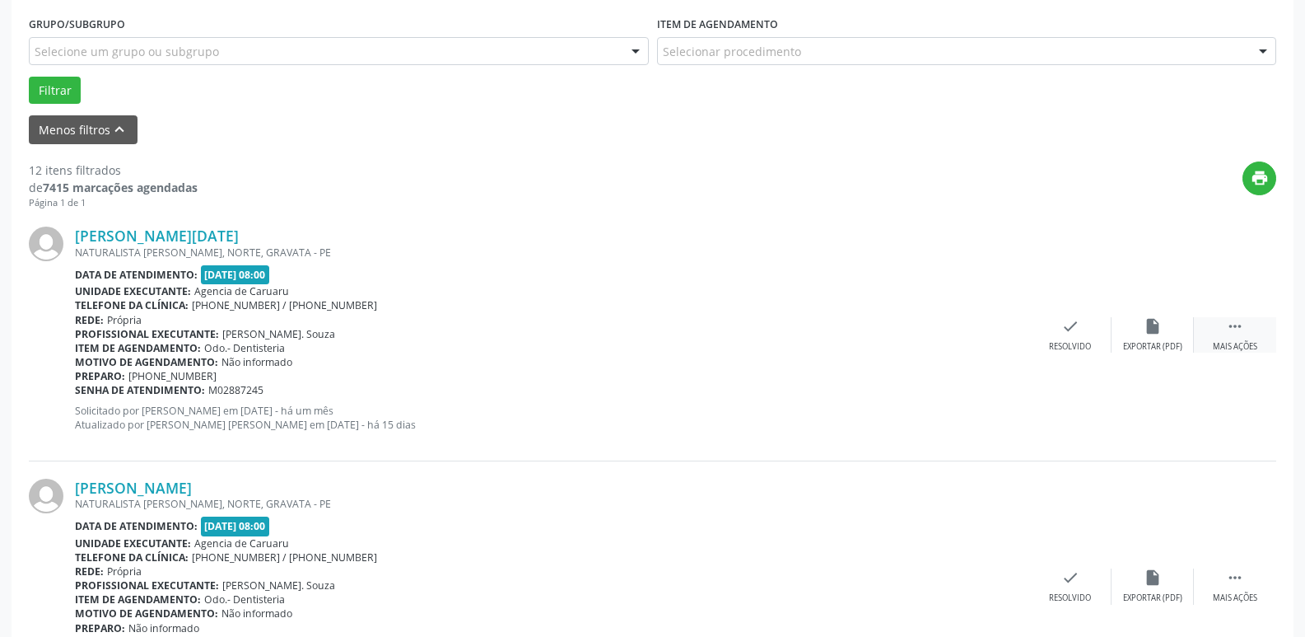
click at [1255, 343] on div "Mais ações" at bounding box center [1235, 347] width 44 height 12
click at [1185, 333] on div "alarm_off Não compareceu" at bounding box center [1153, 334] width 82 height 35
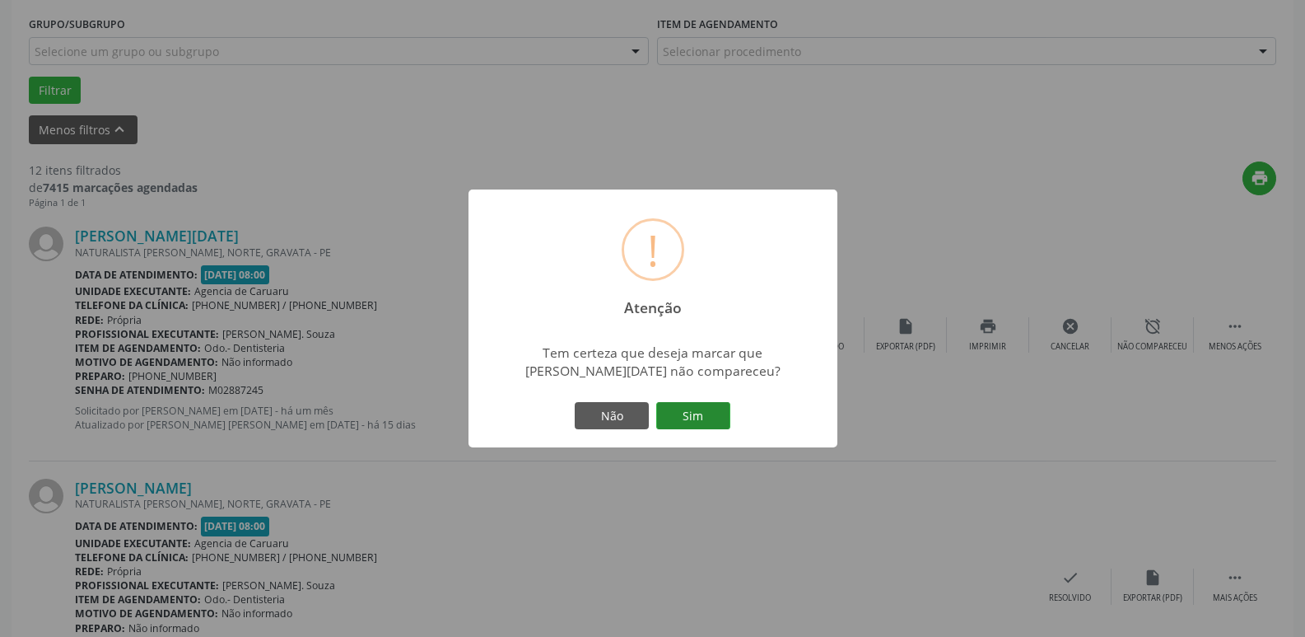
click at [697, 412] on button "Sim" at bounding box center [693, 416] width 74 height 28
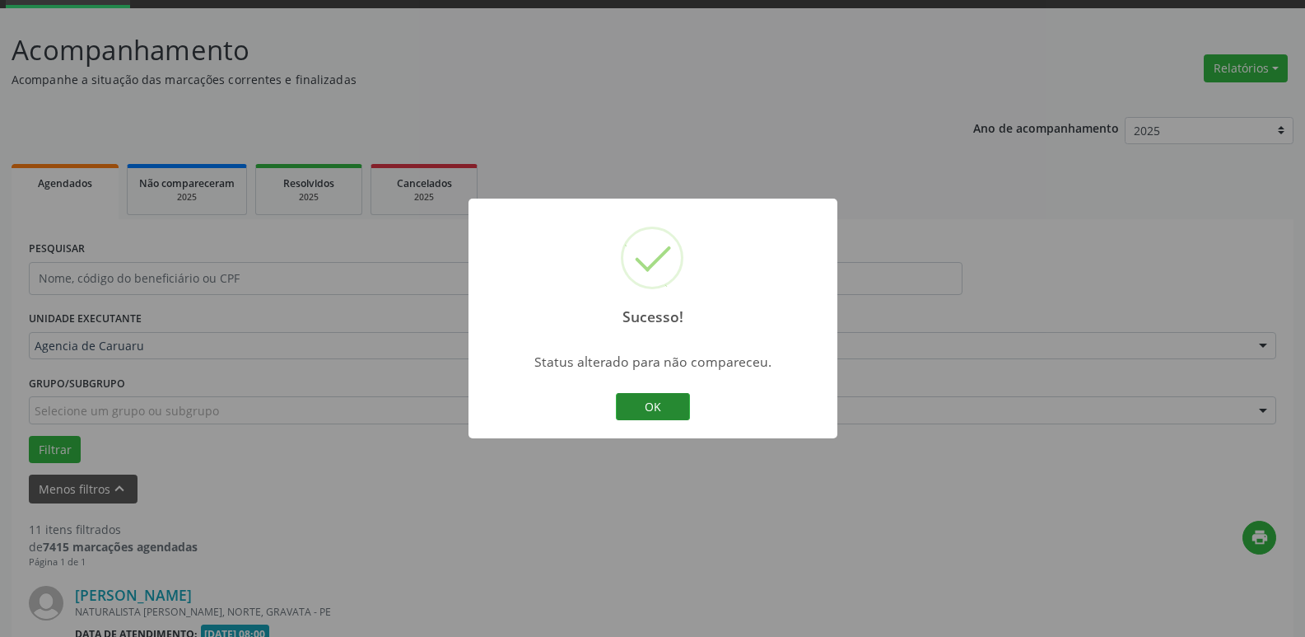
click at [670, 403] on button "OK" at bounding box center [653, 407] width 74 height 28
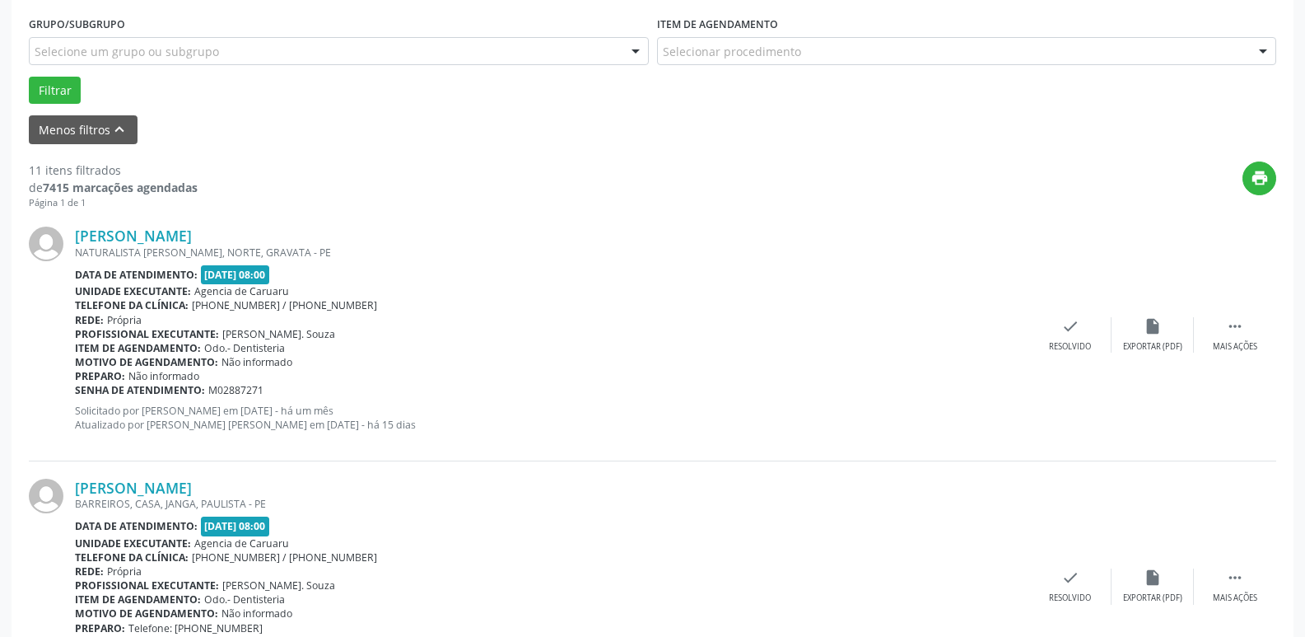
click at [1214, 312] on div "[PERSON_NAME] NATURALISTA [PERSON_NAME], [GEOGRAPHIC_DATA], GRAVATA - PE Data d…" at bounding box center [653, 334] width 1248 height 251
click at [1239, 317] on icon "" at bounding box center [1235, 326] width 18 height 18
click at [1174, 341] on div "Não compareceu" at bounding box center [1153, 347] width 70 height 12
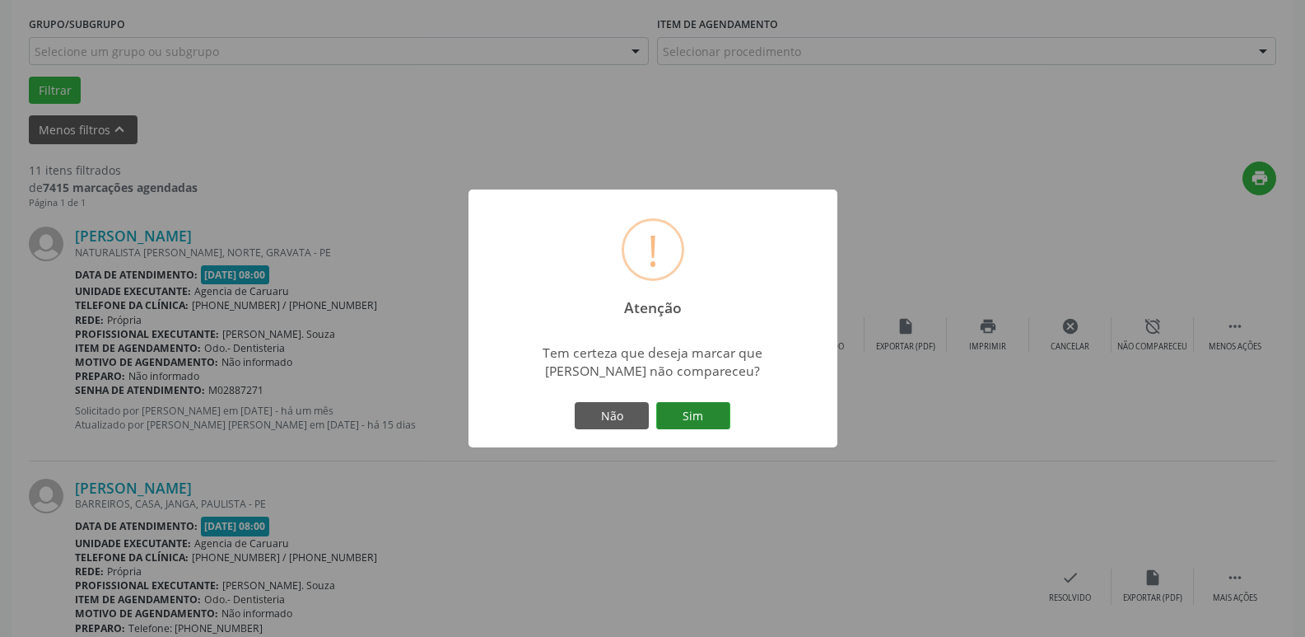
click at [718, 422] on button "Sim" at bounding box center [693, 416] width 74 height 28
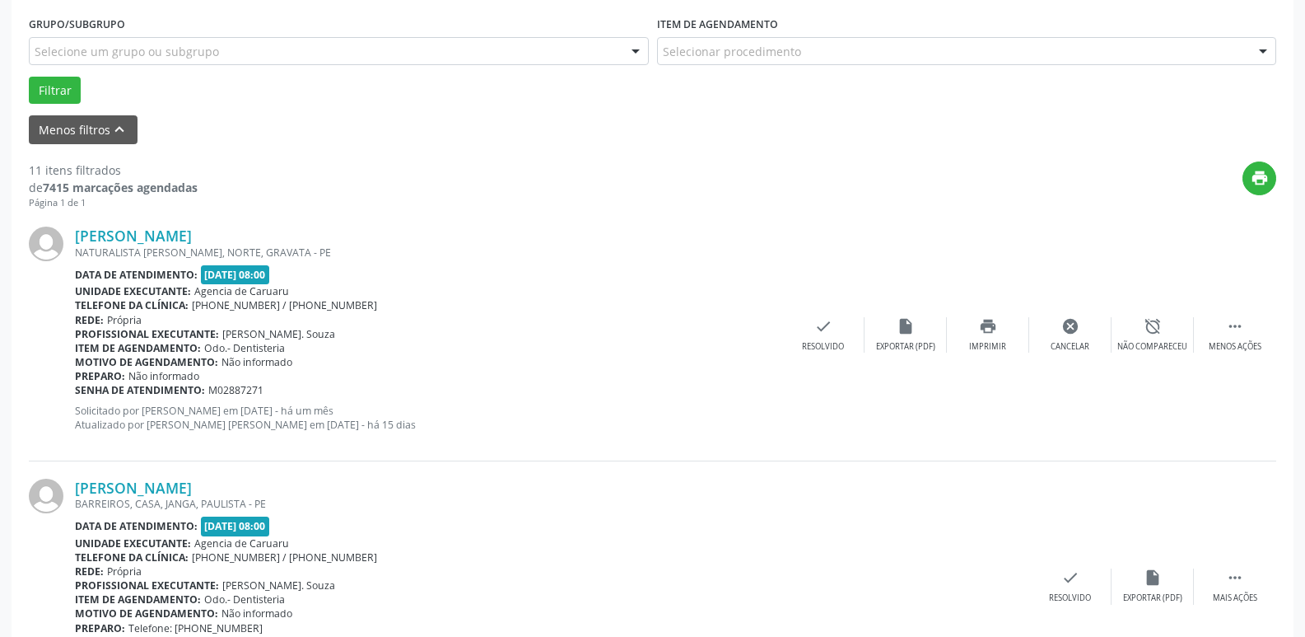
scroll to position [82, 0]
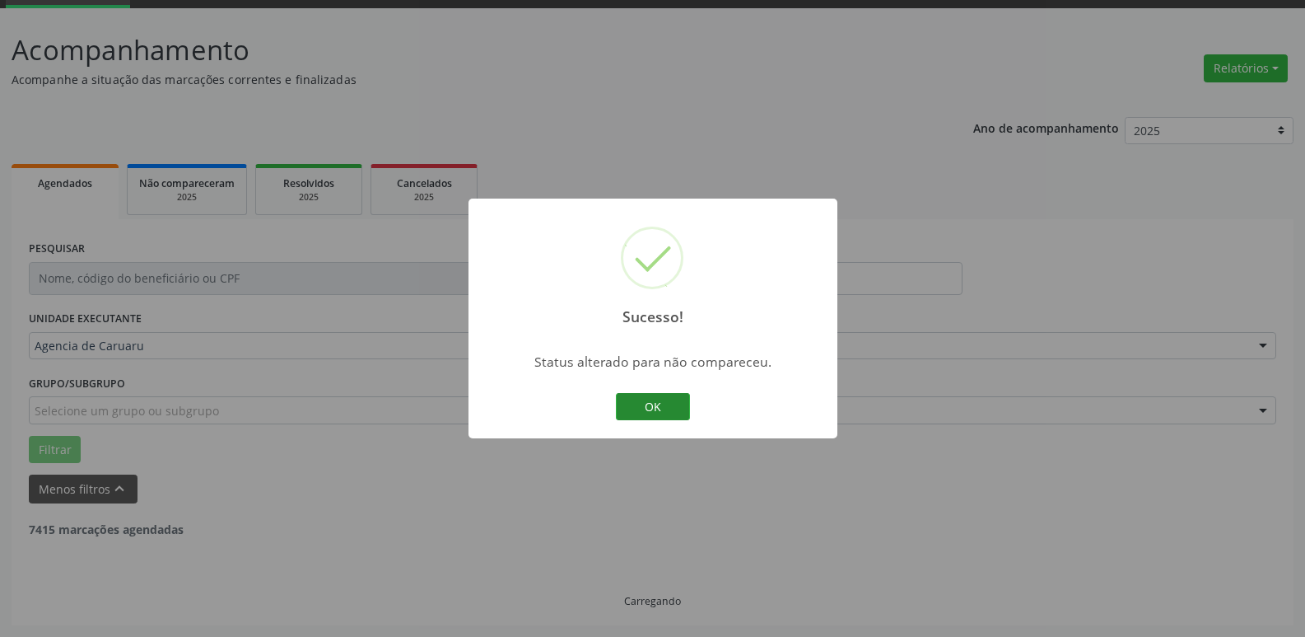
click at [676, 398] on button "OK" at bounding box center [653, 407] width 74 height 28
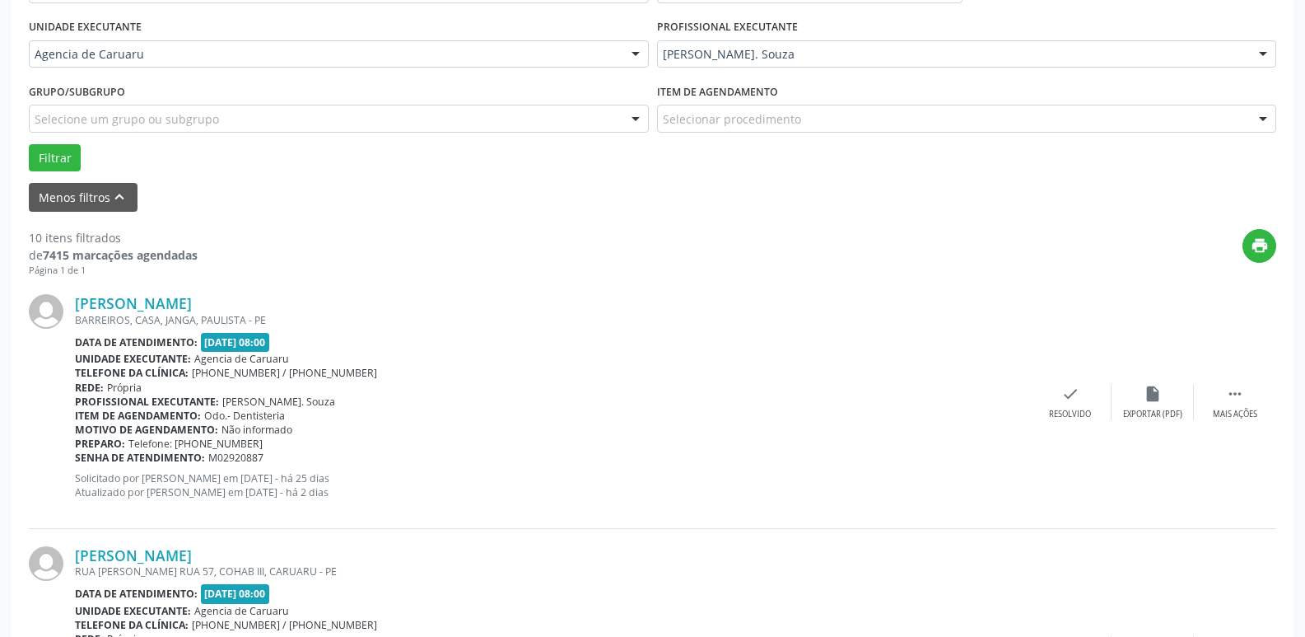
scroll to position [412, 0]
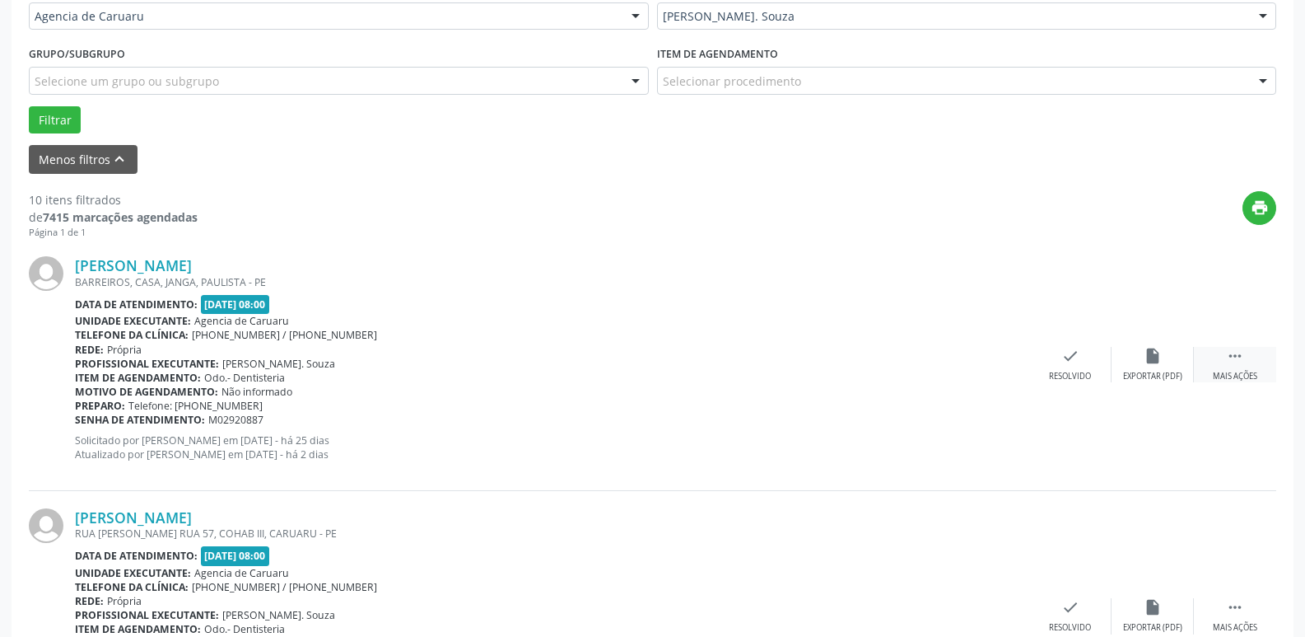
click at [1239, 353] on icon "" at bounding box center [1235, 356] width 18 height 18
click at [1165, 367] on div "alarm_off Não compareceu" at bounding box center [1153, 364] width 82 height 35
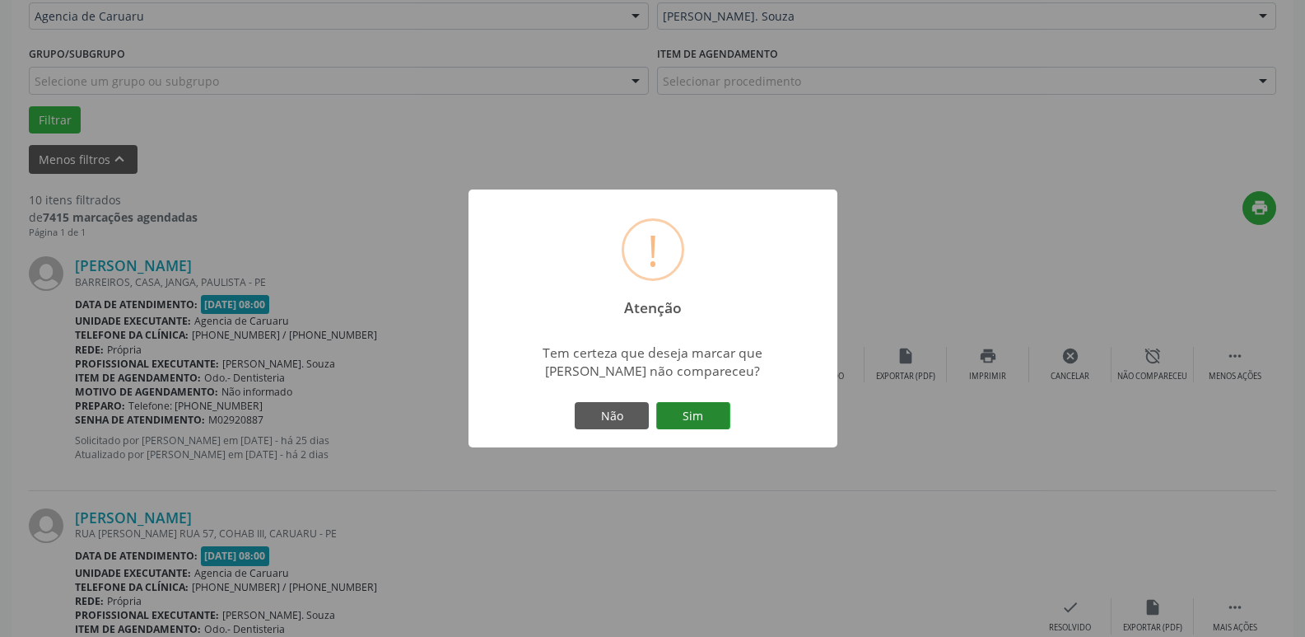
click at [699, 412] on button "Sim" at bounding box center [693, 416] width 74 height 28
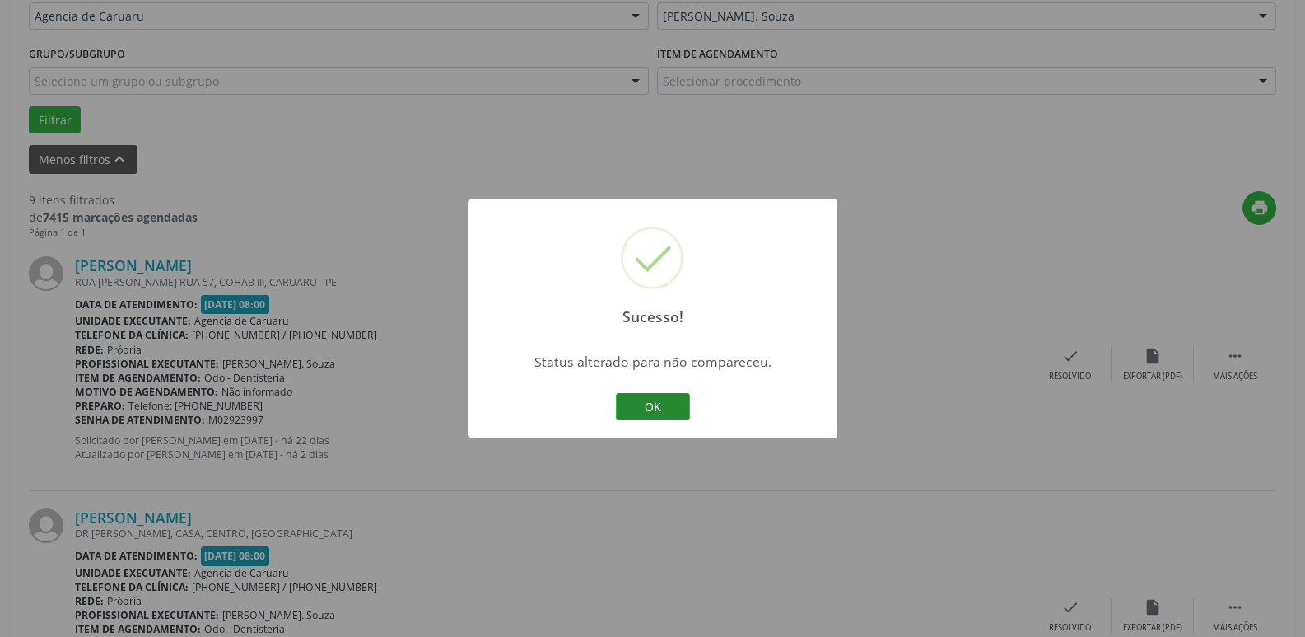
click at [634, 396] on button "OK" at bounding box center [653, 407] width 74 height 28
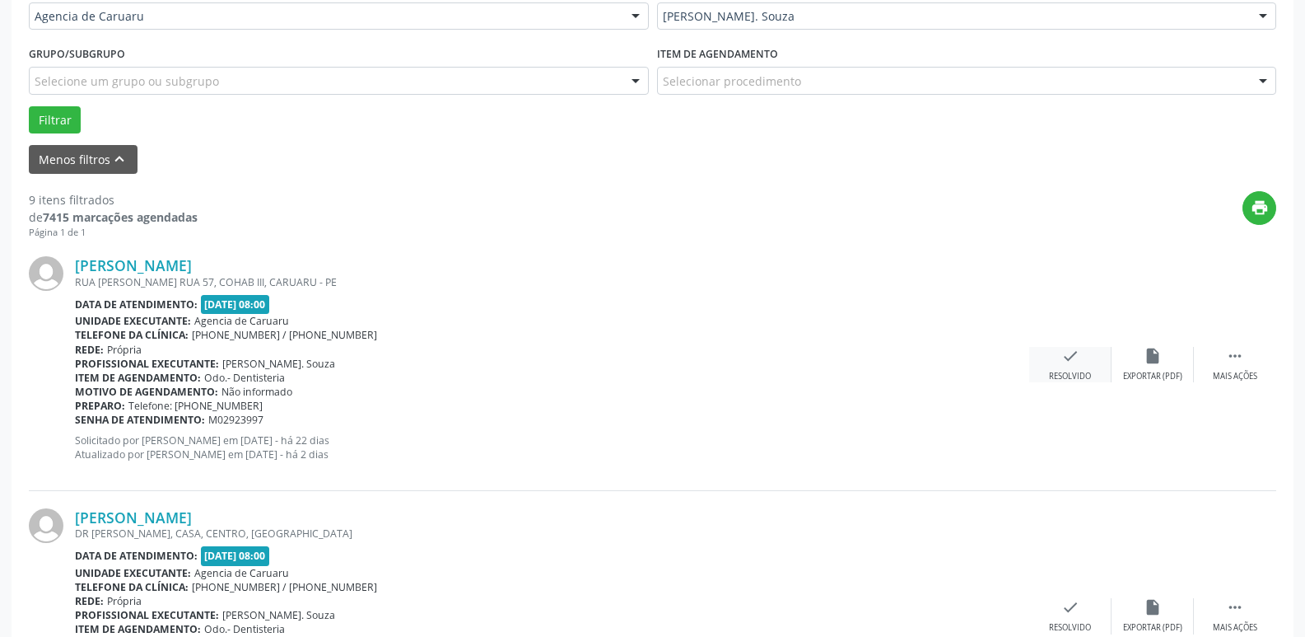
click at [1085, 378] on div "Resolvido" at bounding box center [1070, 377] width 42 height 12
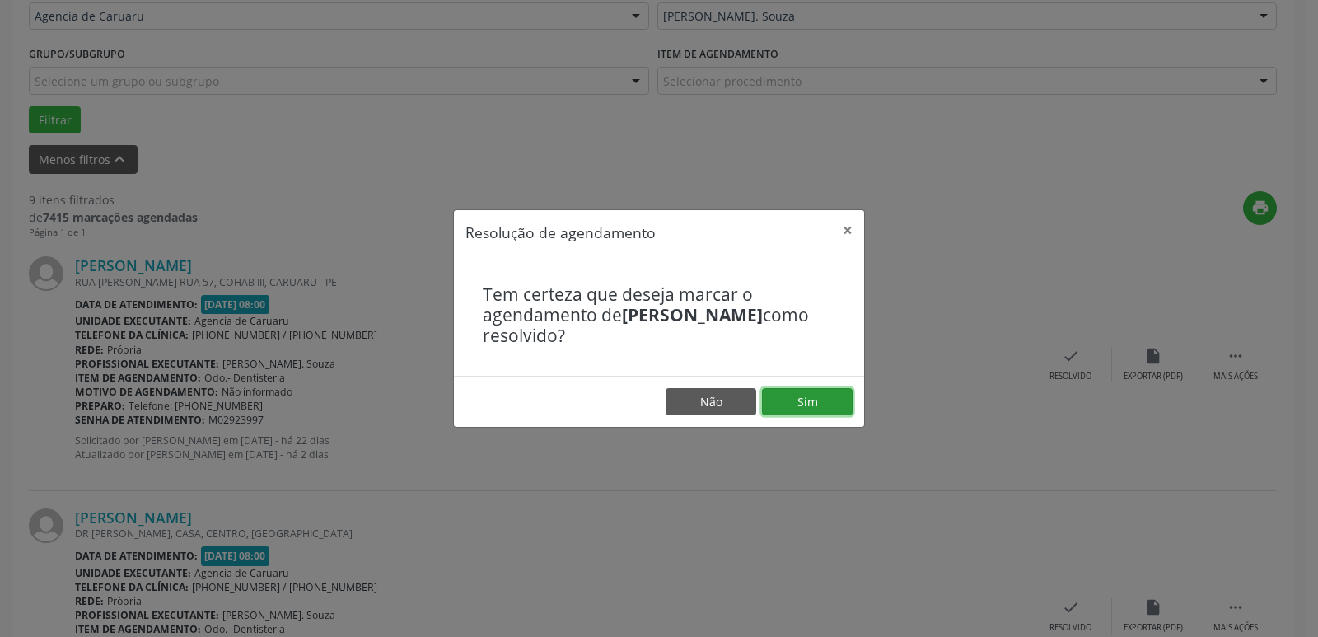
click at [771, 397] on button "Sim" at bounding box center [807, 402] width 91 height 28
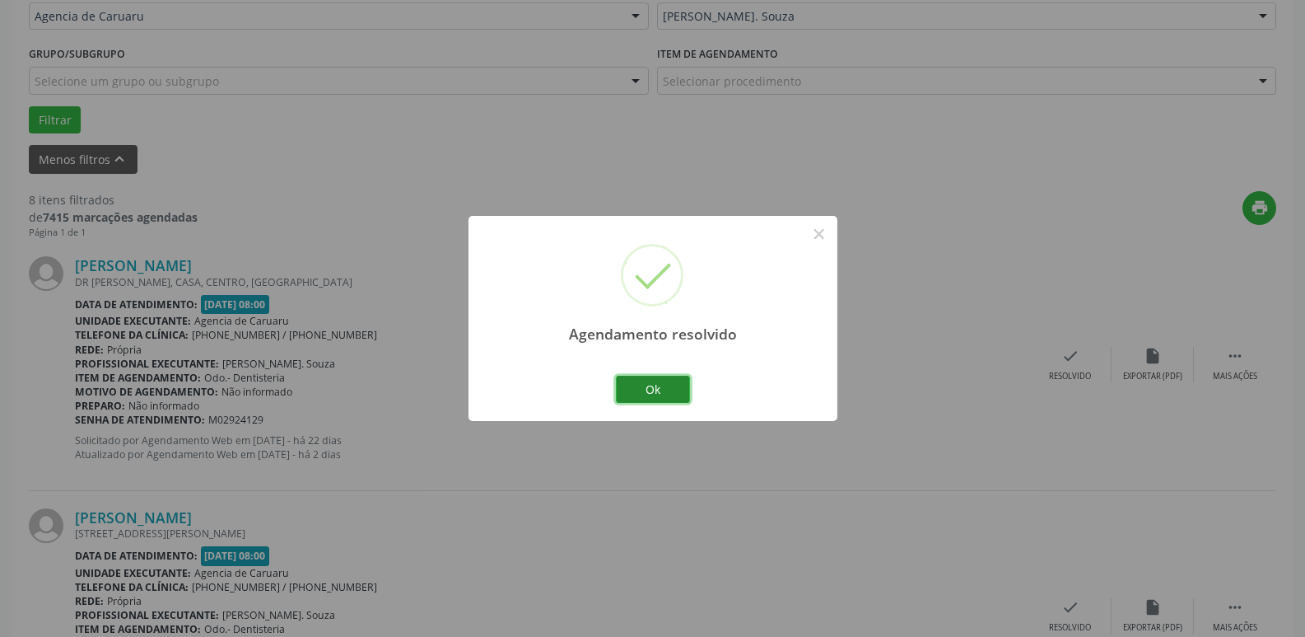
click at [685, 390] on button "Ok" at bounding box center [653, 390] width 74 height 28
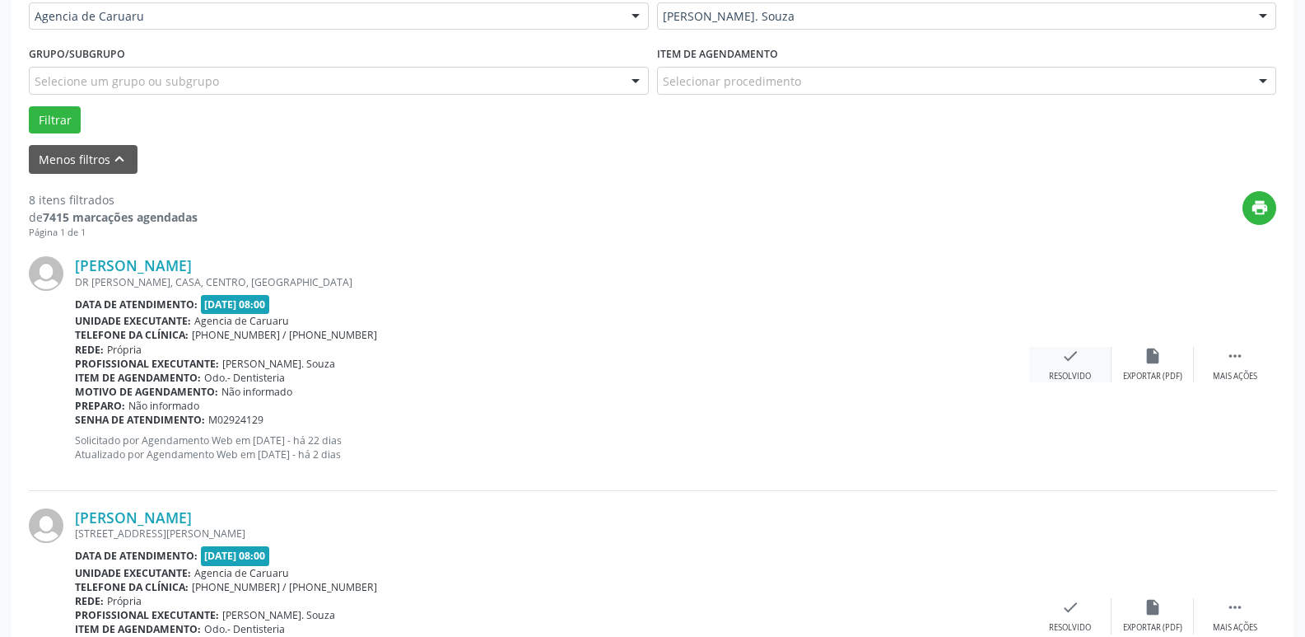
click at [1062, 360] on icon "check" at bounding box center [1071, 356] width 18 height 18
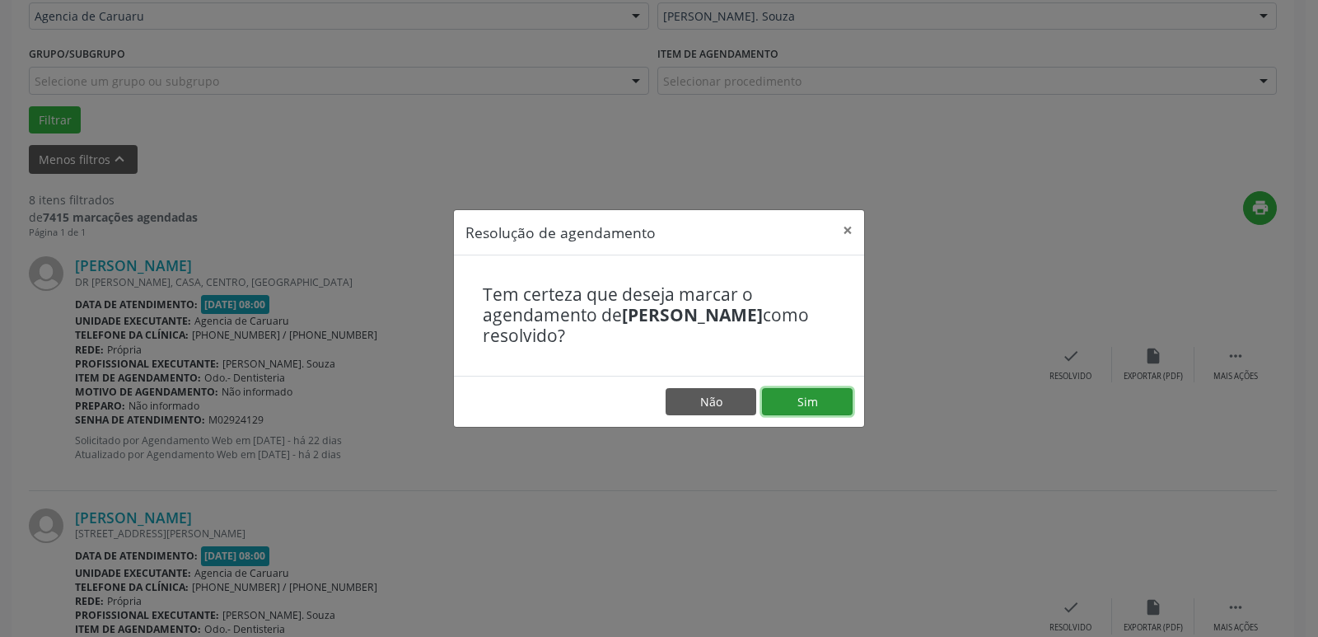
click at [808, 402] on button "Sim" at bounding box center [807, 402] width 91 height 28
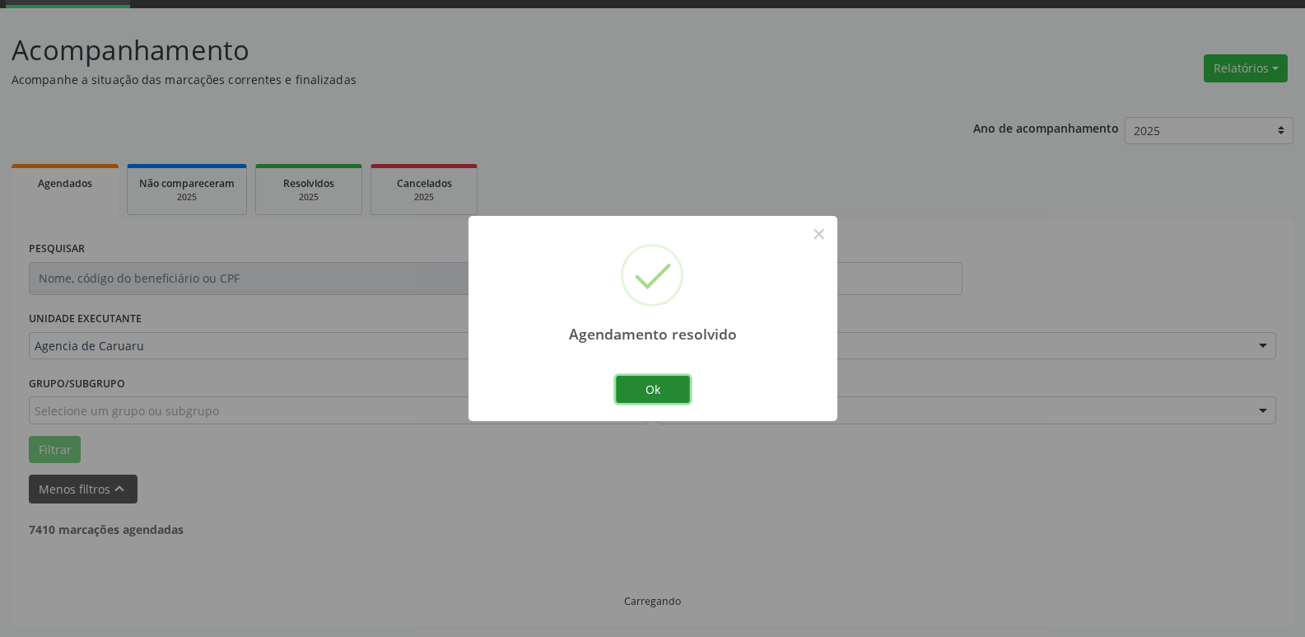
click at [659, 390] on button "Ok" at bounding box center [653, 390] width 74 height 28
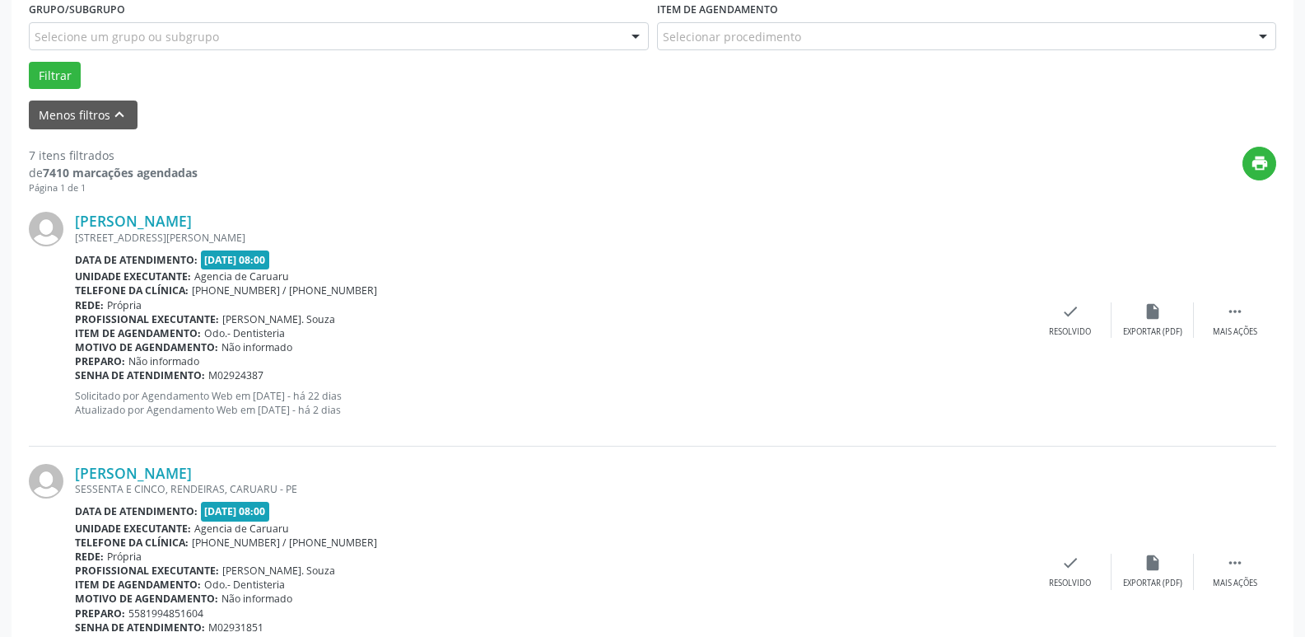
scroll to position [494, 0]
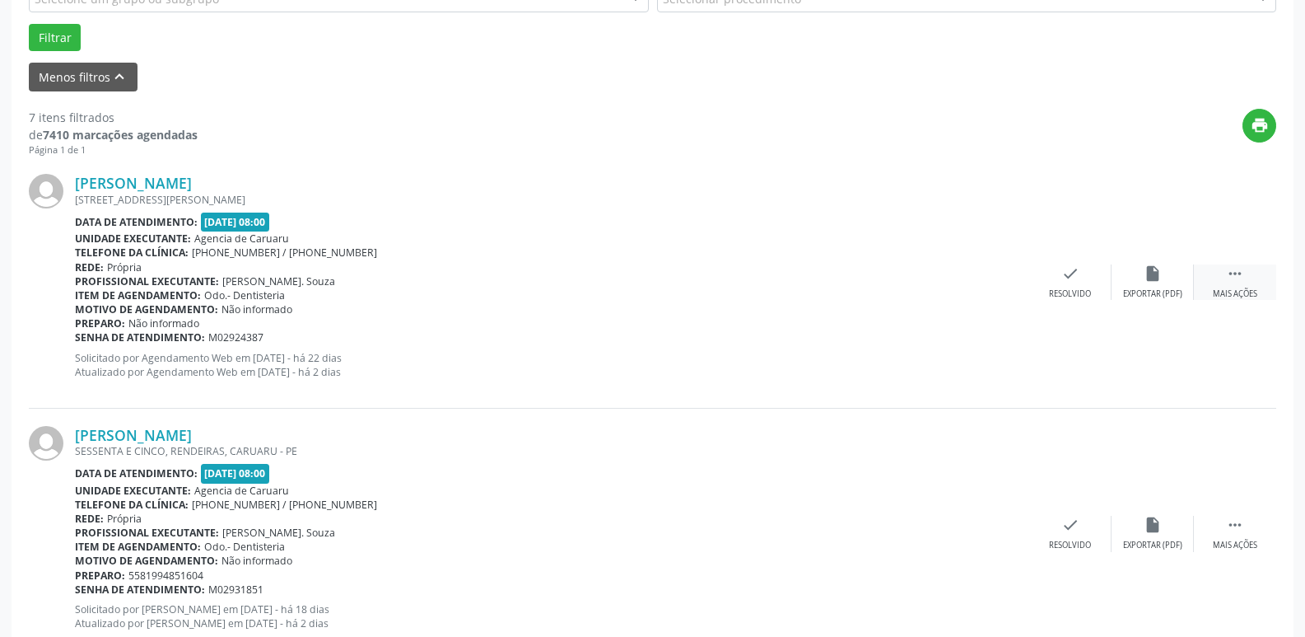
click at [1223, 274] on div " Mais ações" at bounding box center [1235, 281] width 82 height 35
click at [1145, 292] on div "Não compareceu" at bounding box center [1153, 294] width 70 height 12
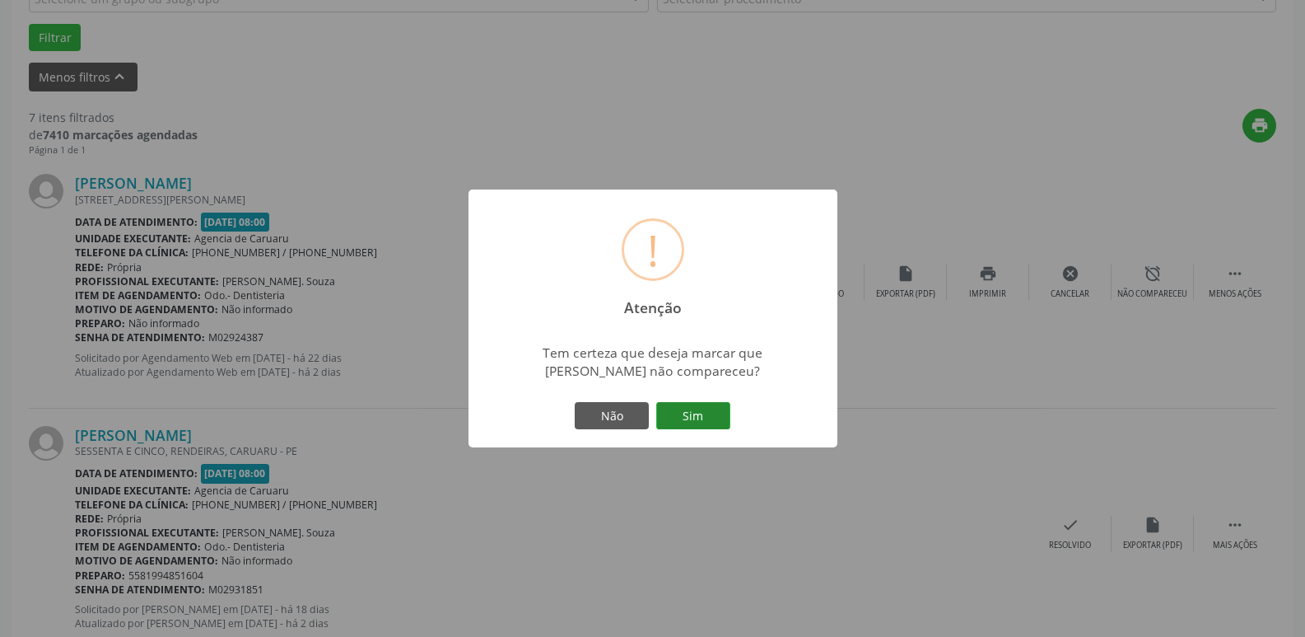
click at [684, 410] on button "Sim" at bounding box center [693, 416] width 74 height 28
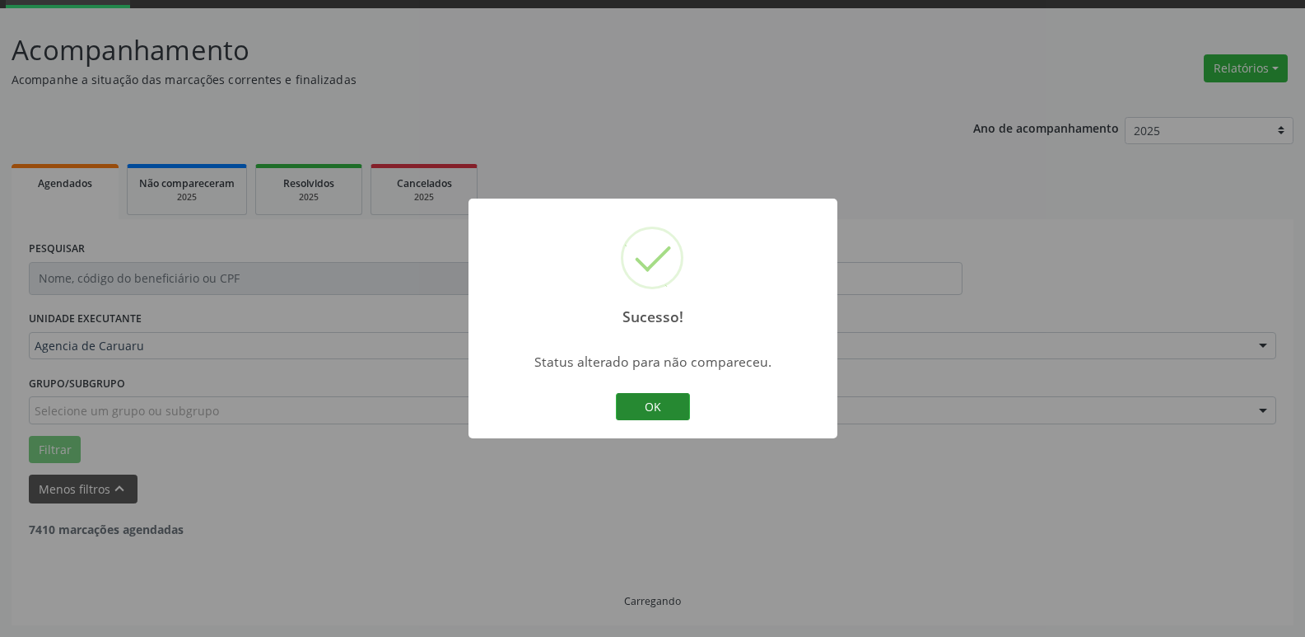
click at [679, 411] on button "OK" at bounding box center [653, 407] width 74 height 28
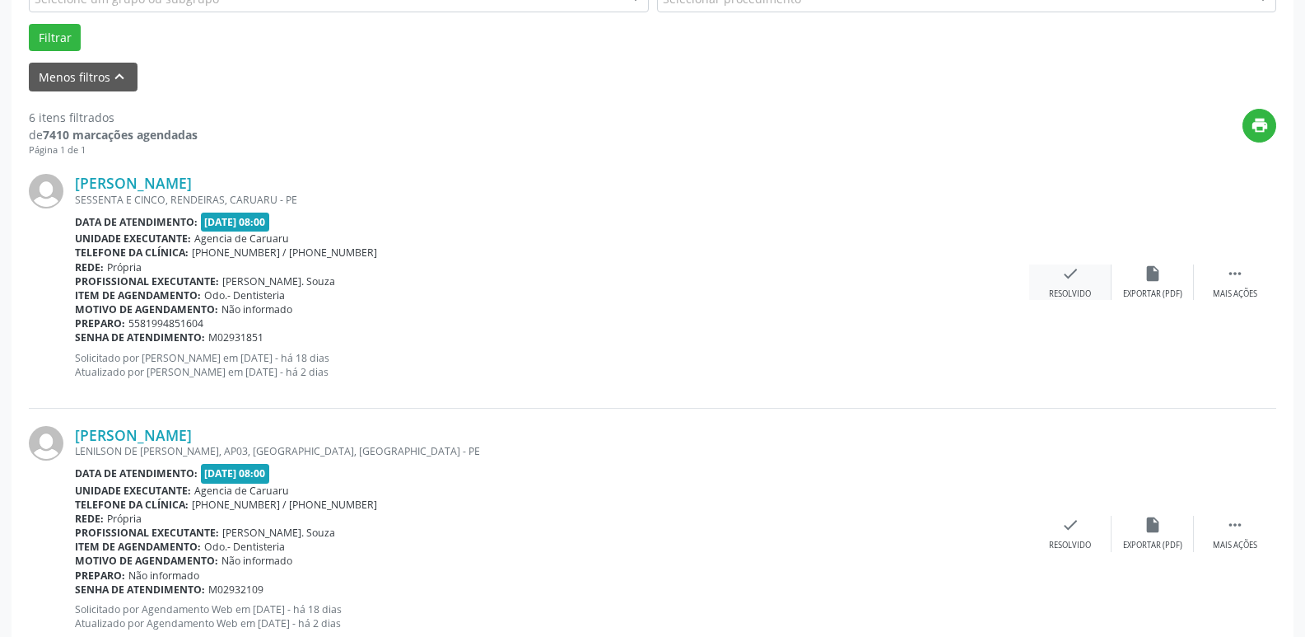
click at [1071, 282] on icon "check" at bounding box center [1071, 273] width 18 height 18
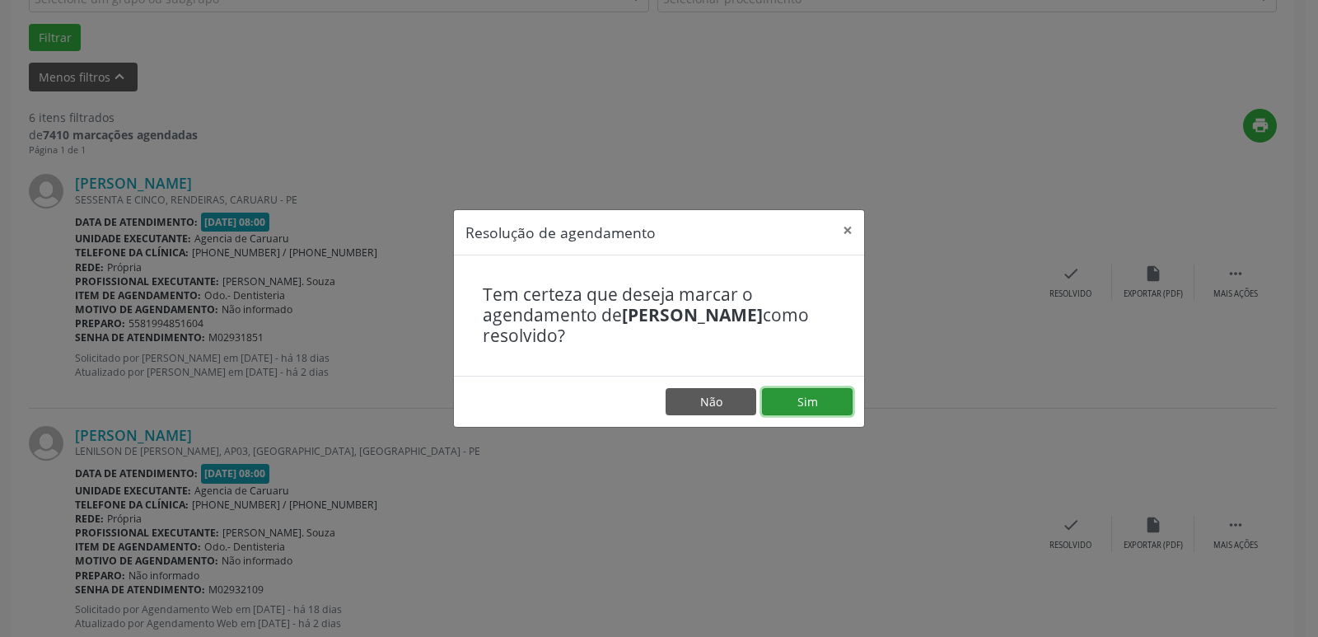
click at [783, 394] on button "Sim" at bounding box center [807, 402] width 91 height 28
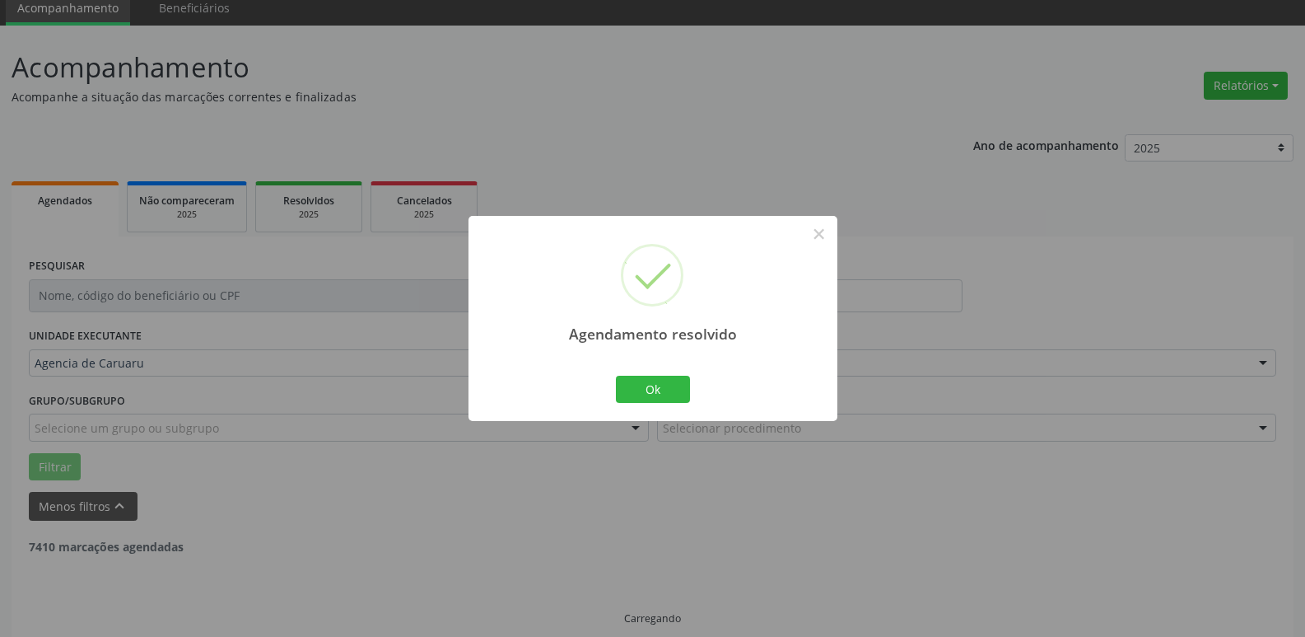
scroll to position [82, 0]
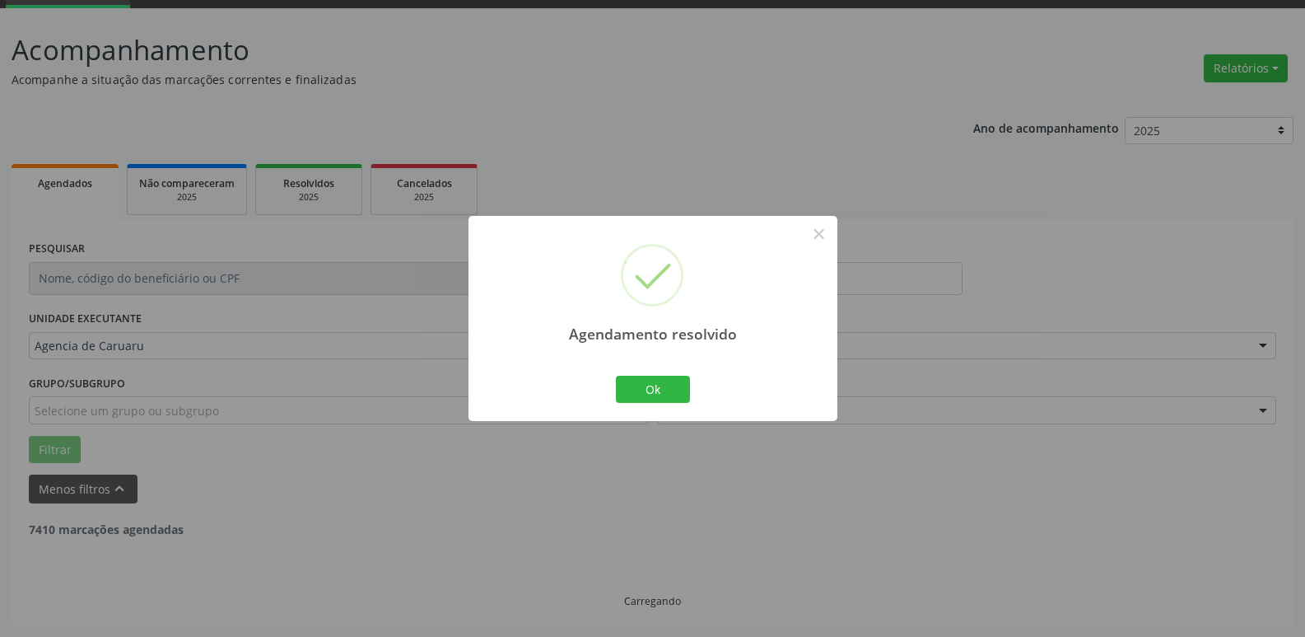
click at [653, 404] on div "Ok Cancel" at bounding box center [653, 388] width 82 height 35
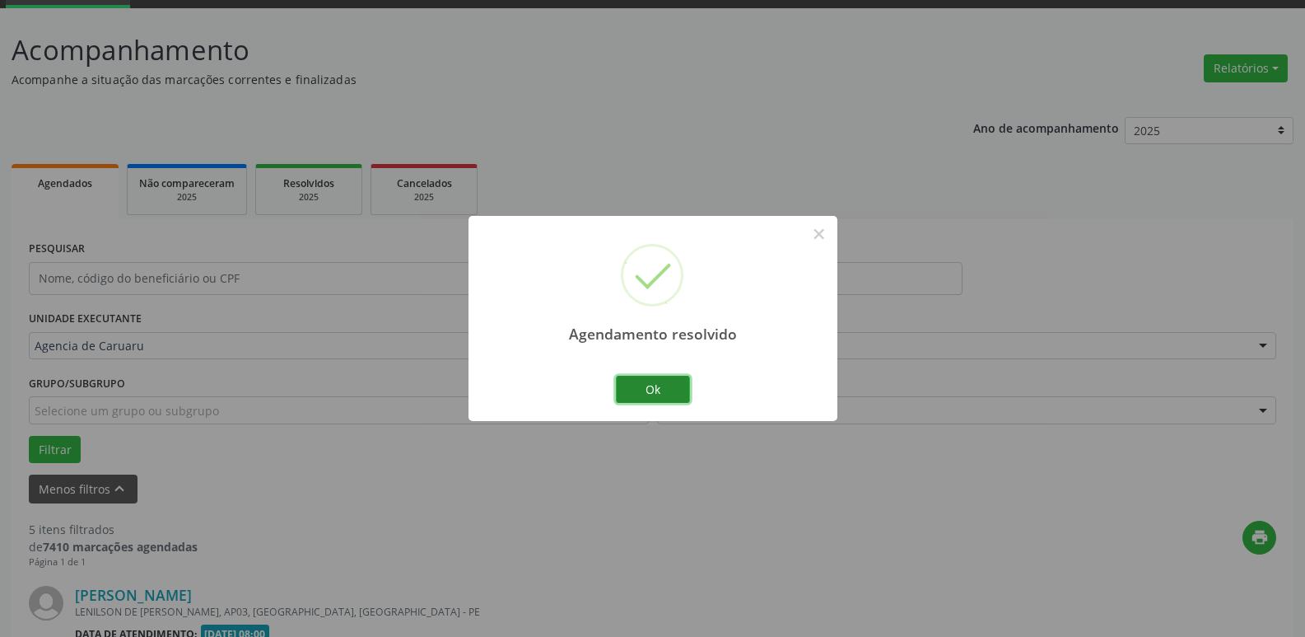
click at [668, 383] on button "Ok" at bounding box center [653, 390] width 74 height 28
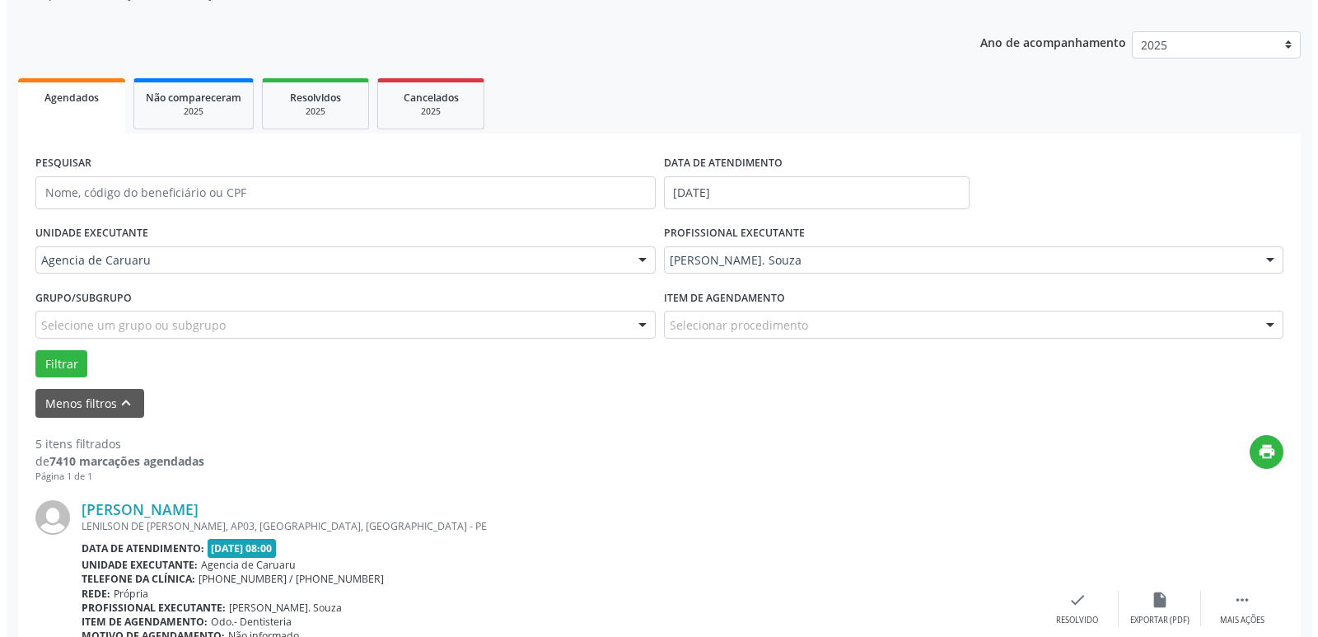
scroll to position [247, 0]
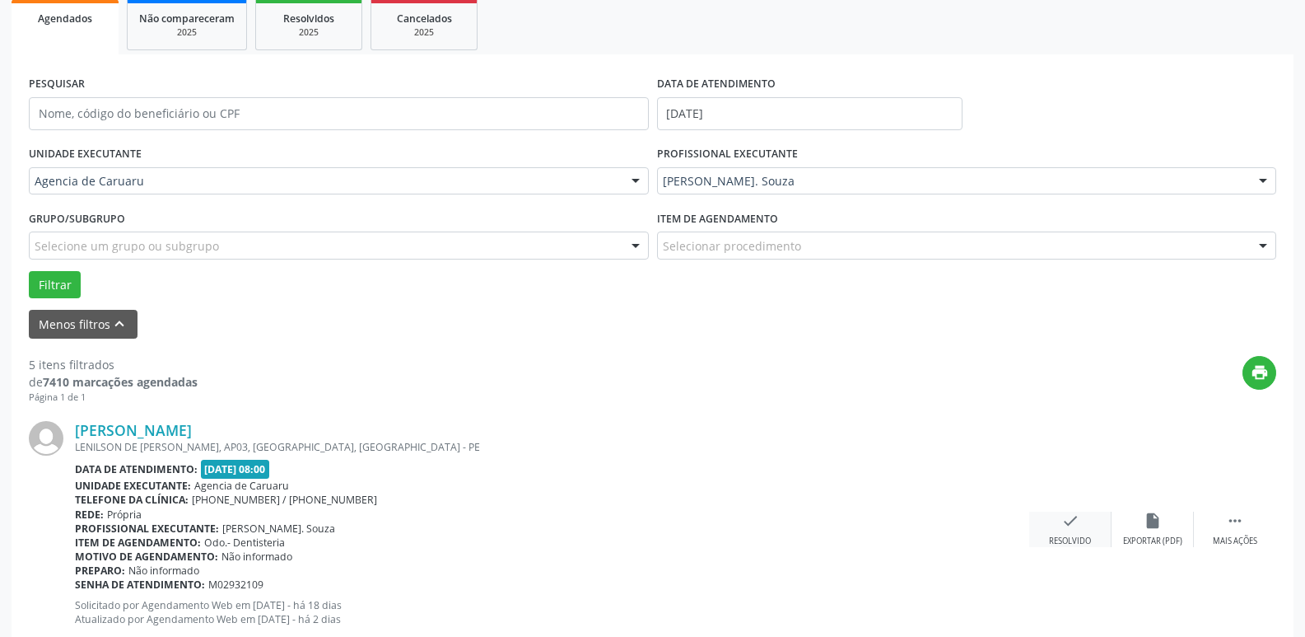
click at [1058, 541] on div "Resolvido" at bounding box center [1070, 541] width 42 height 12
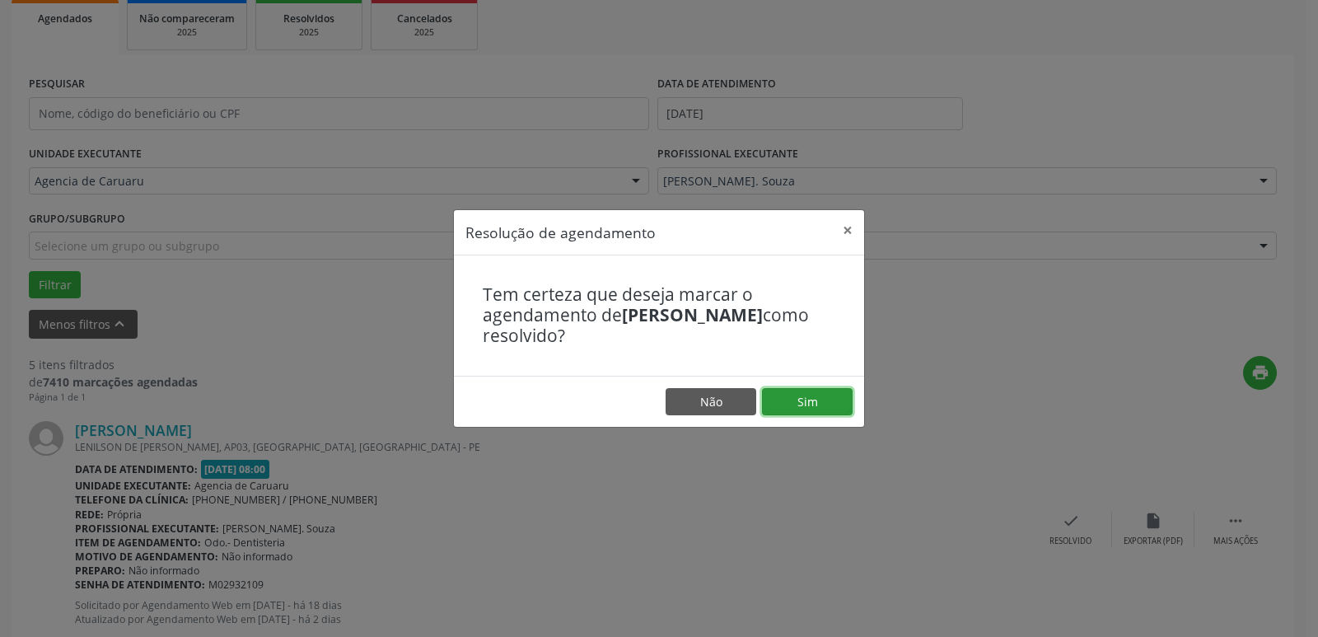
click at [822, 413] on button "Sim" at bounding box center [807, 402] width 91 height 28
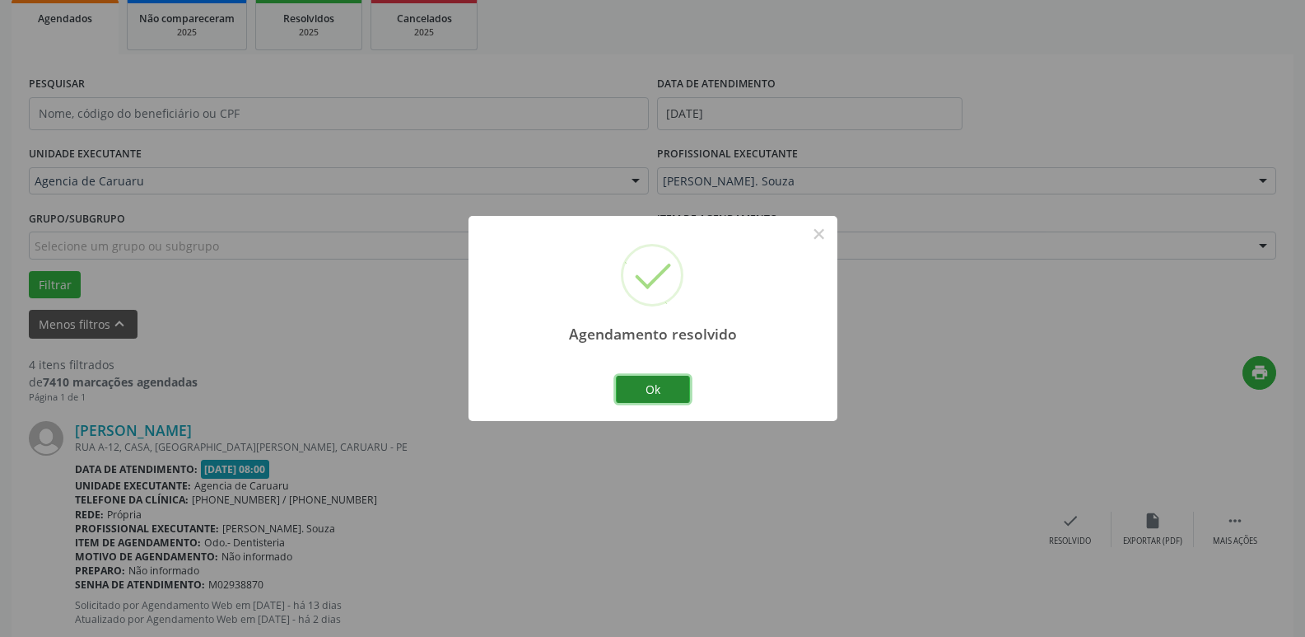
click at [659, 390] on button "Ok" at bounding box center [653, 390] width 74 height 28
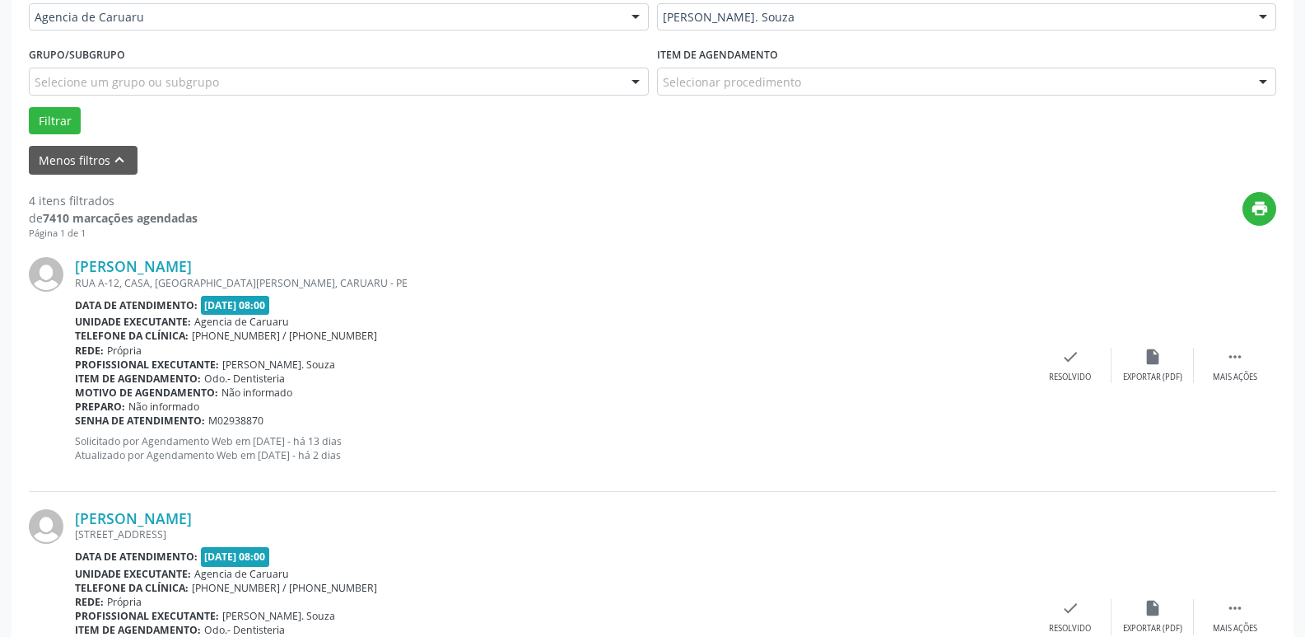
scroll to position [412, 0]
click at [1225, 352] on div " Mais ações" at bounding box center [1235, 364] width 82 height 35
click at [1149, 371] on div "Não compareceu" at bounding box center [1153, 377] width 70 height 12
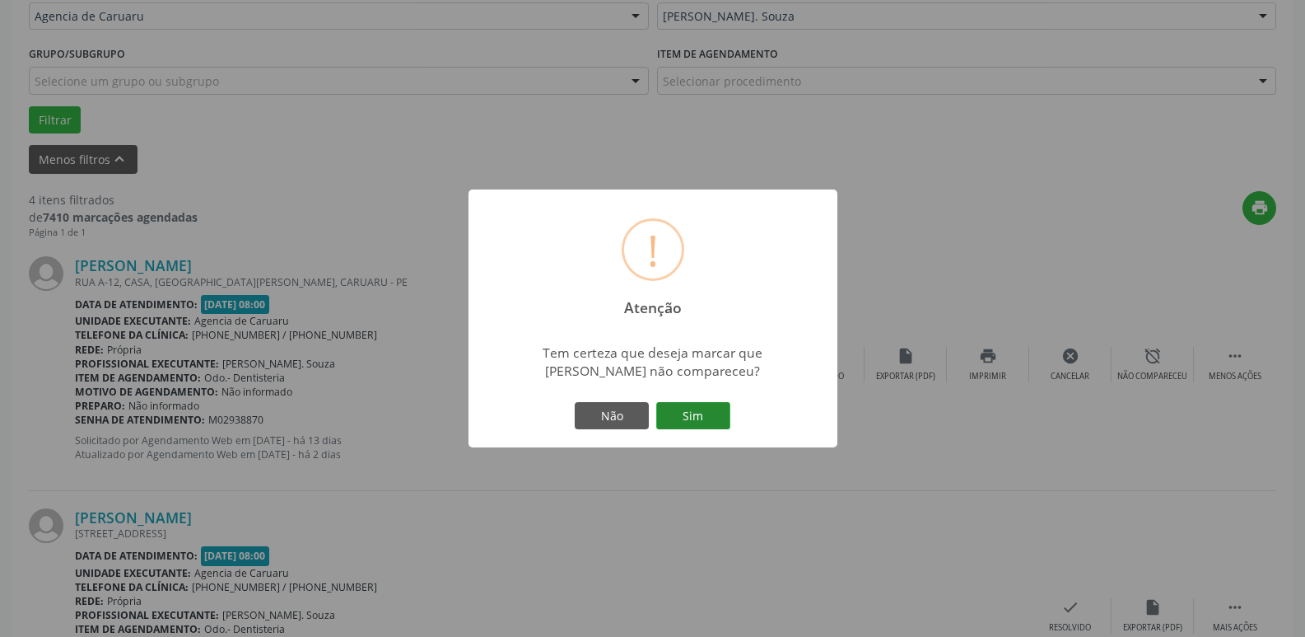
click at [692, 414] on button "Sim" at bounding box center [693, 416] width 74 height 28
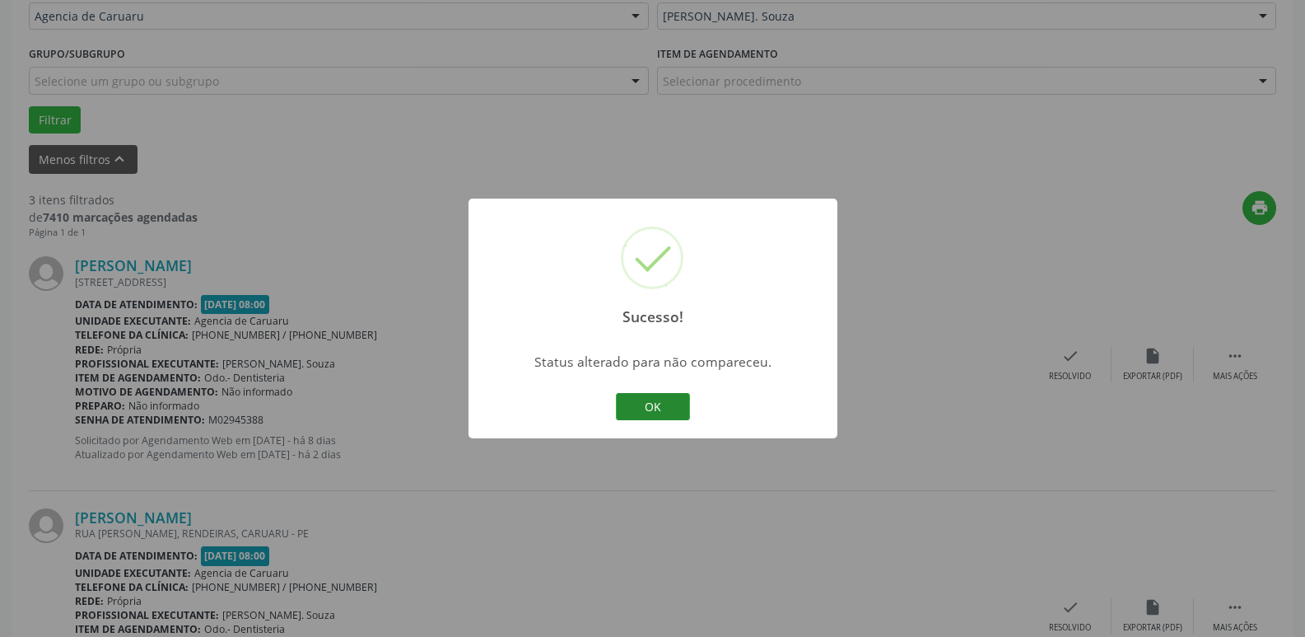
click at [674, 413] on button "OK" at bounding box center [653, 407] width 74 height 28
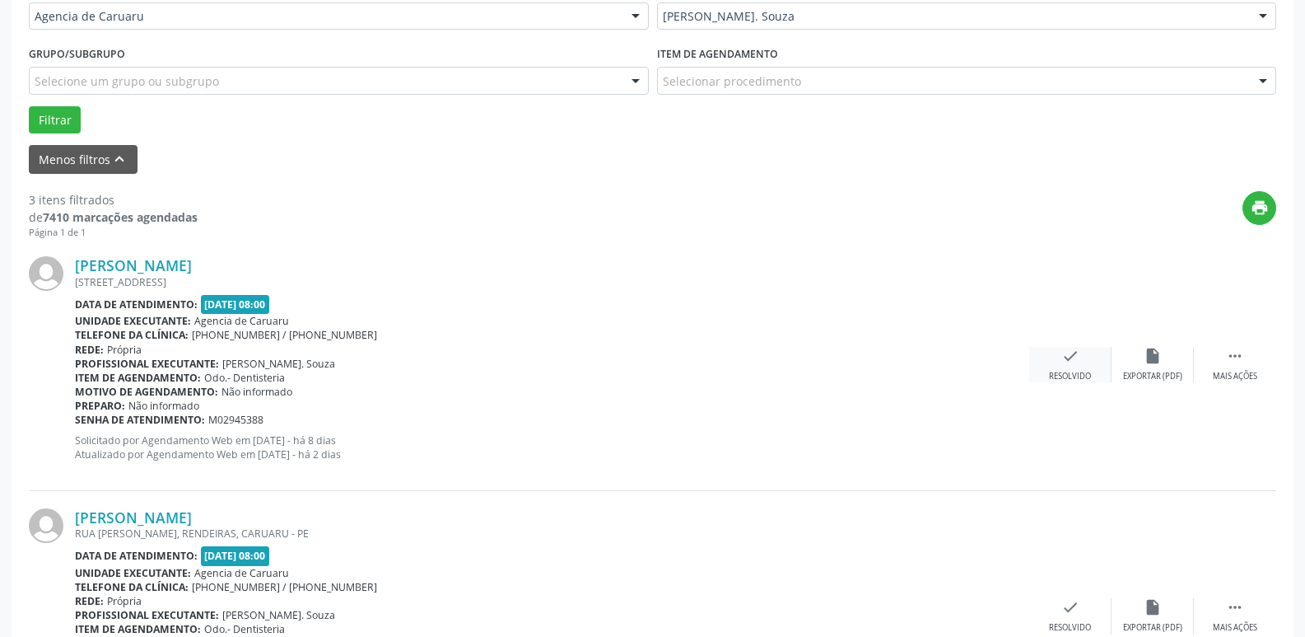
click at [1062, 361] on icon "check" at bounding box center [1071, 356] width 18 height 18
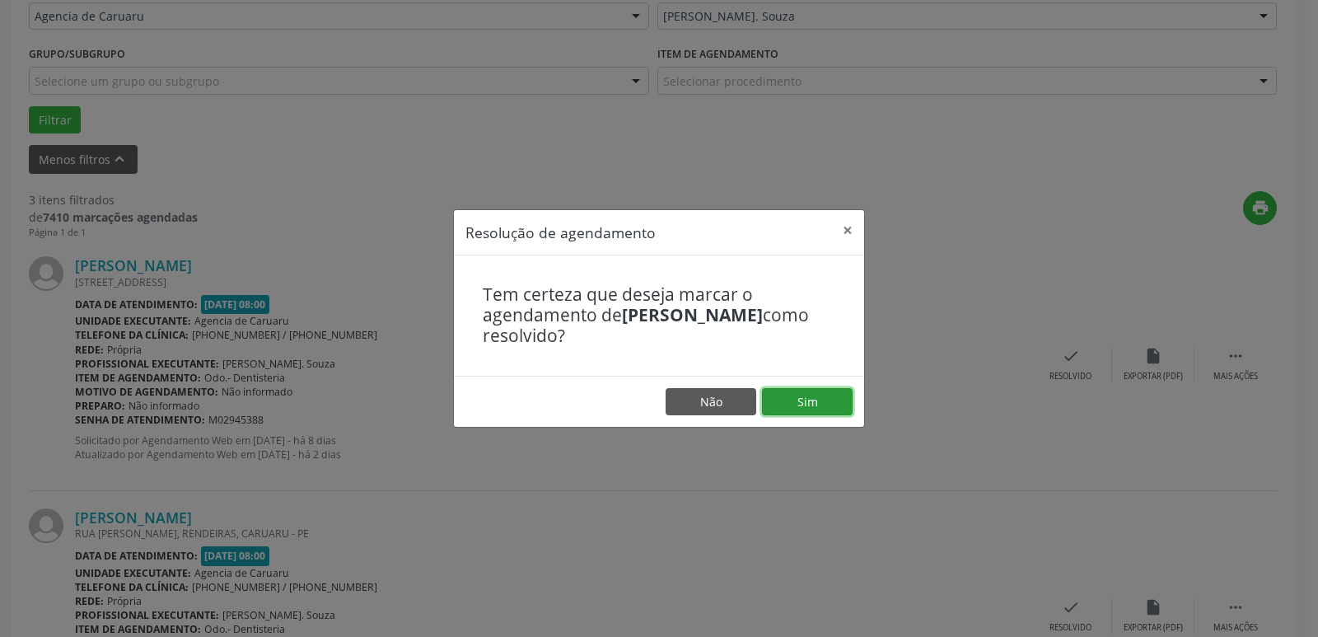
drag, startPoint x: 827, startPoint y: 402, endPoint x: 827, endPoint y: 413, distance: 11.5
click at [827, 413] on button "Sim" at bounding box center [807, 402] width 91 height 28
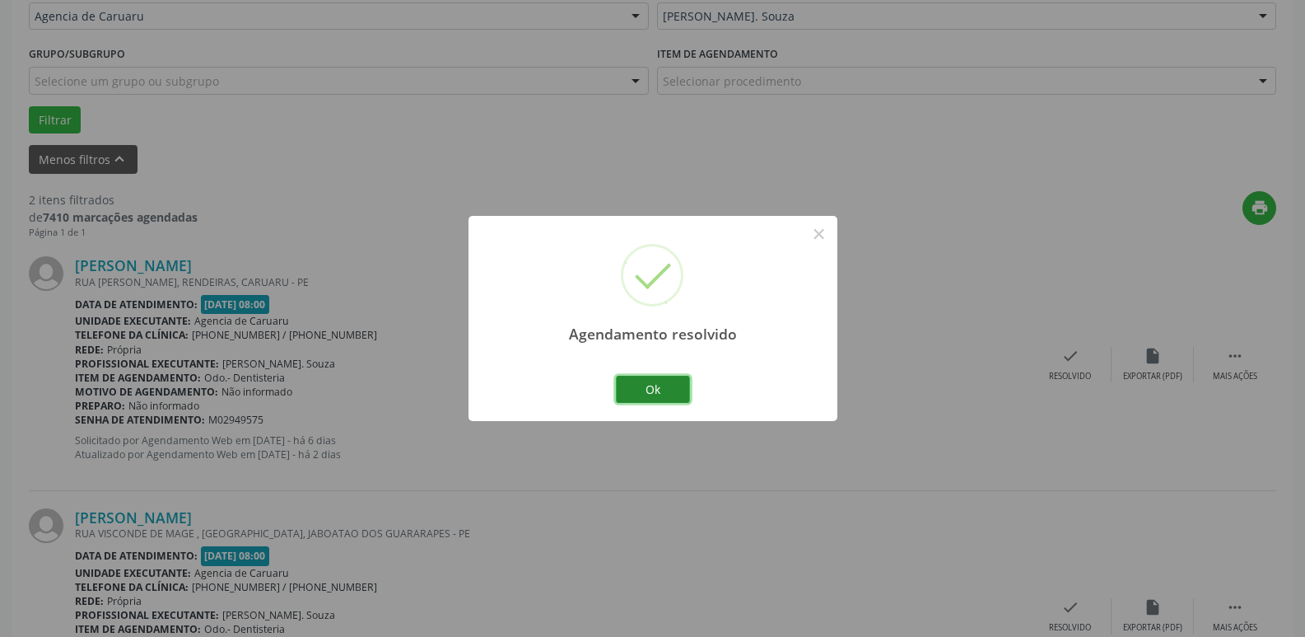
click at [673, 382] on button "Ok" at bounding box center [653, 390] width 74 height 28
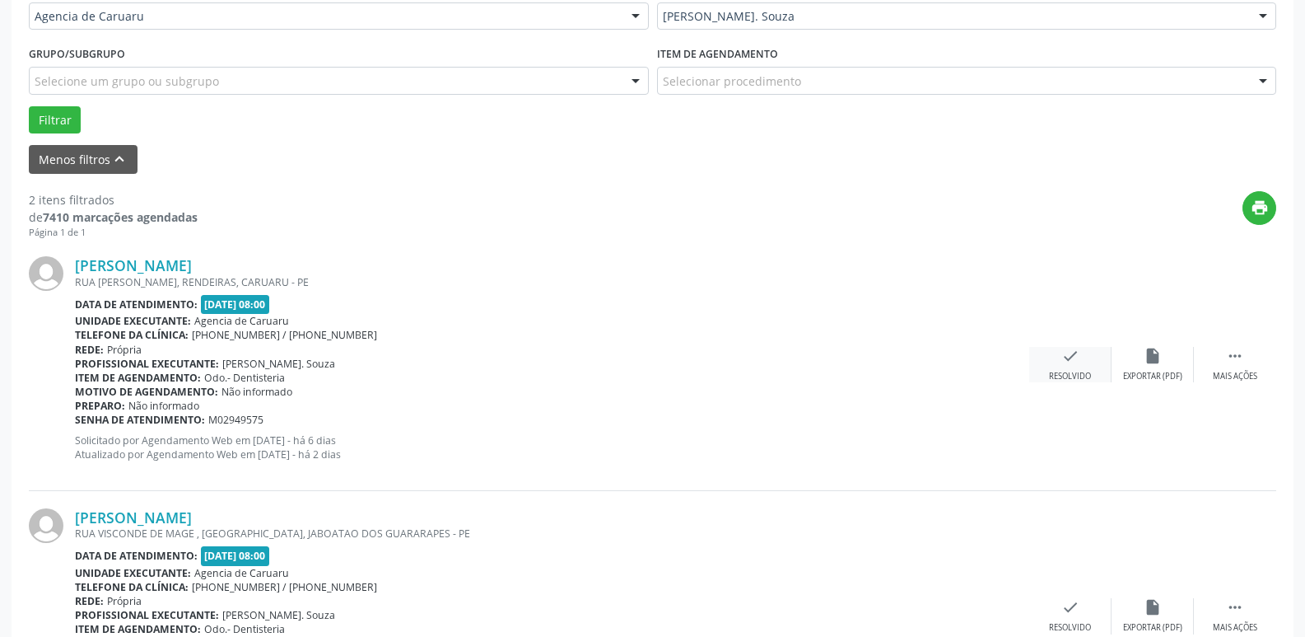
click at [1083, 371] on div "Resolvido" at bounding box center [1070, 377] width 42 height 12
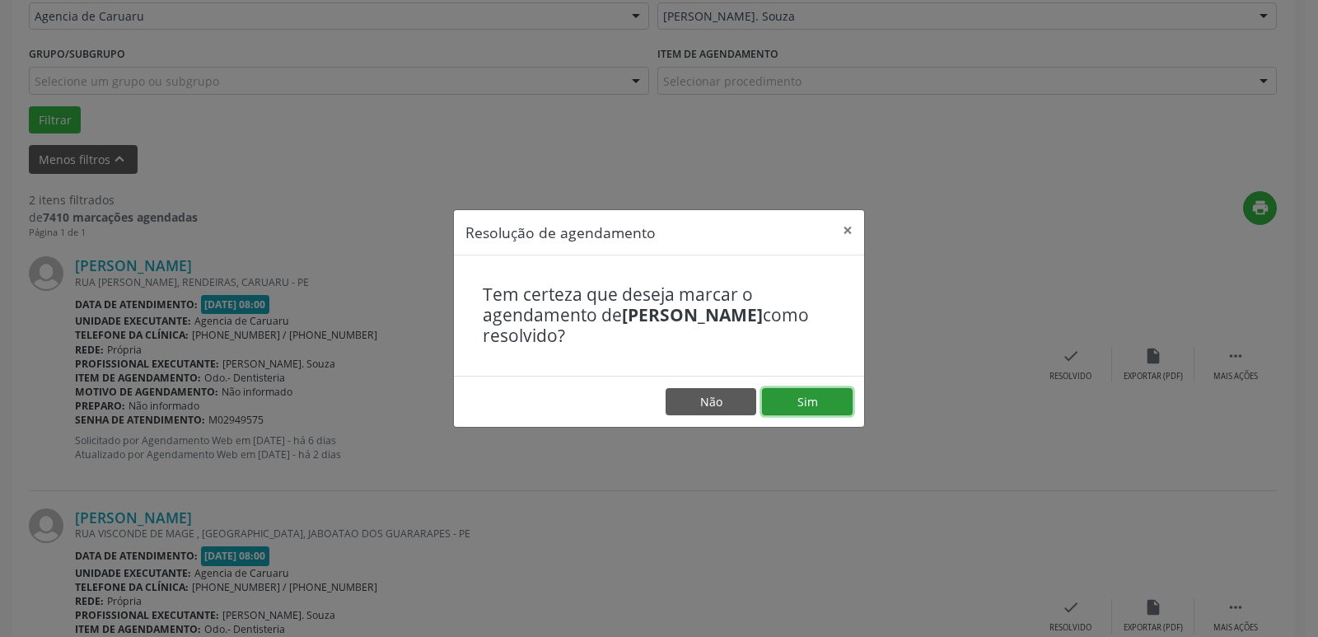
click at [812, 400] on button "Sim" at bounding box center [807, 402] width 91 height 28
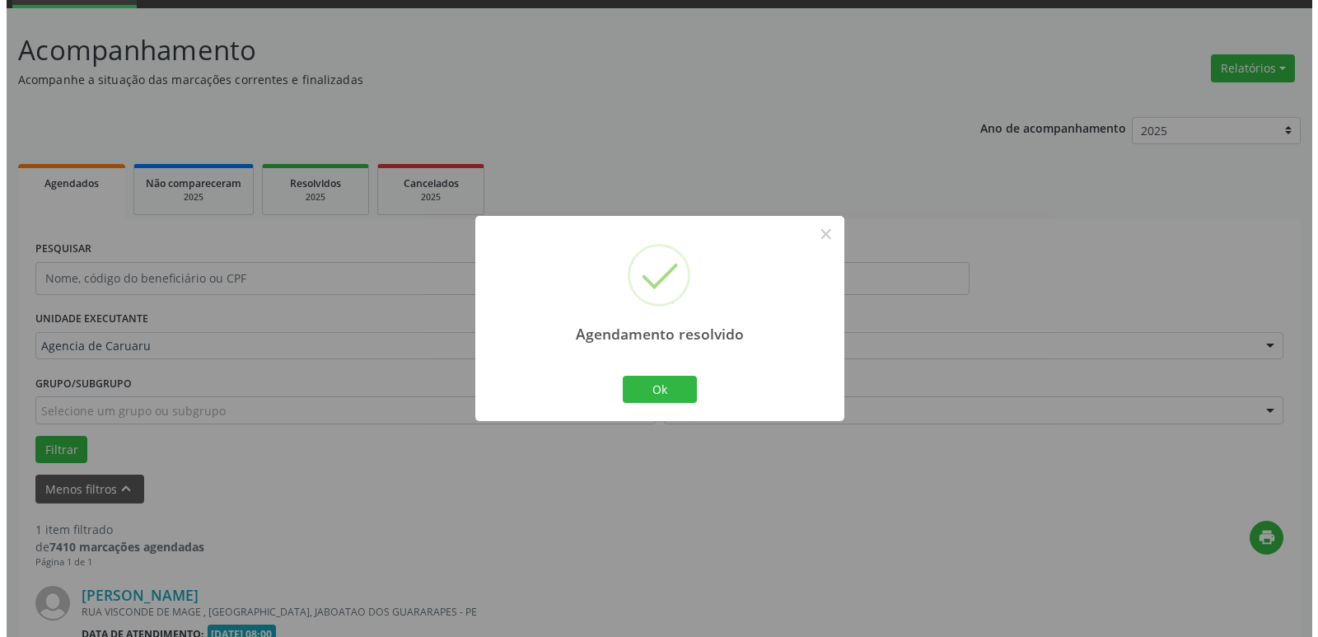
scroll to position [294, 0]
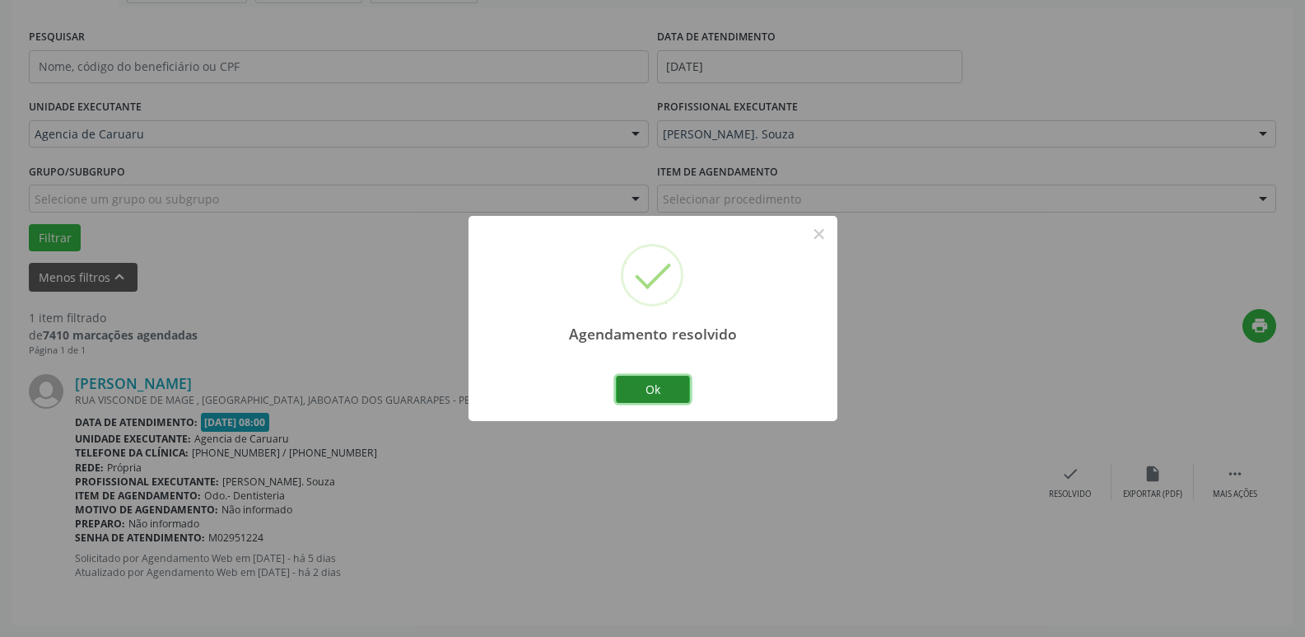
click at [684, 387] on button "Ok" at bounding box center [653, 390] width 74 height 28
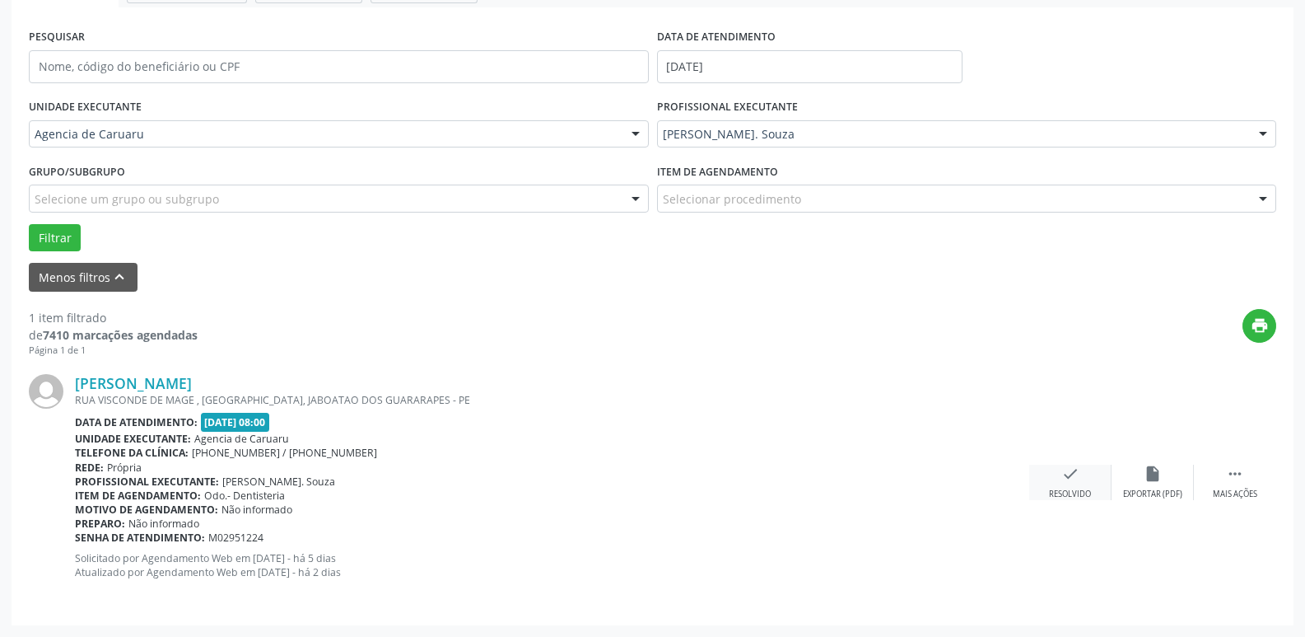
click at [1070, 478] on icon "check" at bounding box center [1071, 473] width 18 height 18
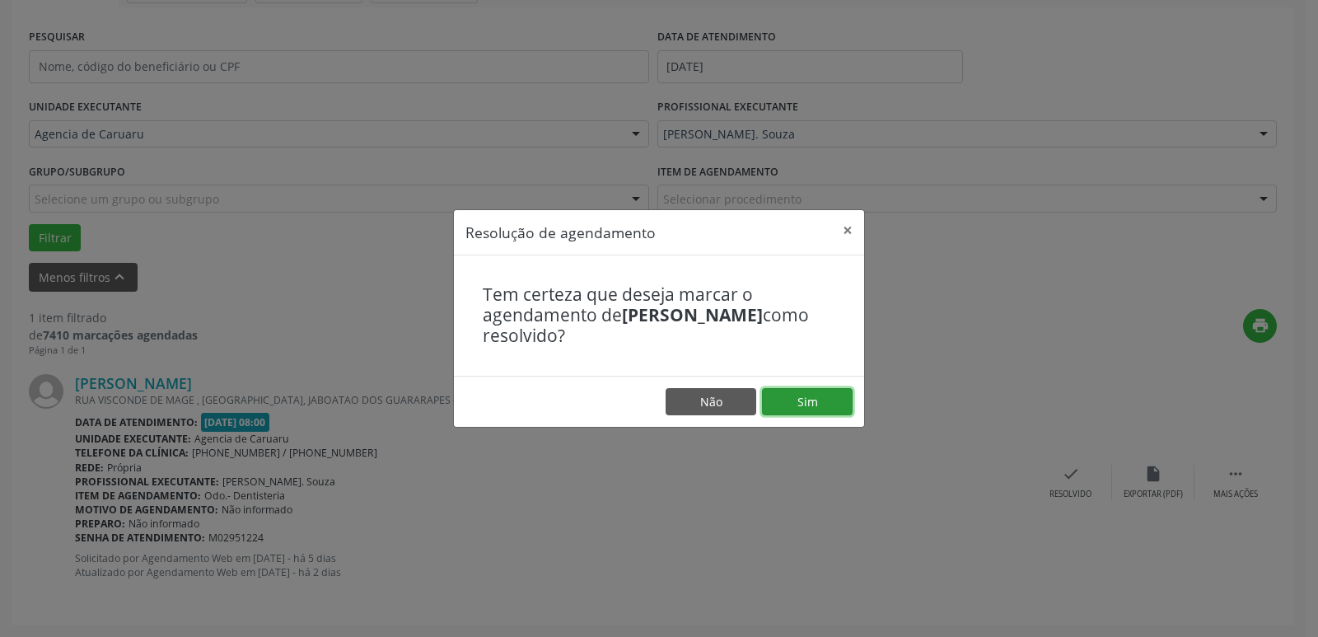
click at [777, 392] on button "Sim" at bounding box center [807, 402] width 91 height 28
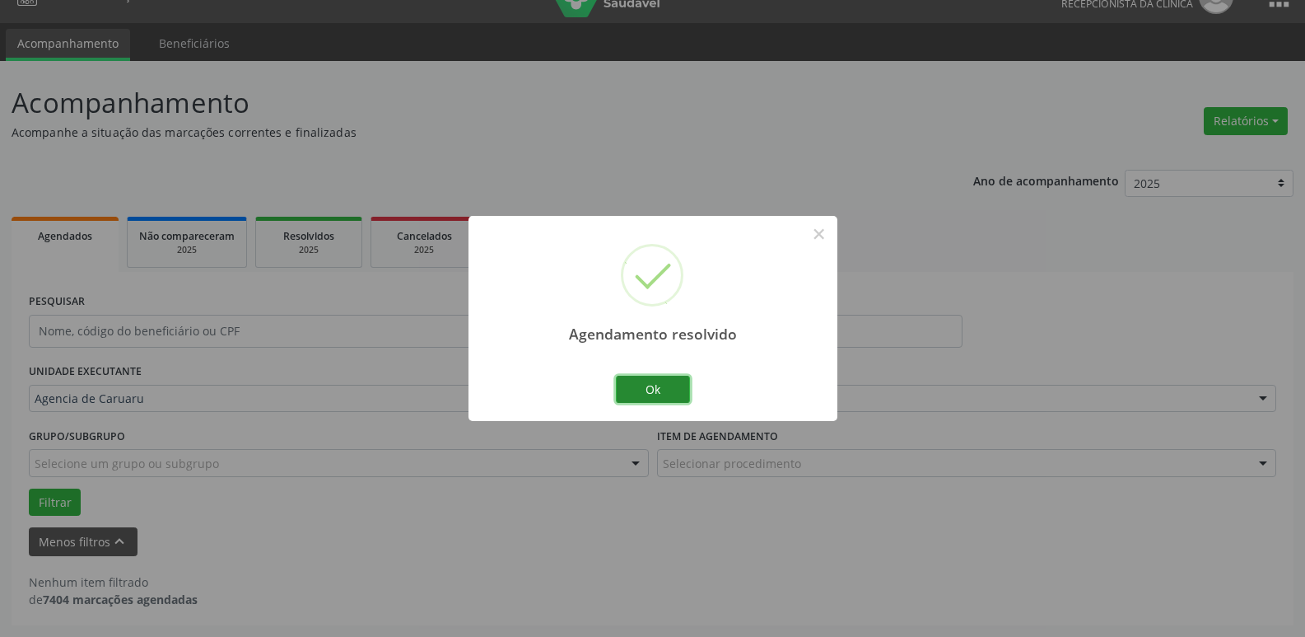
scroll to position [30, 0]
click at [660, 389] on button "Ok" at bounding box center [653, 390] width 74 height 28
